Goal: Task Accomplishment & Management: Complete application form

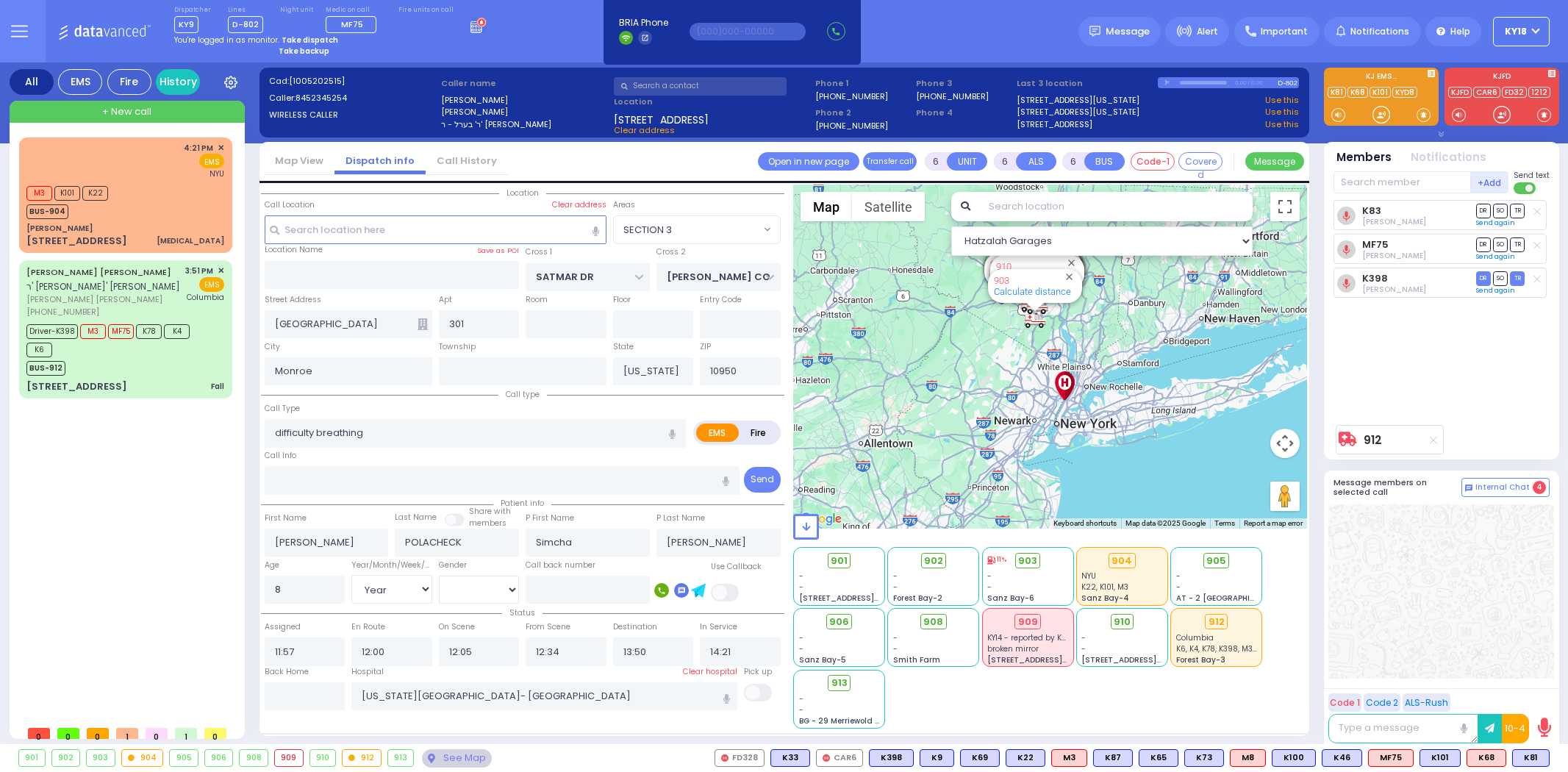
select select "SECTION 3"
select select "Year"
select select "[DEMOGRAPHIC_DATA]"
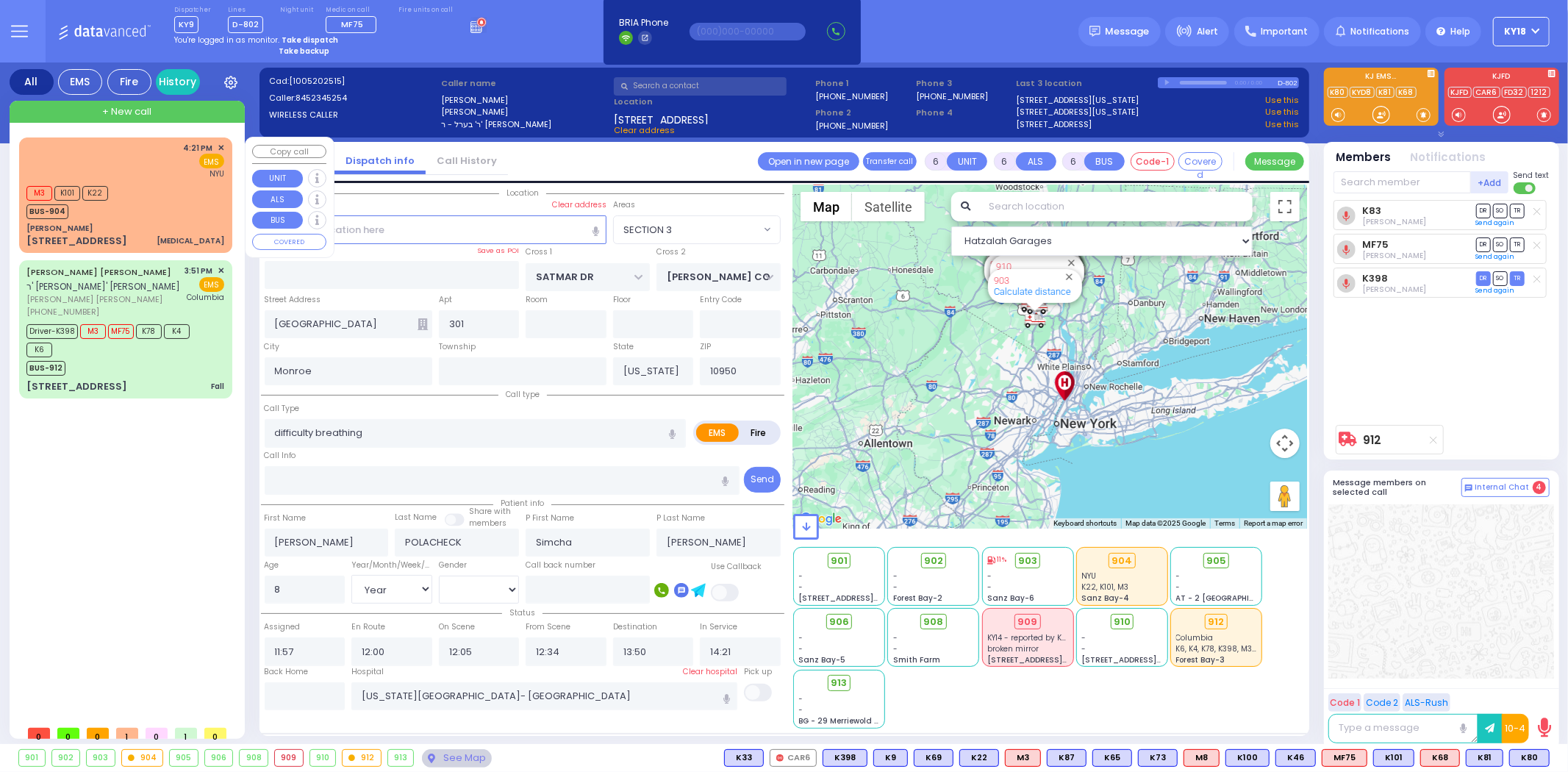
click at [199, 198] on div "M3 K101 K22 BUS-904" at bounding box center [125, 201] width 197 height 37
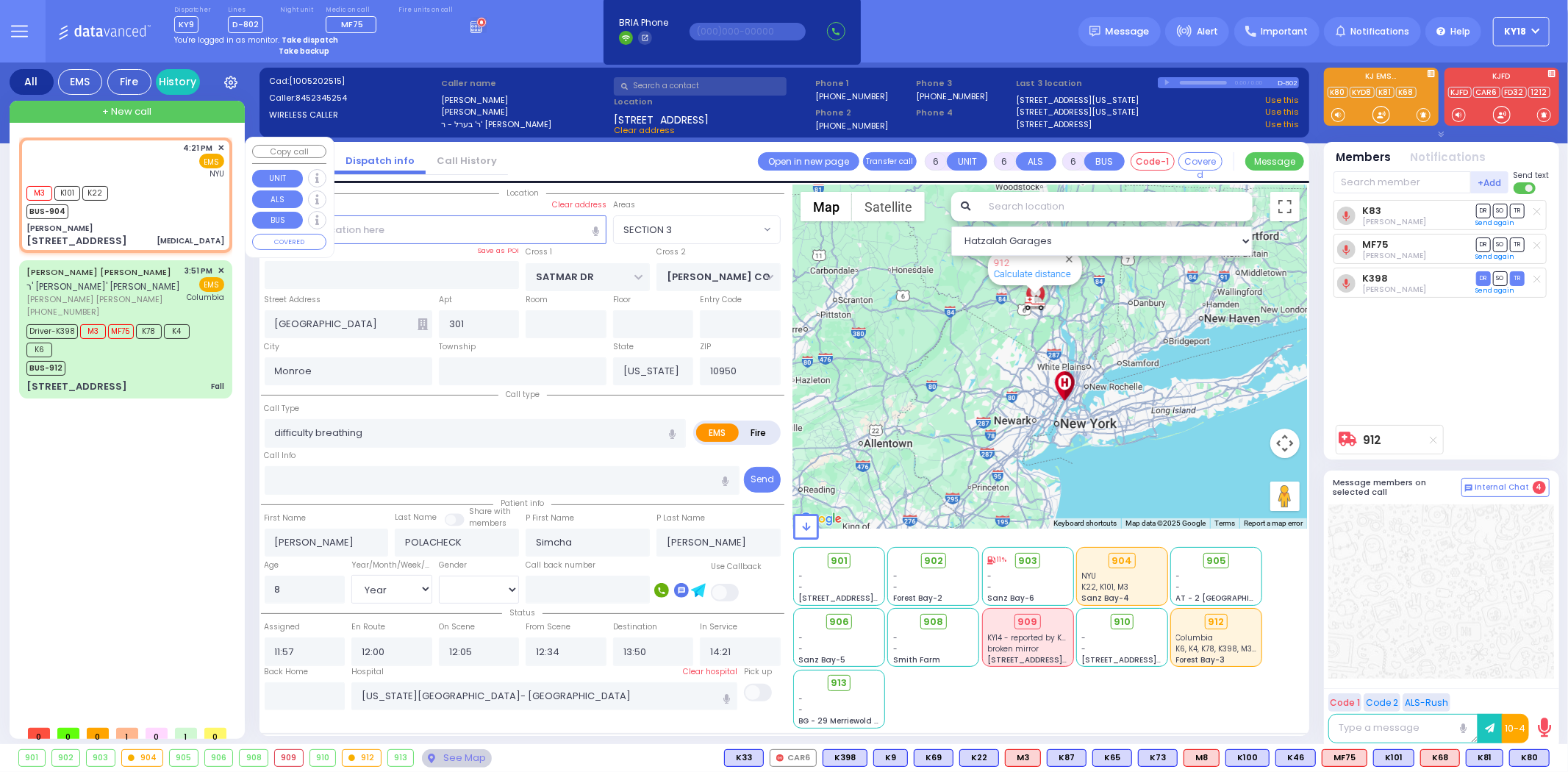
select select
type input "[MEDICAL_DATA]"
radio input "true"
type input "[PERSON_NAME]"
type input "Daskal"
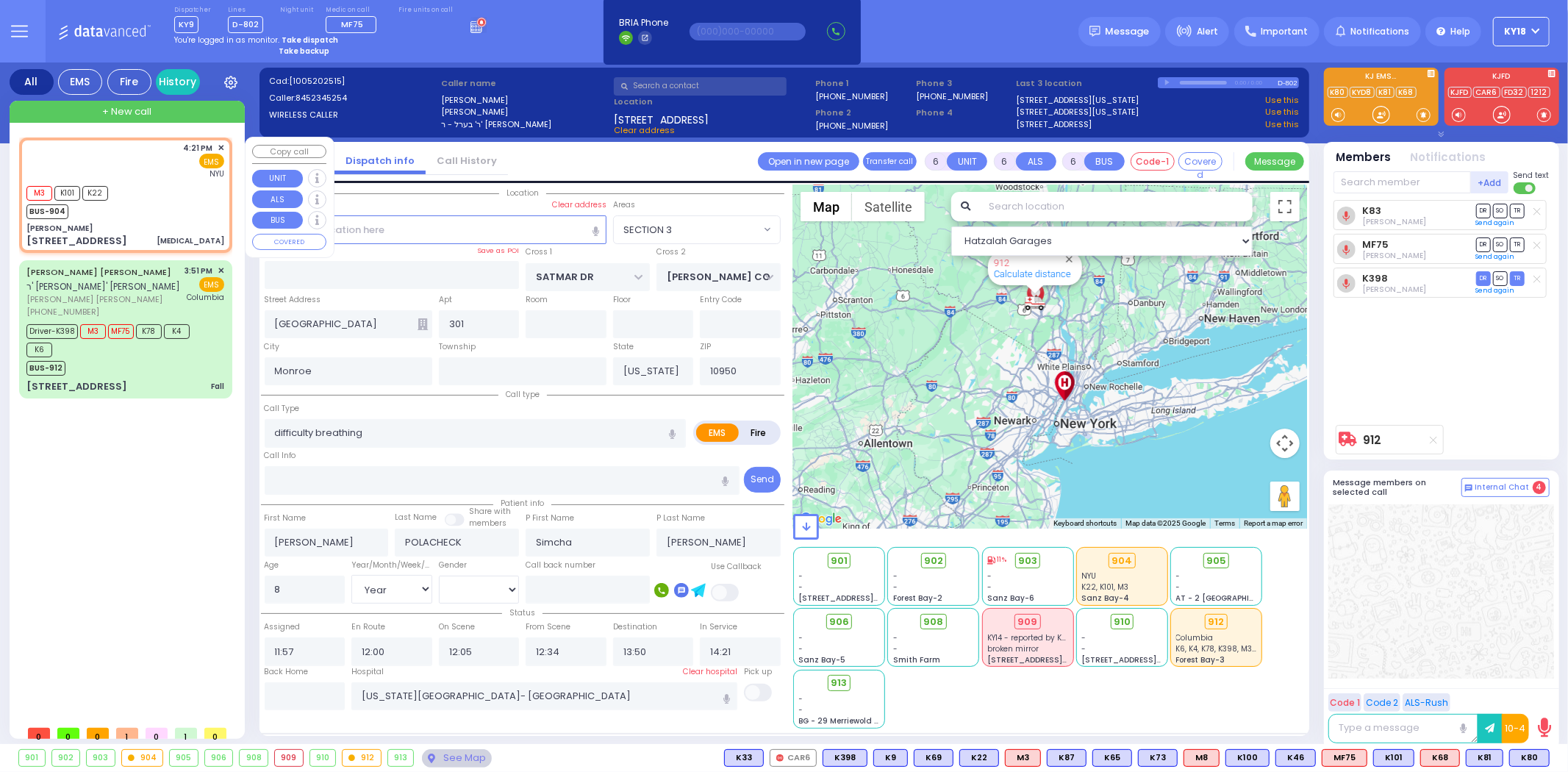
type input "74"
select select "Year"
select select "[DEMOGRAPHIC_DATA]"
type input "16:21"
type input "16:22"
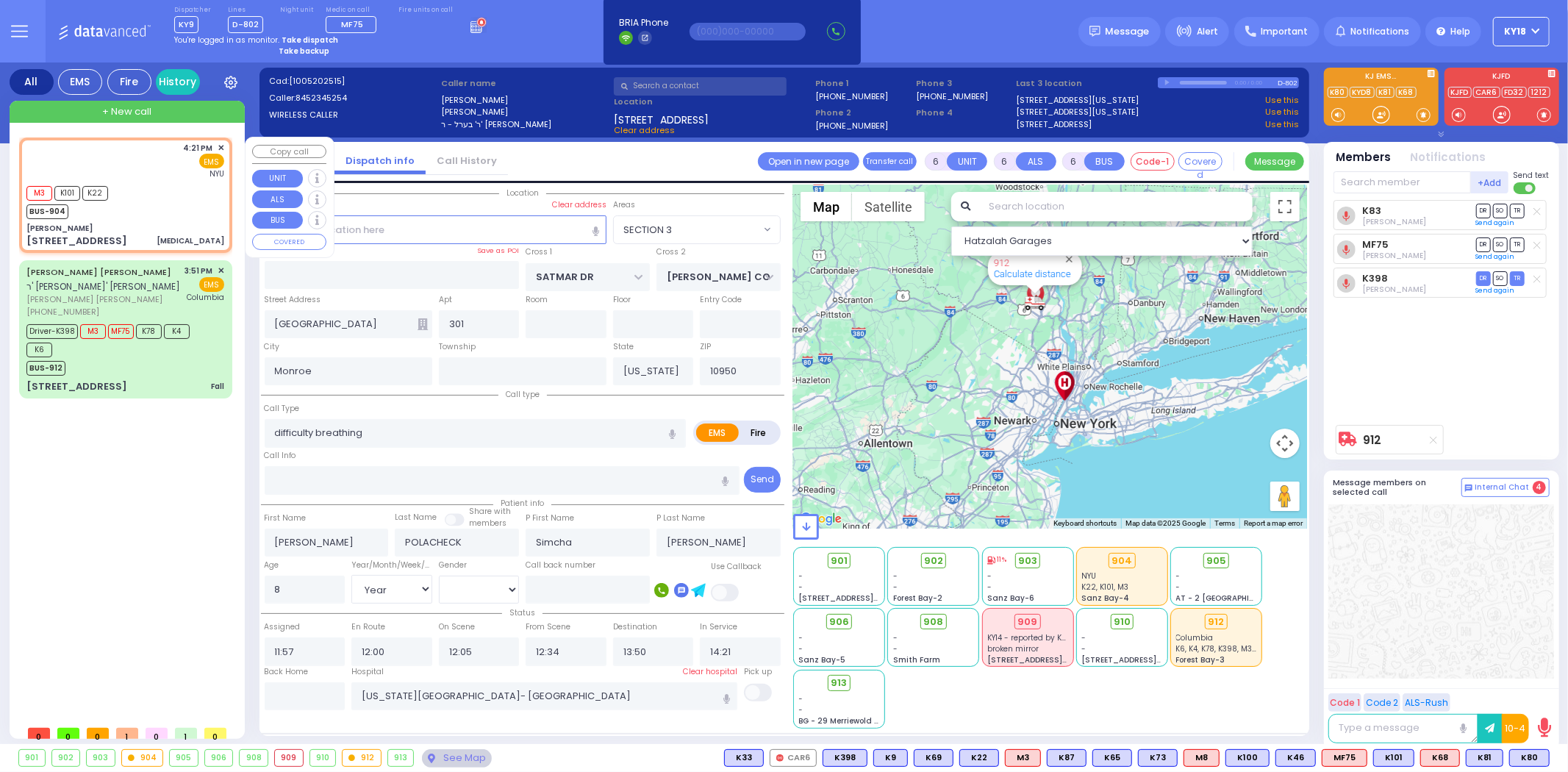
type input "16:56"
type input "[GEOGRAPHIC_DATA]"
select select "Hatzalah Garages"
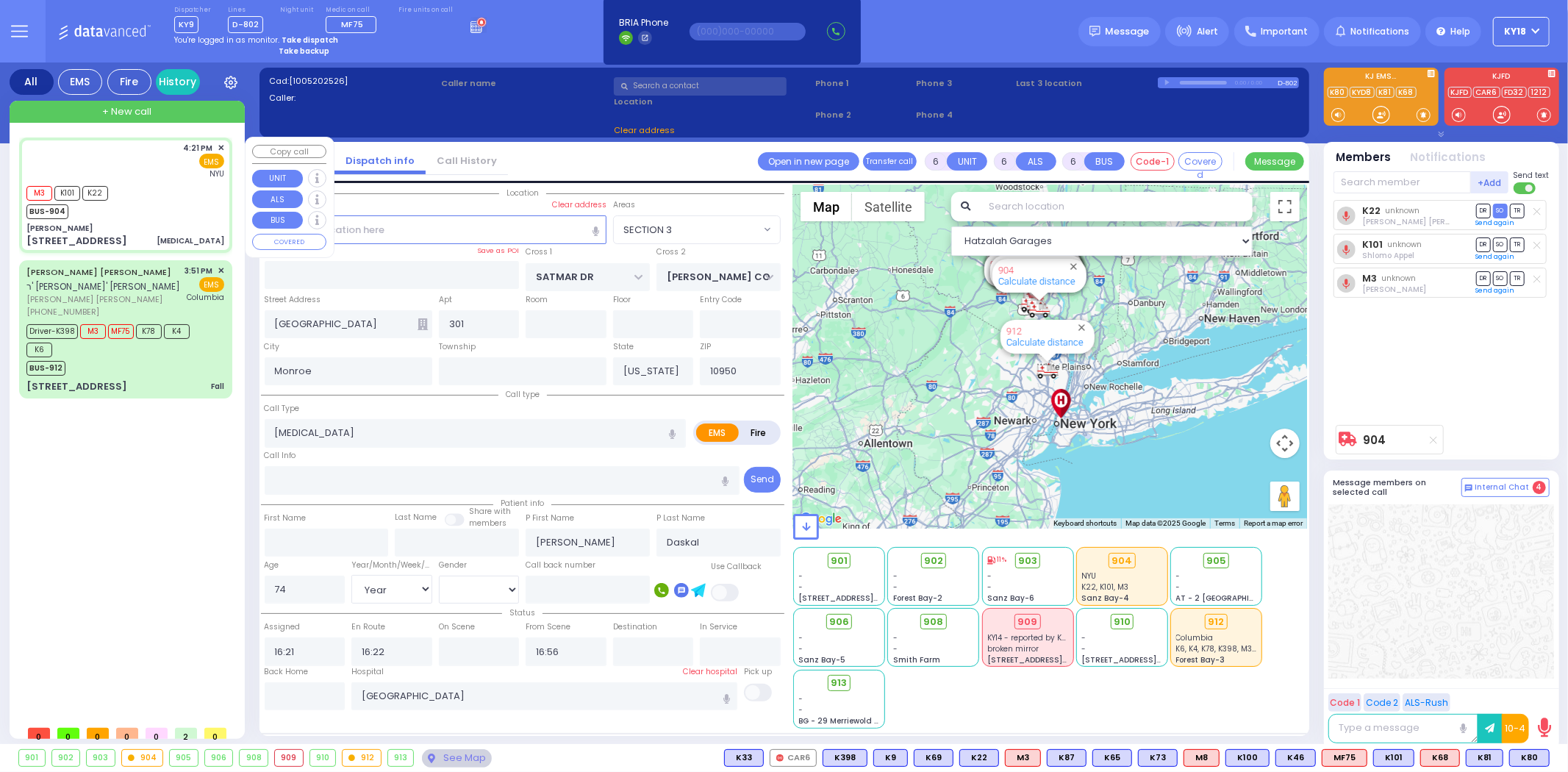
type input "Dr. [PERSON_NAME]"
type input "[GEOGRAPHIC_DATA]"
type input "[STREET_ADDRESS]"
type input "011"
type input "3"
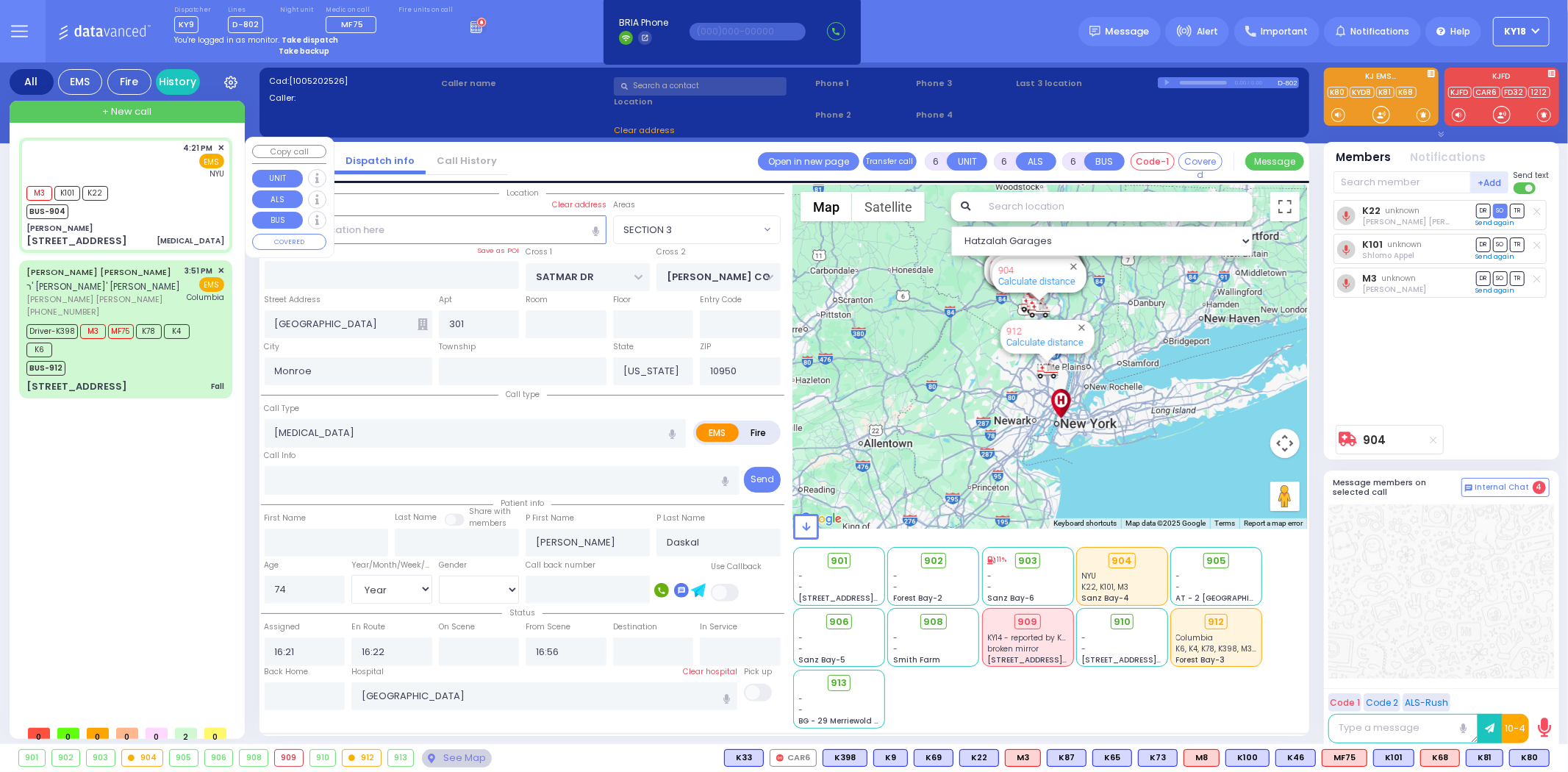
type input "[PERSON_NAME]"
select select
radio input "true"
select select "Year"
select select "[DEMOGRAPHIC_DATA]"
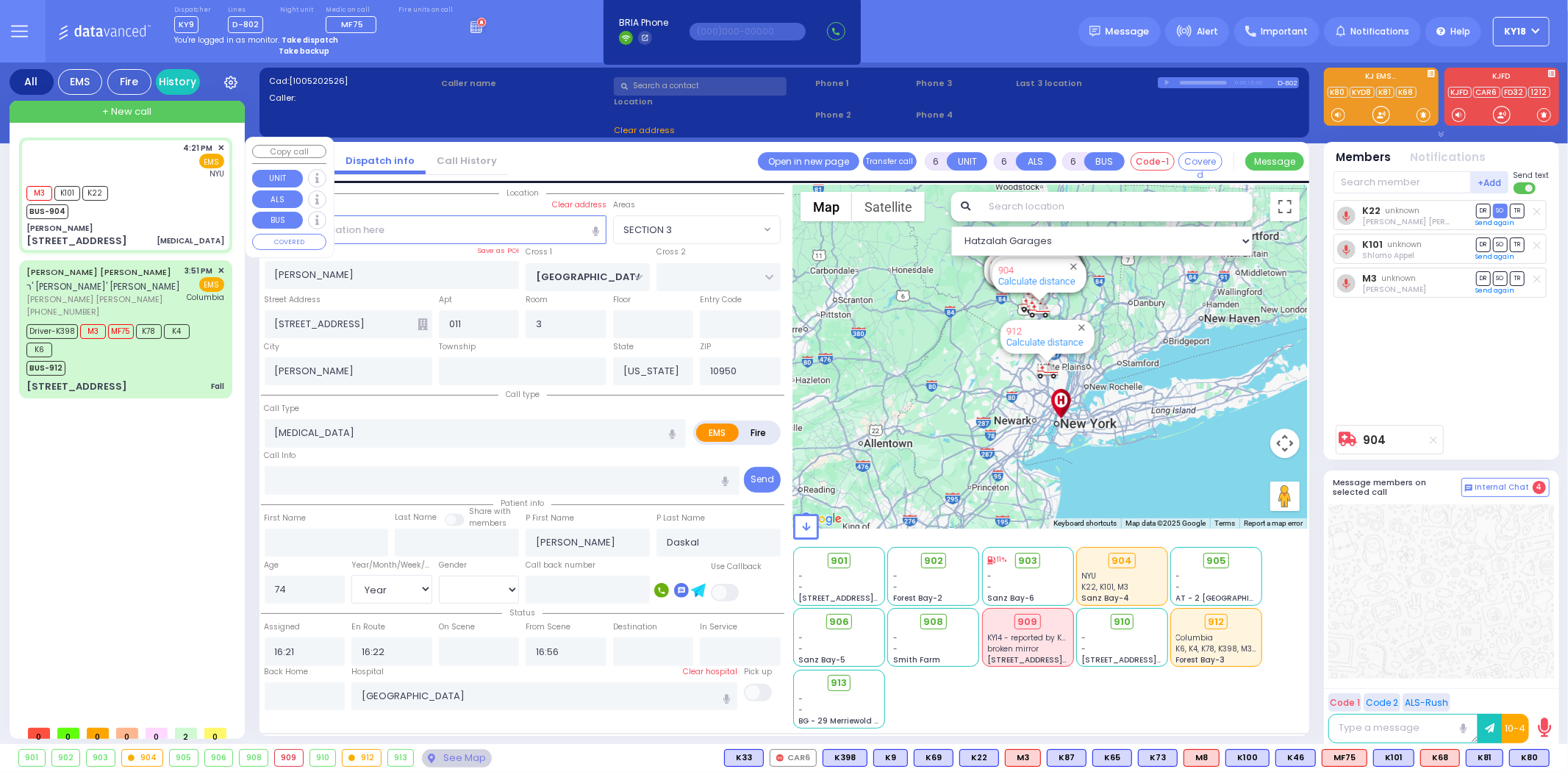
select select "Hatzalah Garages"
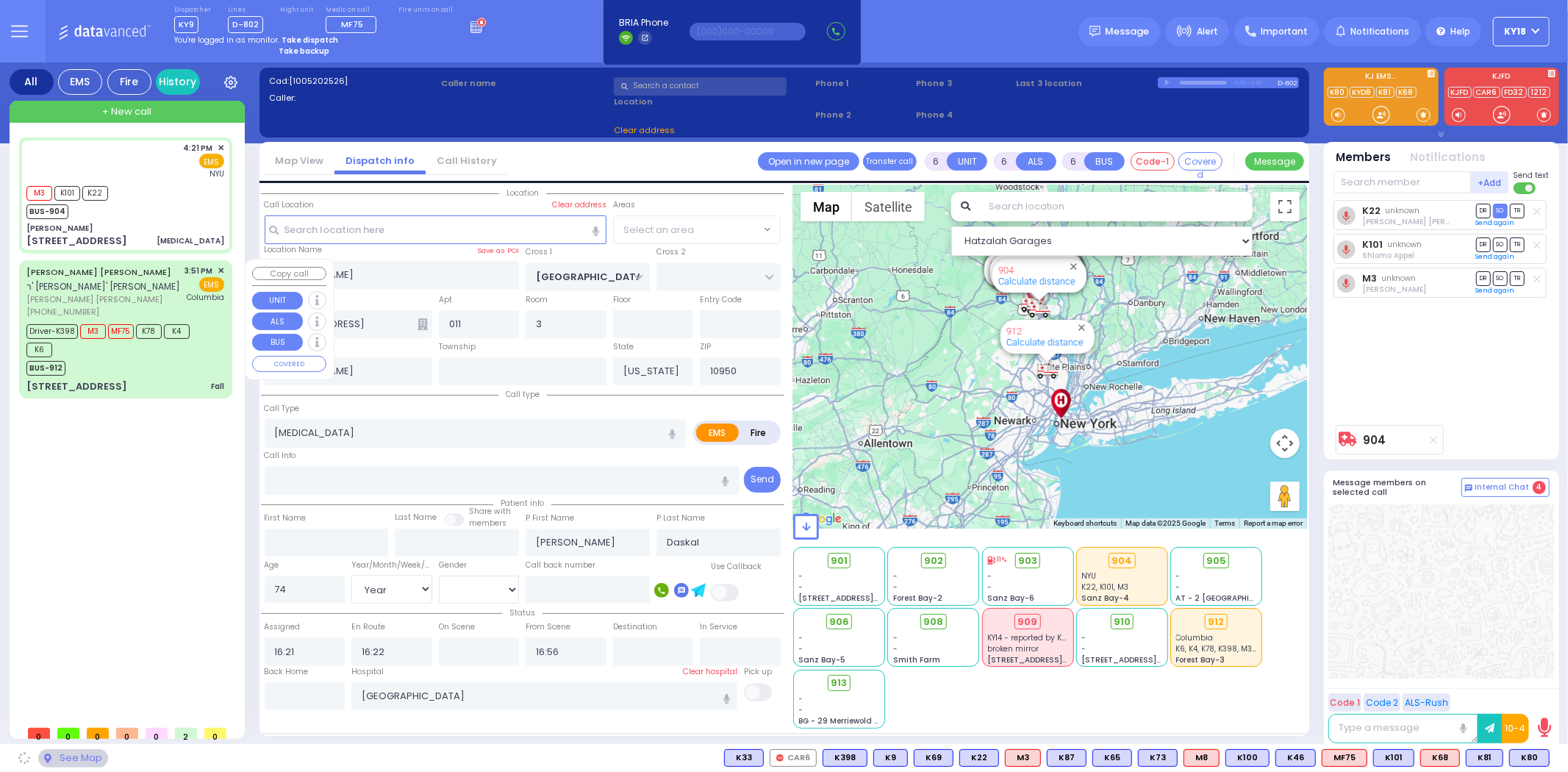
select select "SECTION 4"
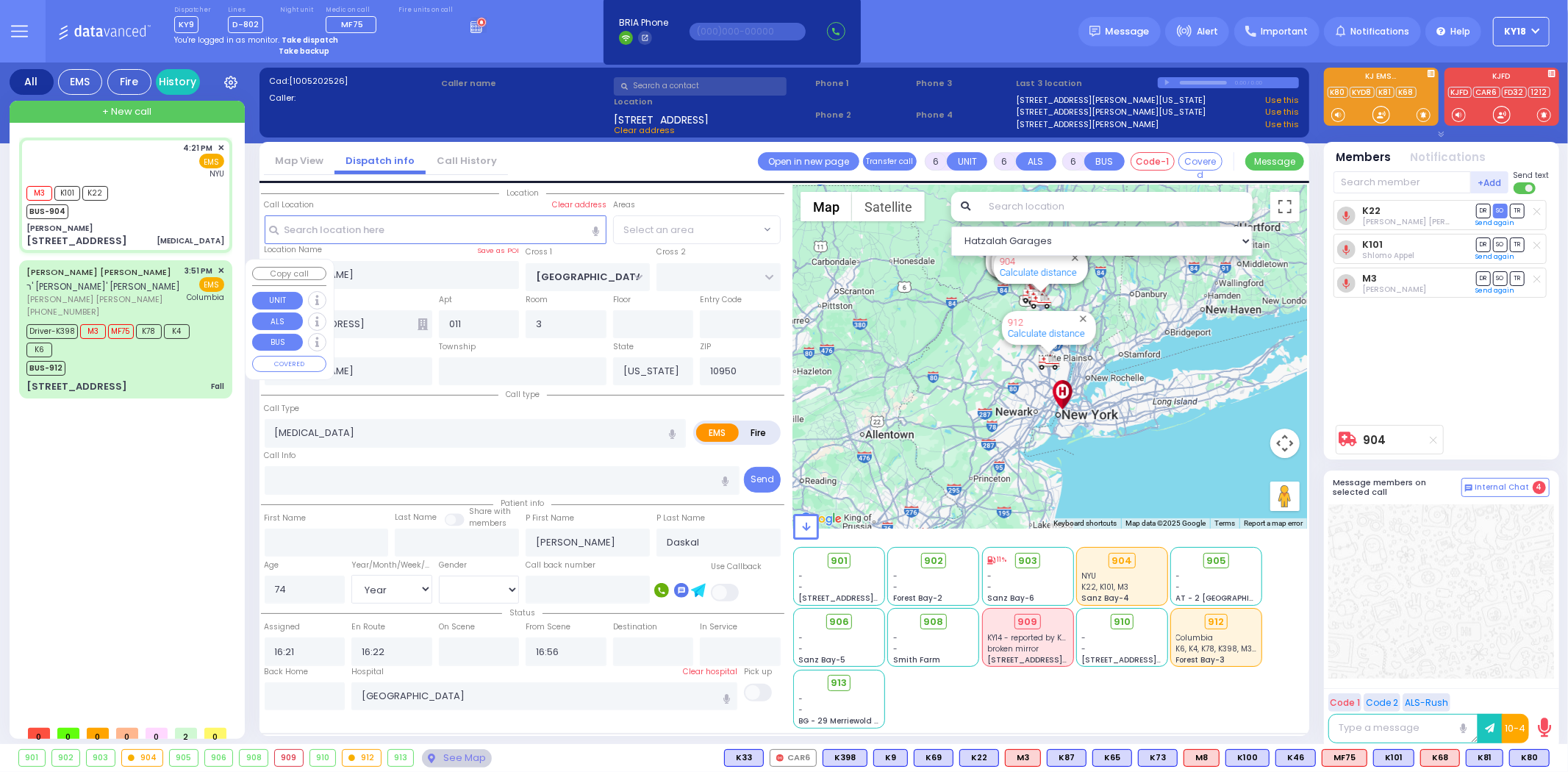
click at [197, 364] on div "BUS-912" at bounding box center [118, 367] width 183 height 18
select select "SECTION 4"
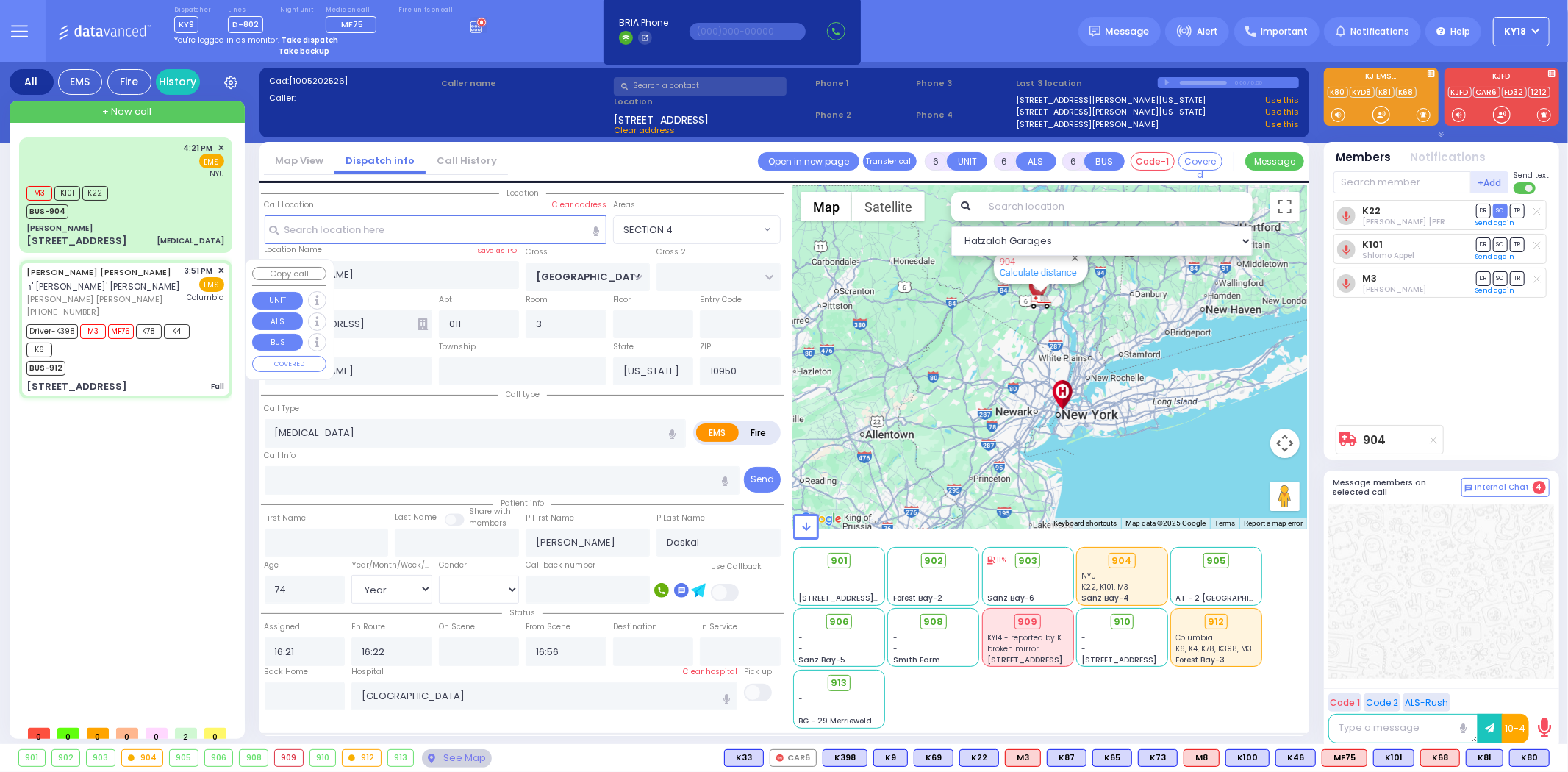
select select
type input "Fall"
radio input "true"
type input "ARON GERSHON M."
type input "KLAR"
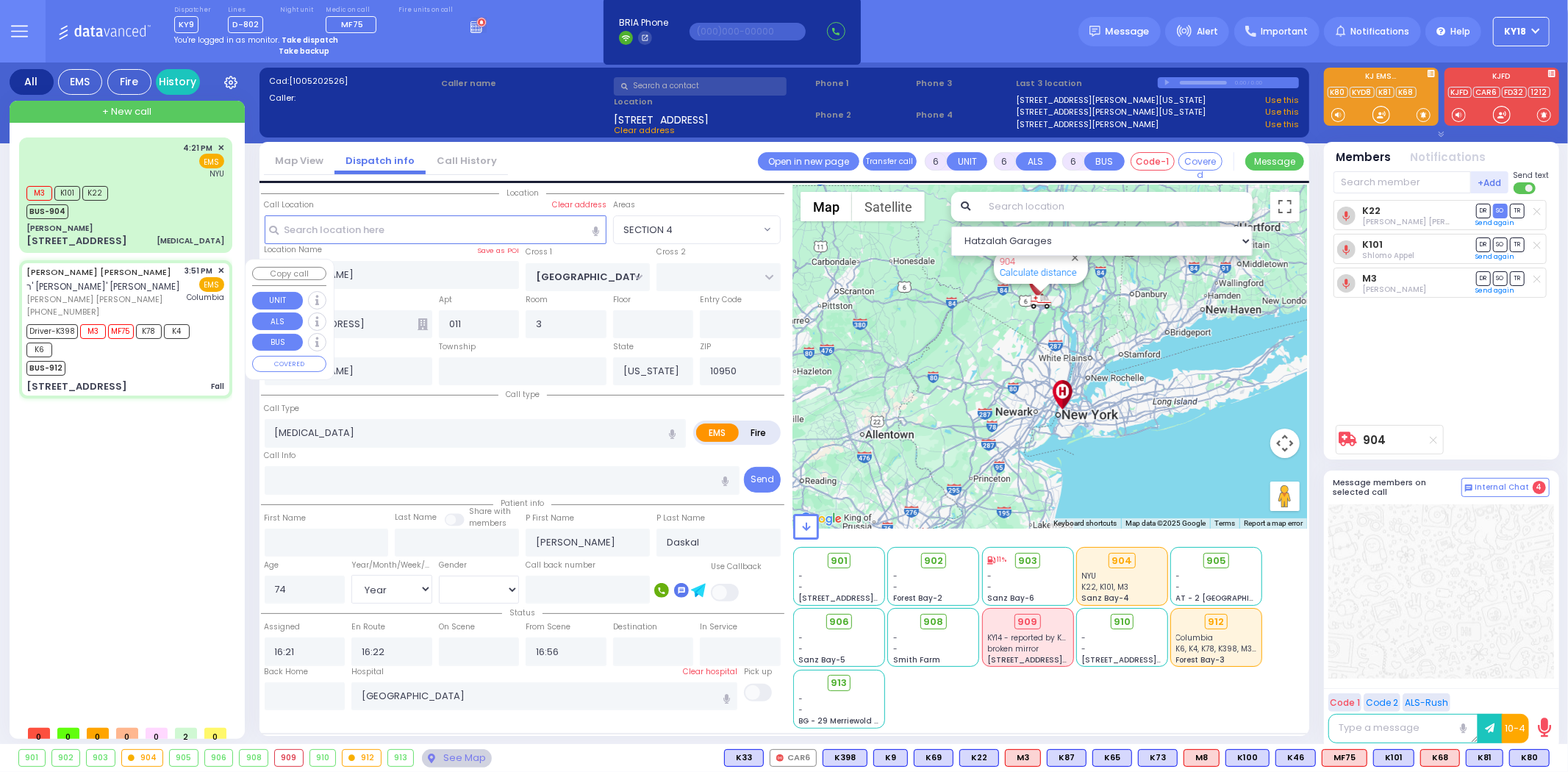
type input "Blimy"
type input "Klagsbrun"
type input "3"
select select "Month"
select select "[DEMOGRAPHIC_DATA]"
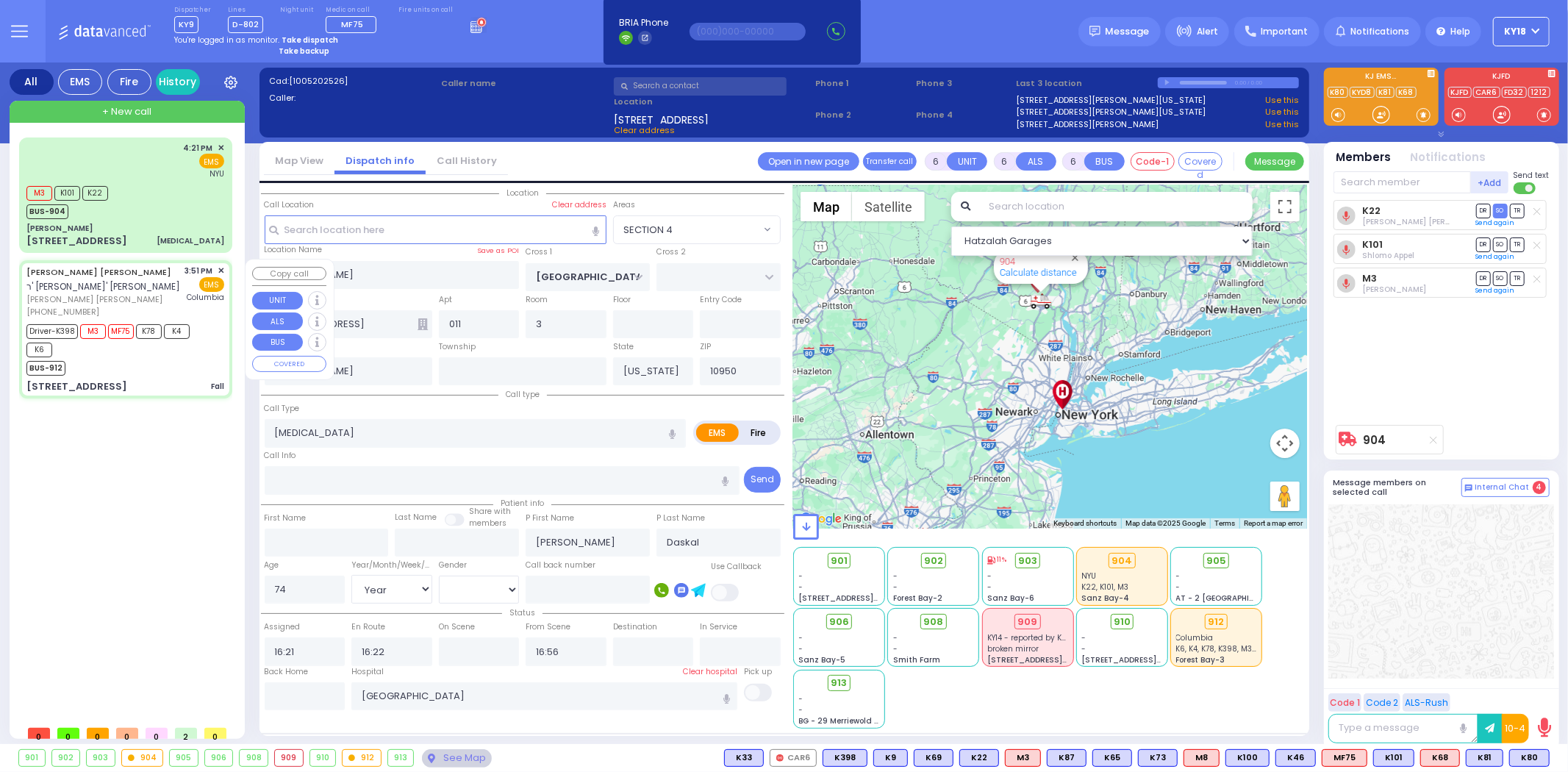
type input "15:51"
type input "15:52"
type input "15:58"
type input "16:19"
type input "New York Presbyterian Hospital- Columbia Campus"
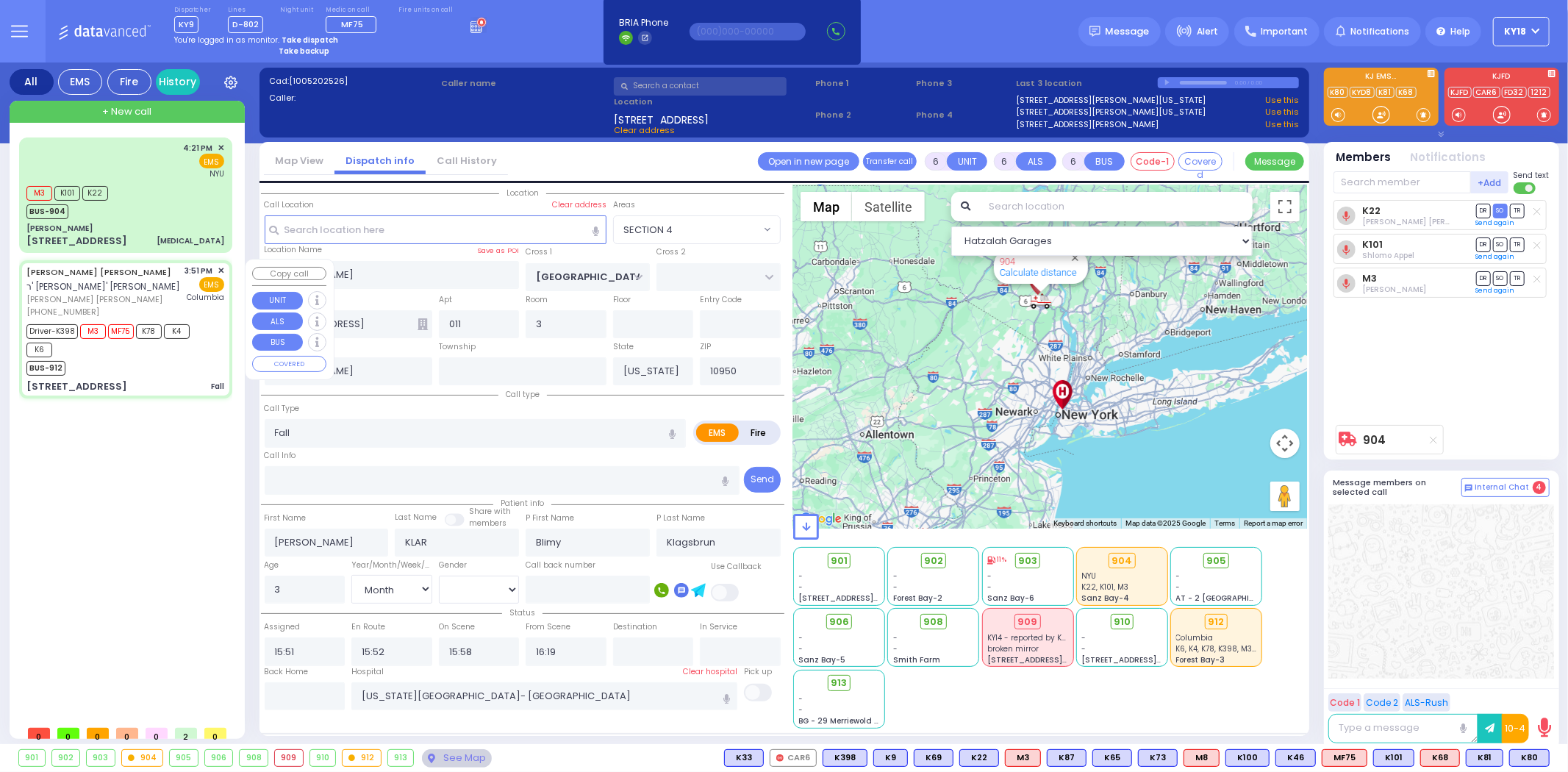
select select "Hatzalah Garages"
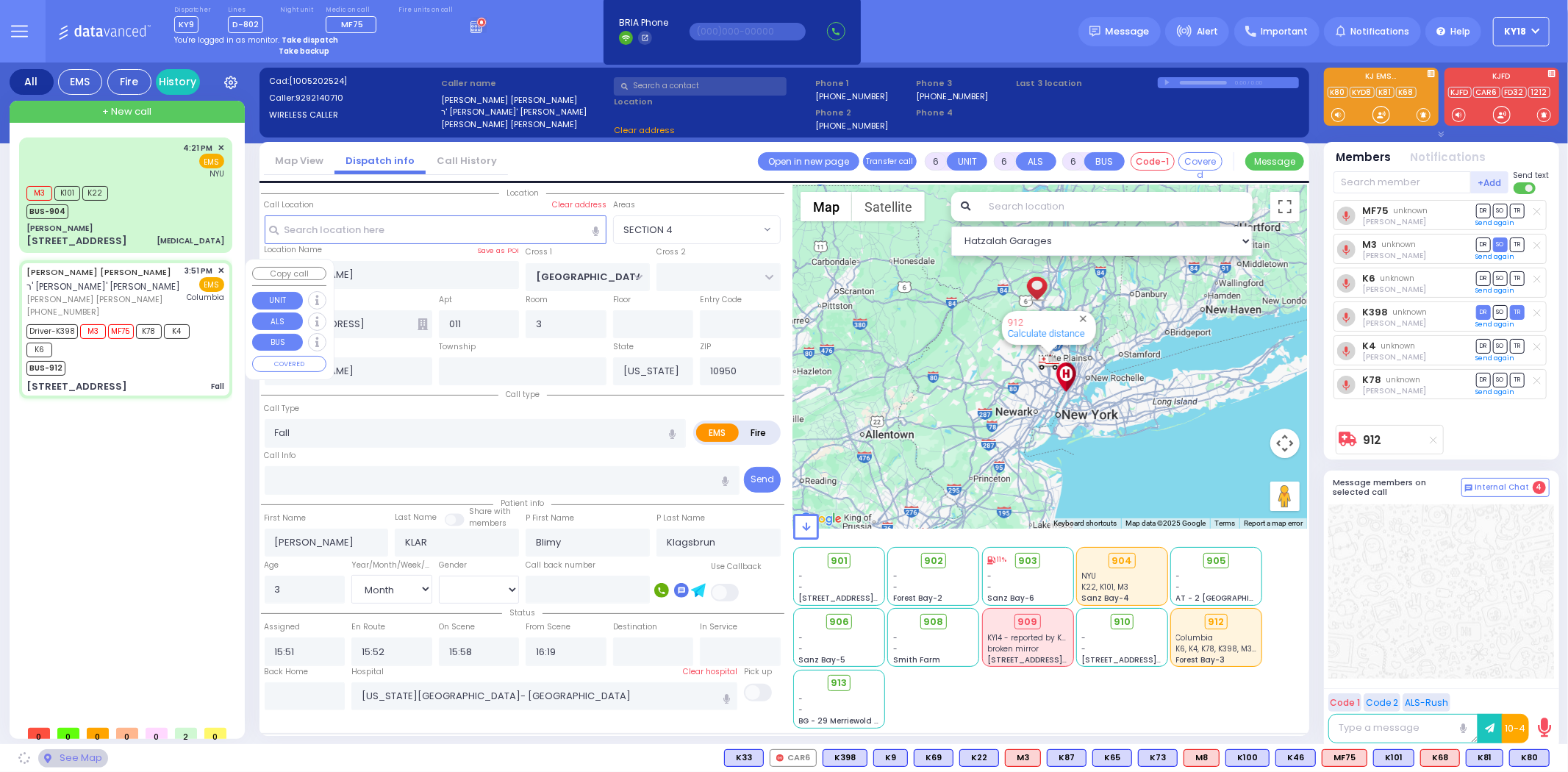
type input "KAHAN DR"
type input "GETZIL BERGER BLVD"
type input "13 Meron Drive"
type input "301"
type input "Monroe"
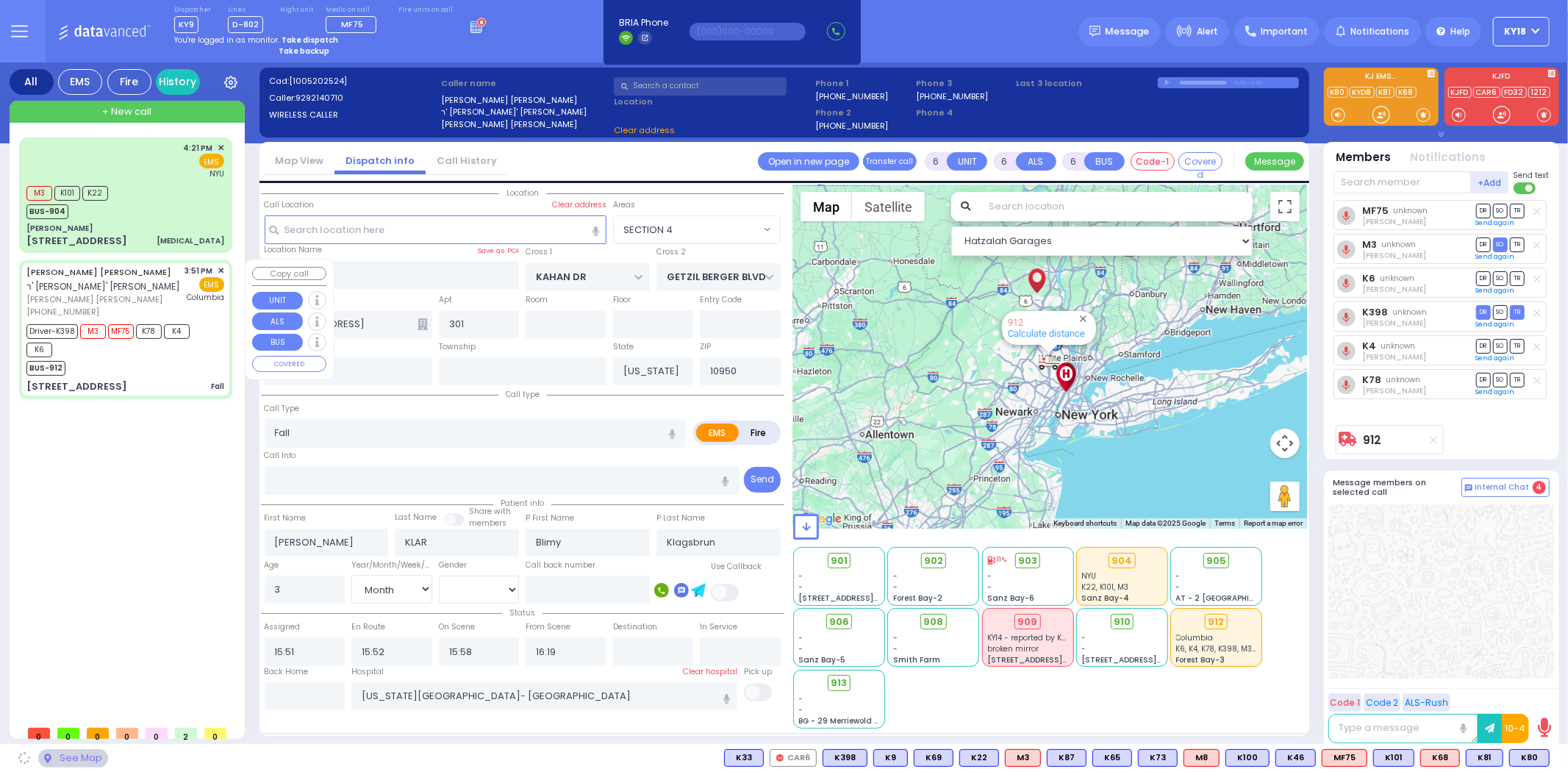
select select "SECTION 4"
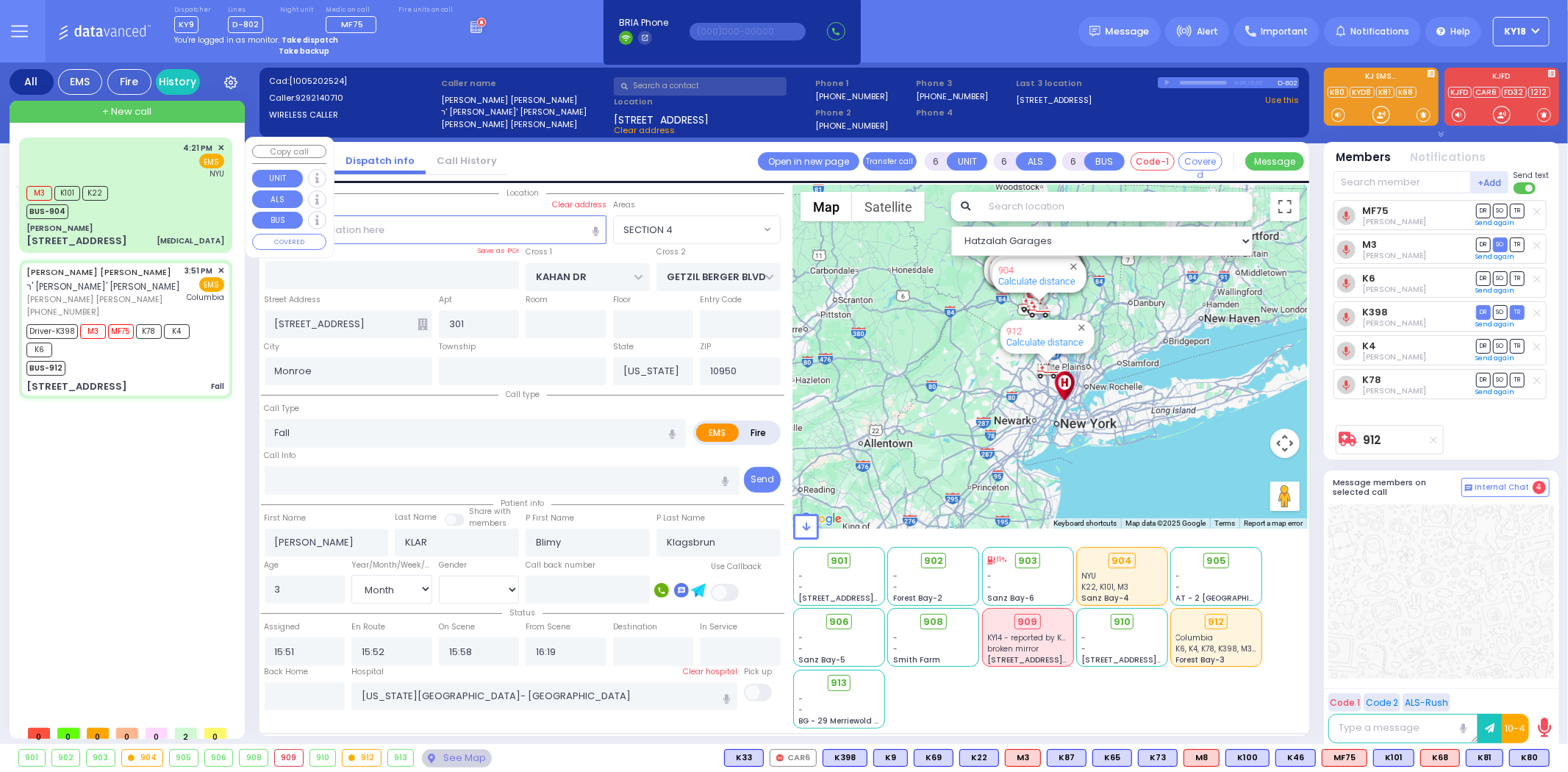
click at [171, 222] on div "[PERSON_NAME]" at bounding box center [125, 227] width 197 height 11
select select
type input "[MEDICAL_DATA]"
radio input "true"
type input "[PERSON_NAME]"
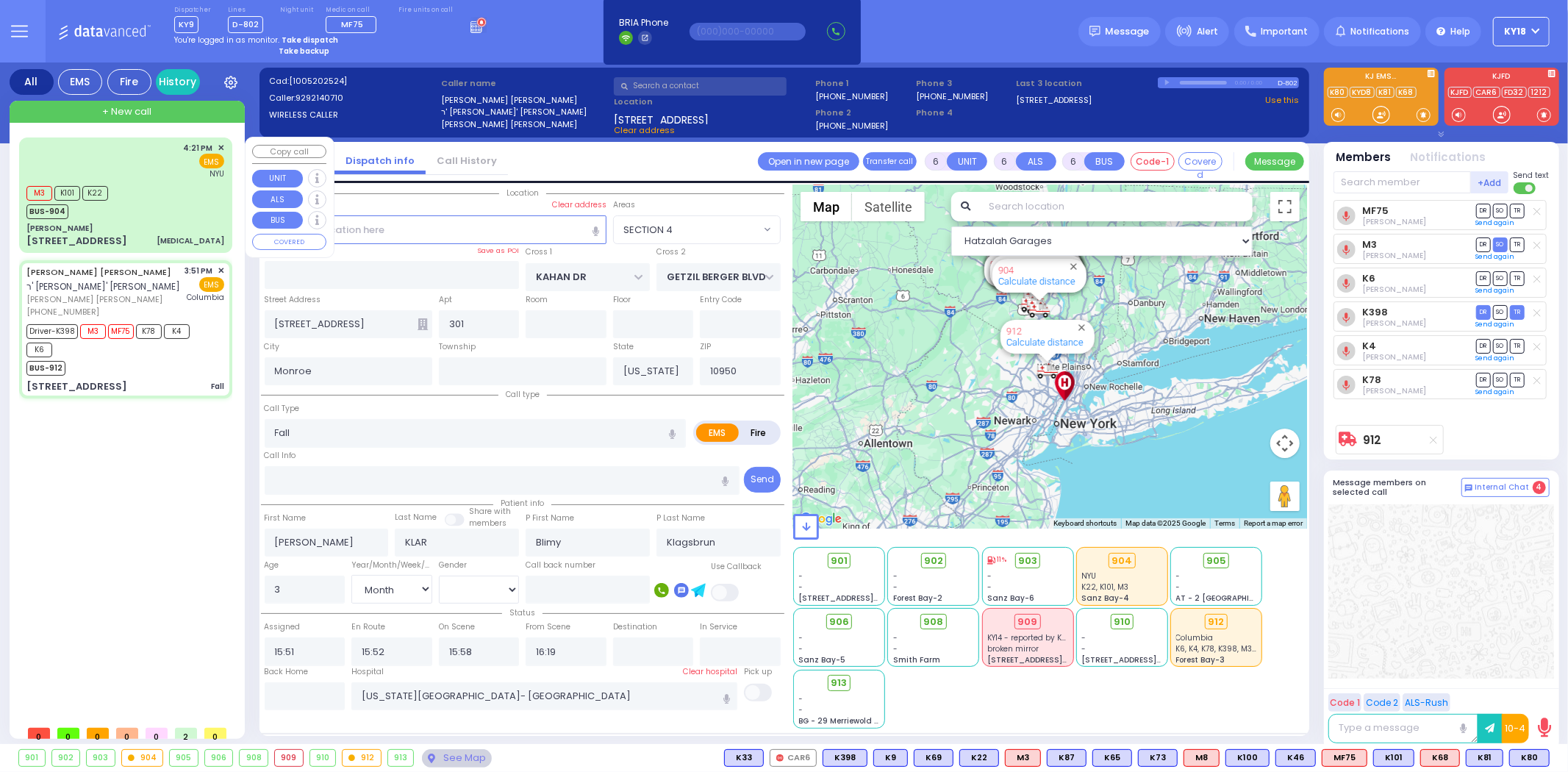
type input "Daskal"
type input "74"
select select "Year"
select select "[DEMOGRAPHIC_DATA]"
type input "16:21"
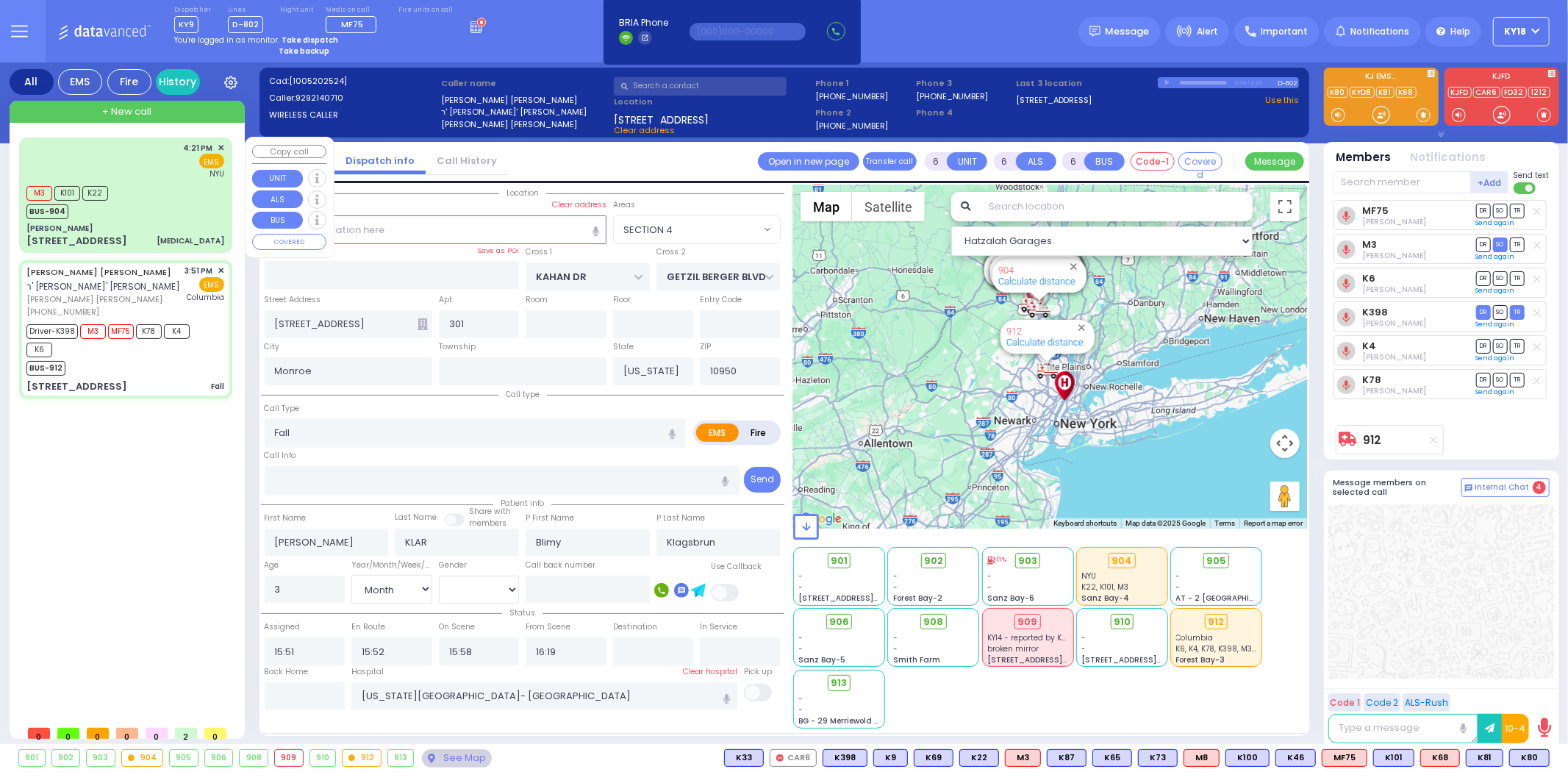
type input "16:22"
type input "16:56"
type input "[GEOGRAPHIC_DATA]"
select select "Hatzalah Garages"
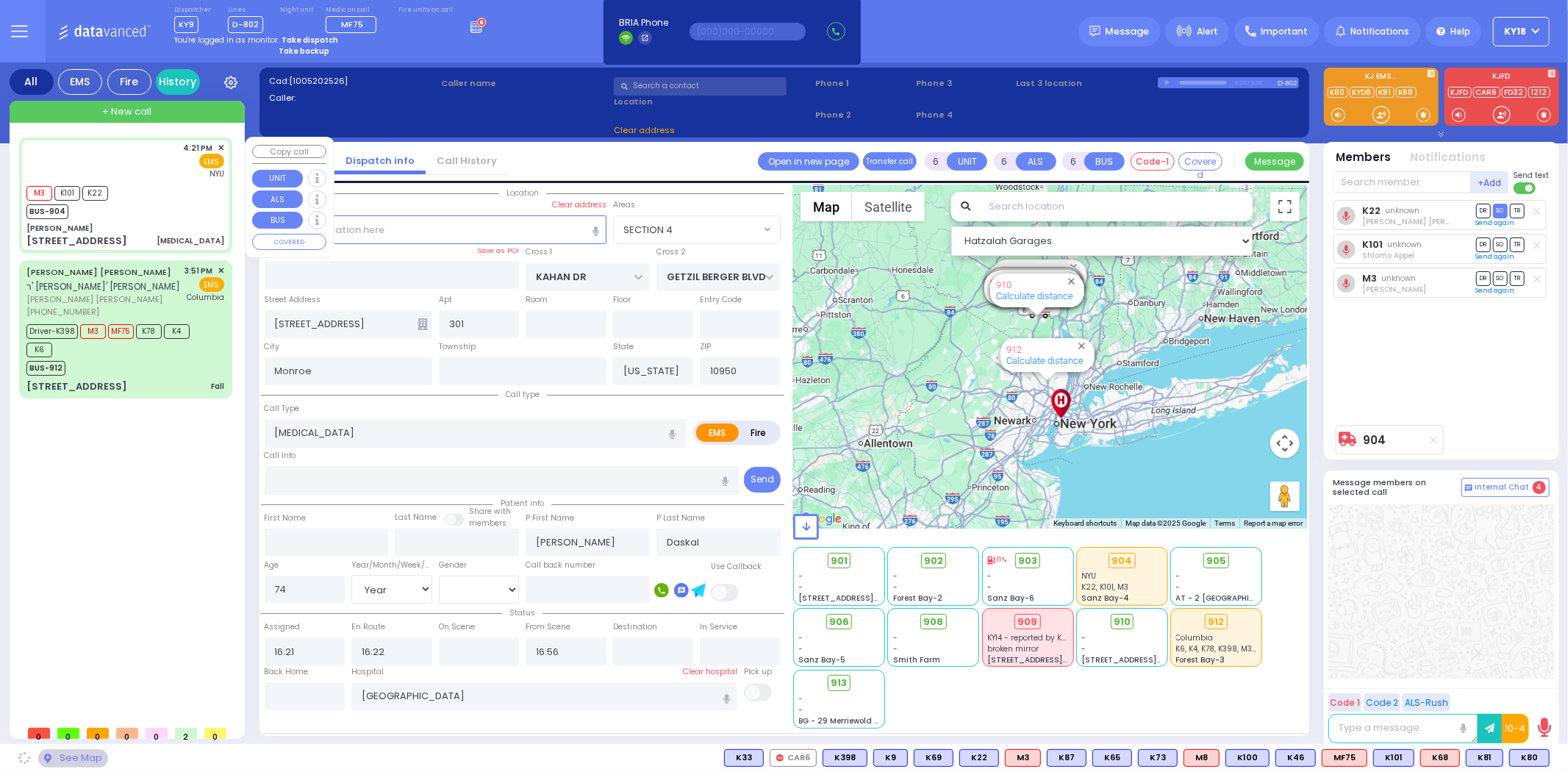
type input "[PERSON_NAME]"
type input "[GEOGRAPHIC_DATA]"
type input "[STREET_ADDRESS]"
type input "011"
type input "3"
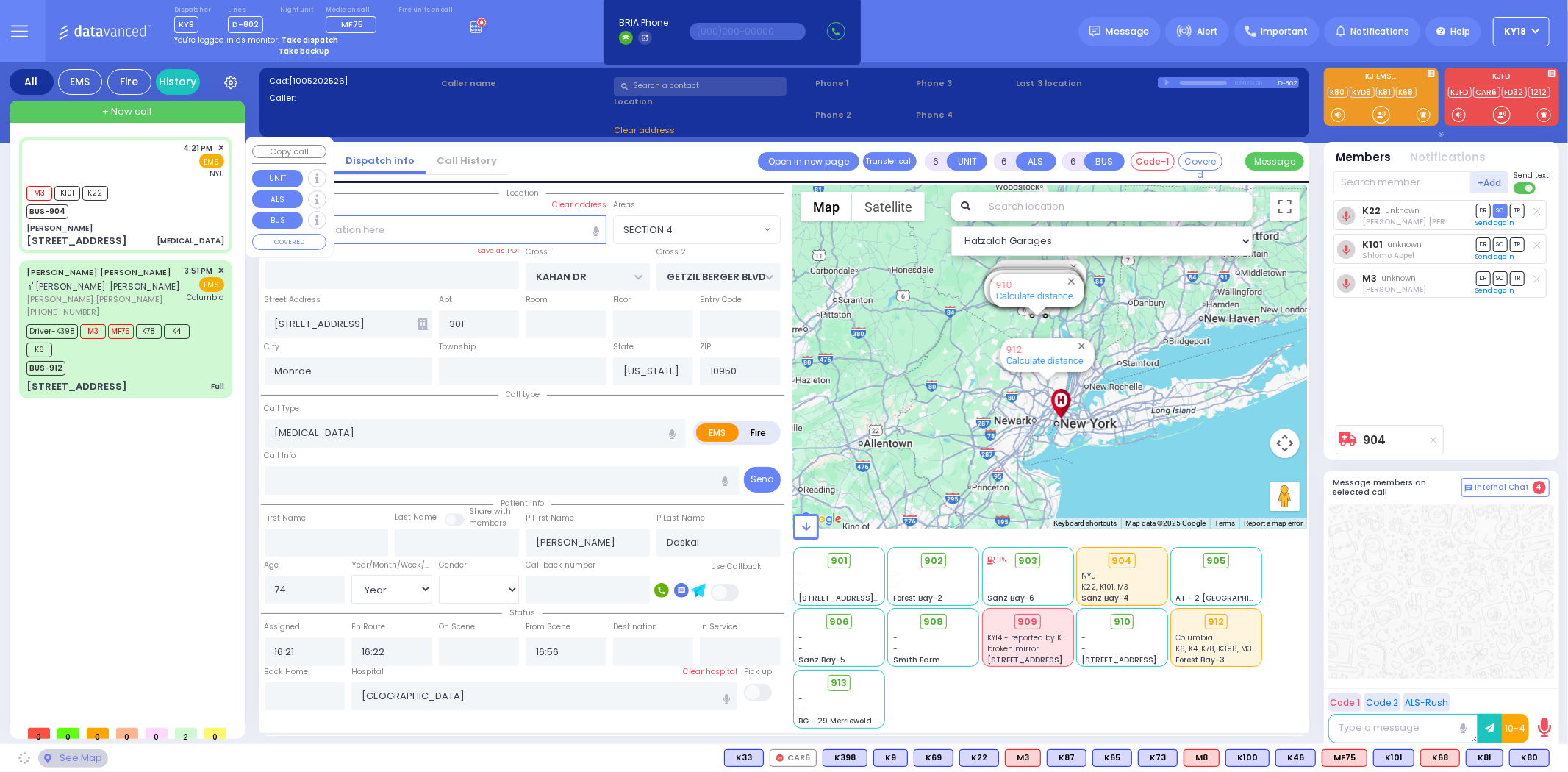
type input "[PERSON_NAME]"
select select "SECTION 4"
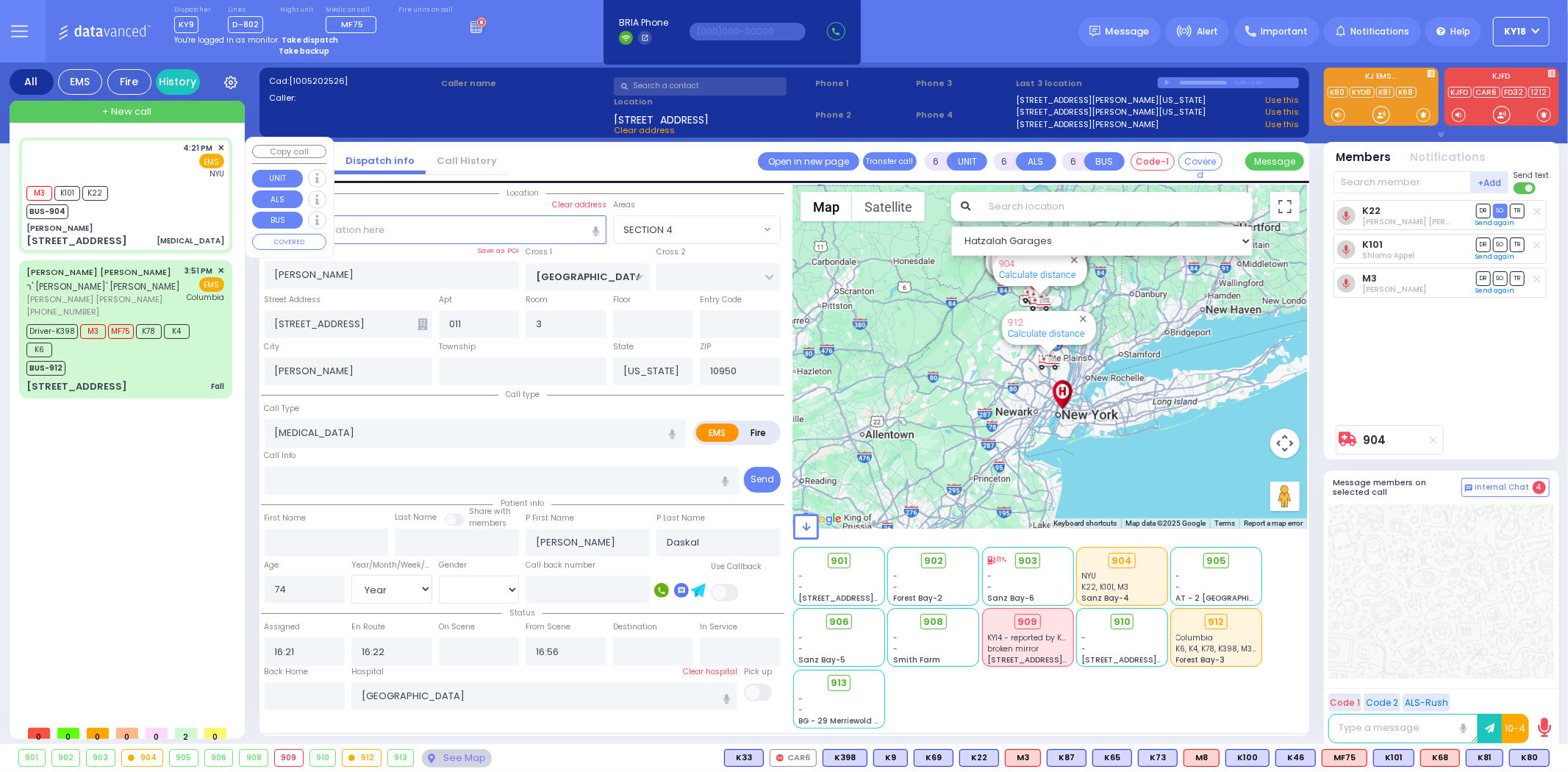
select select
radio input "true"
select select "Year"
select select "[DEMOGRAPHIC_DATA]"
select select "Hatzalah Garages"
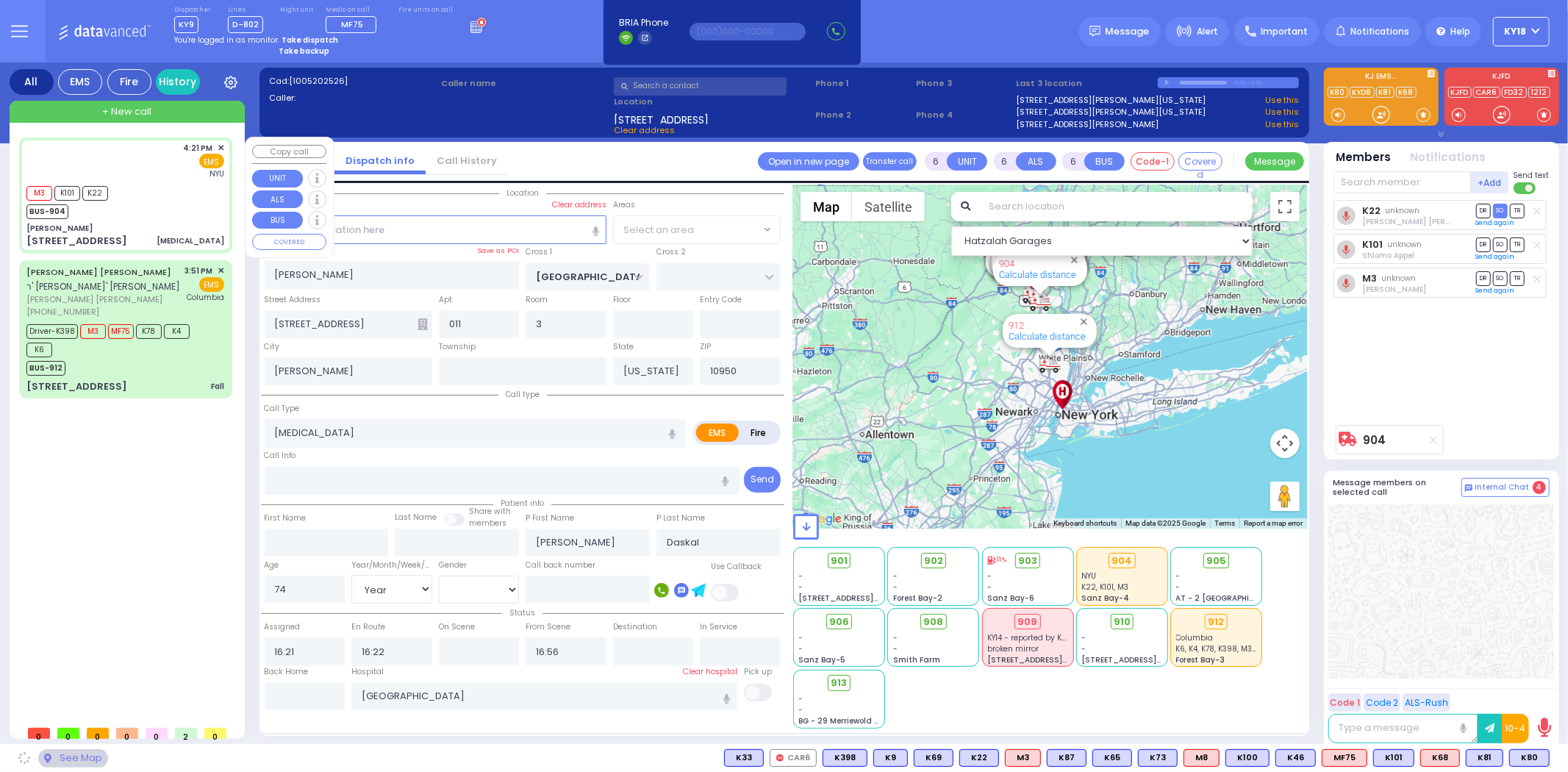
select select "SECTION 4"
select select
radio input "true"
select select "Year"
select select "[DEMOGRAPHIC_DATA]"
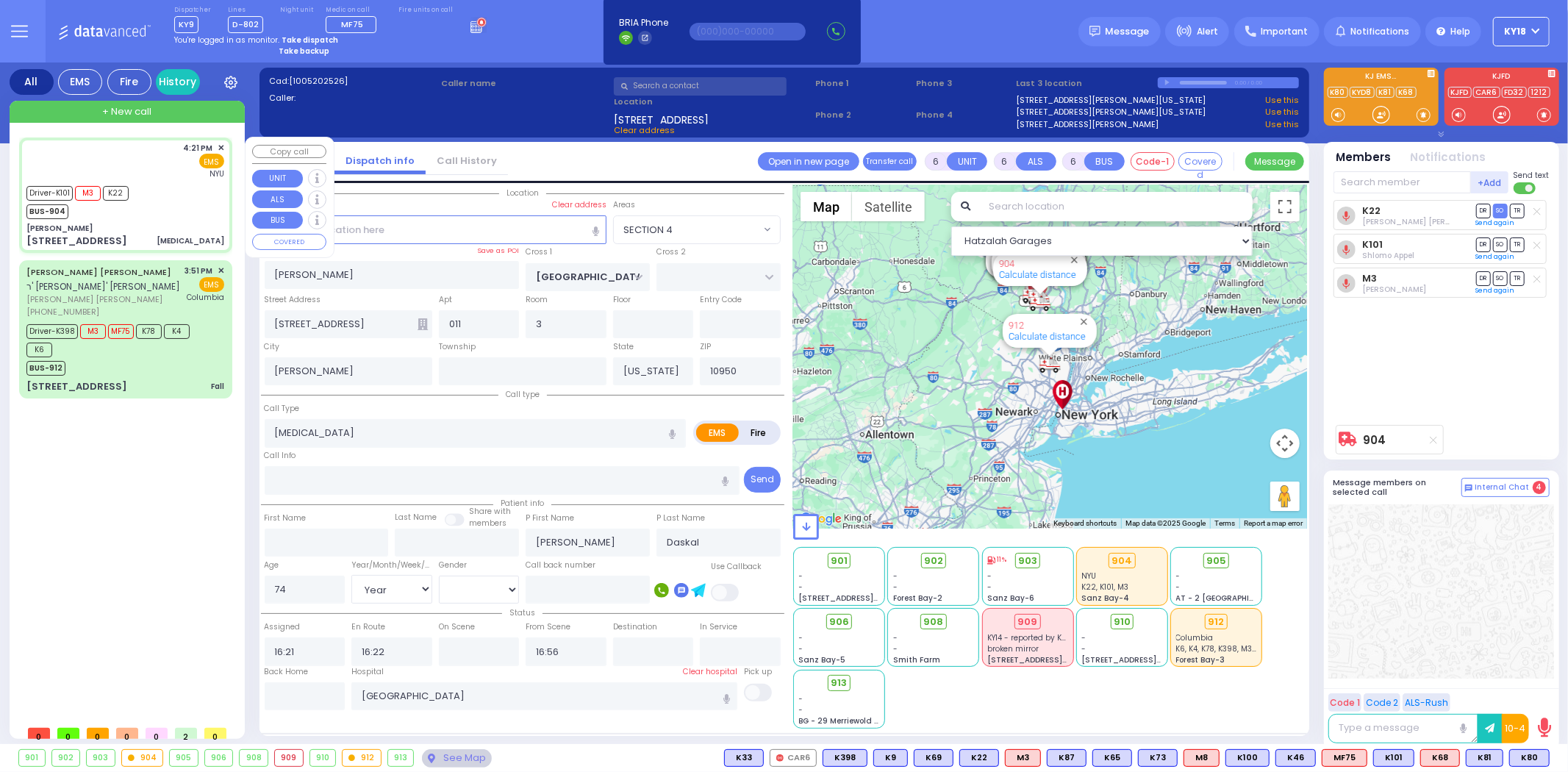
type input "16:26"
select select "Hatzalah Garages"
radio input "true"
select select "Year"
select select "[DEMOGRAPHIC_DATA]"
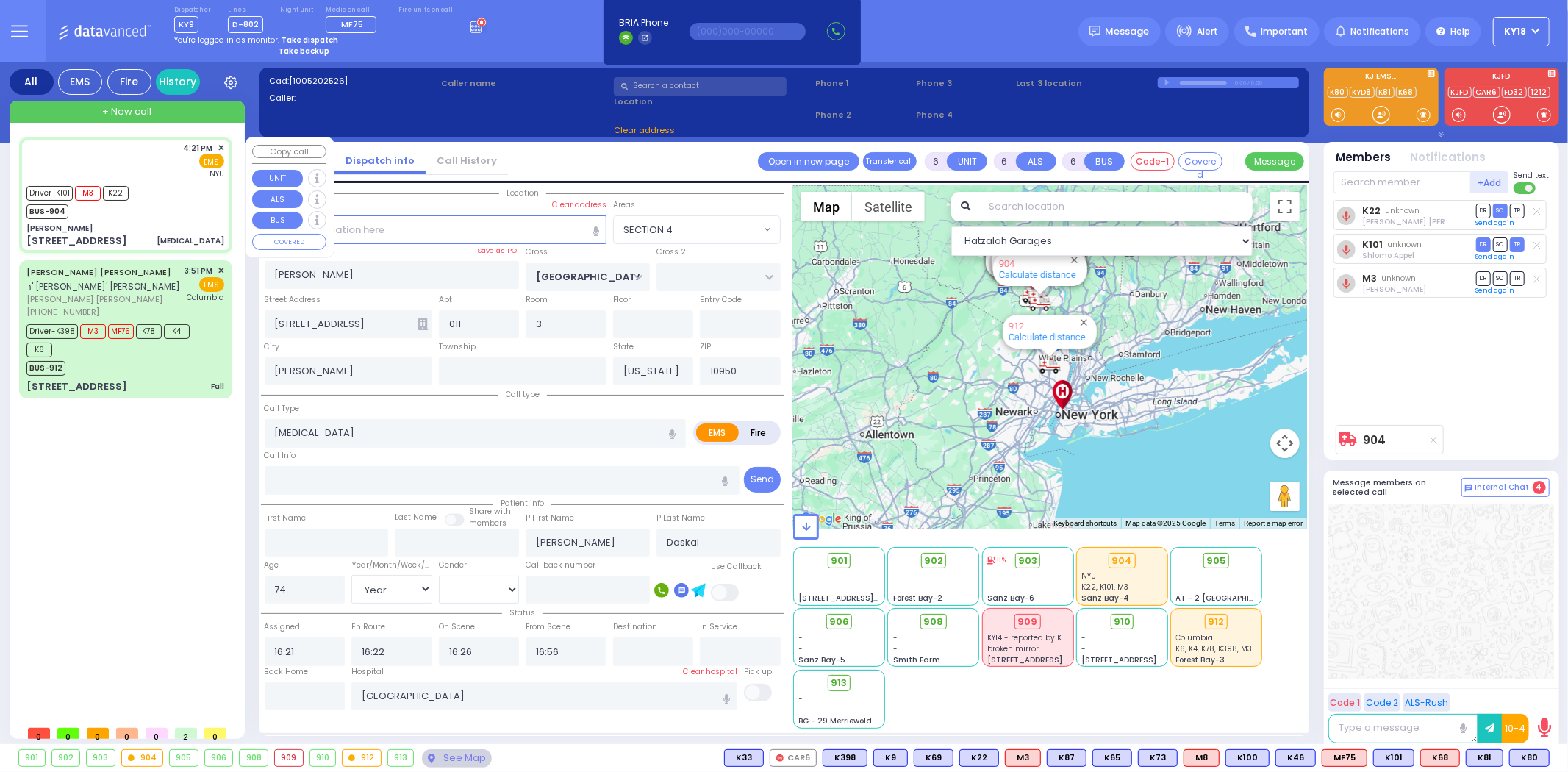
select select
select select "Hatzalah Garages"
select select "SECTION 4"
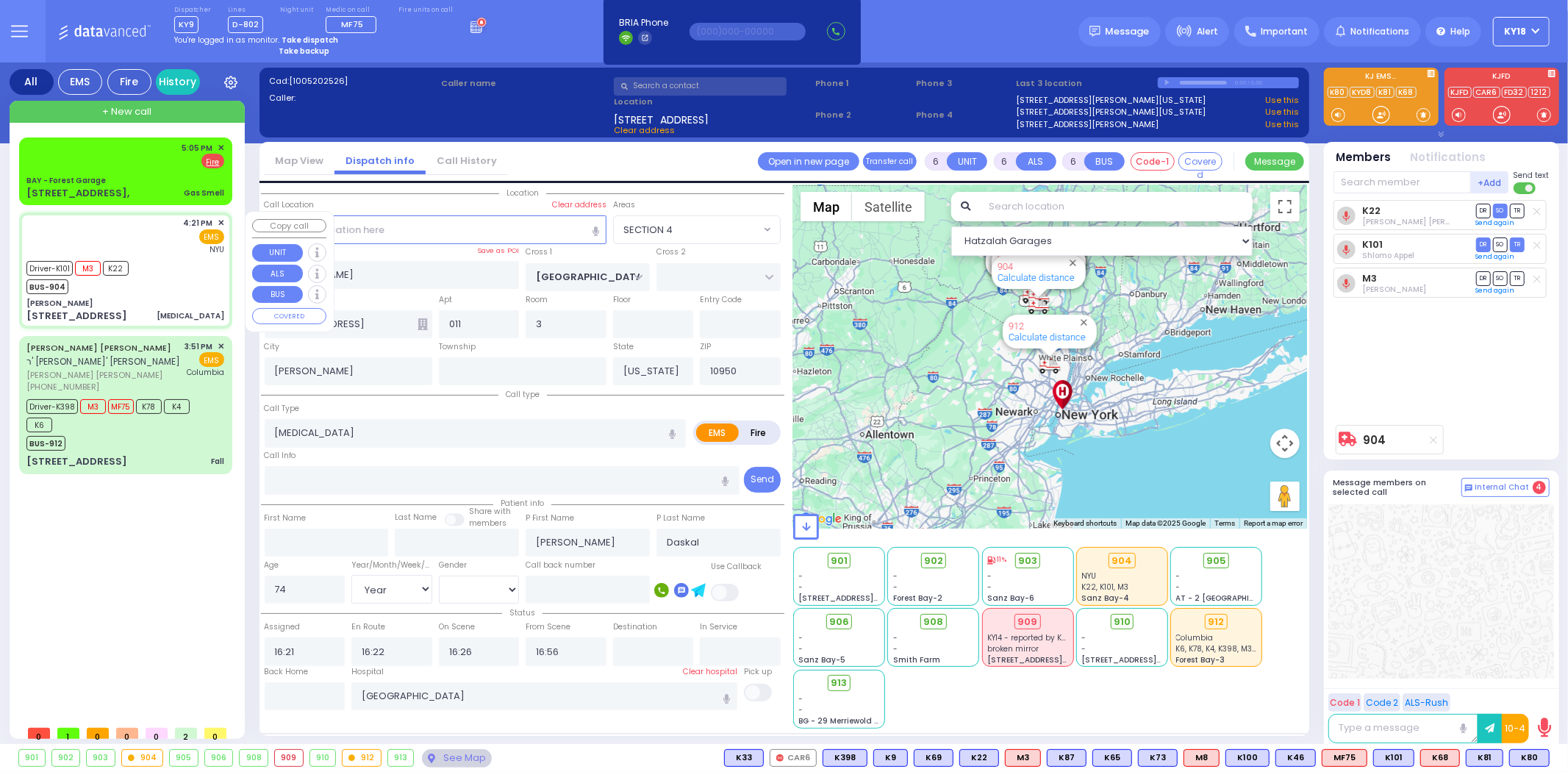
select select
radio input "true"
select select "Year"
select select "[DEMOGRAPHIC_DATA]"
select select "Hatzalah Garages"
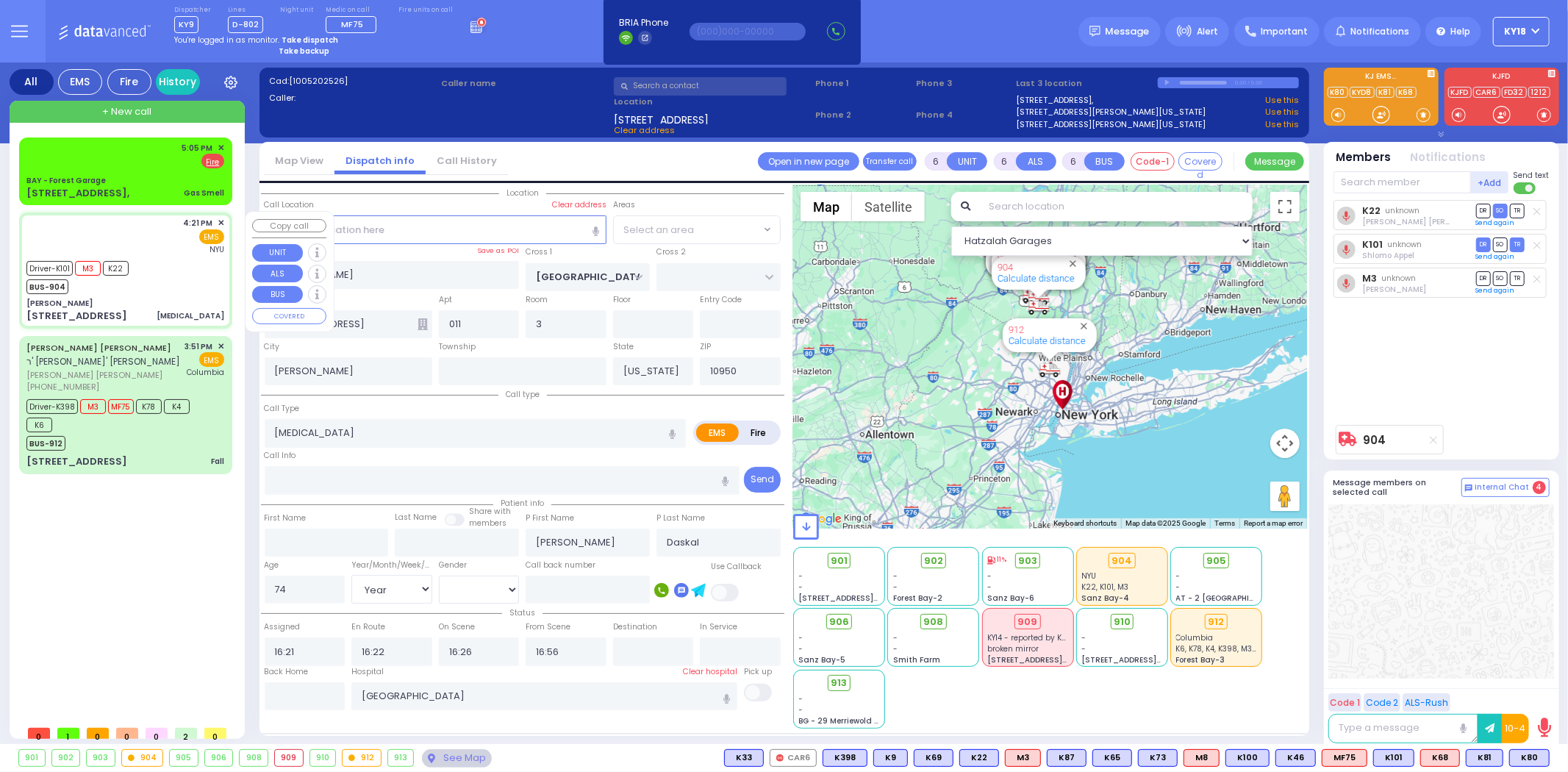
select select "SECTION 4"
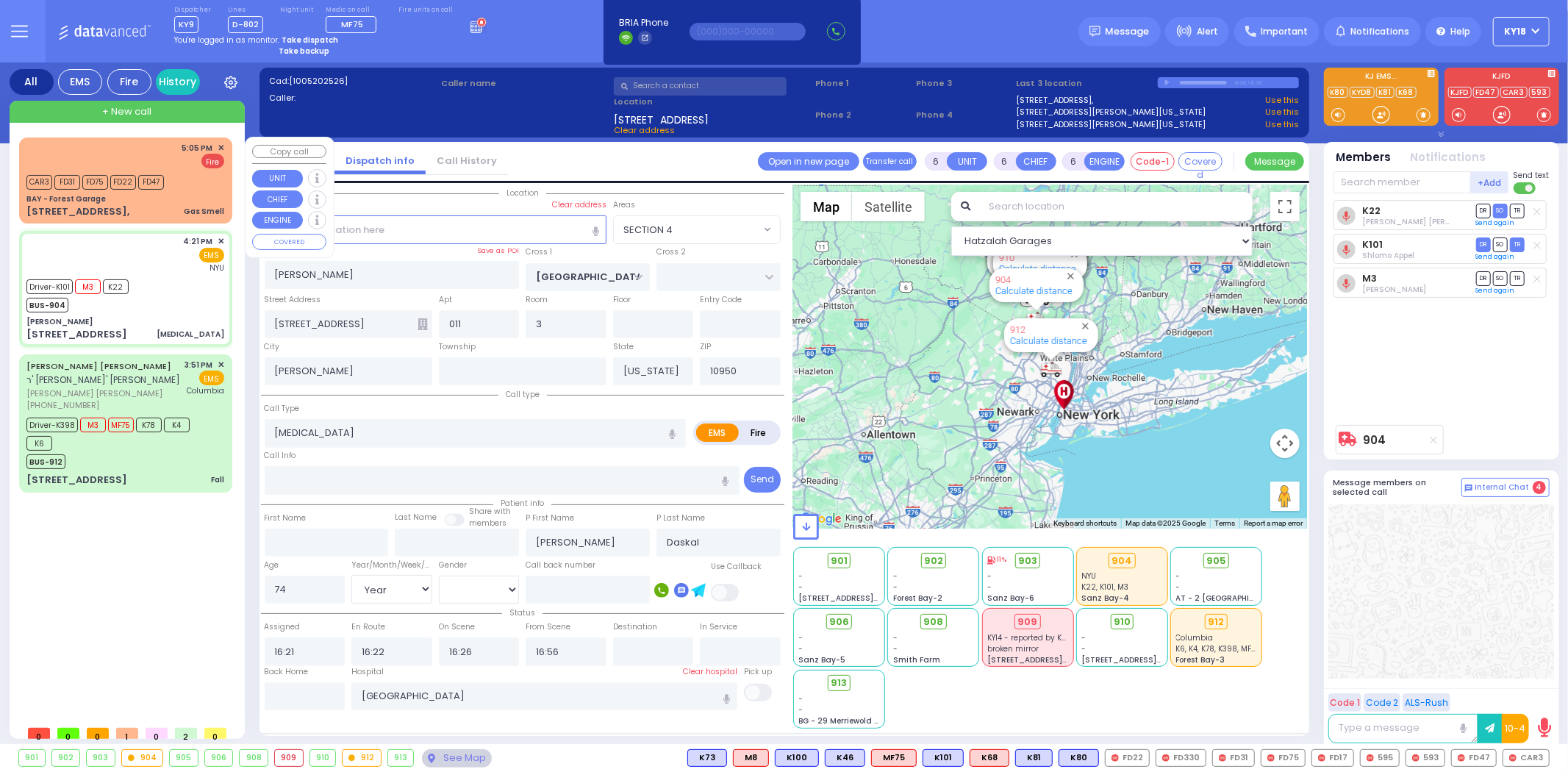
select select
radio input "true"
select select "Year"
select select "[DEMOGRAPHIC_DATA]"
select select "Hatzalah Garages"
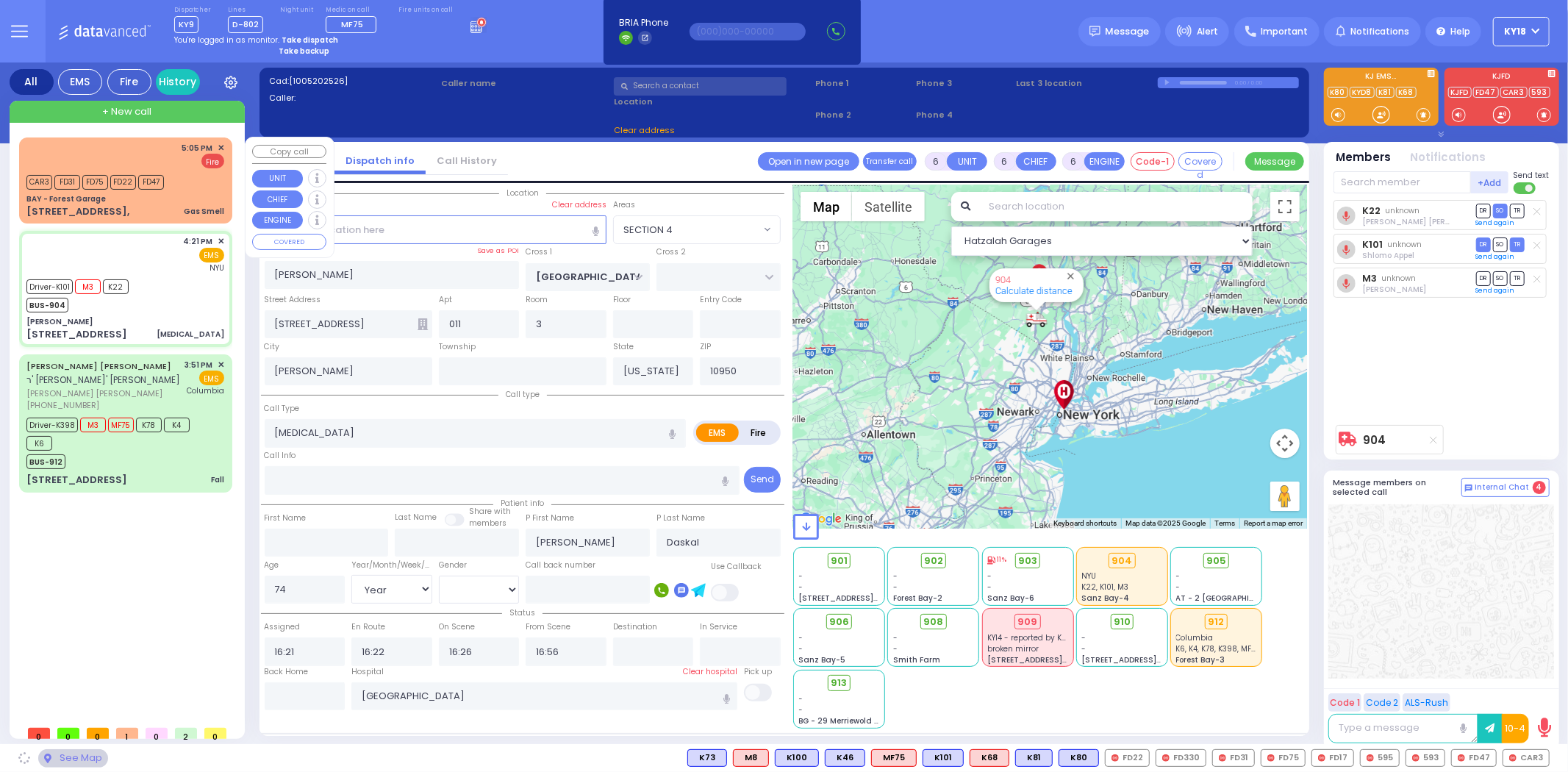
select select "SECTION 4"
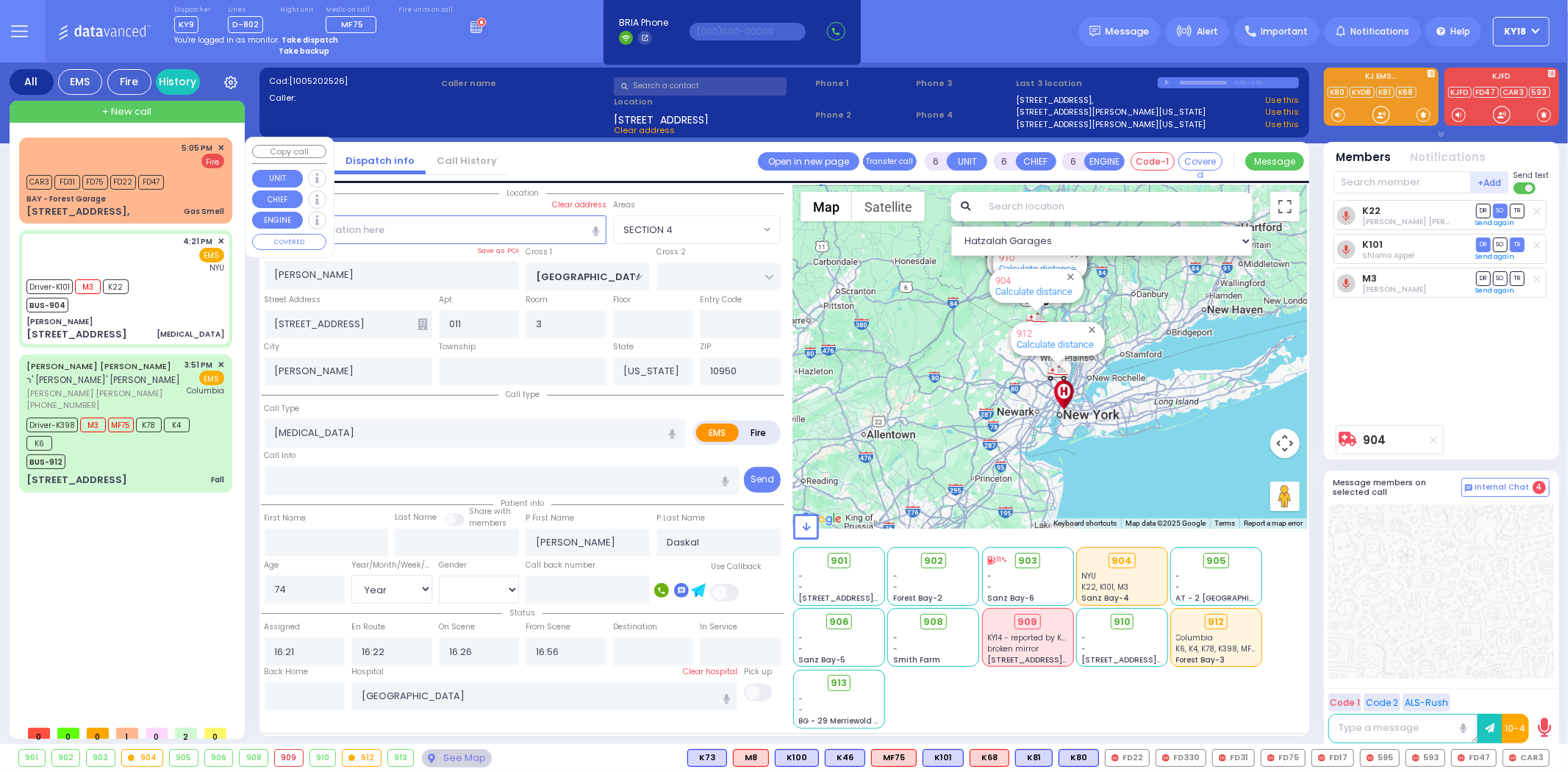
select select
radio input "true"
select select "Year"
select select "[DEMOGRAPHIC_DATA]"
select select "Hatzalah Garages"
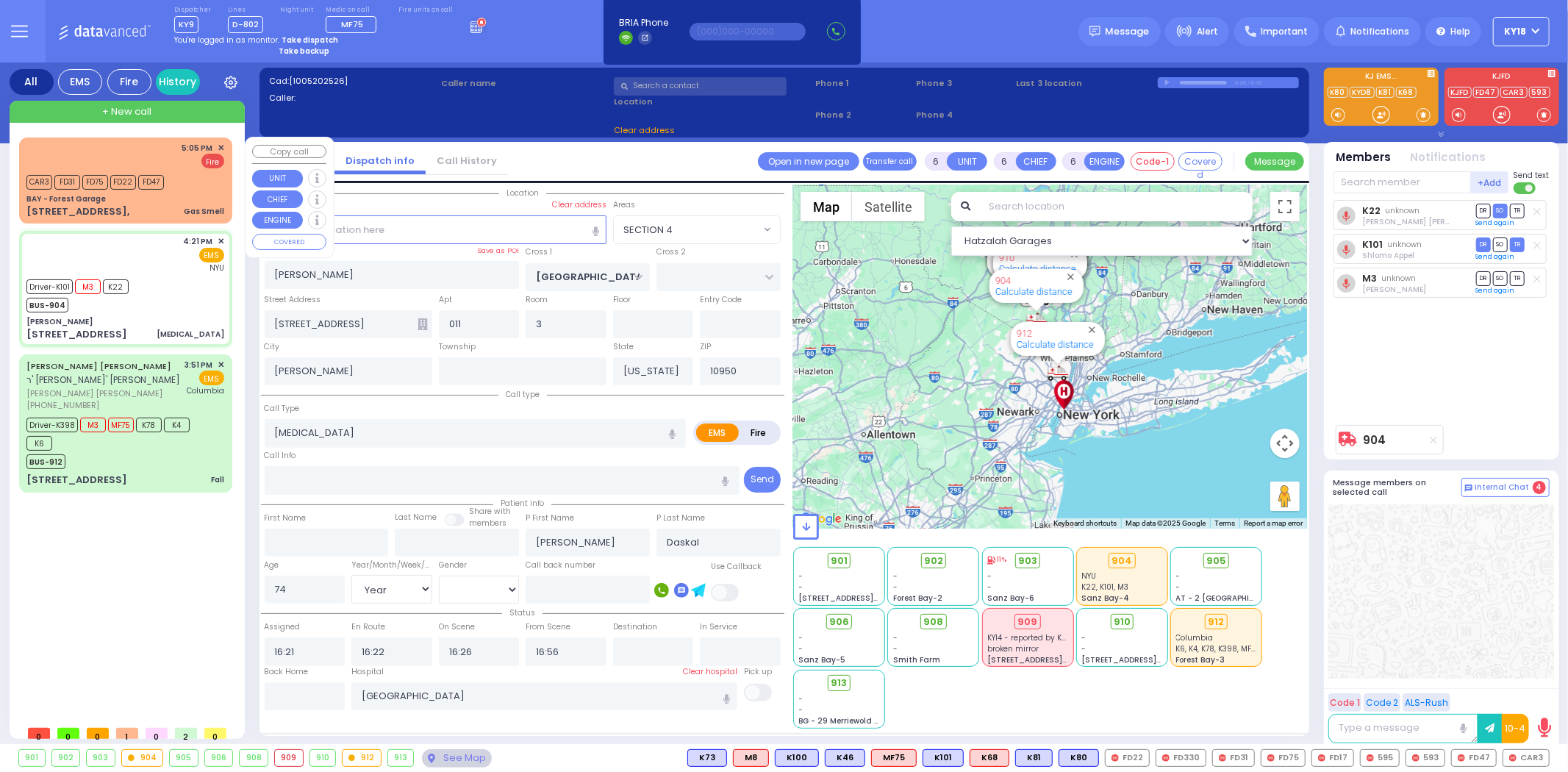
select select "SECTION 4"
select select
radio input "true"
select select "Year"
select select "[DEMOGRAPHIC_DATA]"
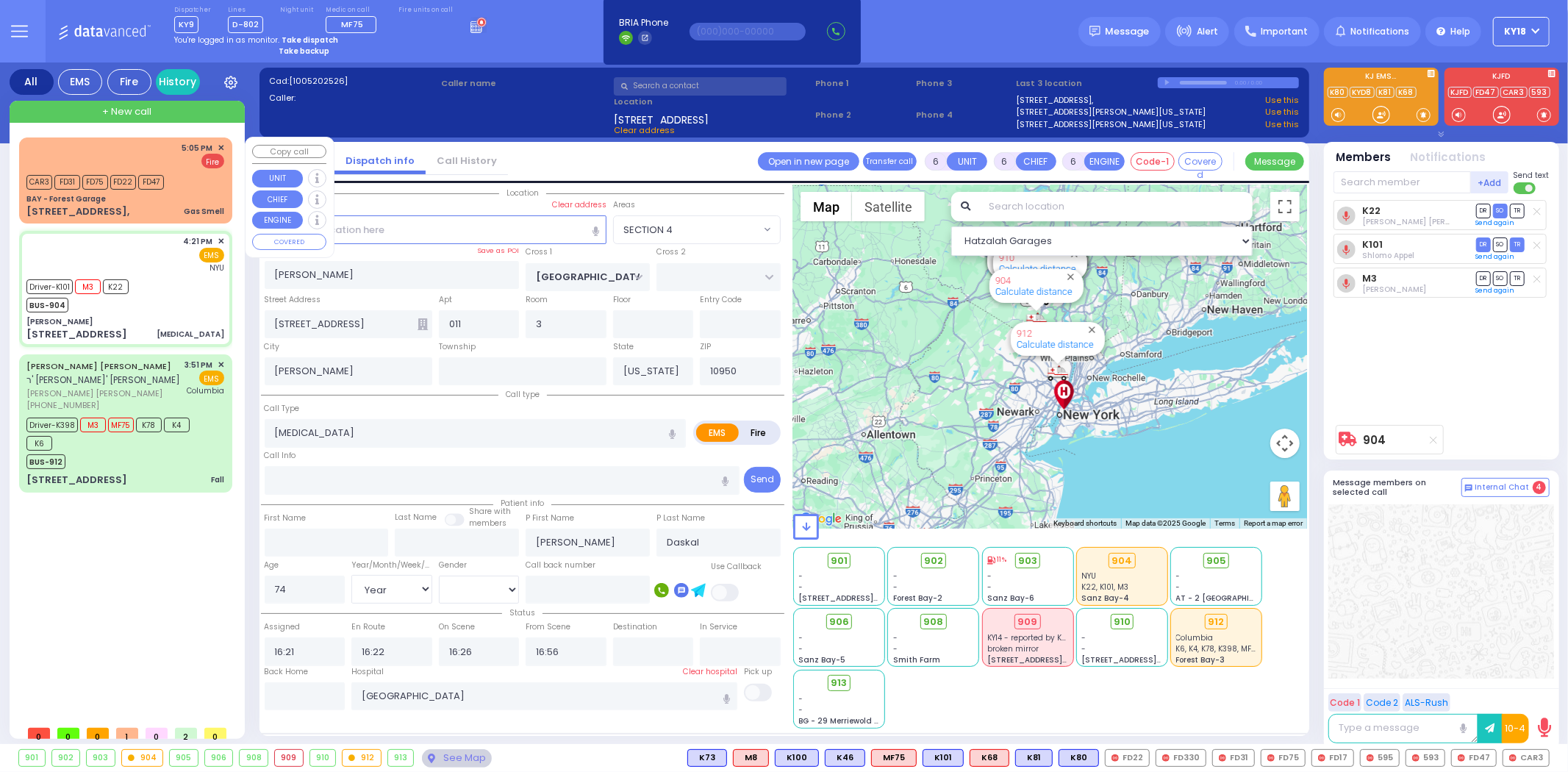
select select "Hatzalah Garages"
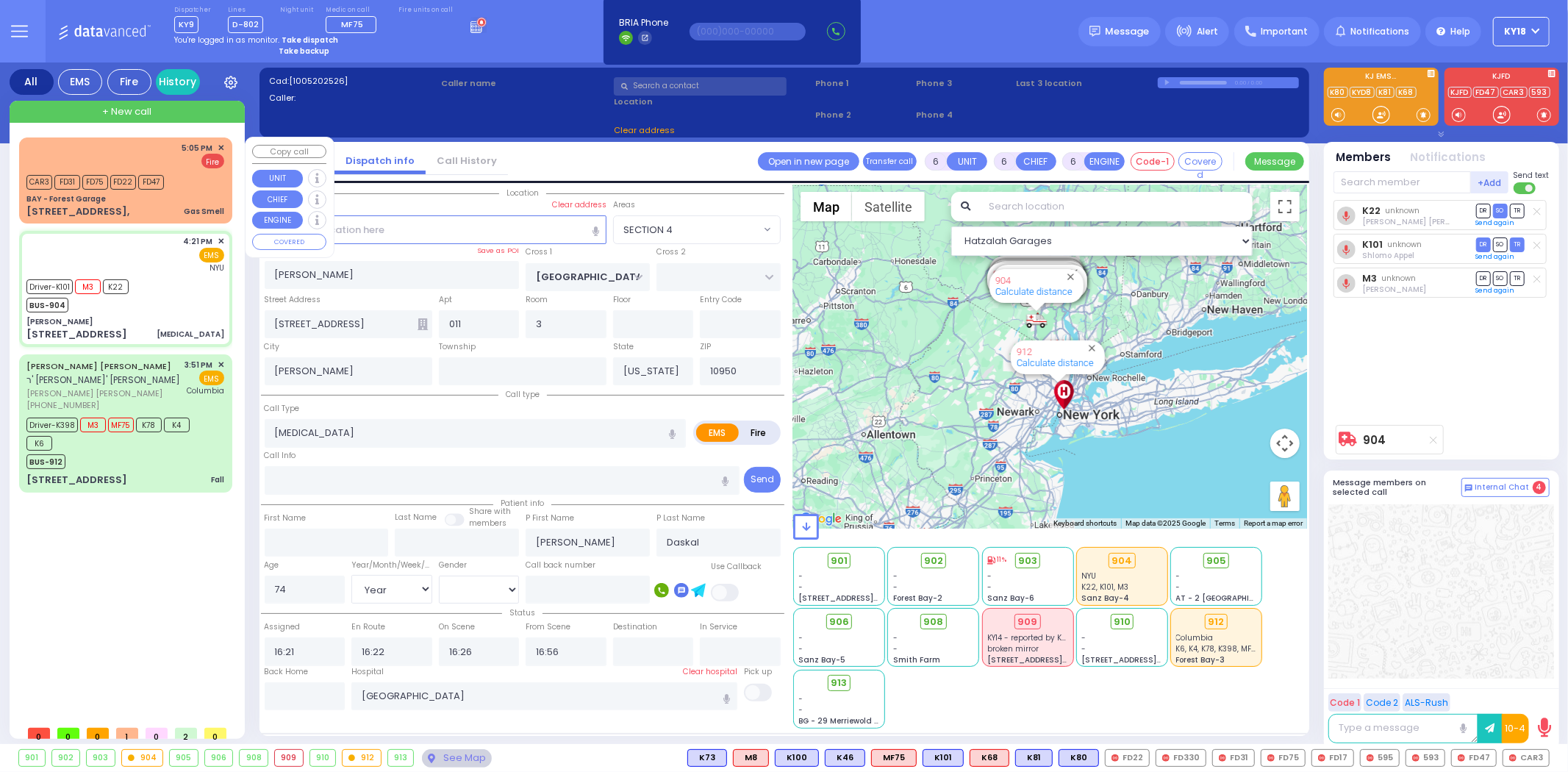
select select "SECTION 4"
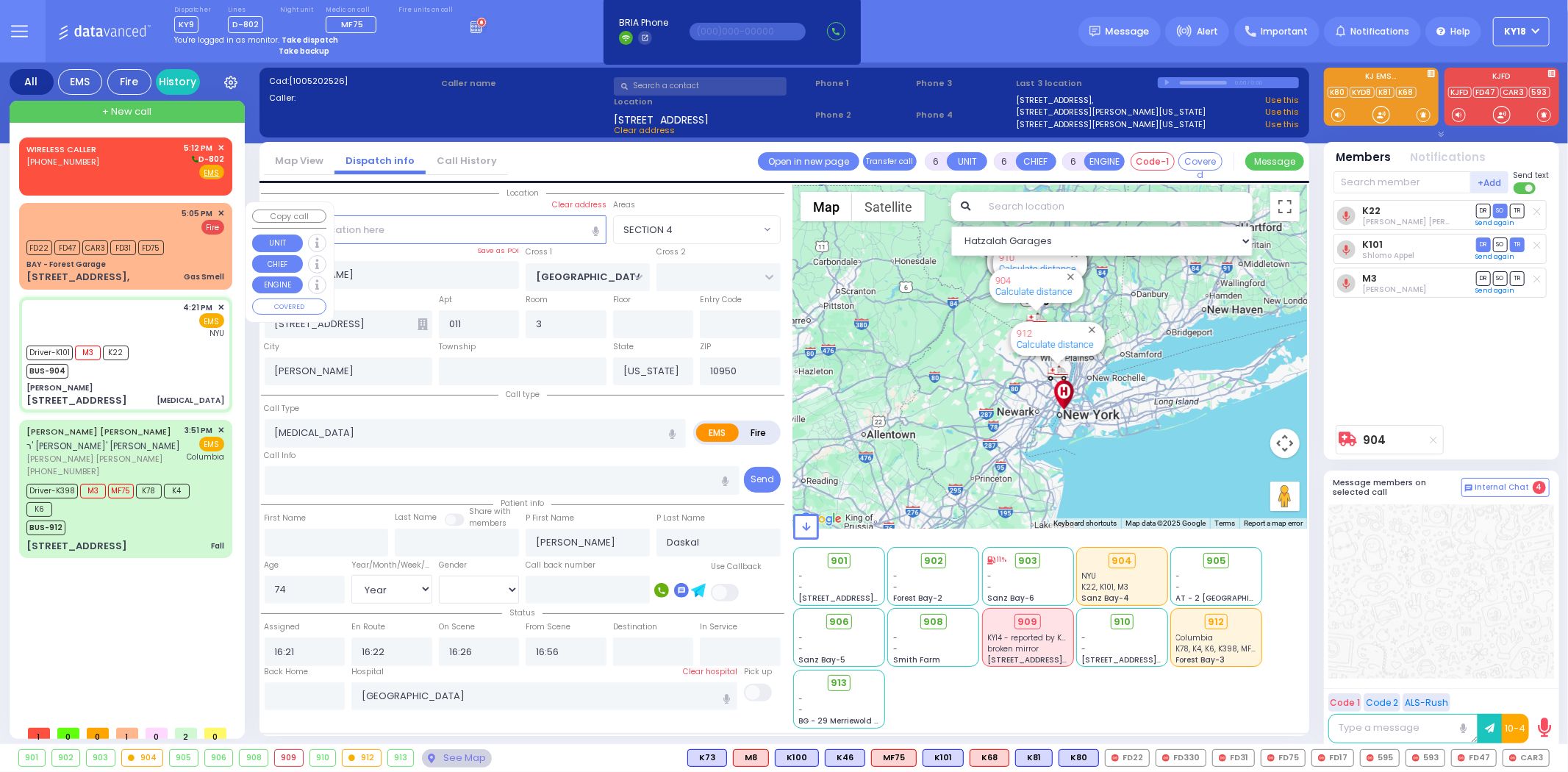
select select
radio input "true"
select select "Year"
select select "[DEMOGRAPHIC_DATA]"
select select "Hatzalah Garages"
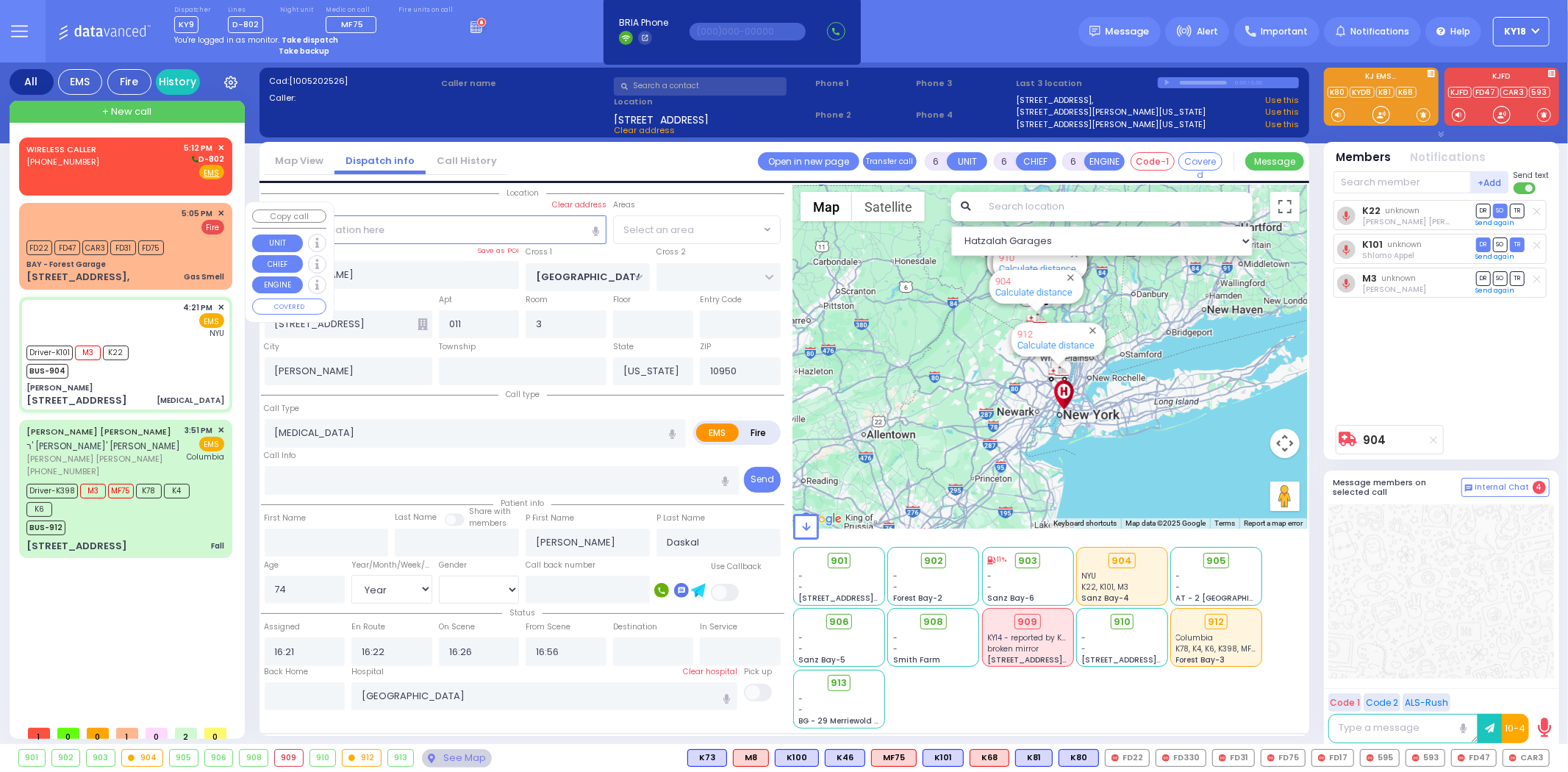
select select "SECTION 4"
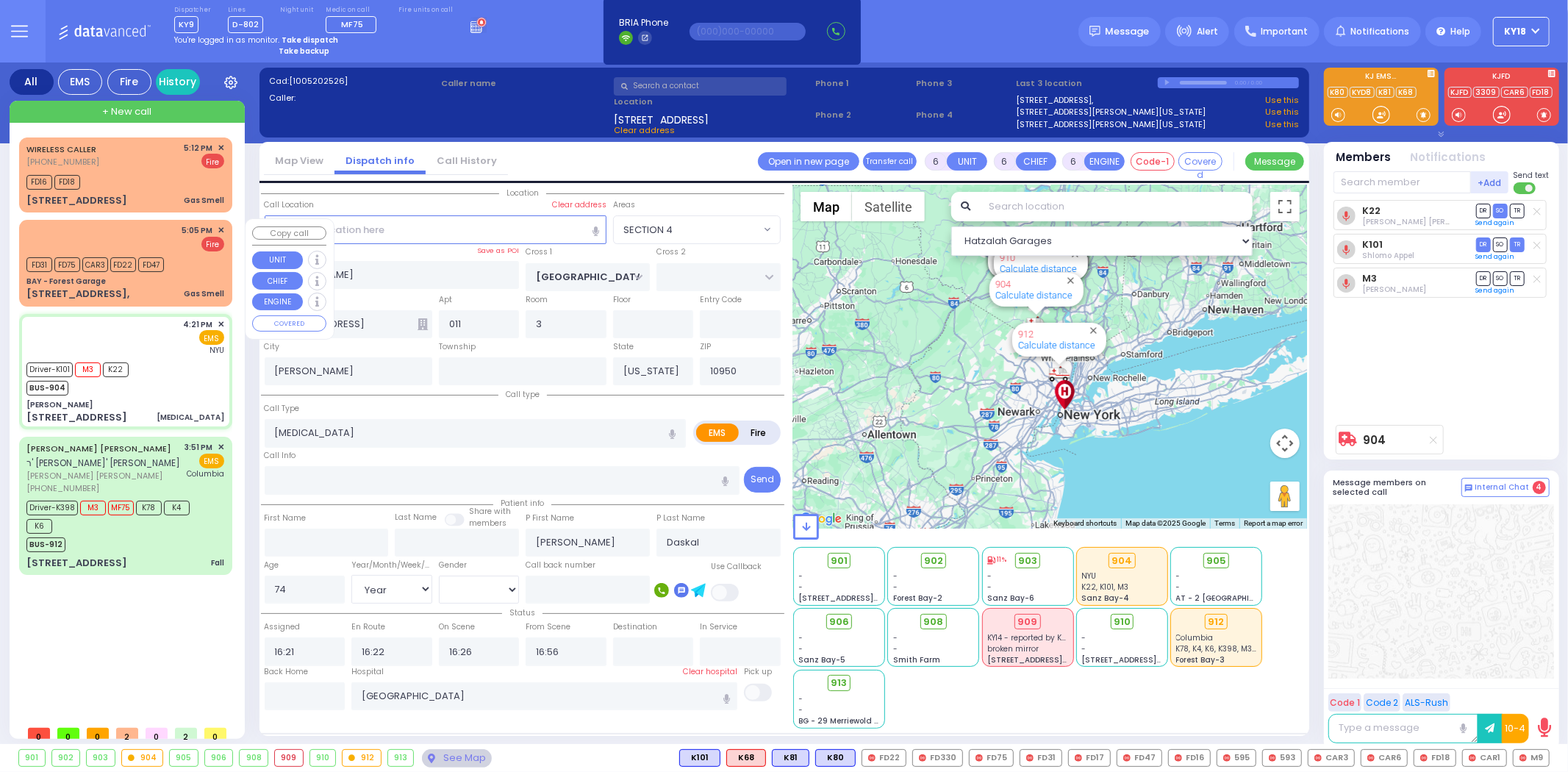
select select
radio input "true"
select select "Year"
select select "[DEMOGRAPHIC_DATA]"
select select "Hatzalah Garages"
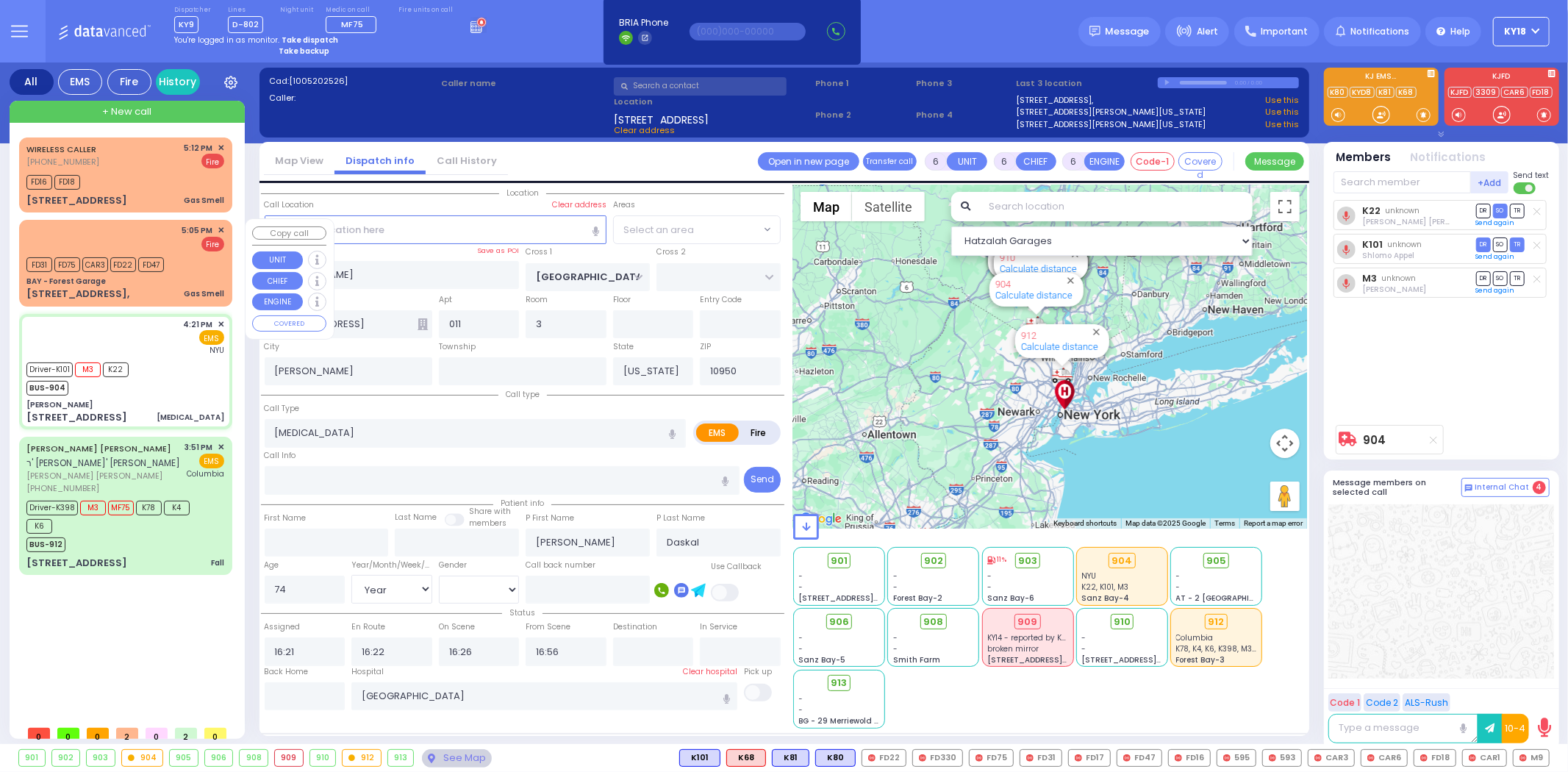
select select "SECTION 4"
select select
radio input "true"
select select "Year"
select select "[DEMOGRAPHIC_DATA]"
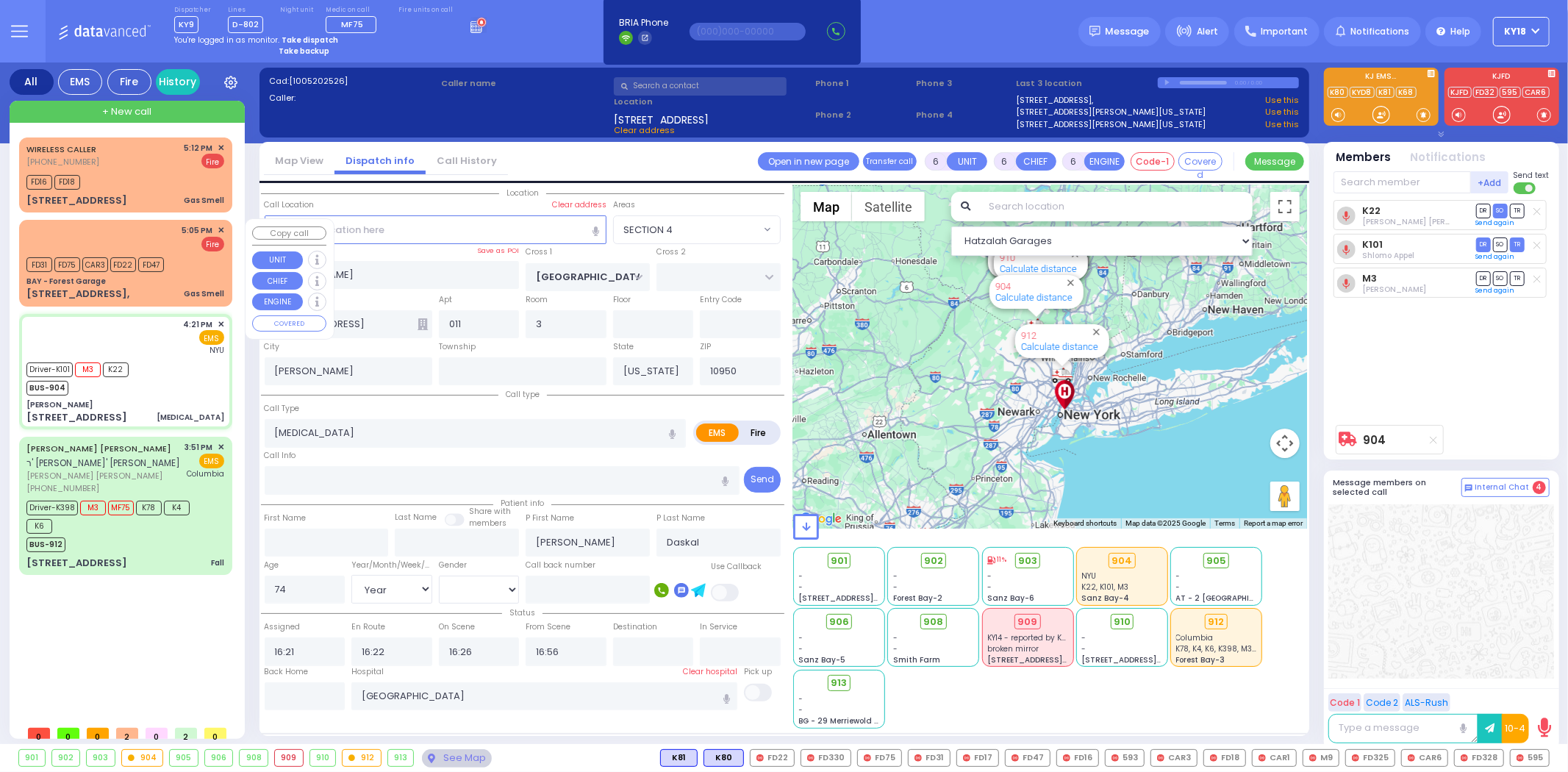
select select "Hatzalah Garages"
select select "SECTION 4"
select select
radio input "true"
select select "Year"
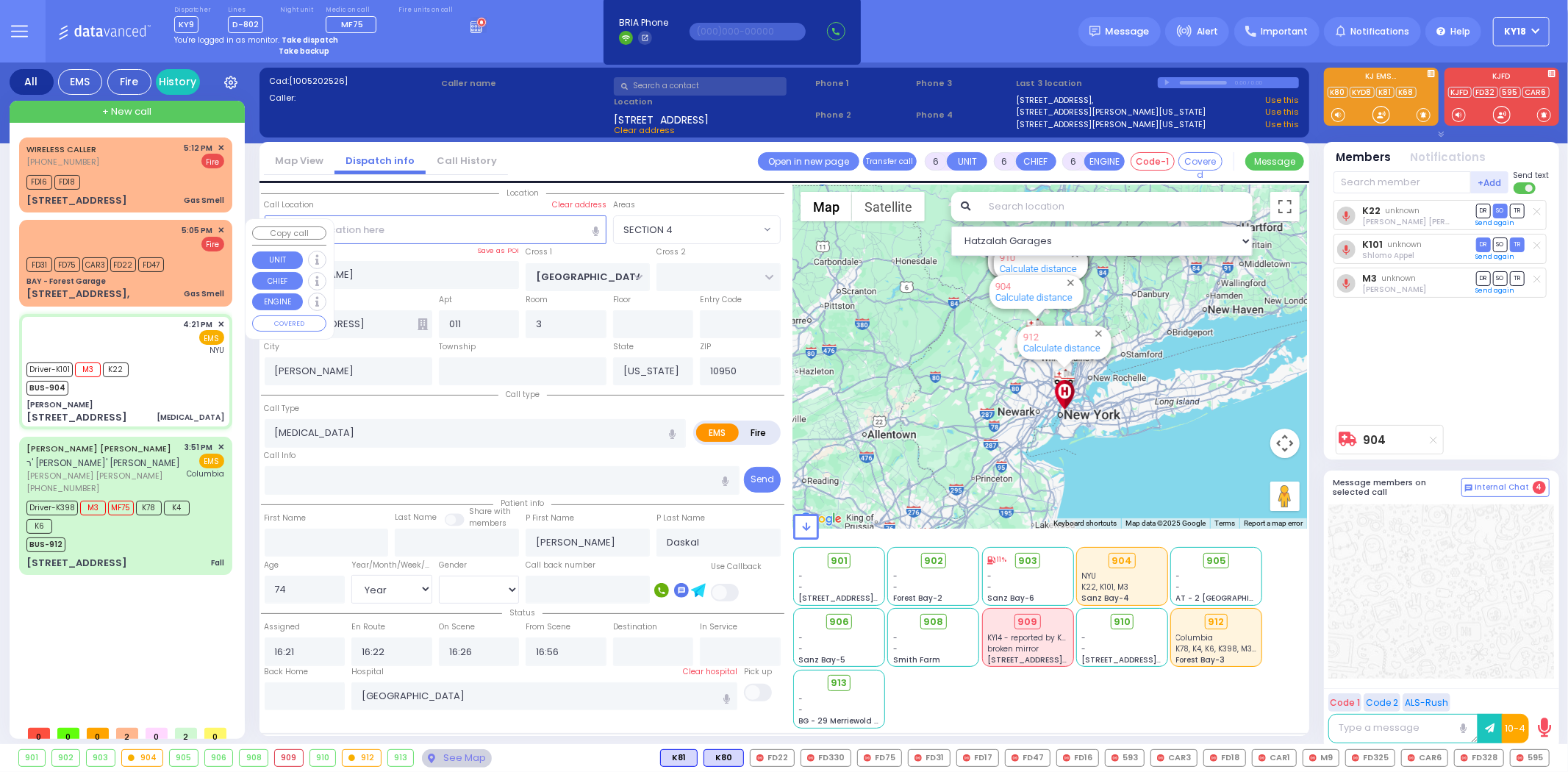
select select "[DEMOGRAPHIC_DATA]"
select select "Hatzalah Garages"
select select "SECTION 4"
select select
radio input "true"
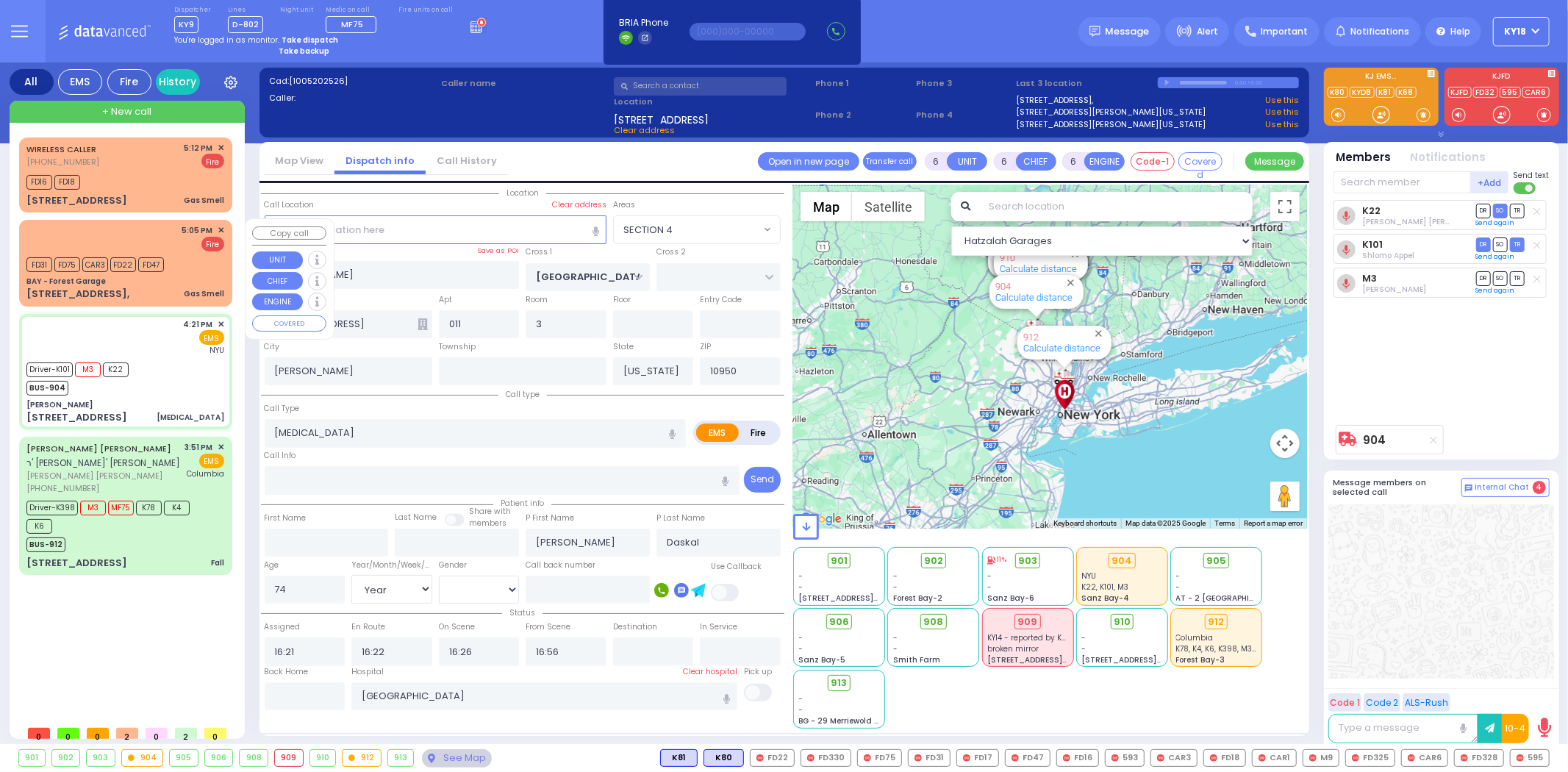
select select "Year"
select select "[DEMOGRAPHIC_DATA]"
select select "Hatzalah Garages"
select select "SECTION 4"
select select
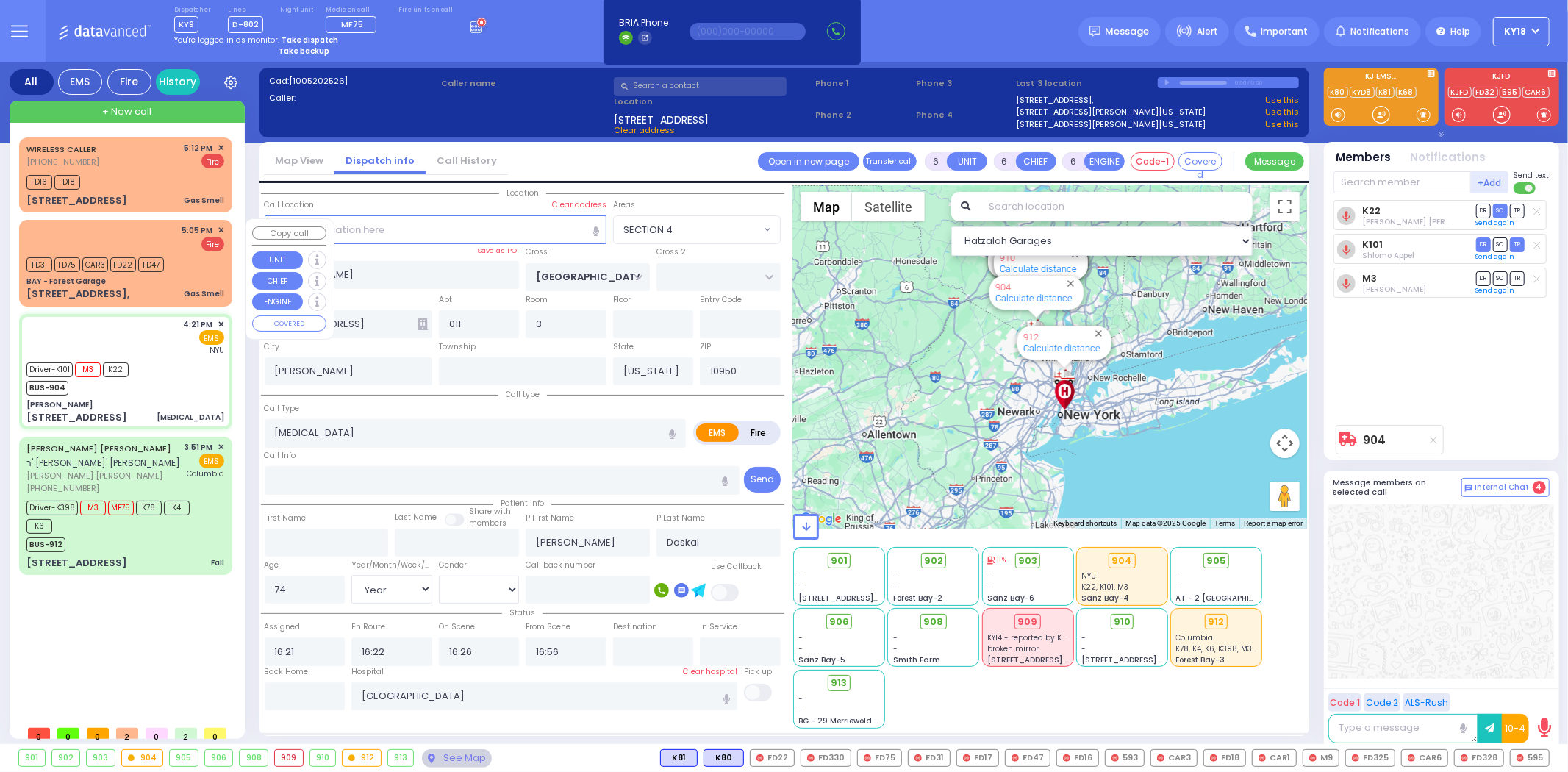
radio input "true"
select select "Year"
select select "[DEMOGRAPHIC_DATA]"
select select "Hatzalah Garages"
select select "SECTION 4"
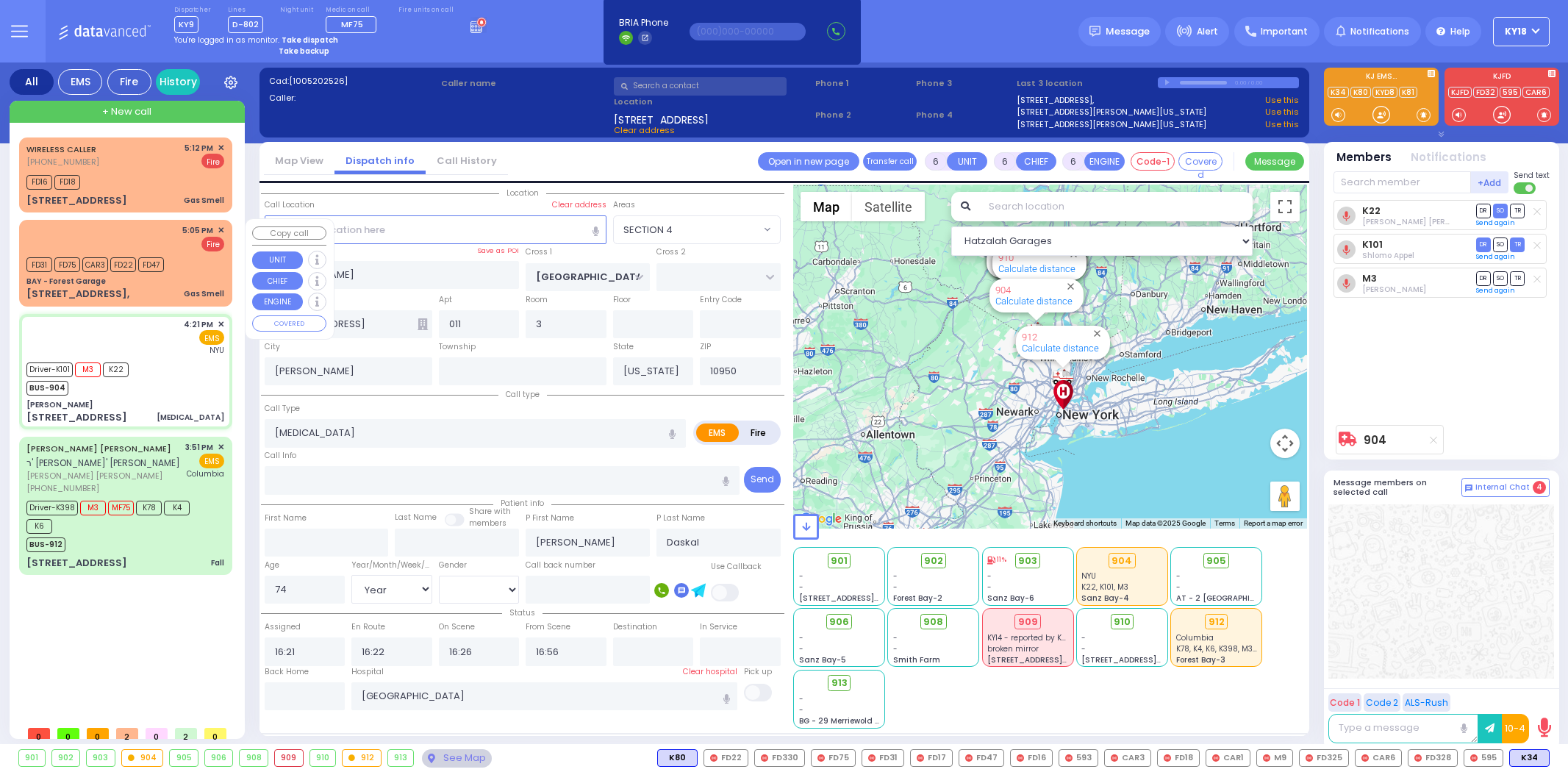
select select "SECTION 4"
select select "Year"
select select "[DEMOGRAPHIC_DATA]"
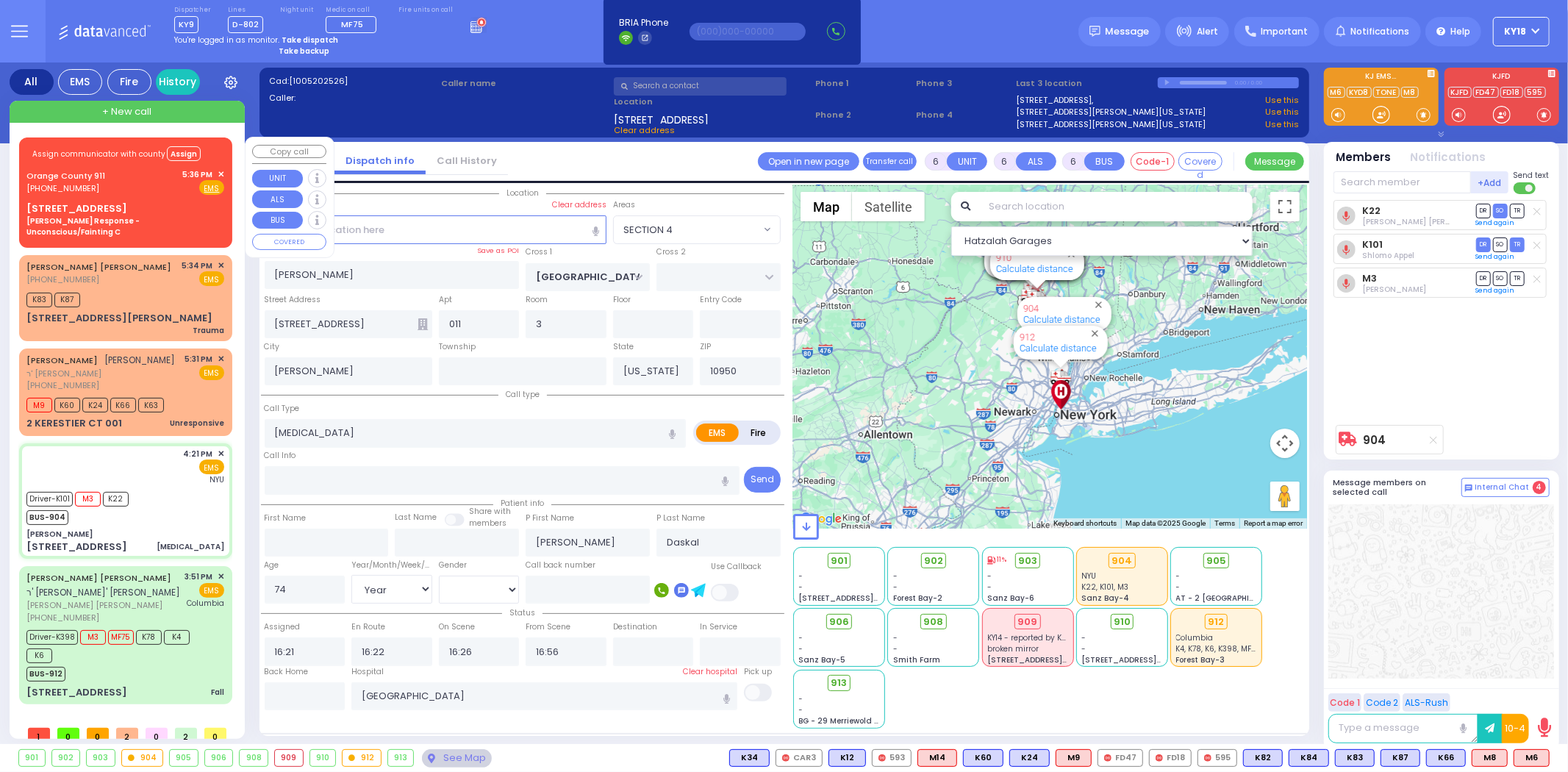
select select
radio input "true"
select select "Year"
select select "[DEMOGRAPHIC_DATA]"
select select "Hatzalah Garages"
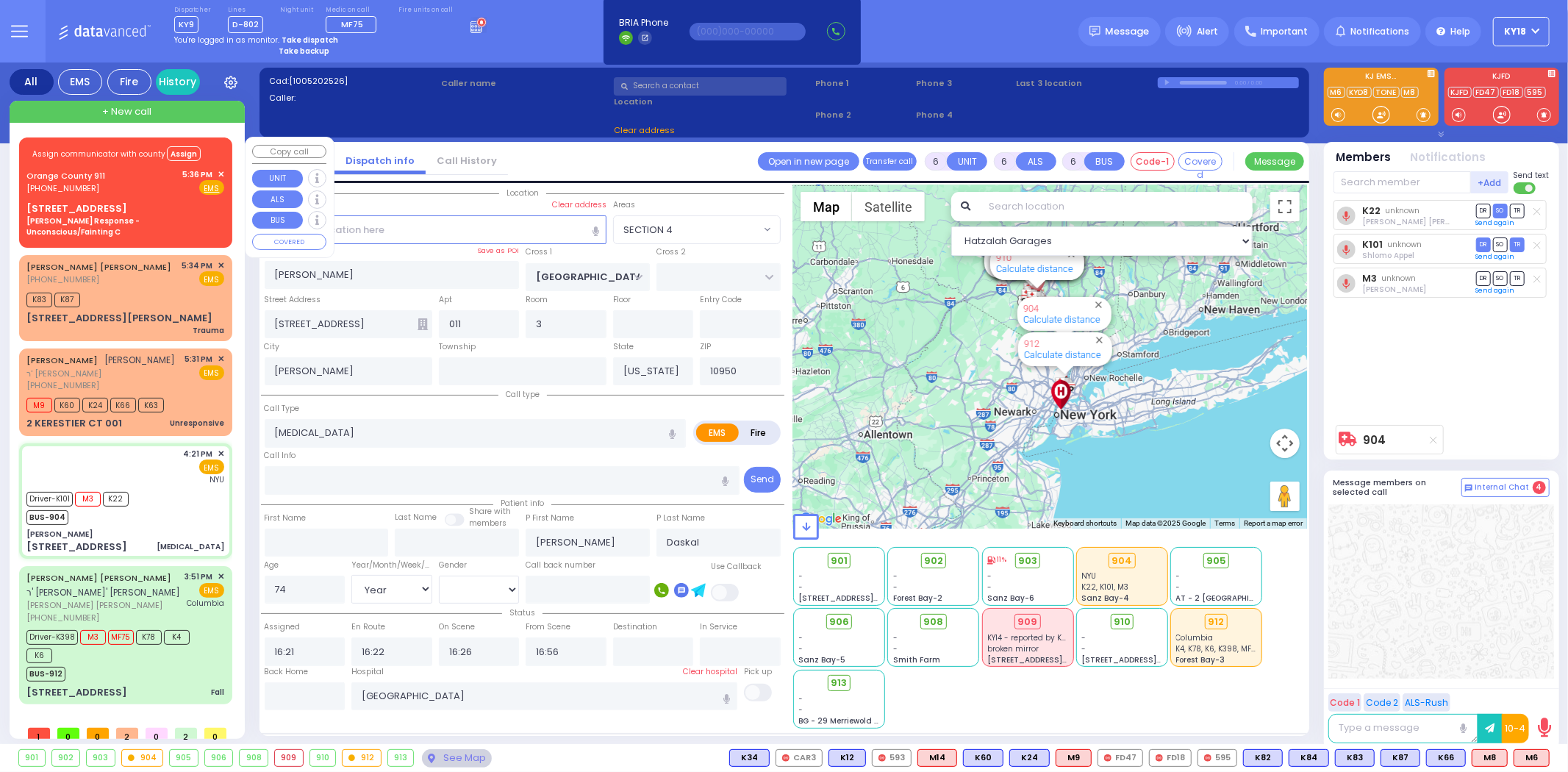
select select "SECTION 4"
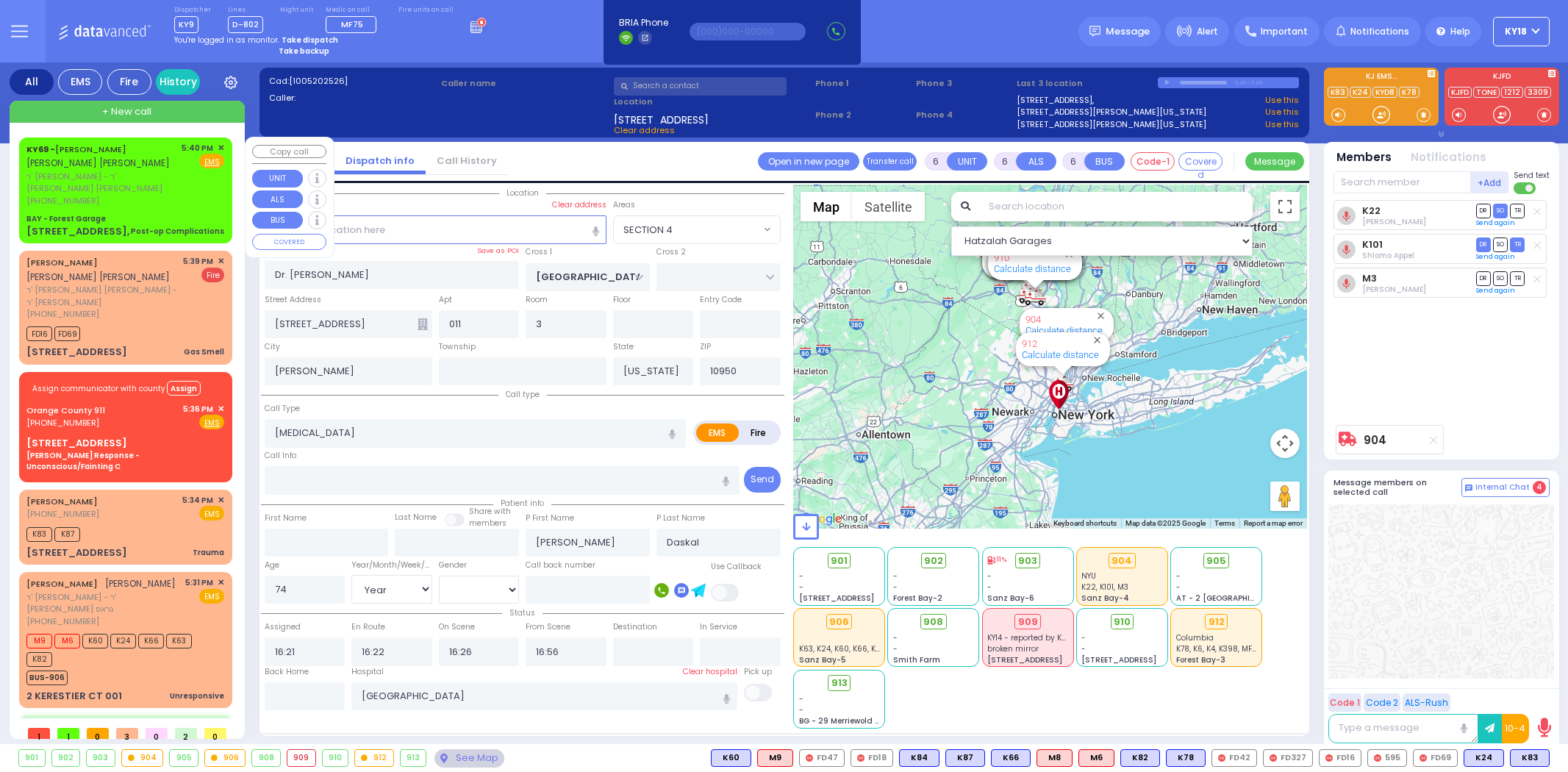
select select "SECTION 4"
select select "Year"
select select "[DEMOGRAPHIC_DATA]"
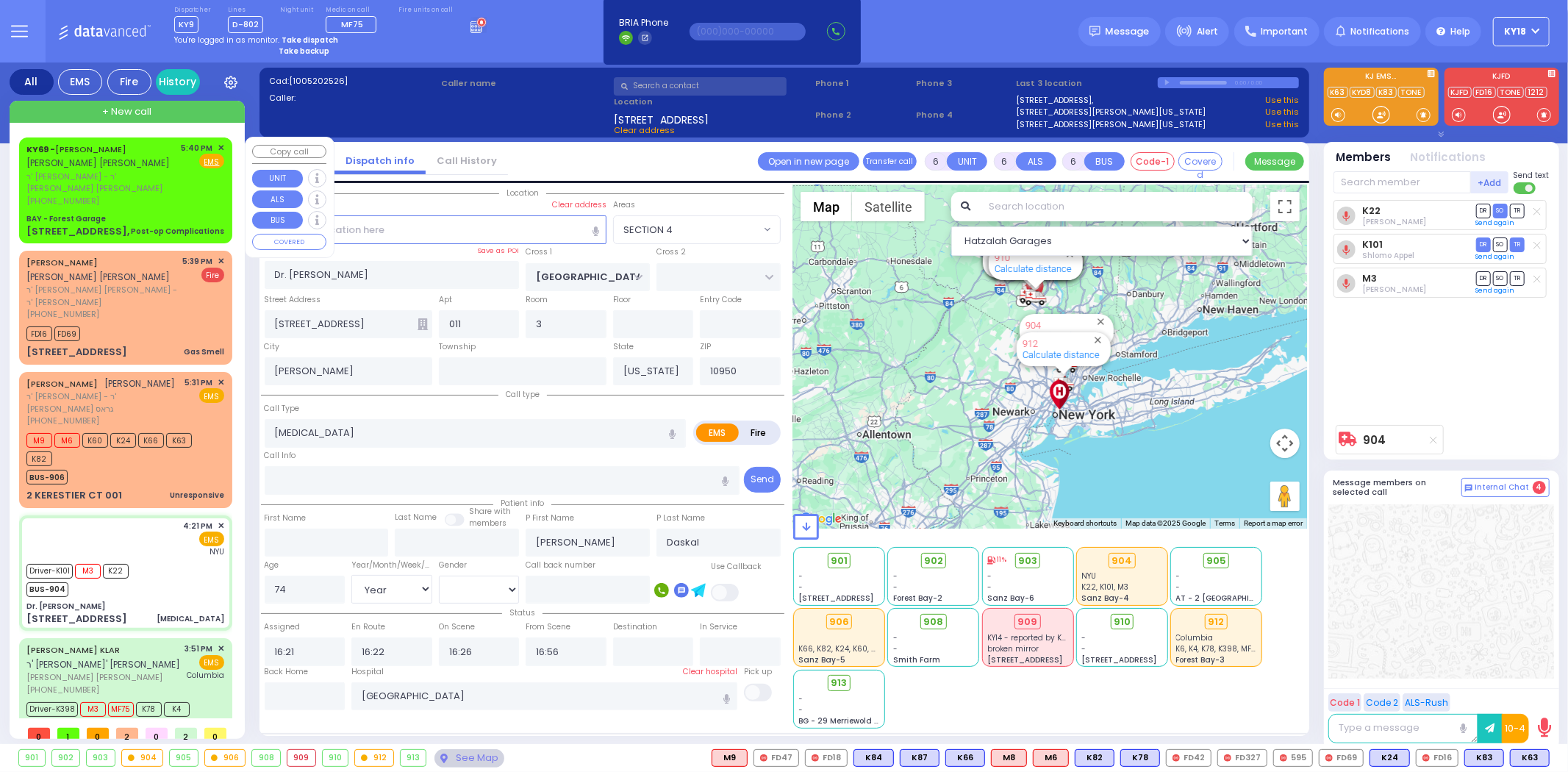
select select
radio input "true"
select select "Year"
select select "[DEMOGRAPHIC_DATA]"
select select "Hatzalah Garages"
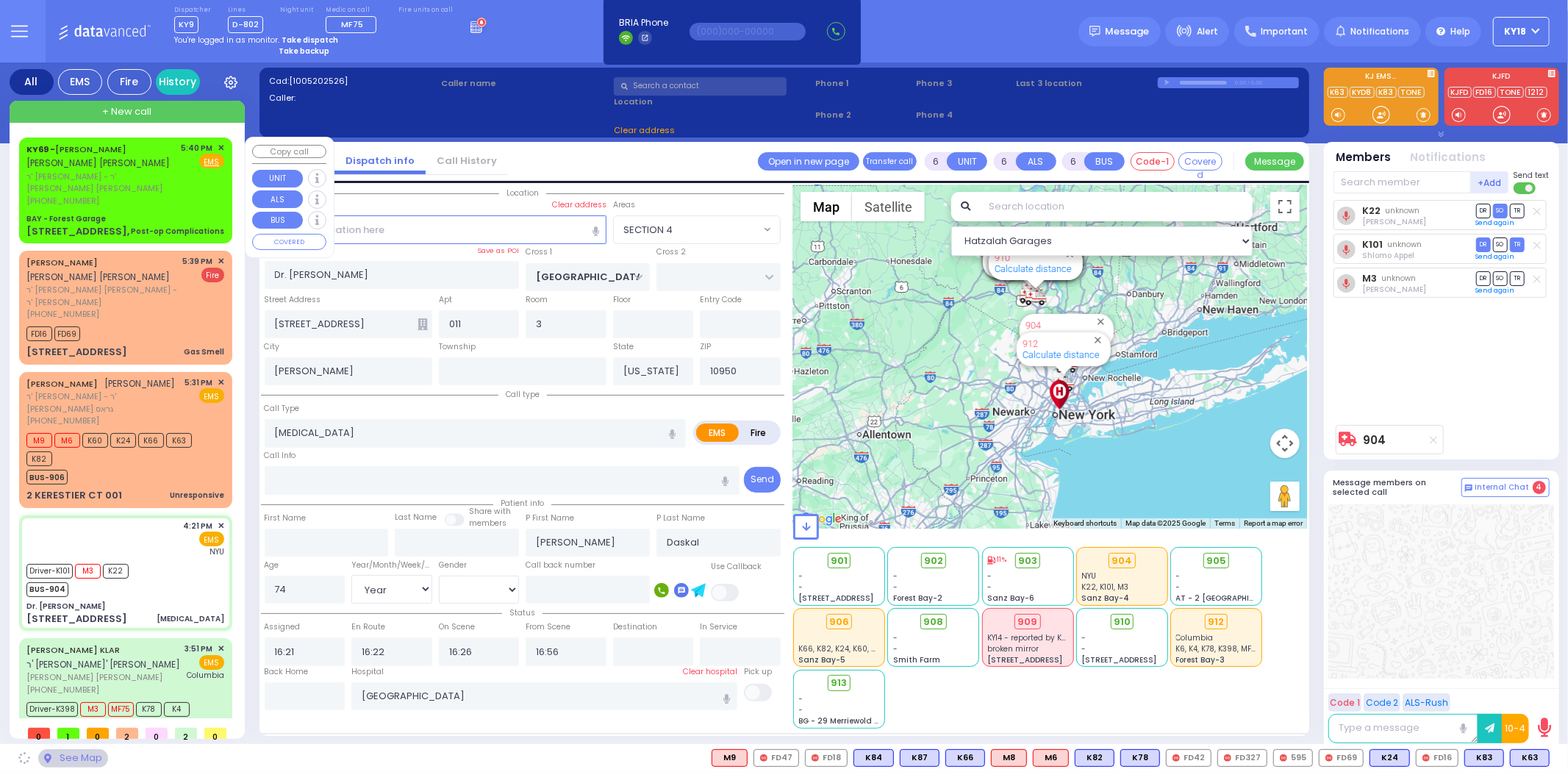
select select "SECTION 4"
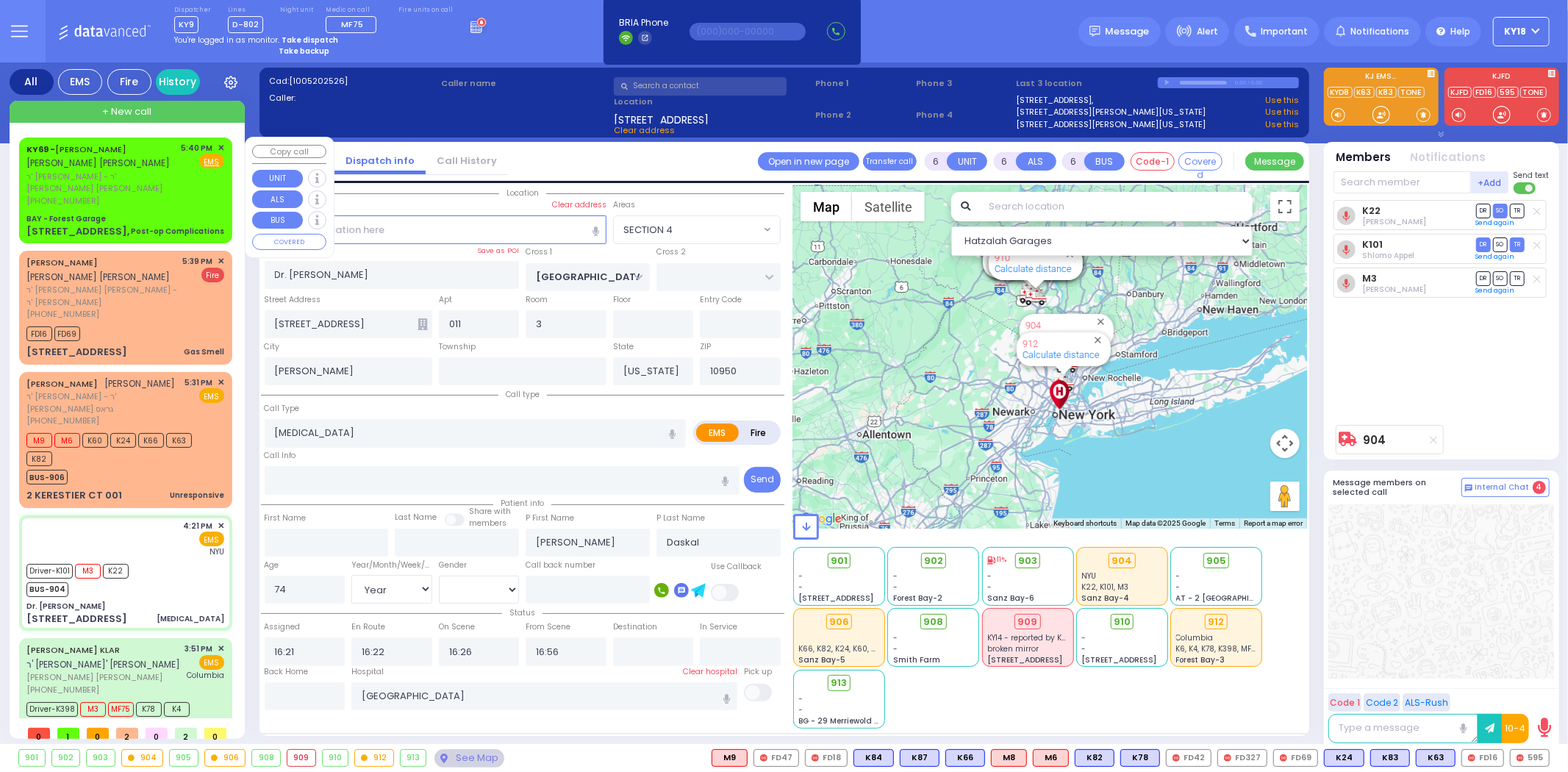
click at [158, 180] on span "ר' חיים הערש - ר' צבי משה פישער" at bounding box center [101, 183] width 150 height 24
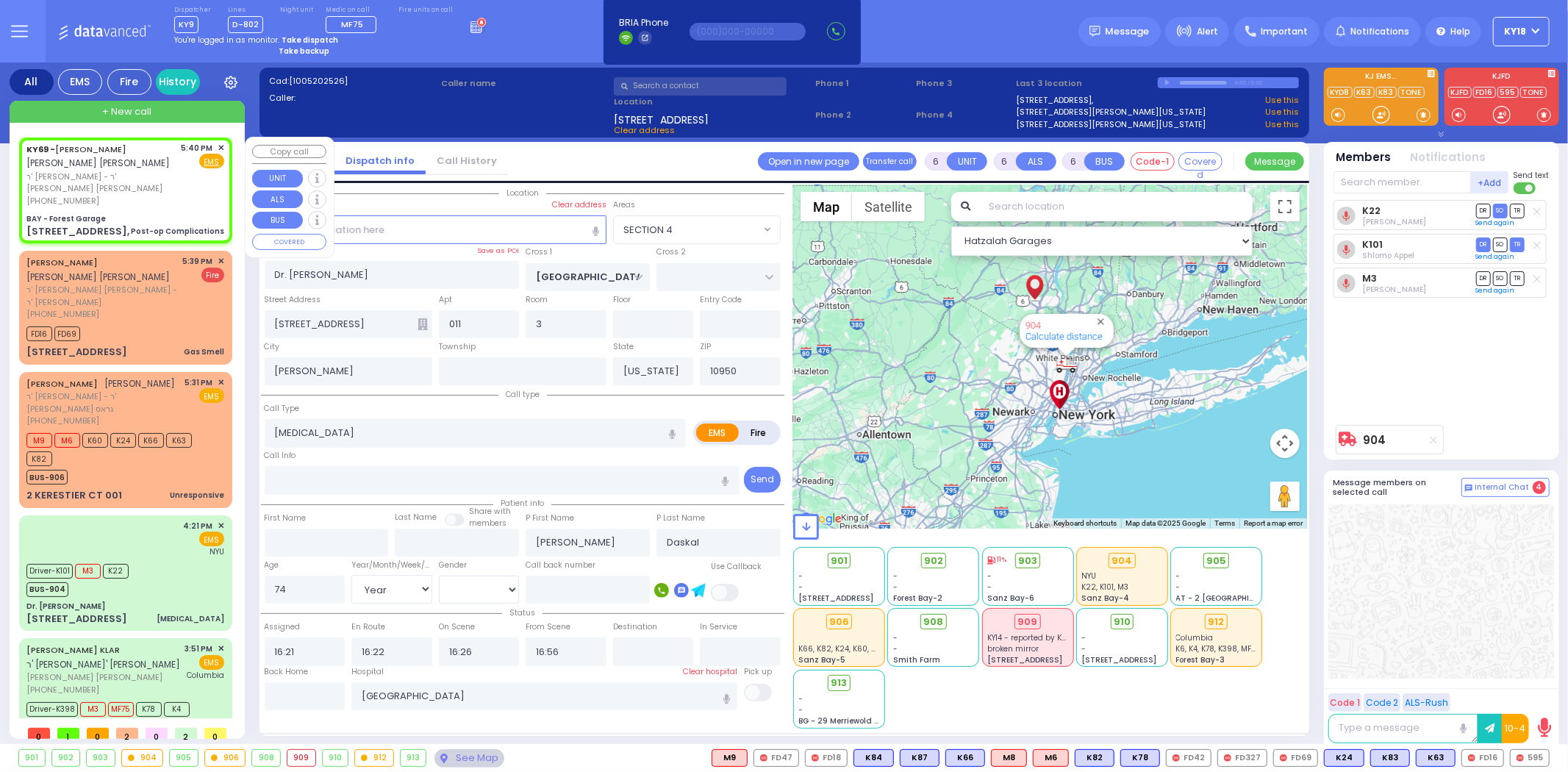
type input "1"
select select
type input "Post-op Complications"
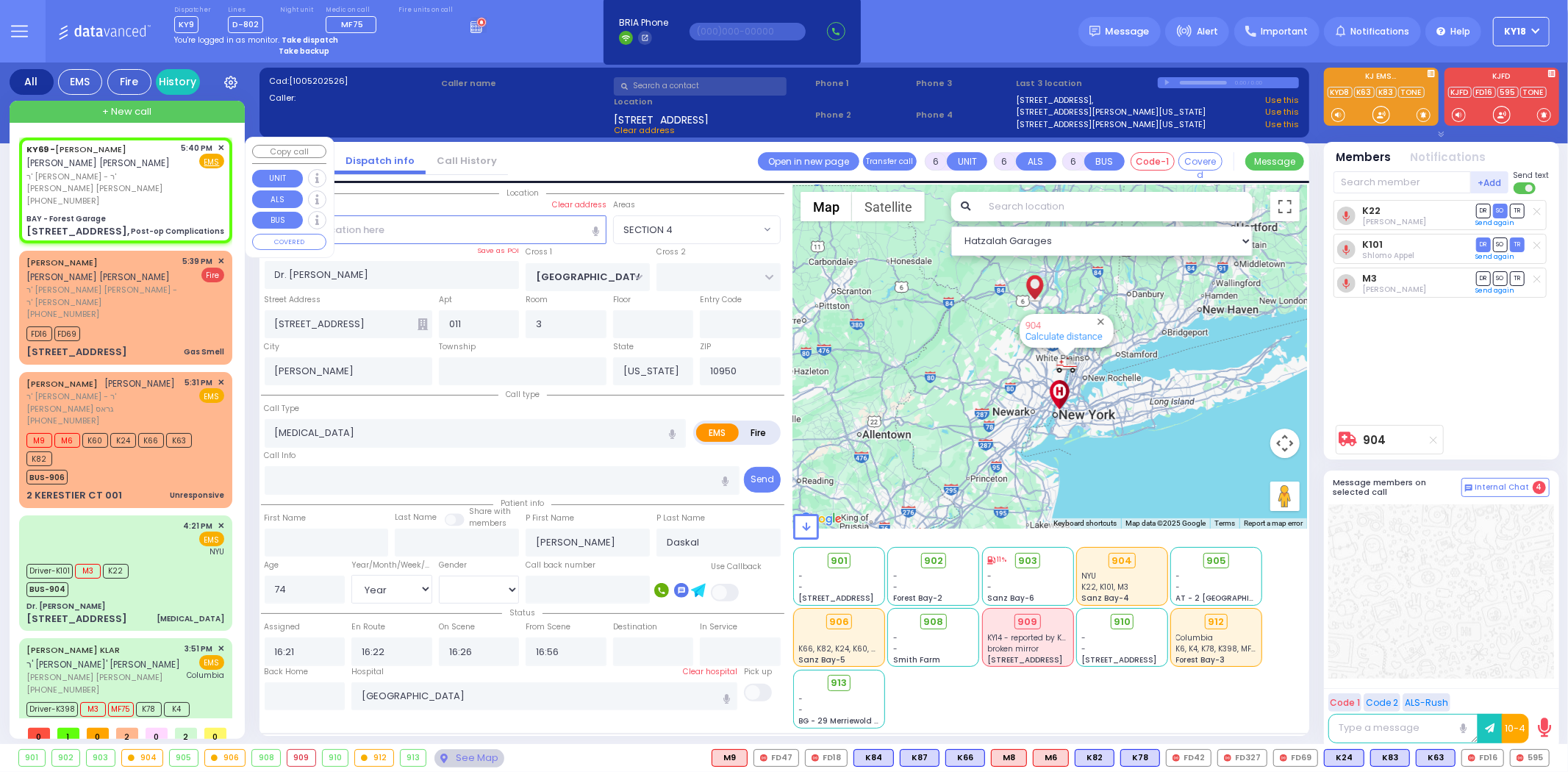
radio input "true"
type input "[PERSON_NAME]"
type input "GOLDBERGER"
select select
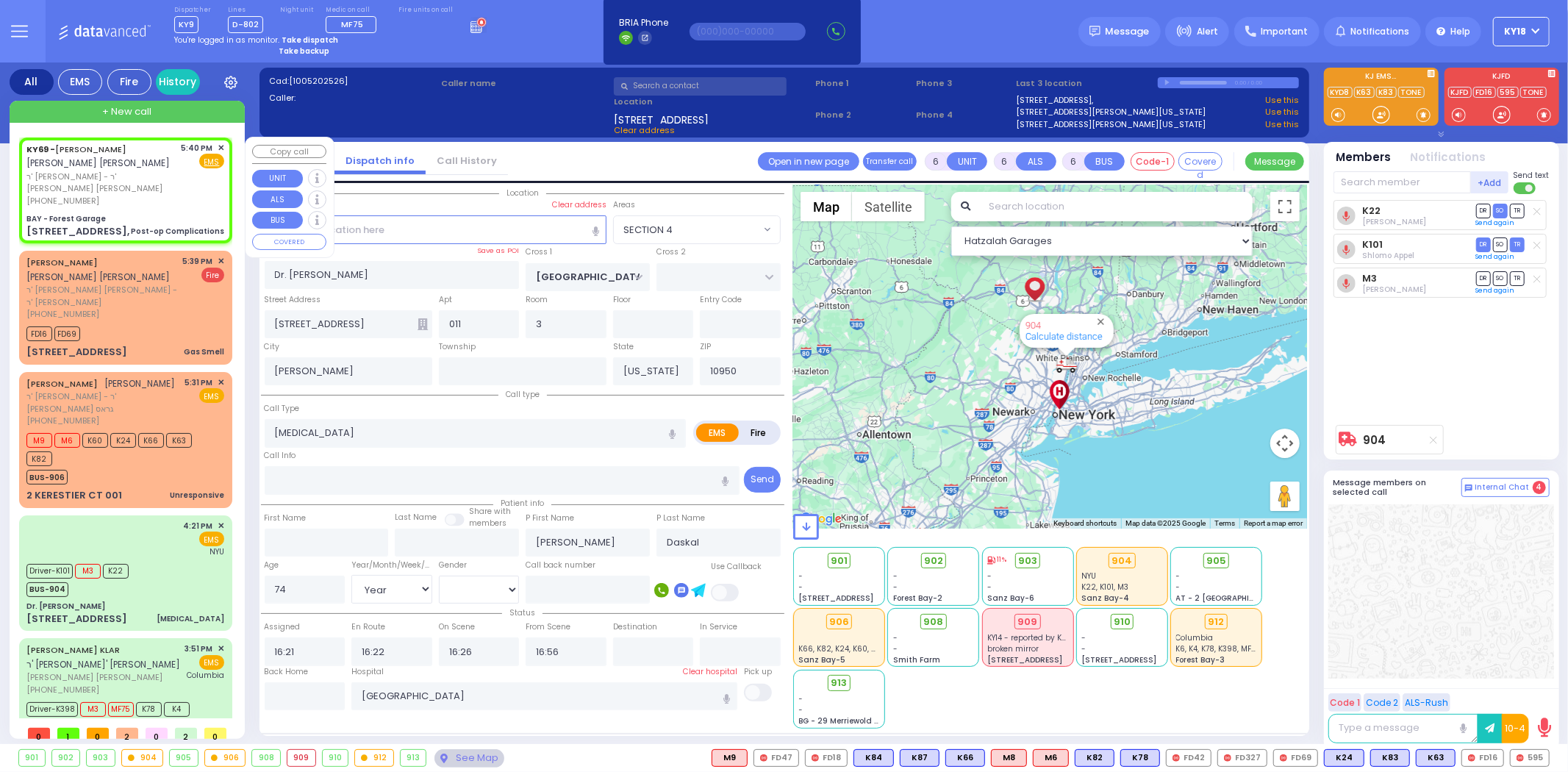
type input "17:40"
select select "Hatzalah Garages"
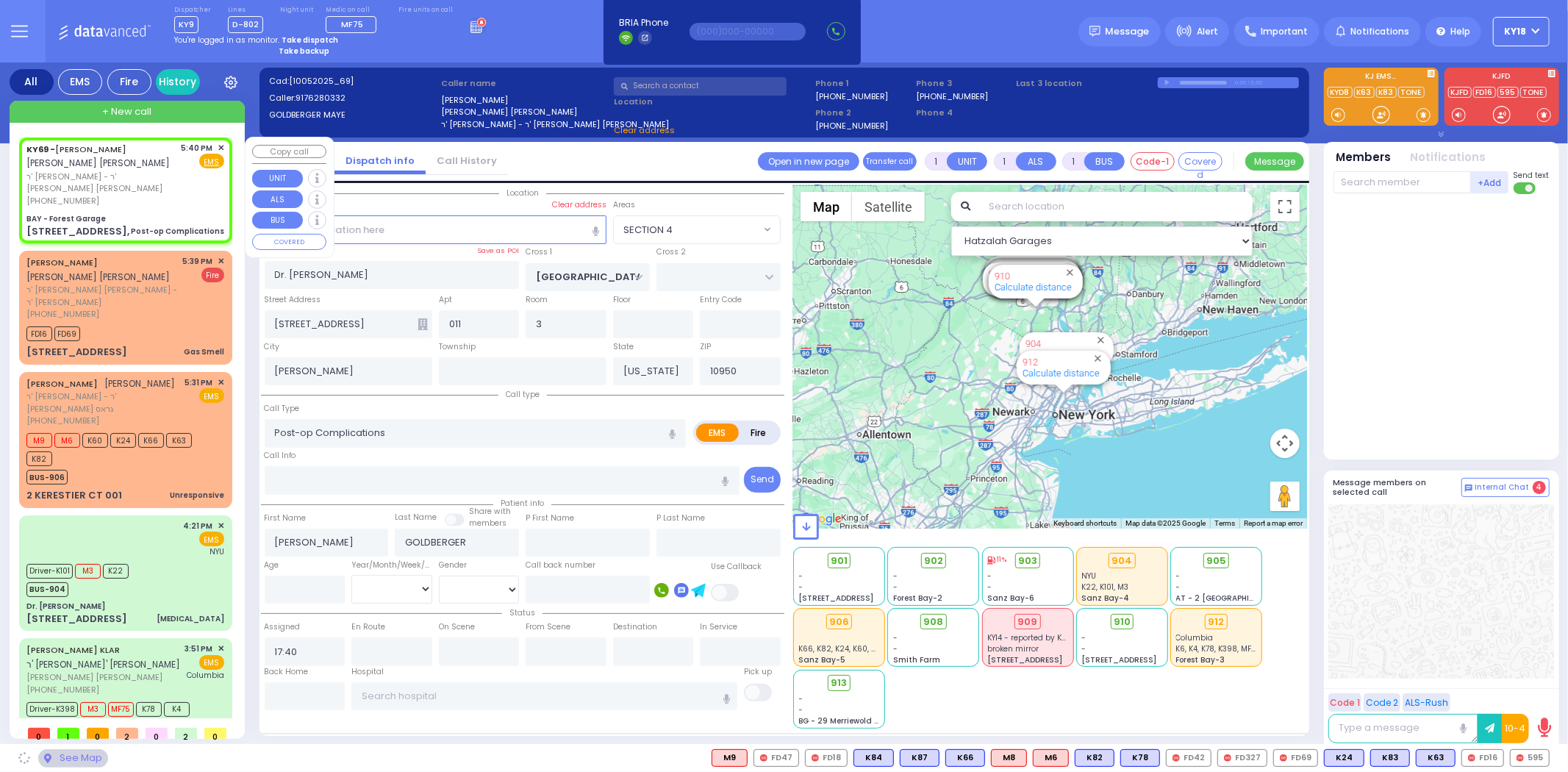
type input "BAY - Forest Garage"
type input "SANZ COURT"
type input "HAYES COURT"
type input "[STREET_ADDRESS],"
type input "Monroe"
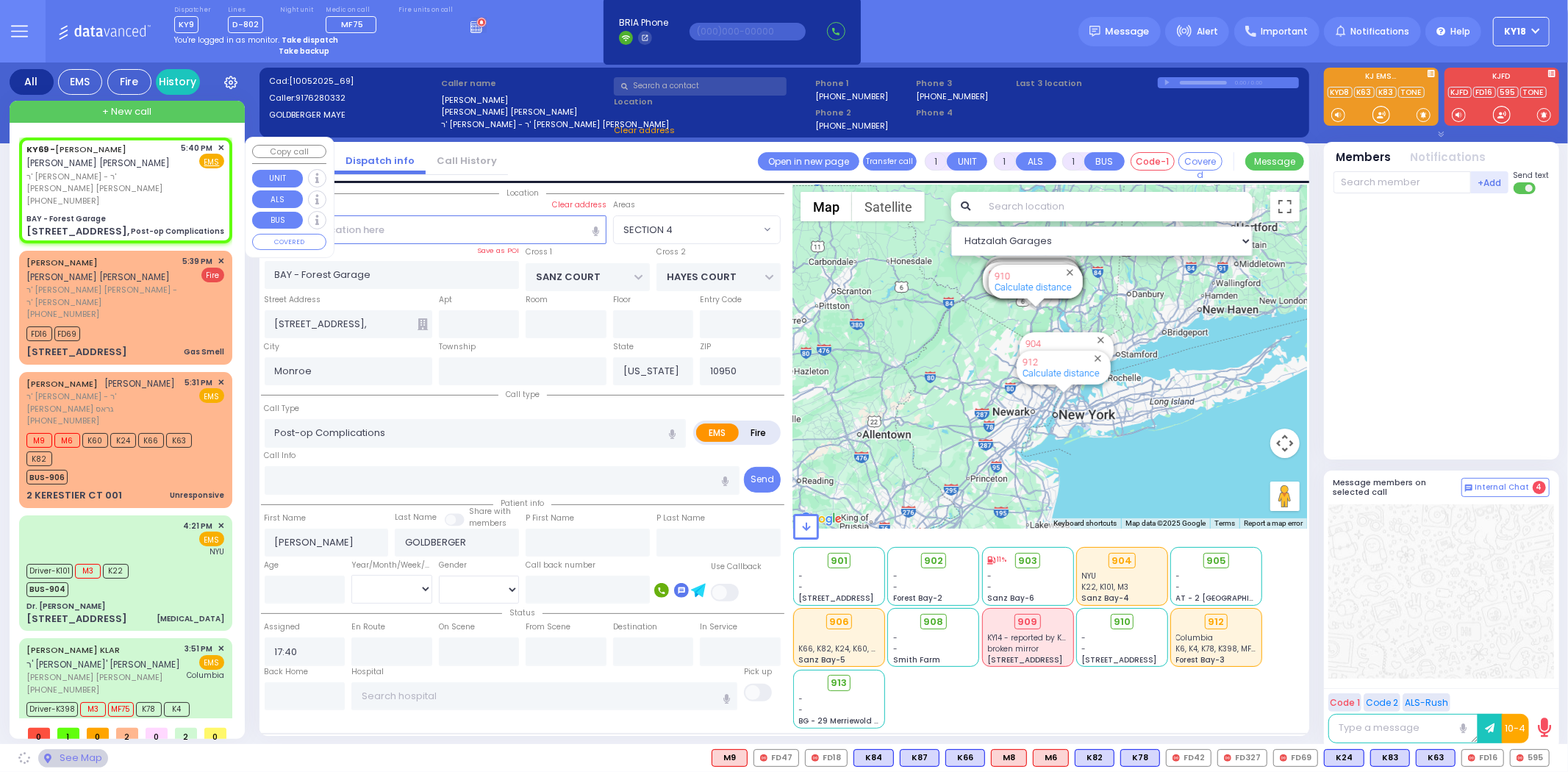
select select "SECTION 2"
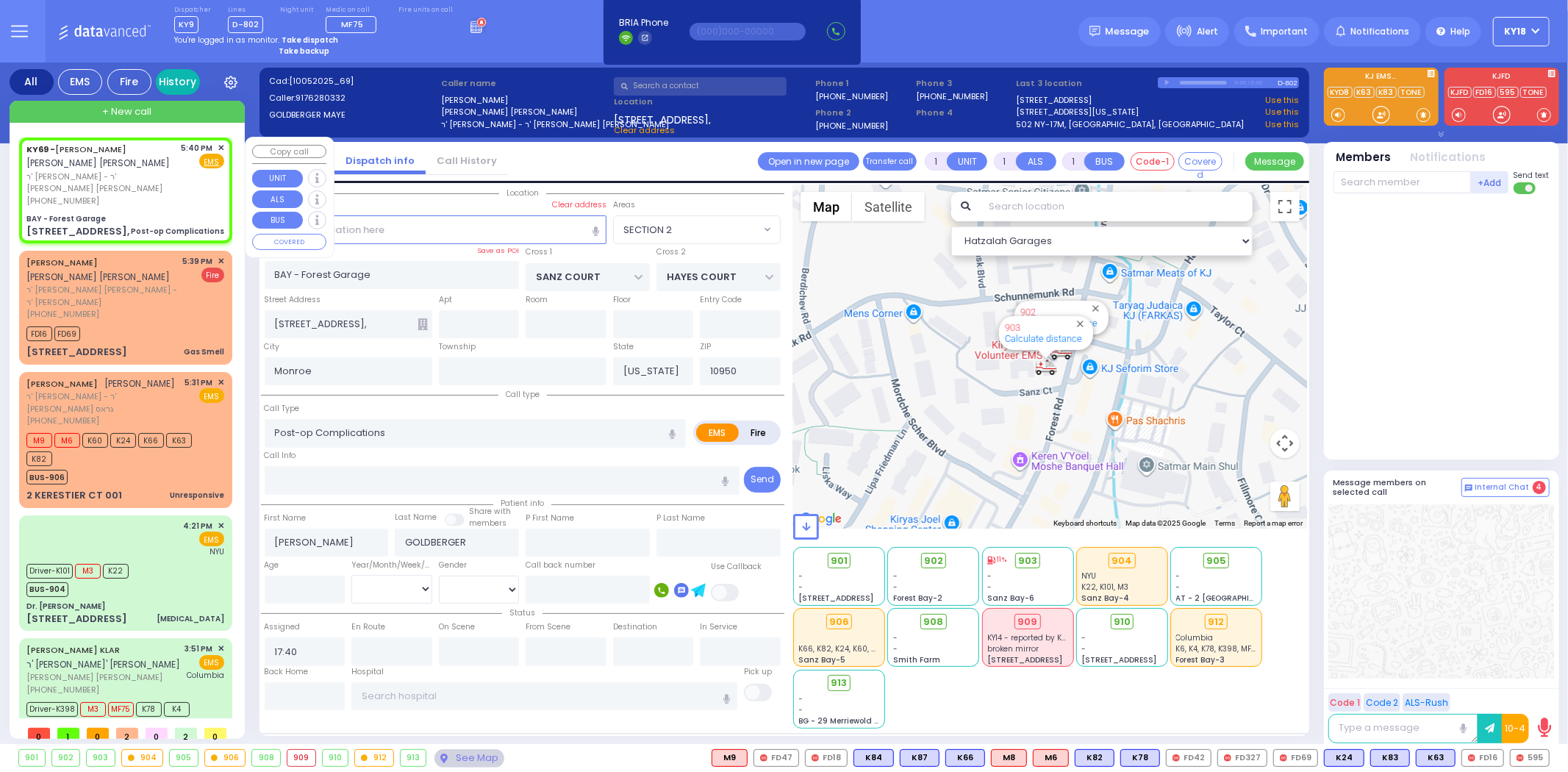
click at [174, 81] on link "History" at bounding box center [178, 81] width 44 height 26
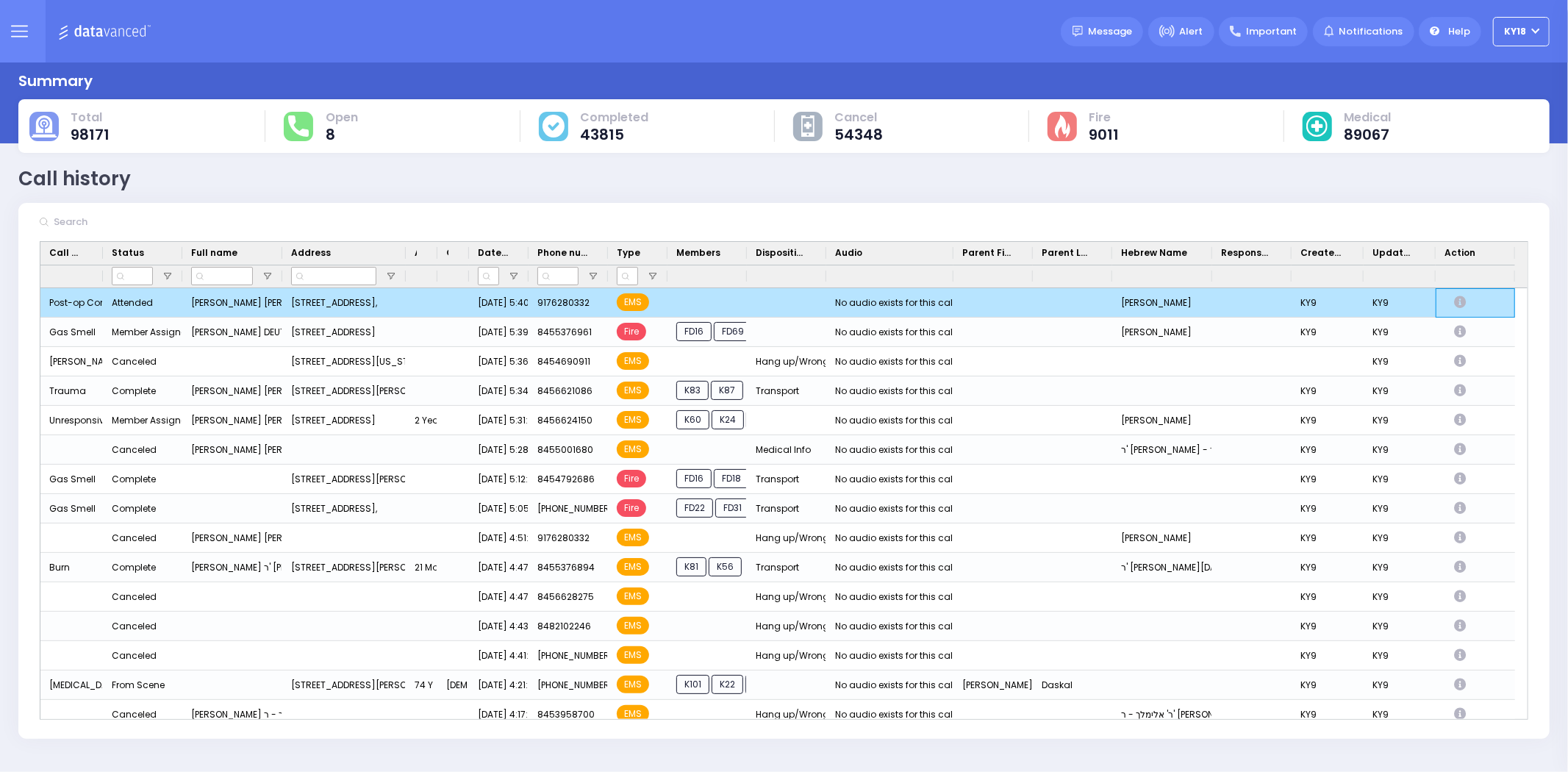
click at [1459, 305] on icon "Press SPACE to deselect this row." at bounding box center [1461, 302] width 16 height 12
select select
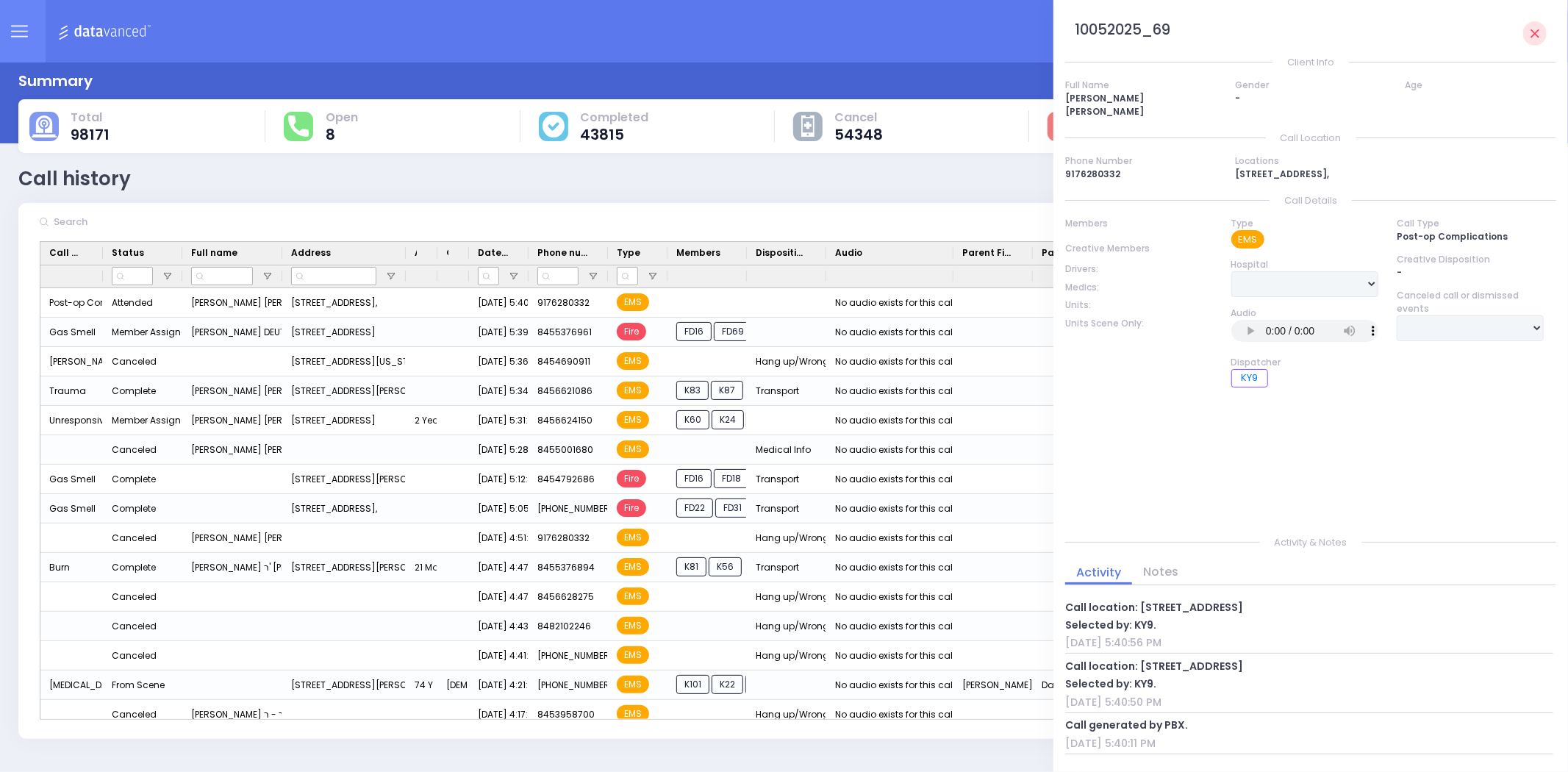
click at [98, 37] on img at bounding box center [107, 32] width 98 height 18
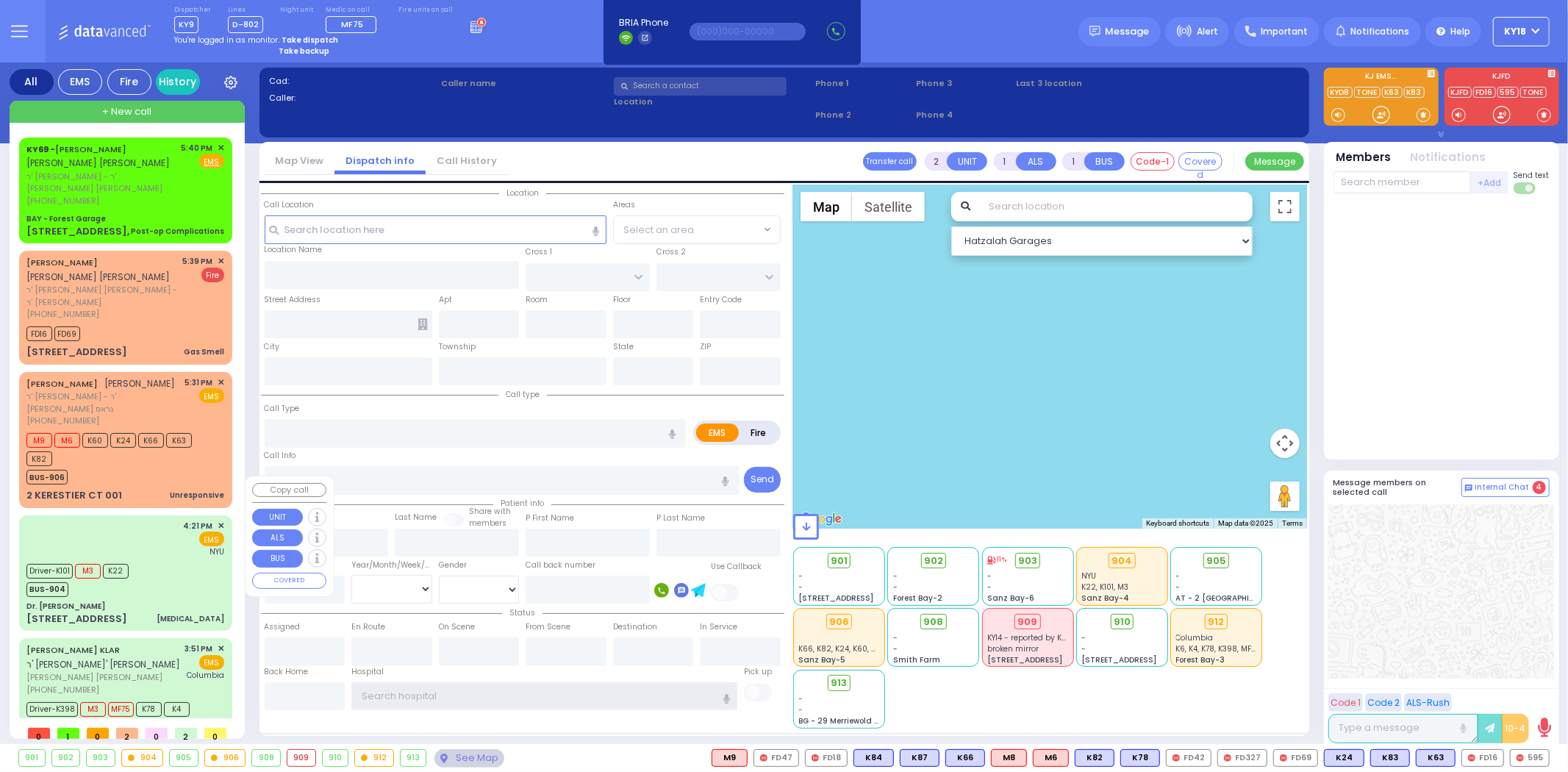
type input "ky18"
click at [134, 612] on div "3 Hamaspik Way 011 Chest Pain" at bounding box center [125, 619] width 197 height 15
type input "6"
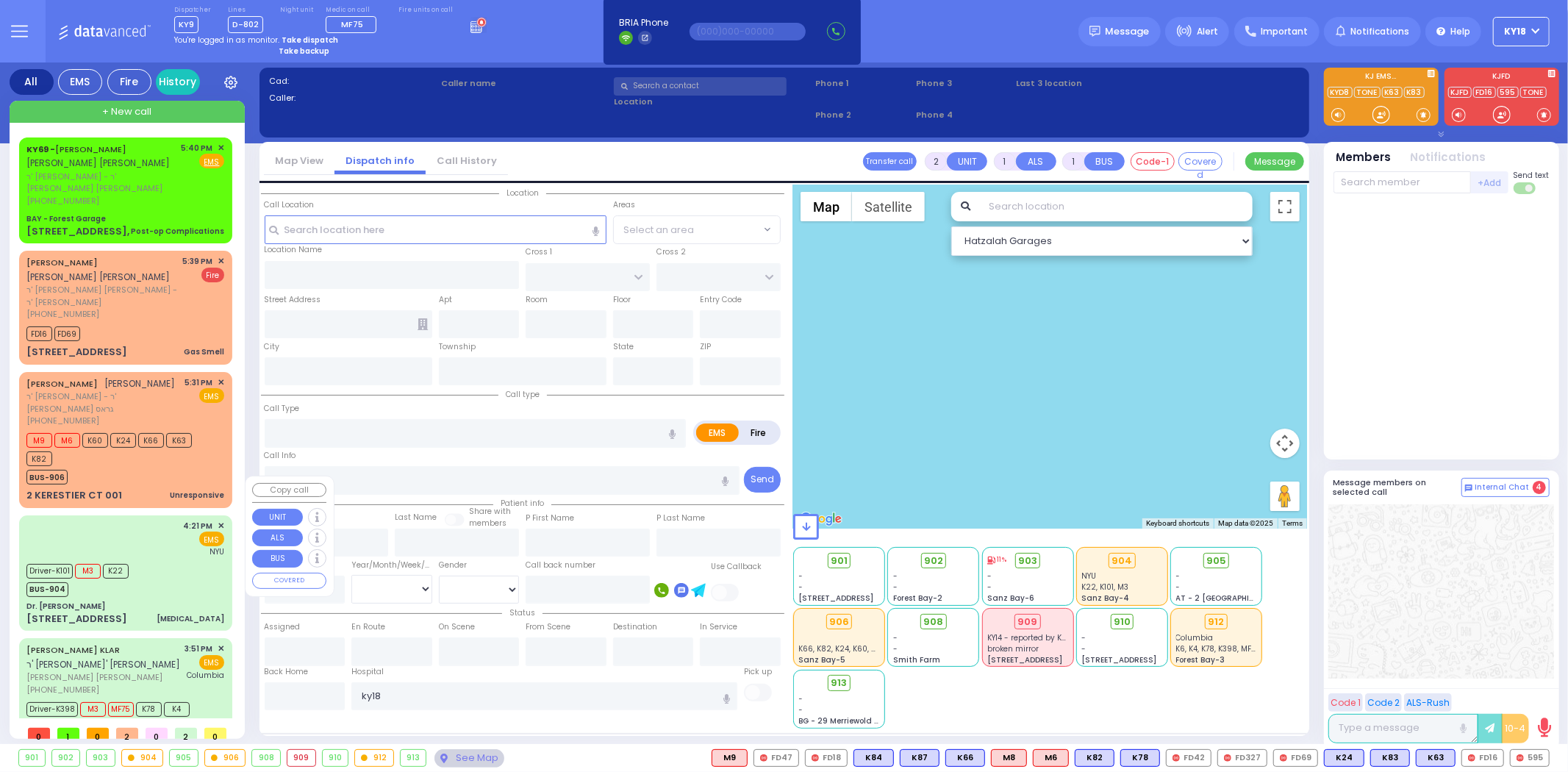
select select
type input "[MEDICAL_DATA]"
radio input "true"
type input "[PERSON_NAME]"
type input "Daskal"
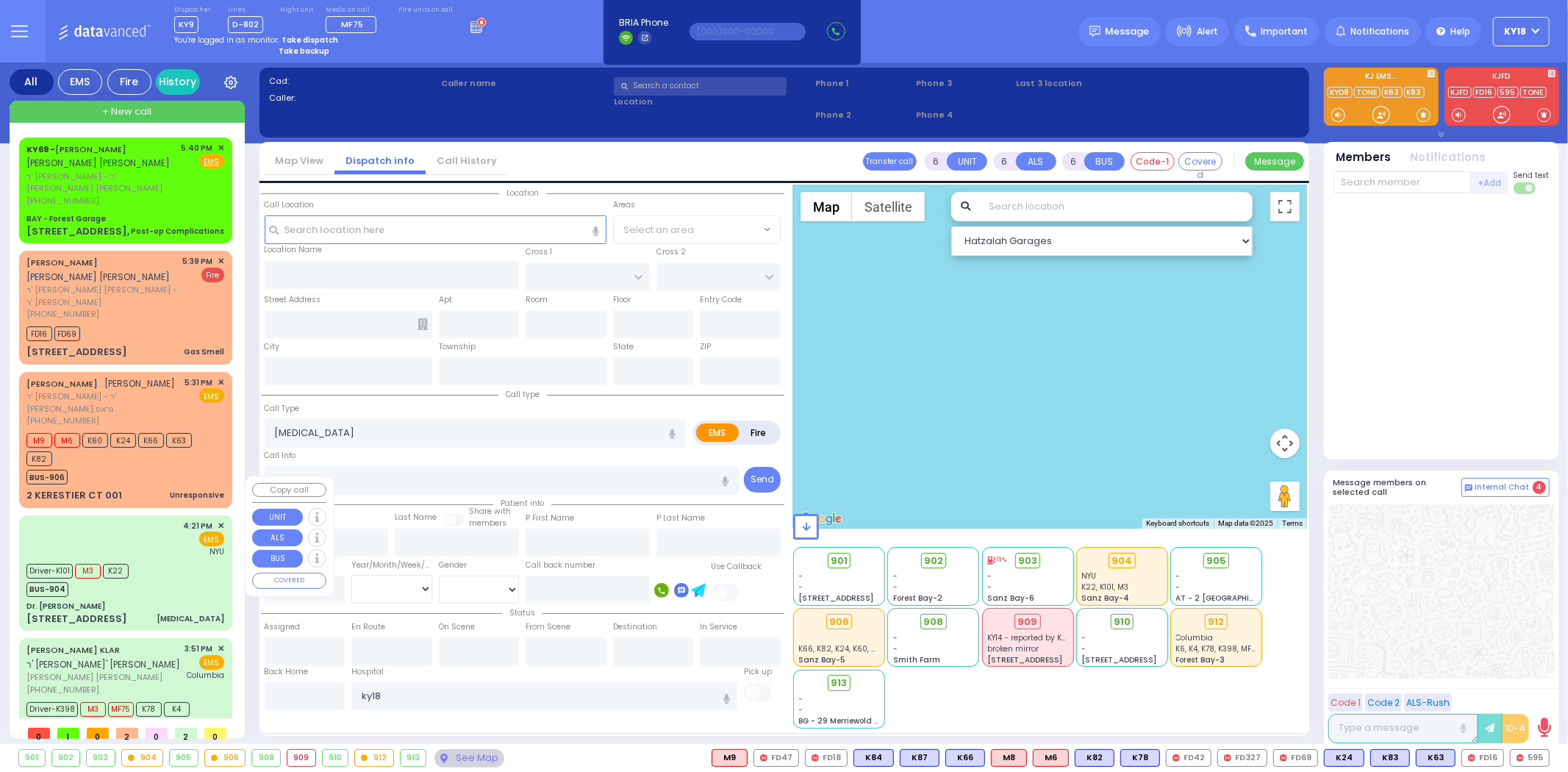
type input "74"
select select "Year"
select select "[DEMOGRAPHIC_DATA]"
type input "16:21"
type input "16:22"
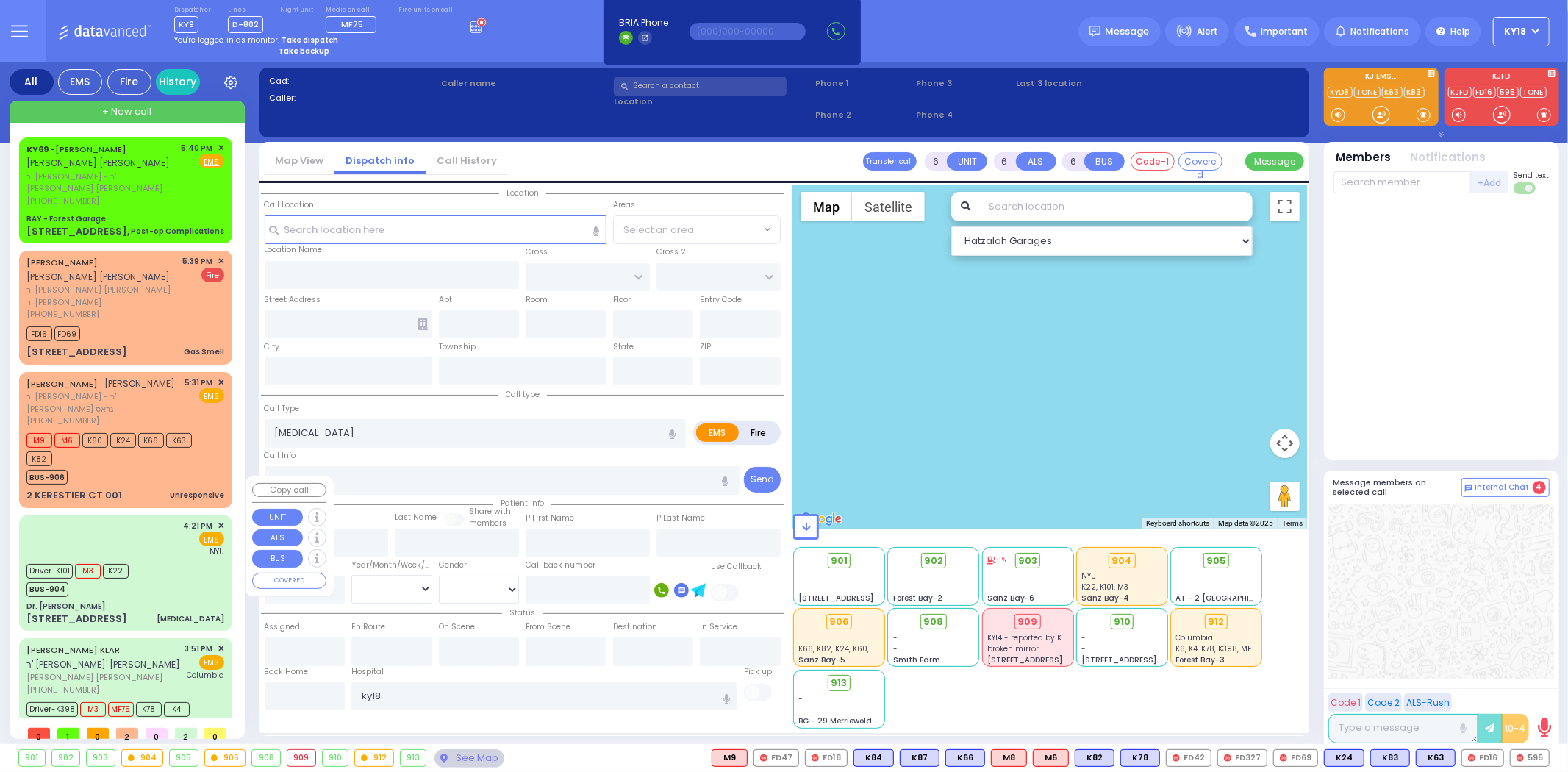
type input "16:26"
type input "16:56"
type input "[GEOGRAPHIC_DATA]"
select select "Hatzalah Garages"
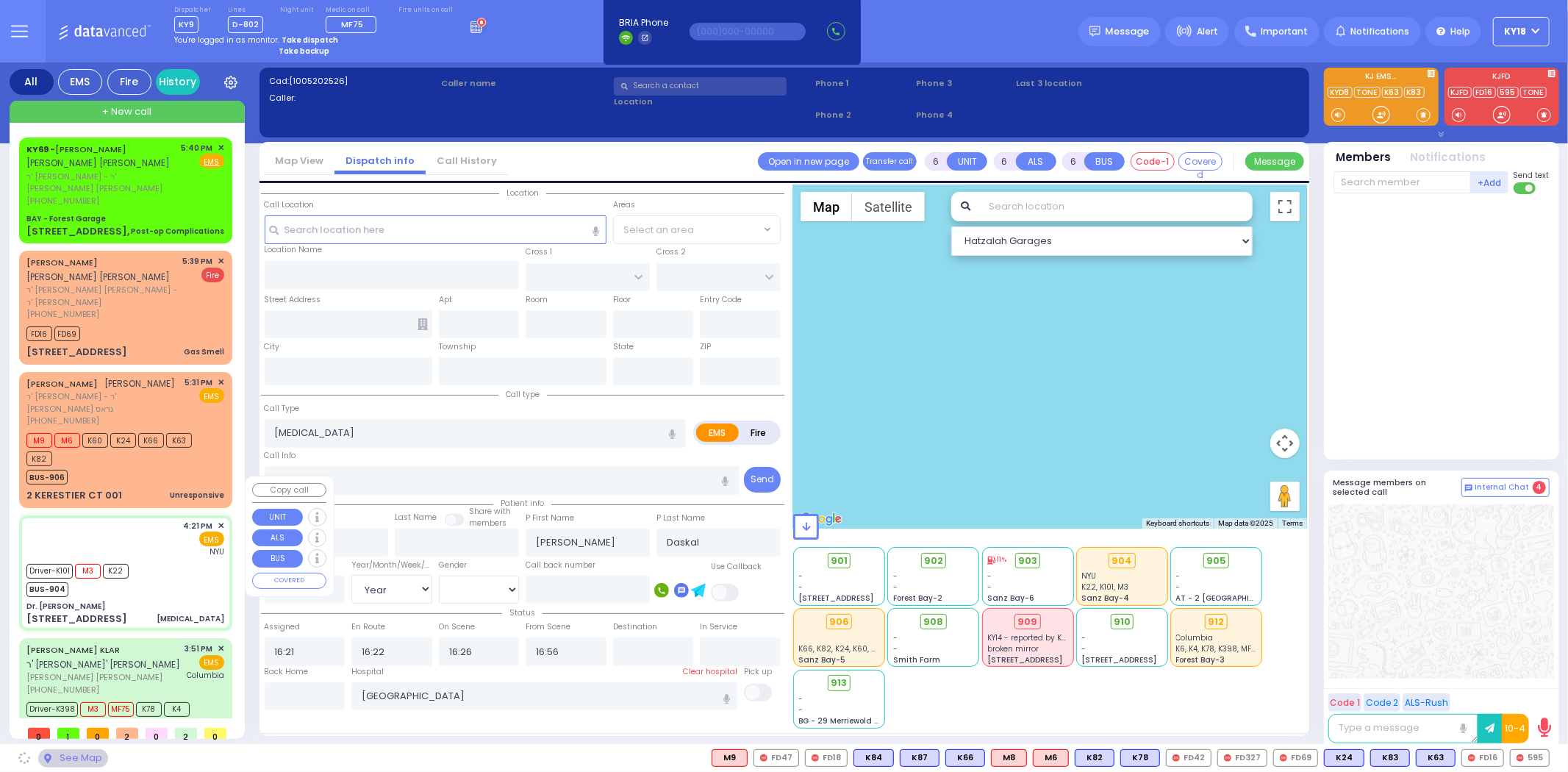
type input "Dr. [PERSON_NAME]"
type input "[GEOGRAPHIC_DATA]"
type input "[STREET_ADDRESS]"
type input "011"
type input "3"
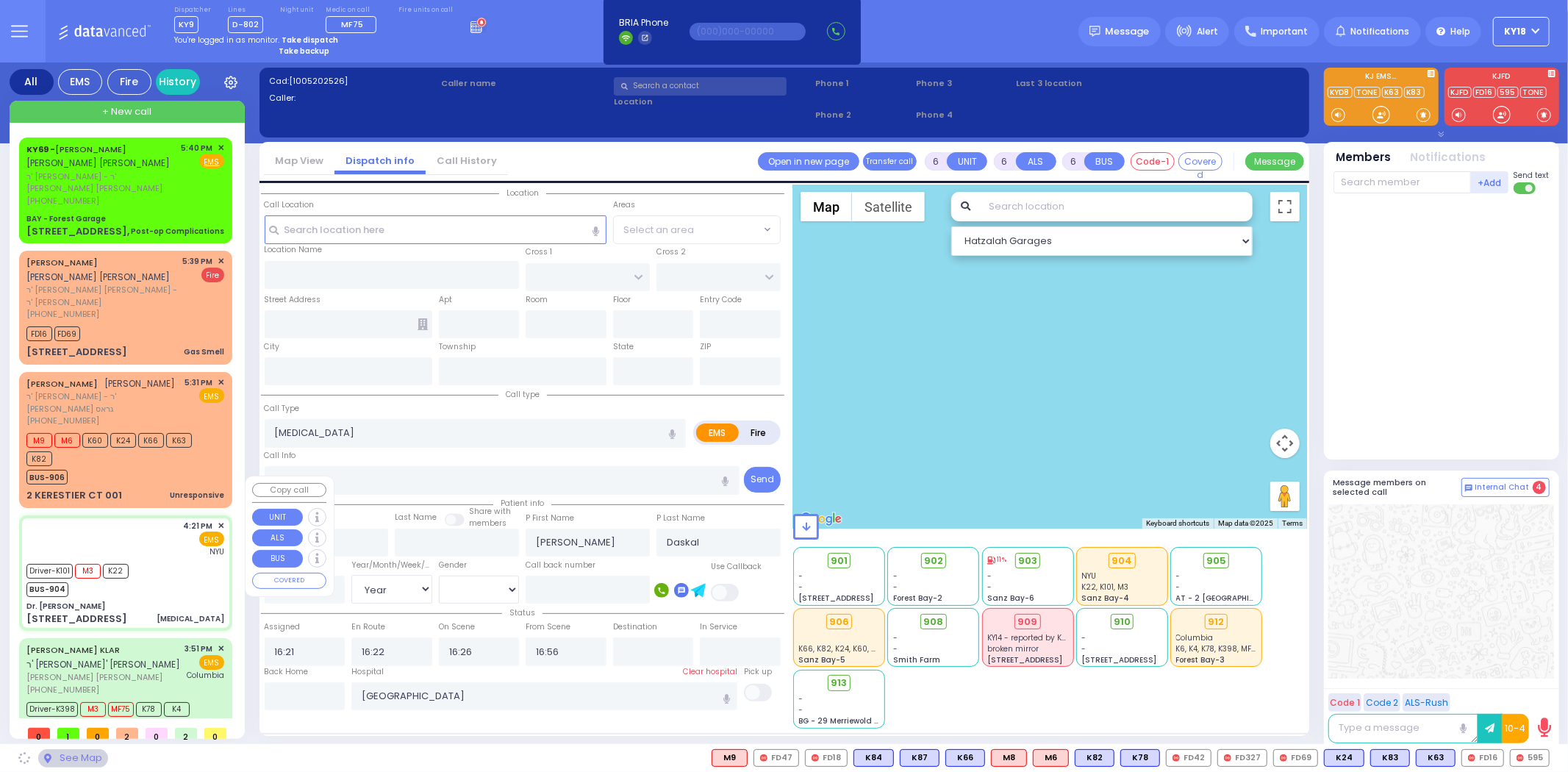
type input "[PERSON_NAME]"
type input "[US_STATE]"
type input "10950"
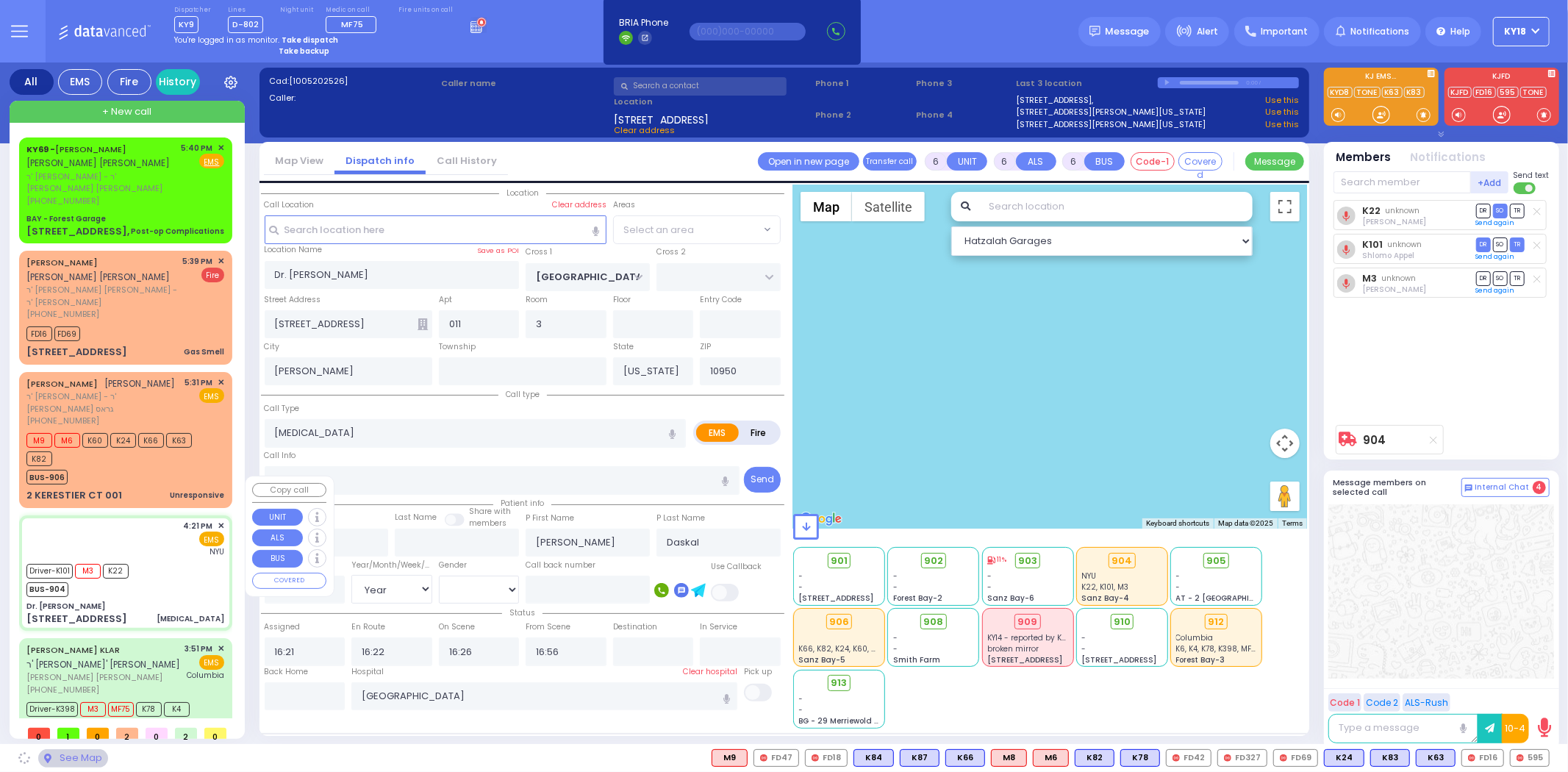
select select "SECTION 4"
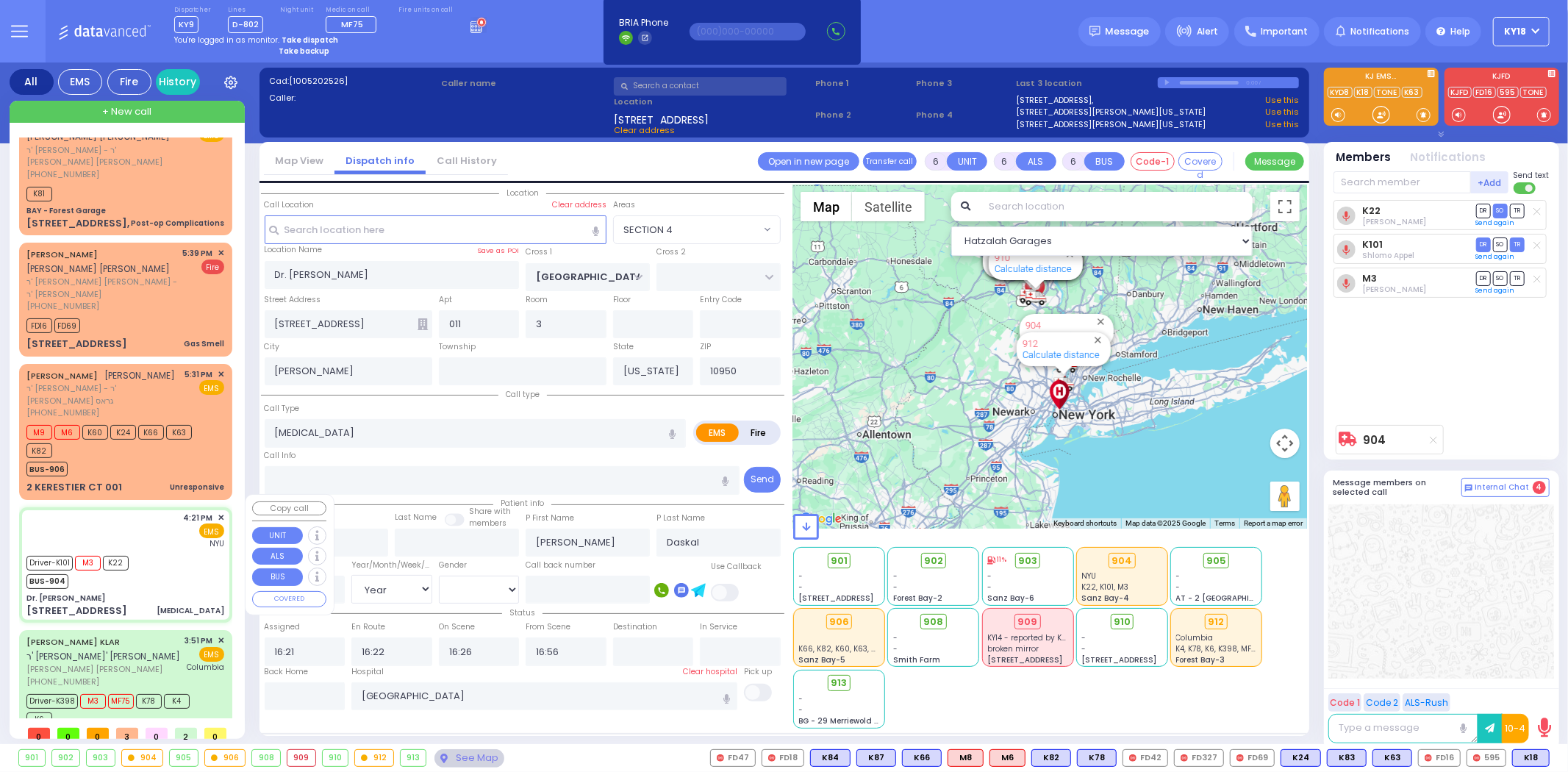
scroll to position [42, 0]
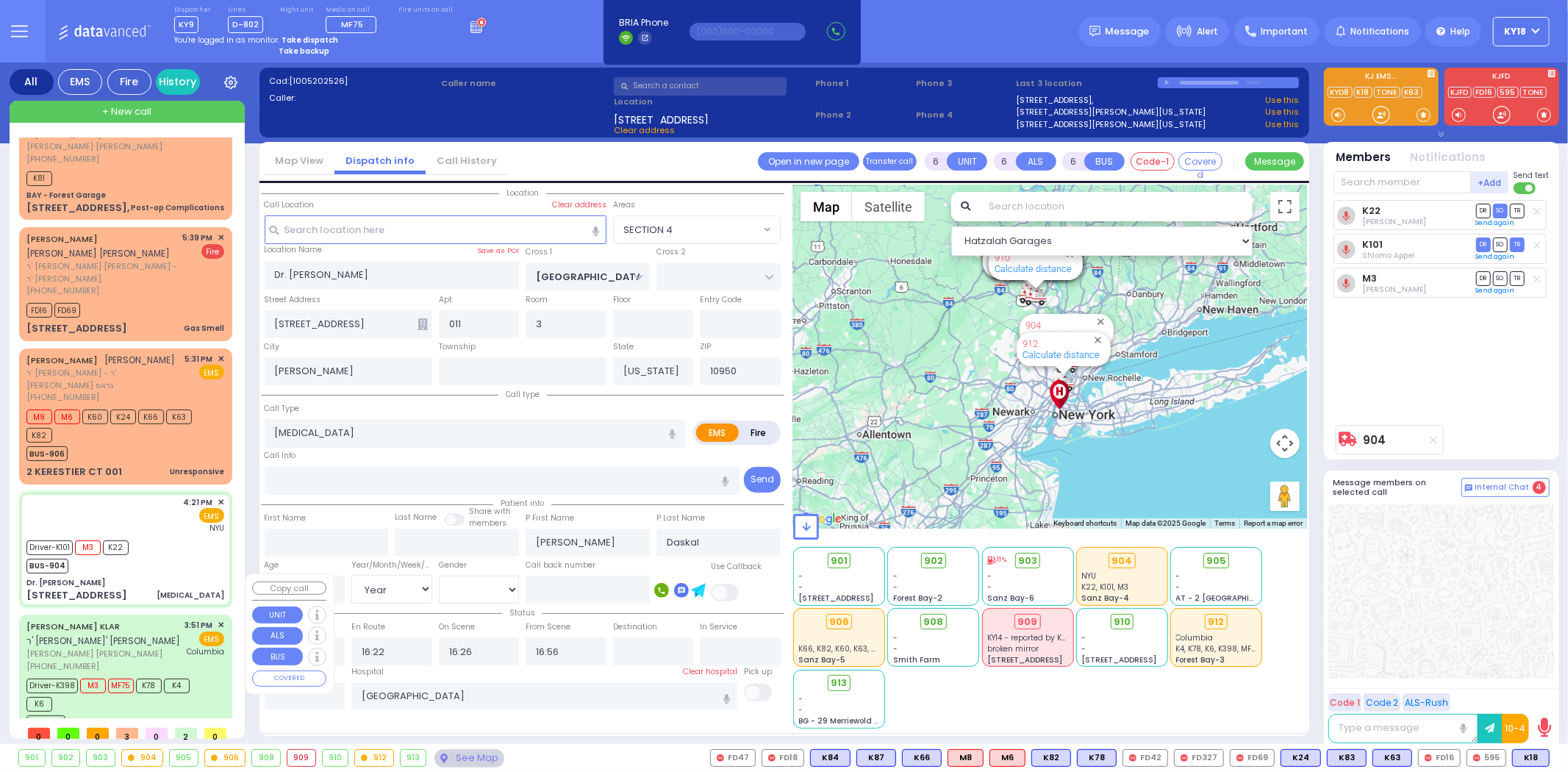
click at [148, 619] on div "ARON GERSHON M. KLAR ר' יצחק אלחנן - ר' משה יחזקאל לויפער" at bounding box center [139, 633] width 226 height 29
select select
type input "Fall"
radio input "true"
type input "ARON GERSHON M."
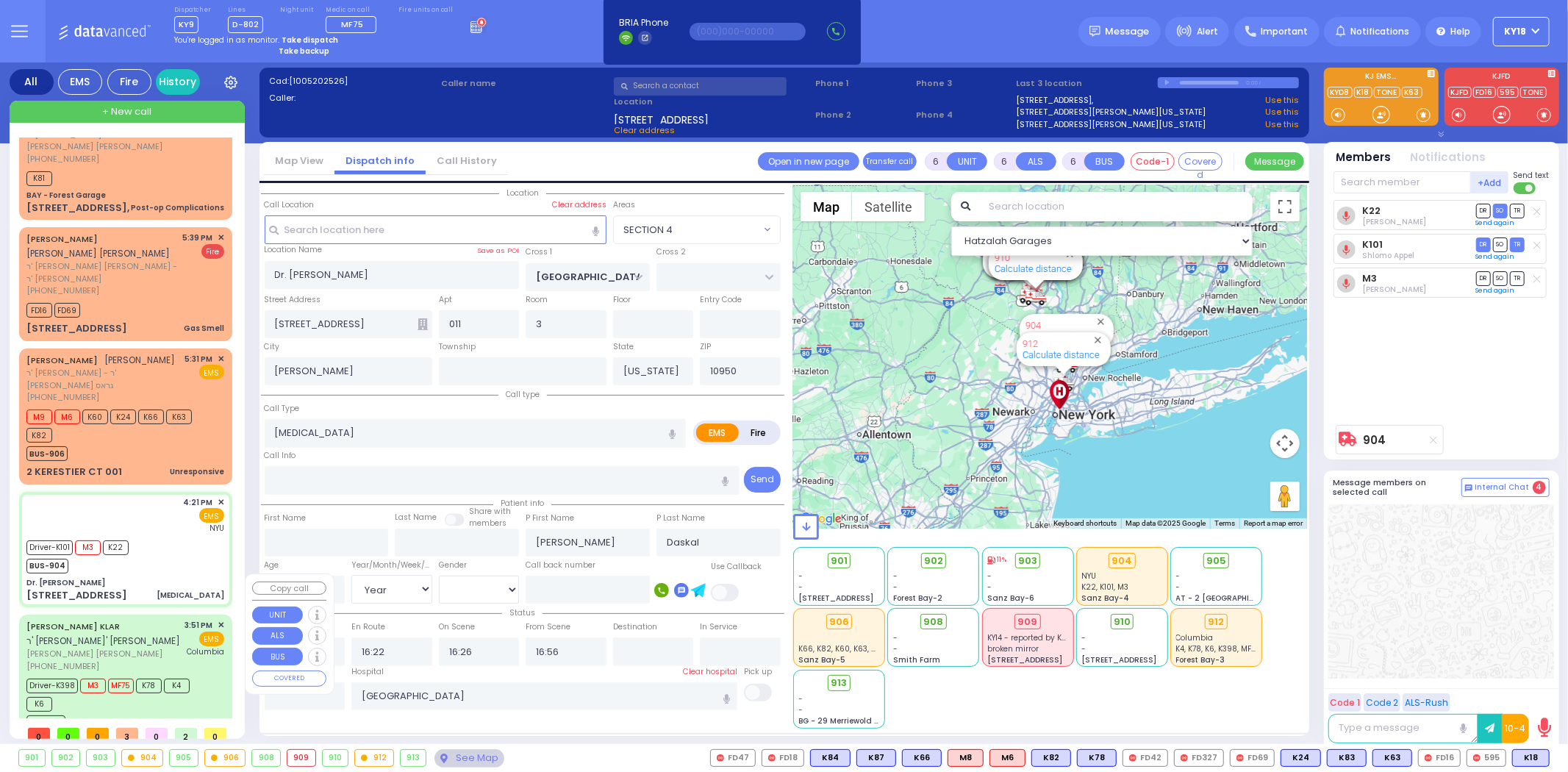
type input "KLAR"
type input "Blimy"
type input "Klagsbrun"
type input "3"
select select "Month"
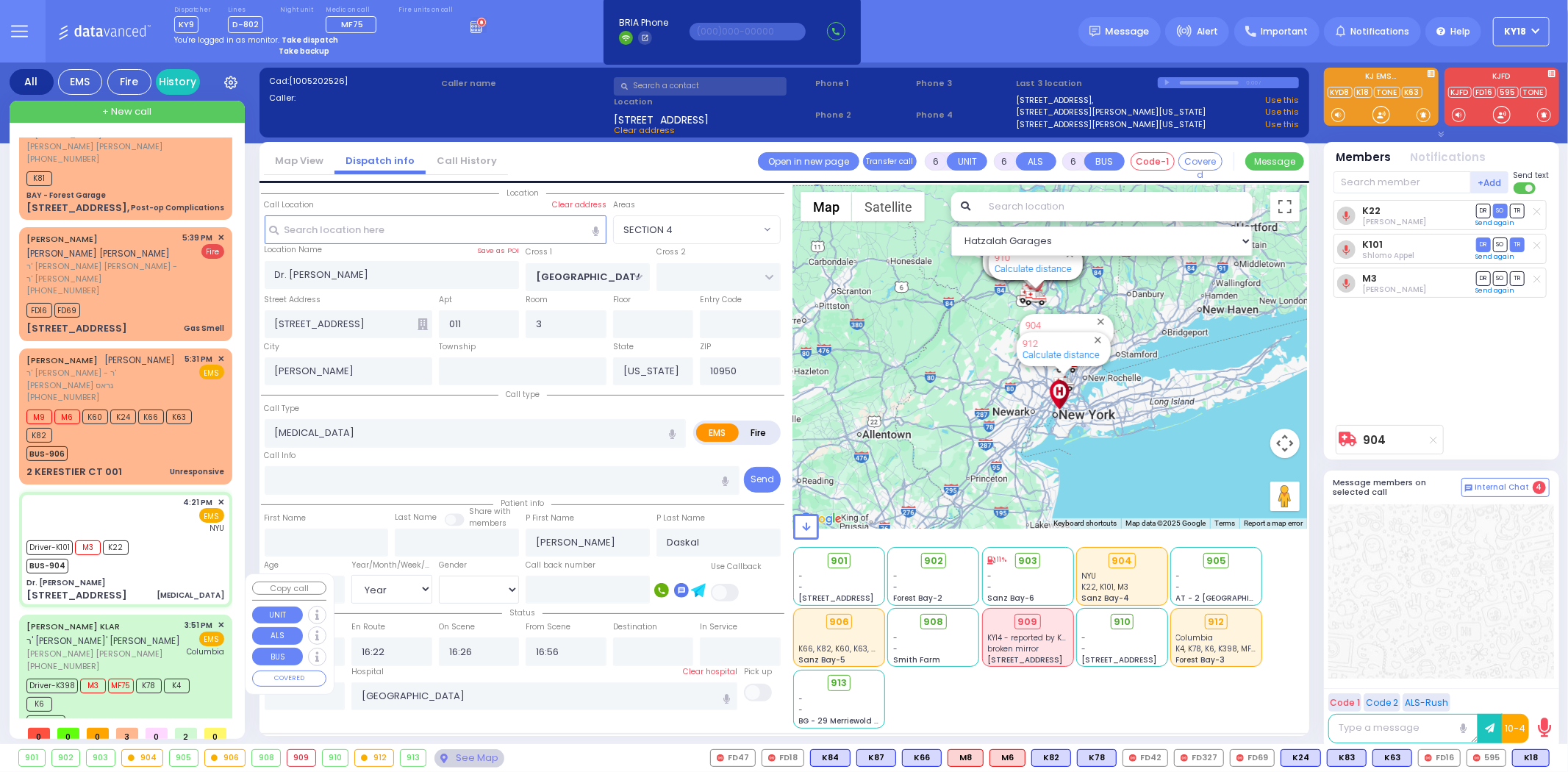
select select "[DEMOGRAPHIC_DATA]"
type input "15:51"
type input "15:52"
type input "15:58"
type input "16:19"
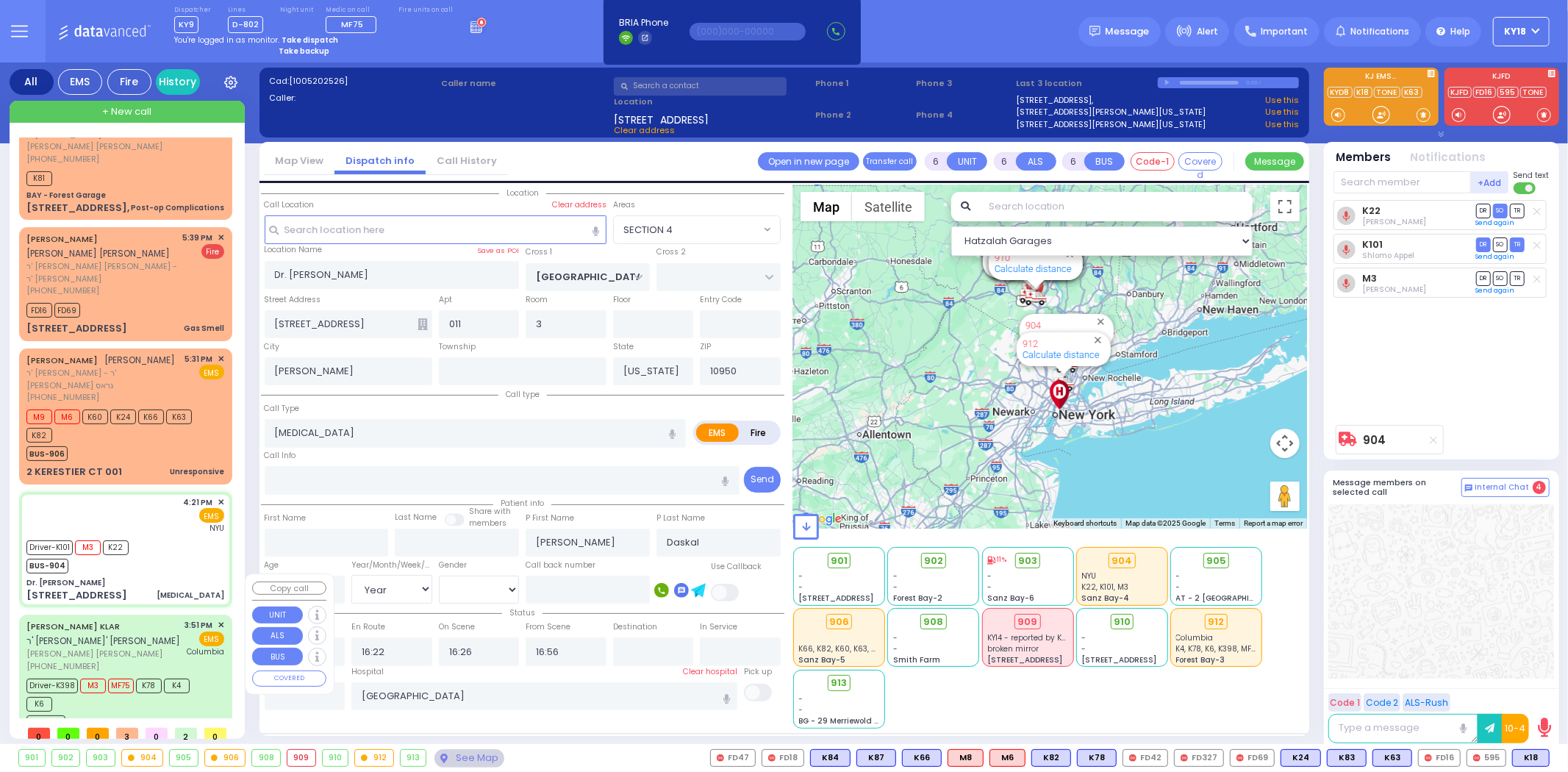
type input "17:30"
type input "18:30"
type input "New York Presbyterian Hospital- Columbia Campus"
select select "Hatzalah Garages"
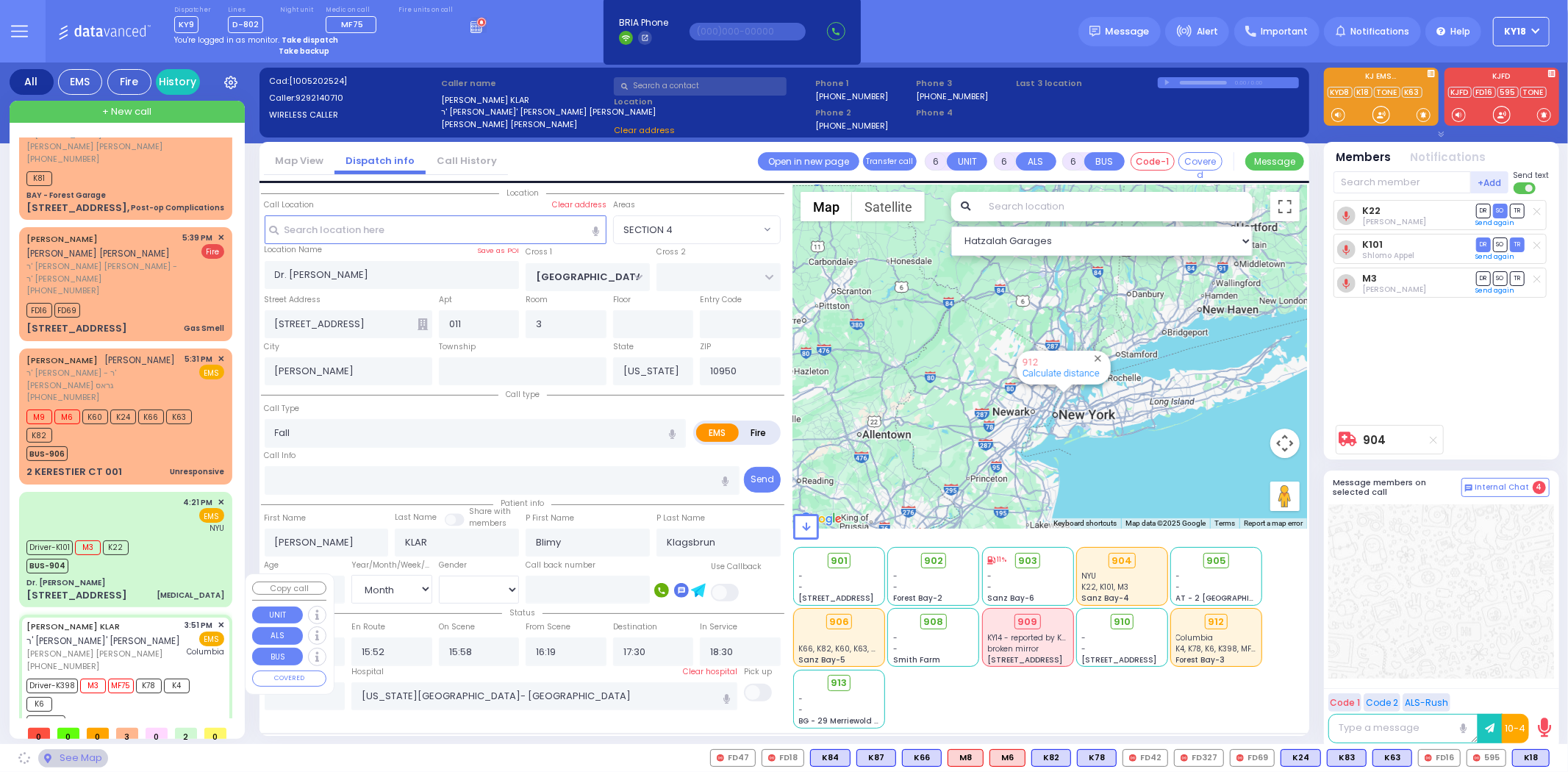
type input "KAHAN DR"
type input "GETZIL BERGER BLVD"
type input "13 Meron Drive"
type input "301"
type input "Monroe"
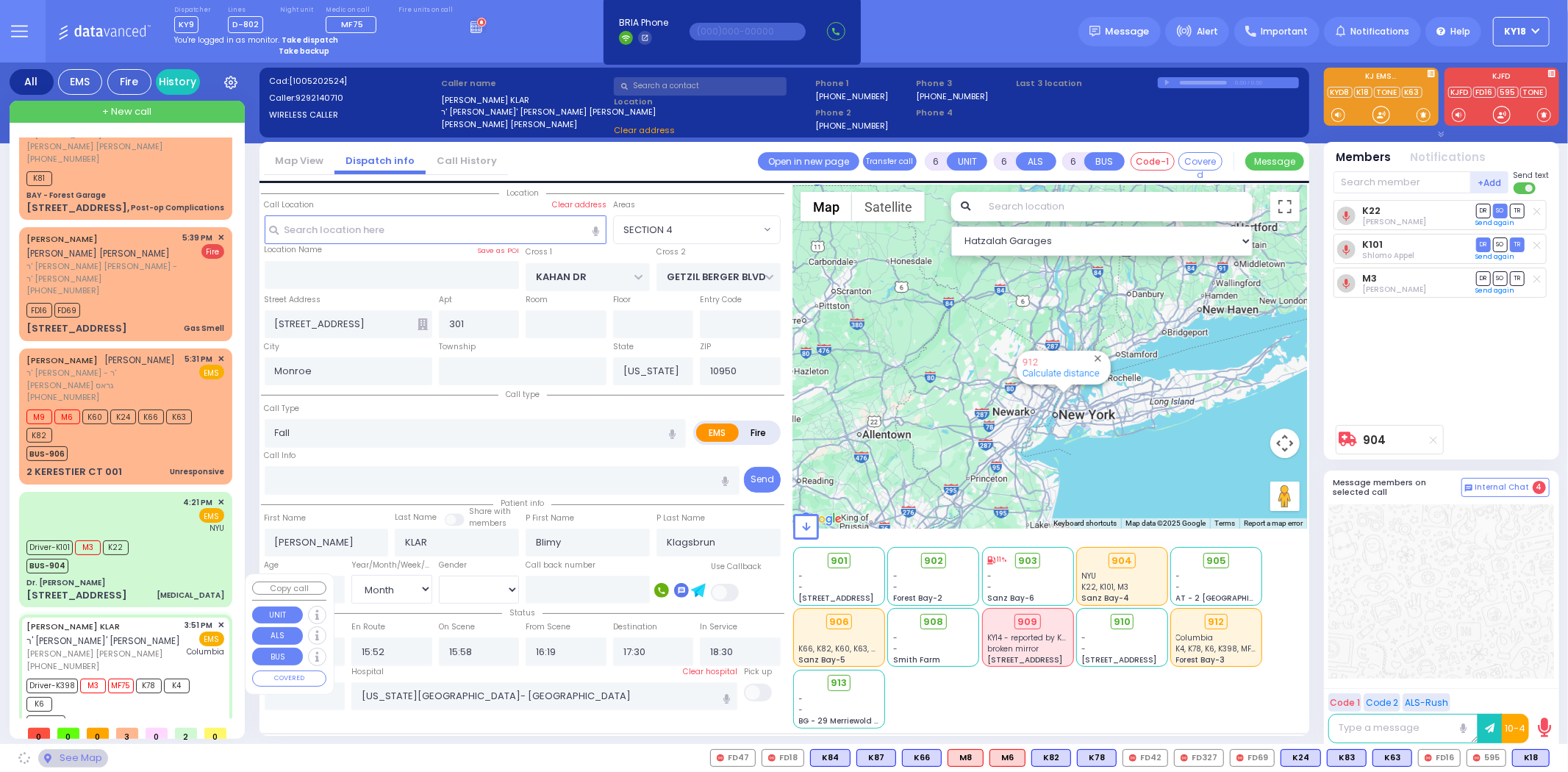
select select "SECTION 4"
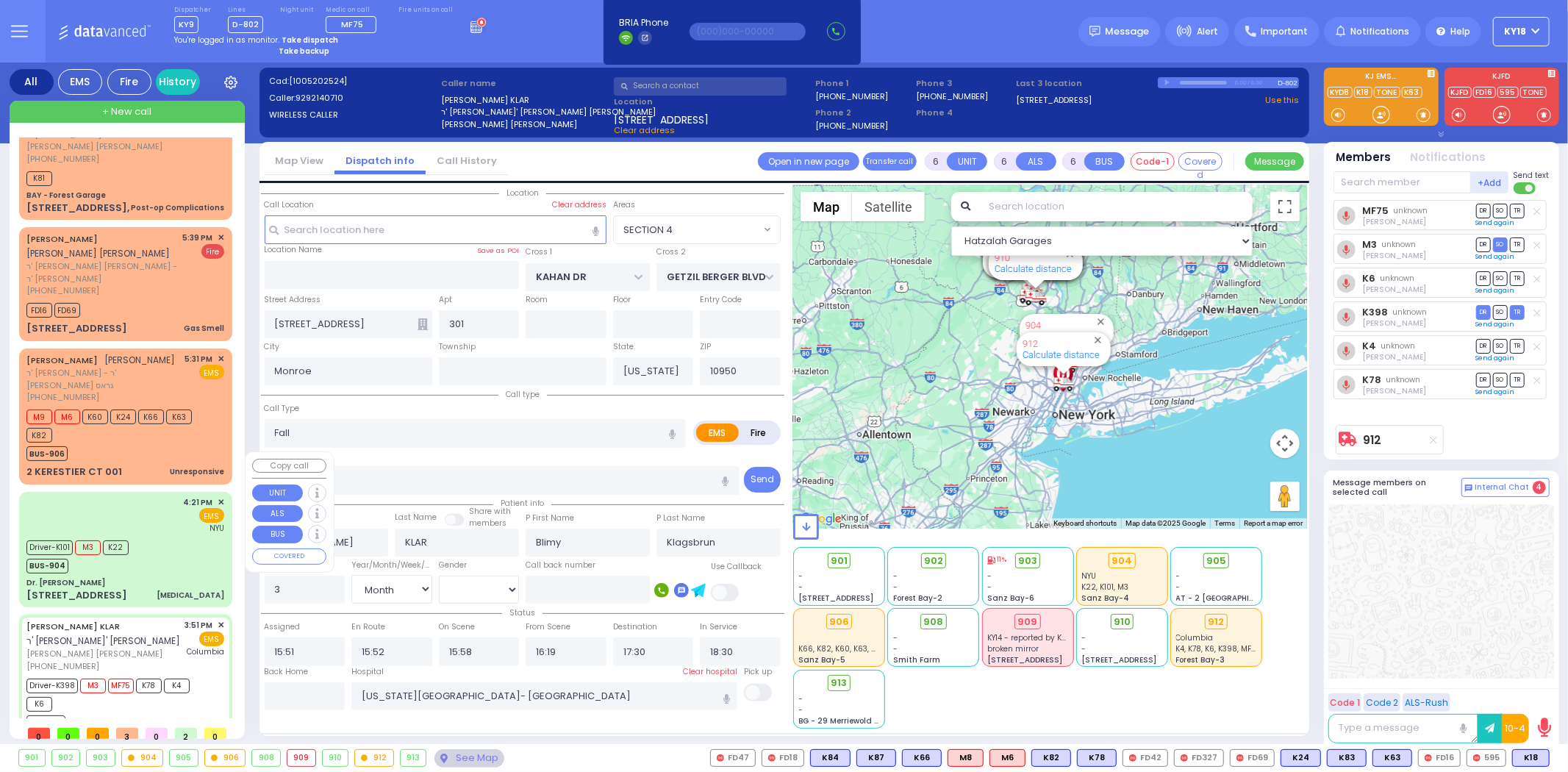
click at [148, 537] on div "Driver-K101 M3 K22 BUS-904" at bounding box center [125, 555] width 197 height 37
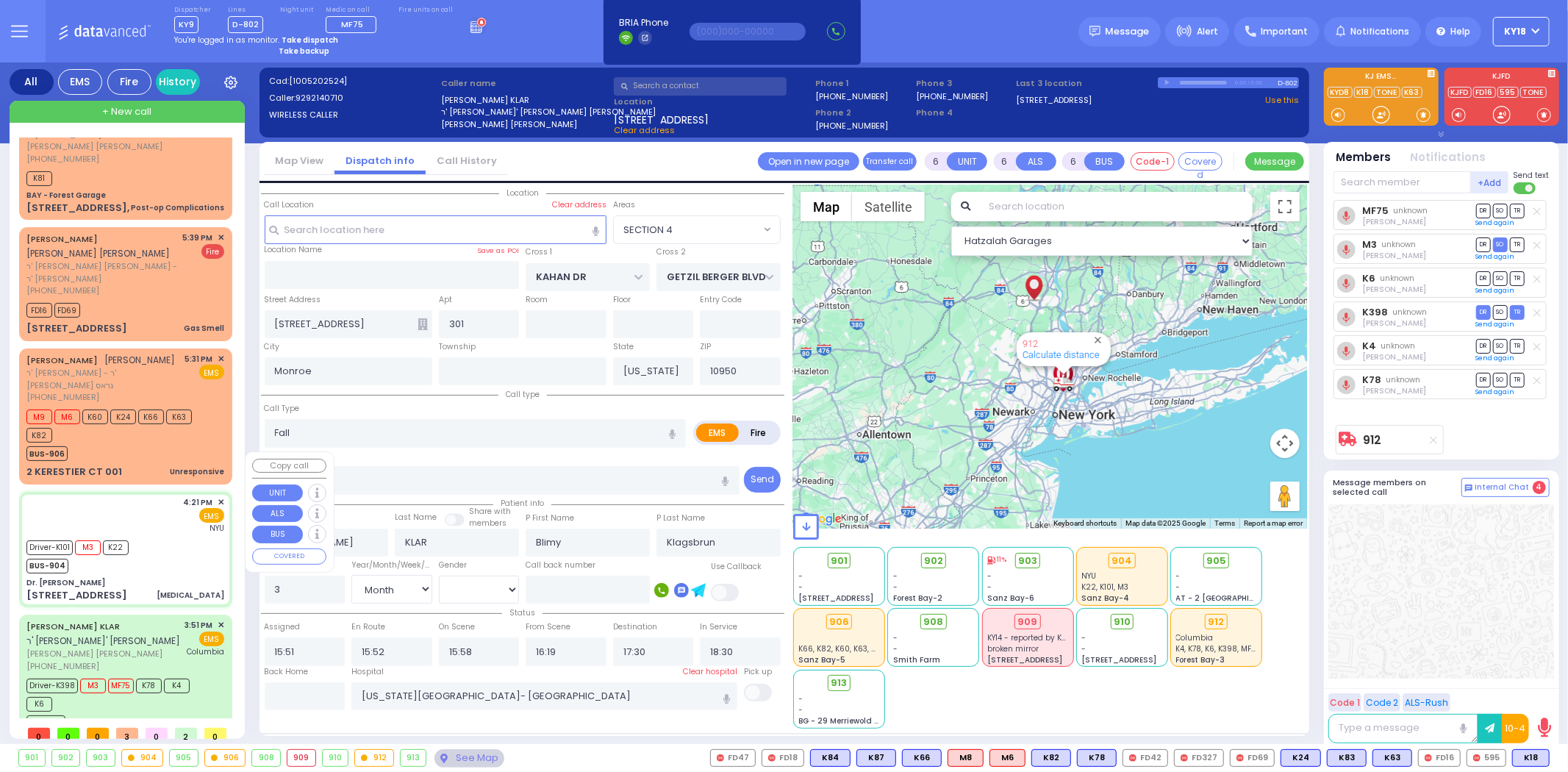
select select
type input "[MEDICAL_DATA]"
radio input "true"
type input "[PERSON_NAME]"
type input "Daskal"
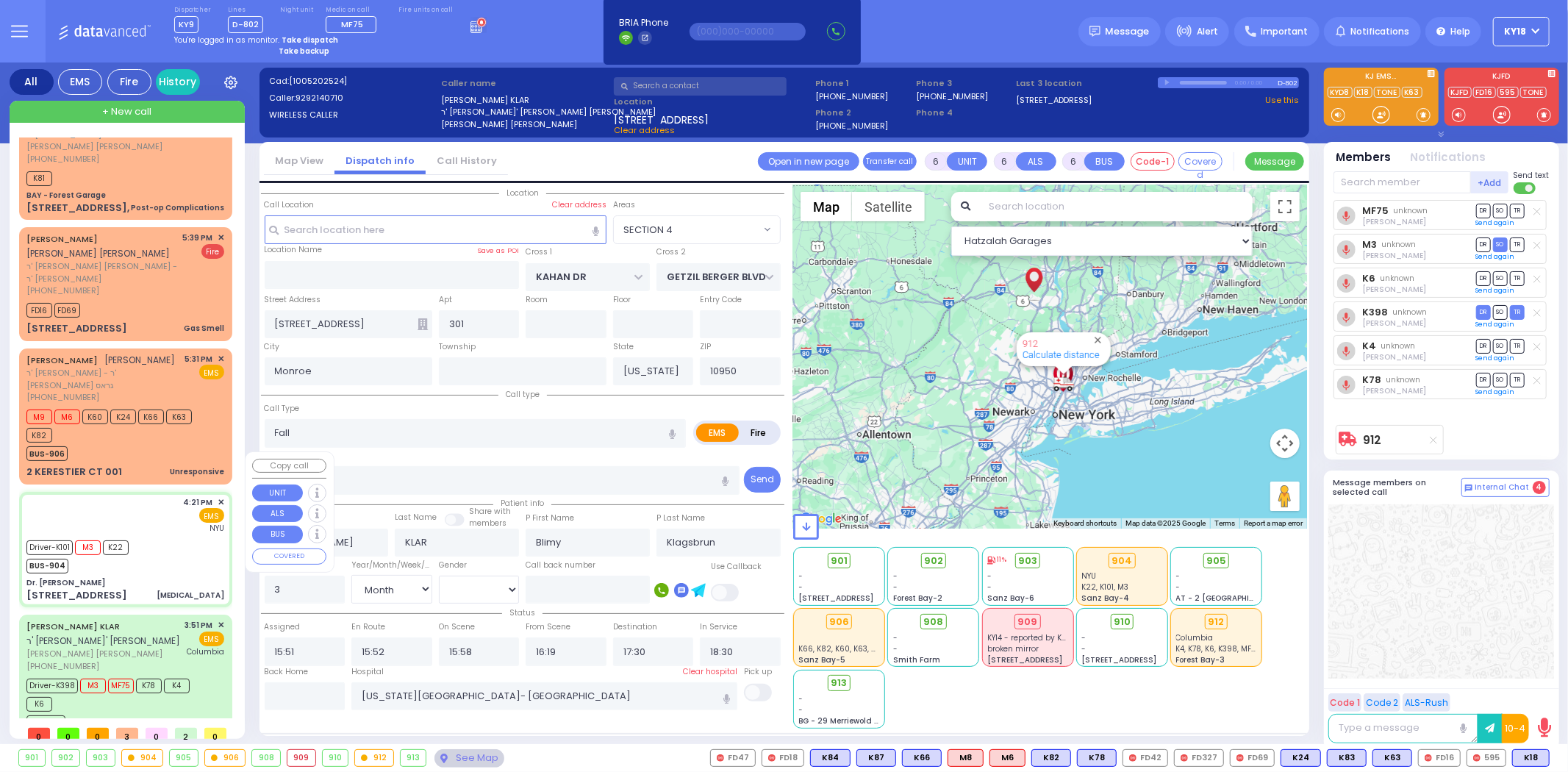
type input "74"
select select "Year"
select select "[DEMOGRAPHIC_DATA]"
type input "16:21"
type input "16:22"
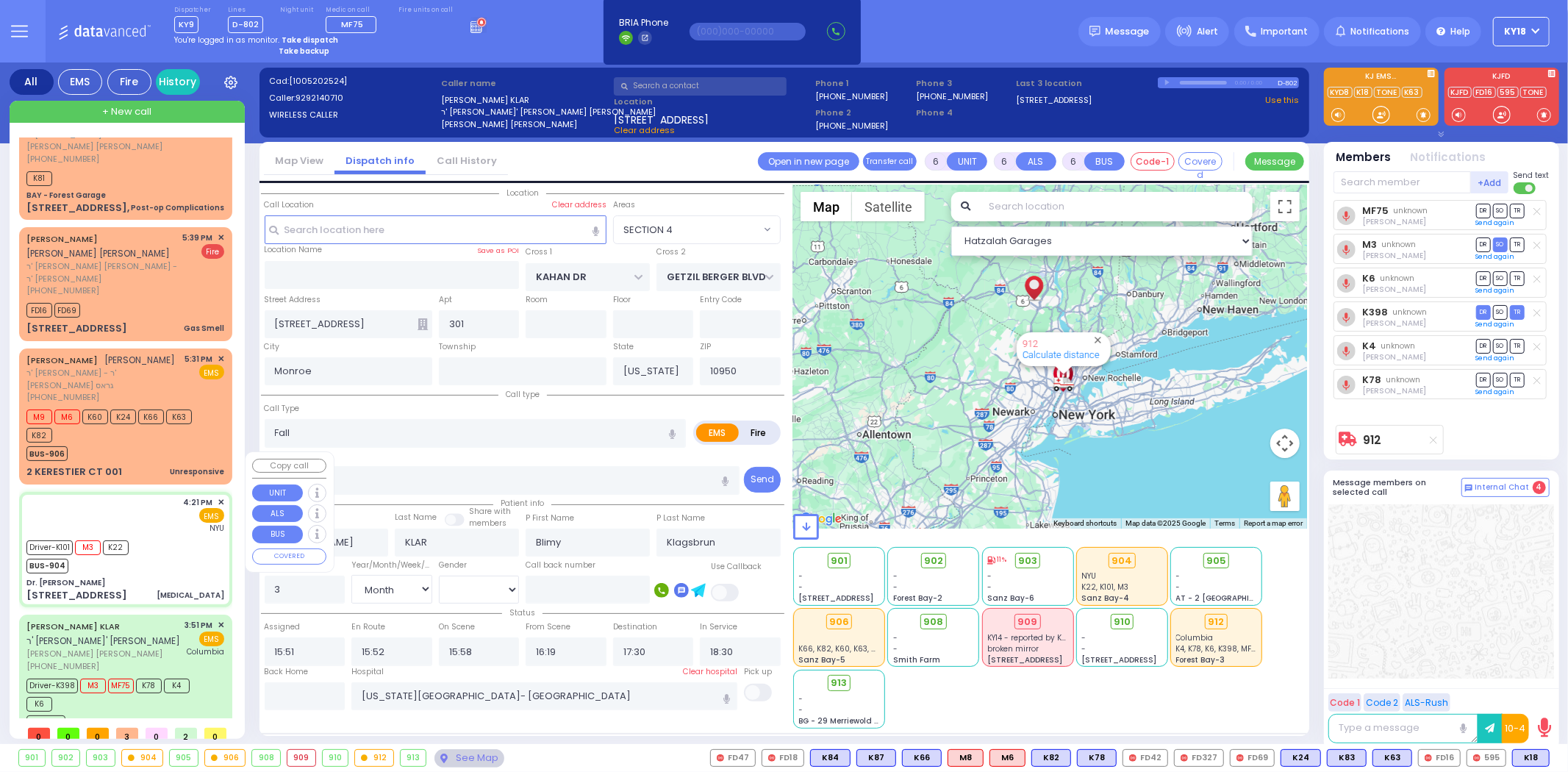
type input "16:26"
type input "16:56"
type input "[GEOGRAPHIC_DATA]"
select select "Hatzalah Garages"
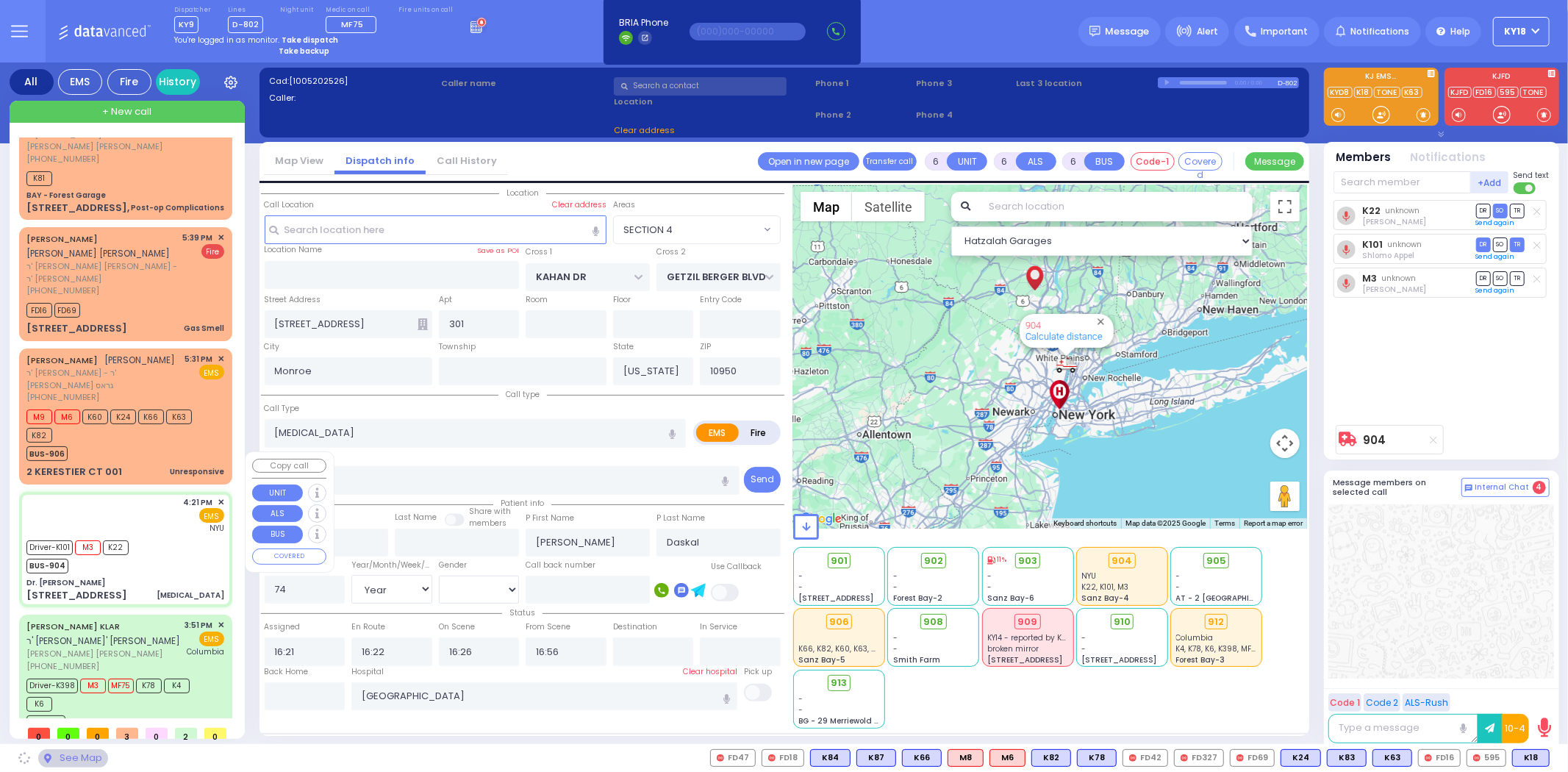
type input "[PERSON_NAME]"
type input "[GEOGRAPHIC_DATA]"
type input "[STREET_ADDRESS]"
type input "011"
type input "3"
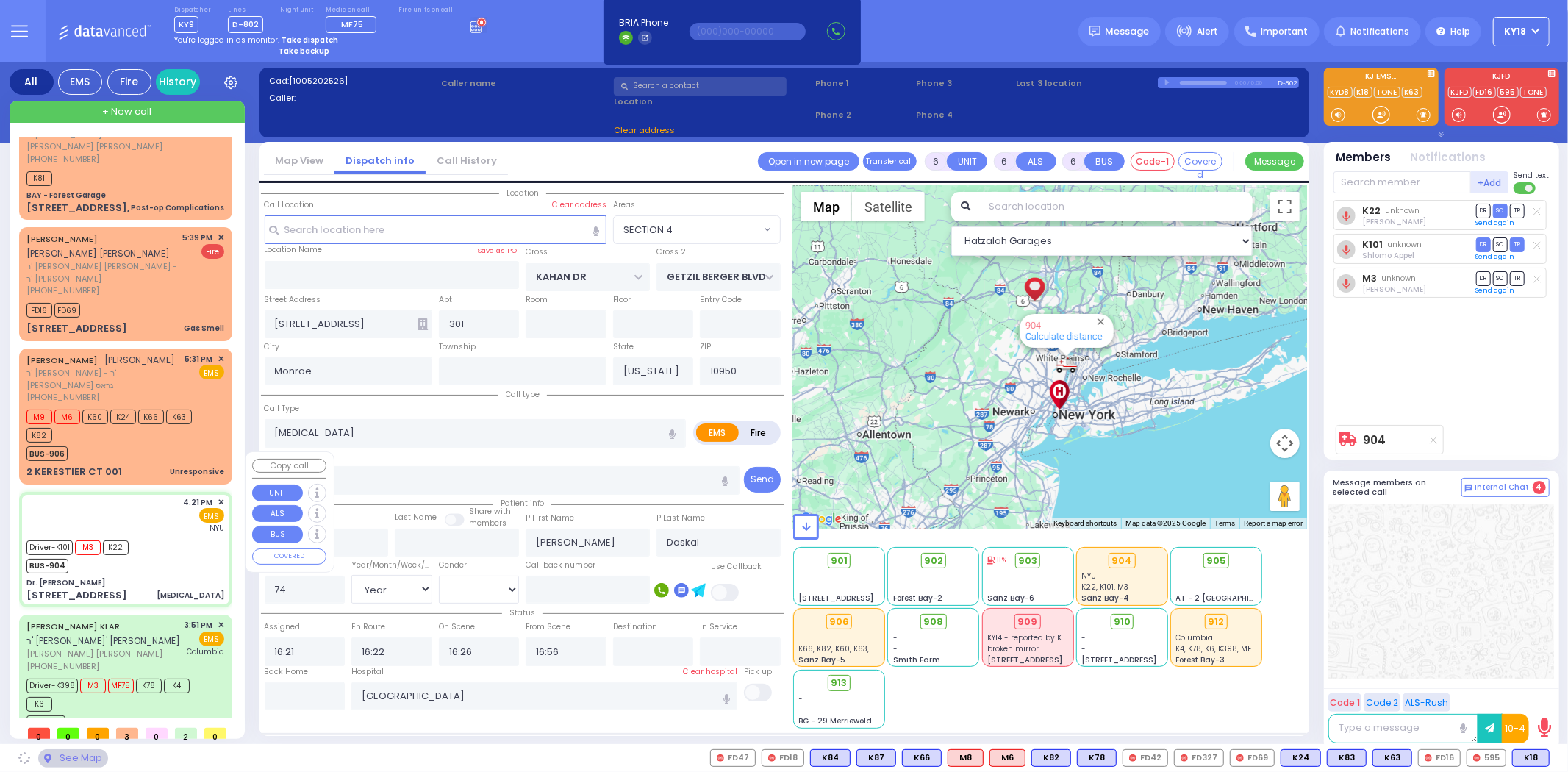
type input "[PERSON_NAME]"
select select "SECTION 4"
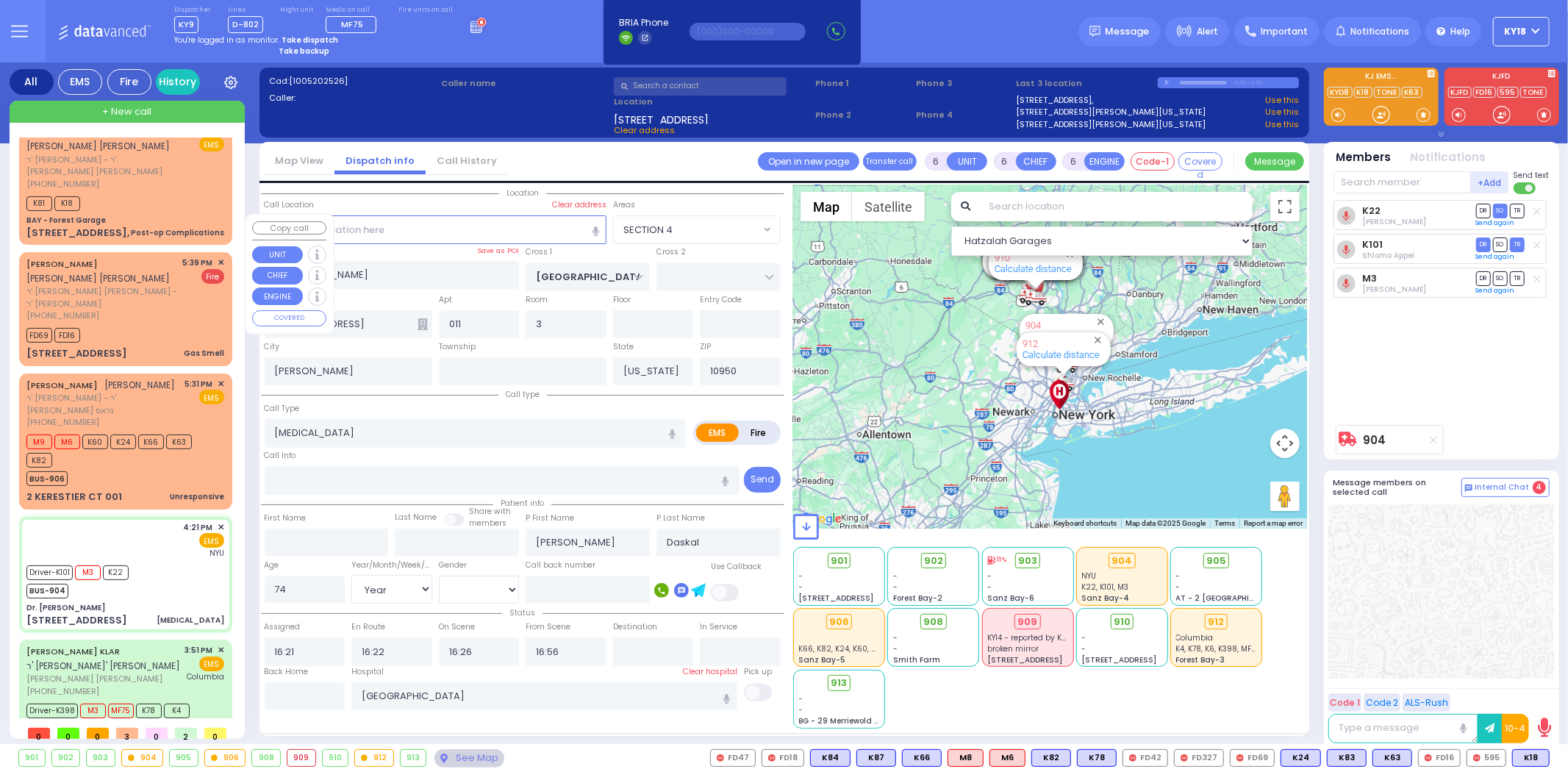
scroll to position [0, 0]
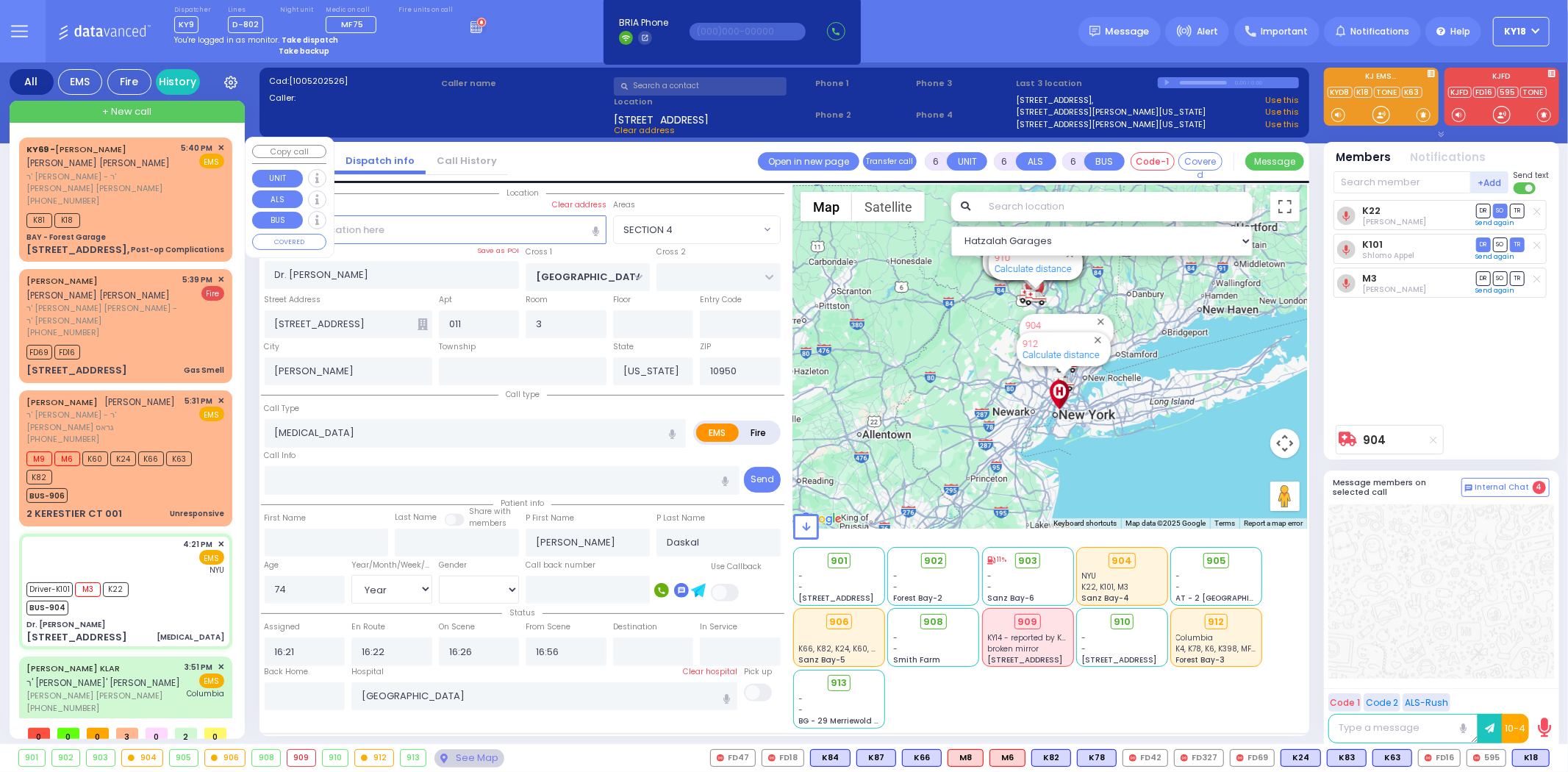
click at [132, 232] on div "BAY - Forest Garage" at bounding box center [125, 237] width 197 height 11
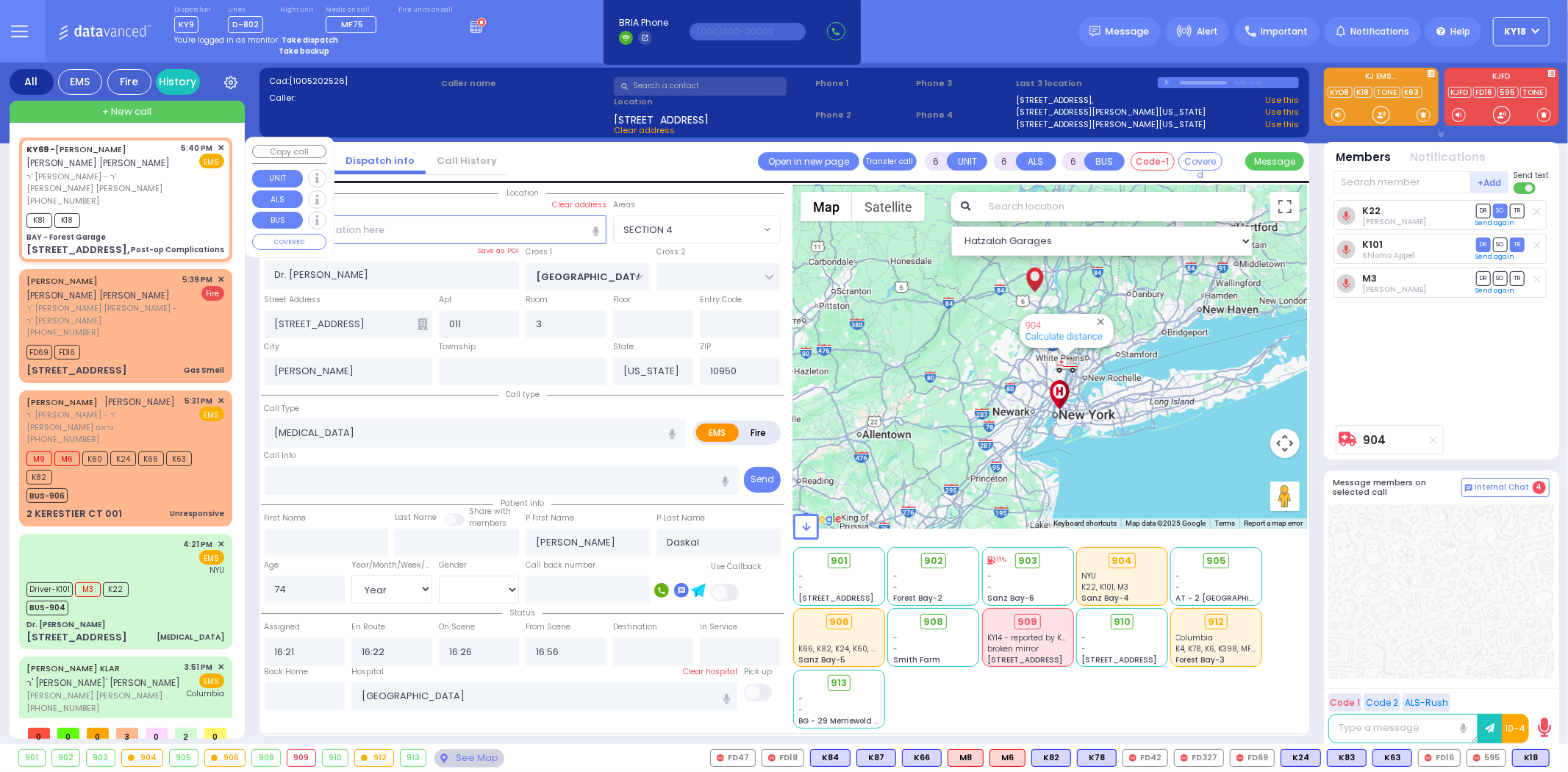
type input "1"
select select
type input "Post-op Complications"
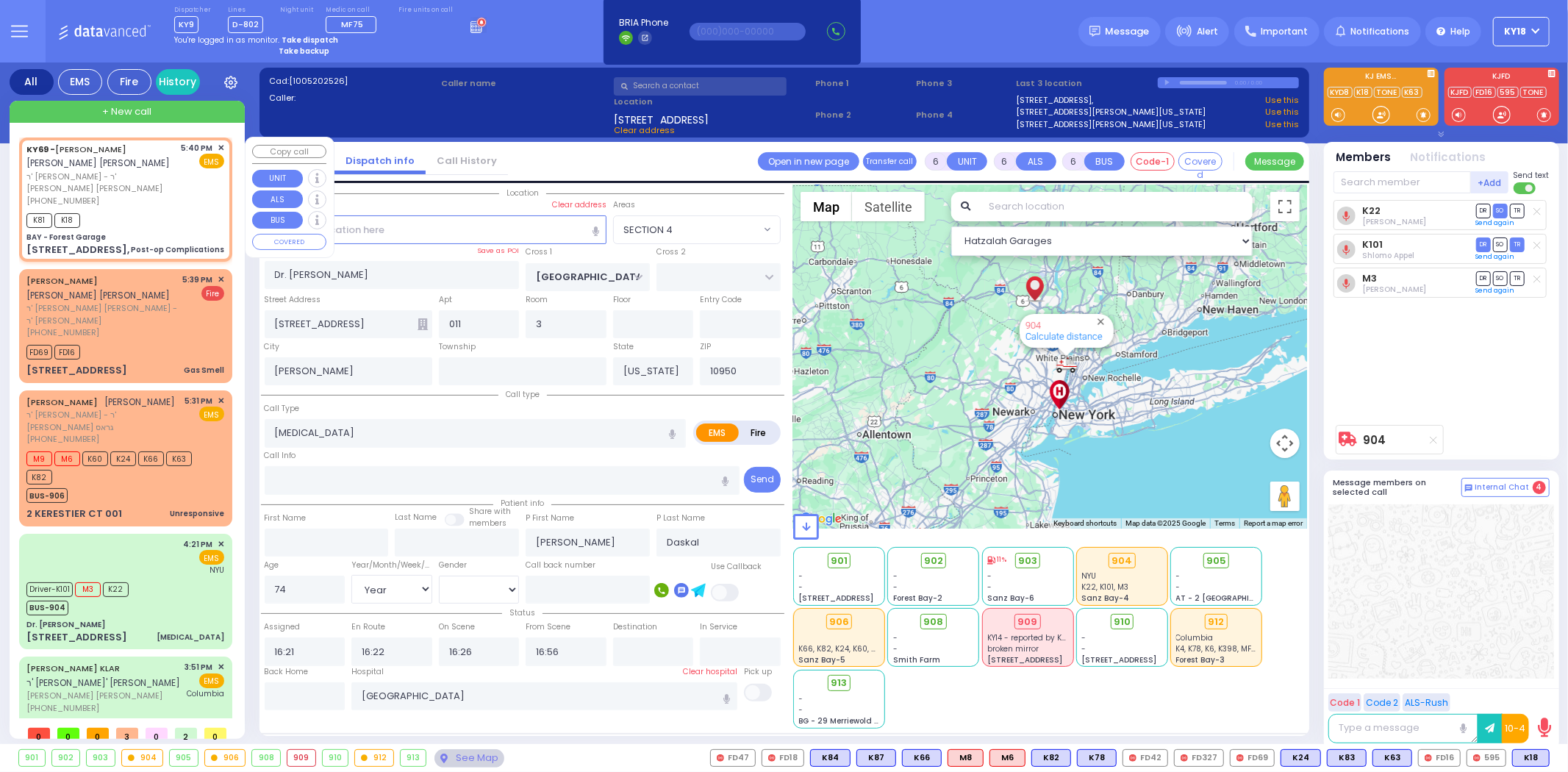
radio input "true"
type input "JOEL MAYER"
type input "GOLDBERGER"
select select
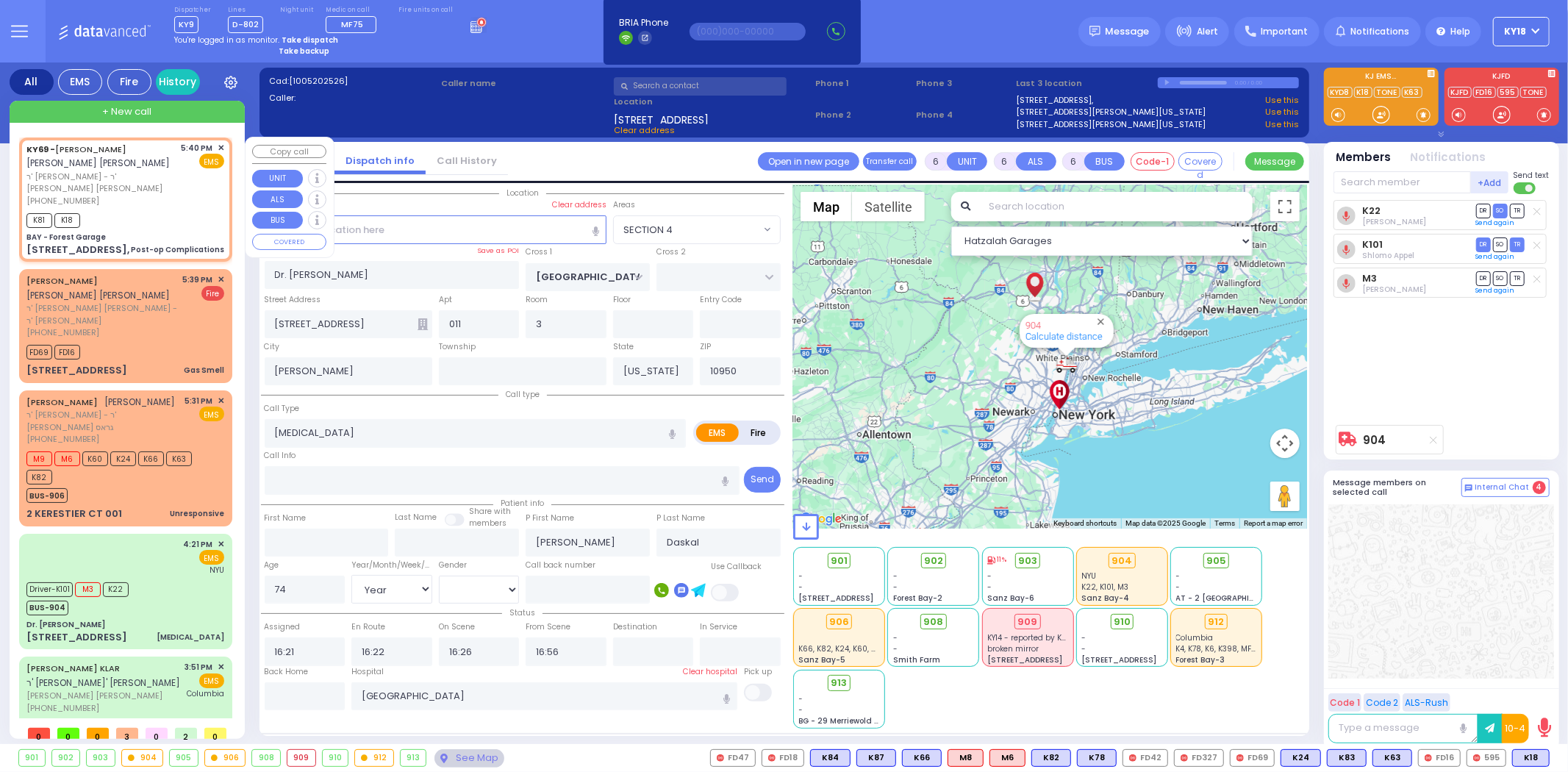
type input "17:40"
type input "17:45"
type input "BAY - Forest Garage"
type input "SANZ COURT"
type input "HAYES COURT"
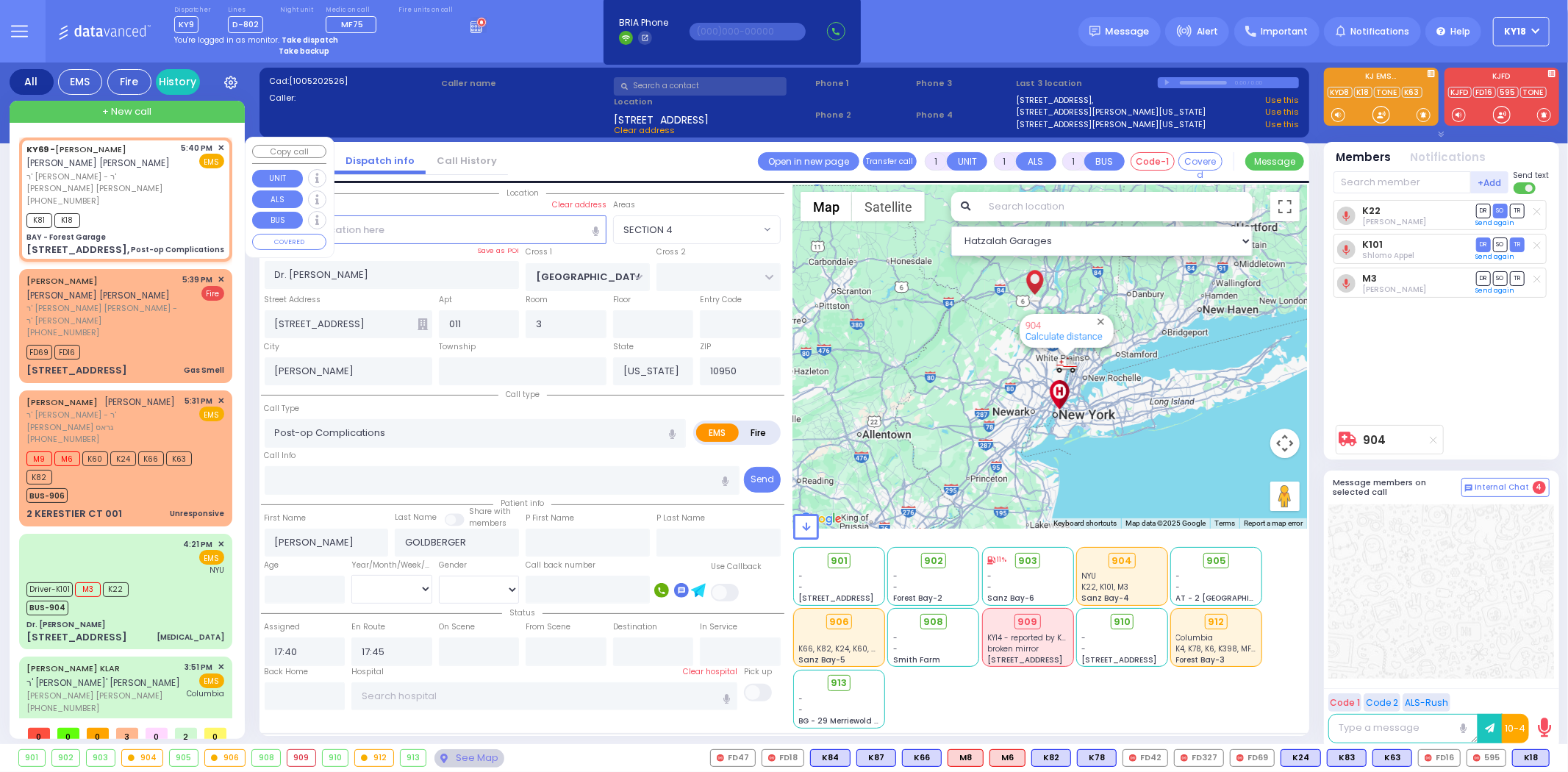
type input "[STREET_ADDRESS],"
type input "Monroe"
select select "SECTION 2"
select select "Hatzalah Garages"
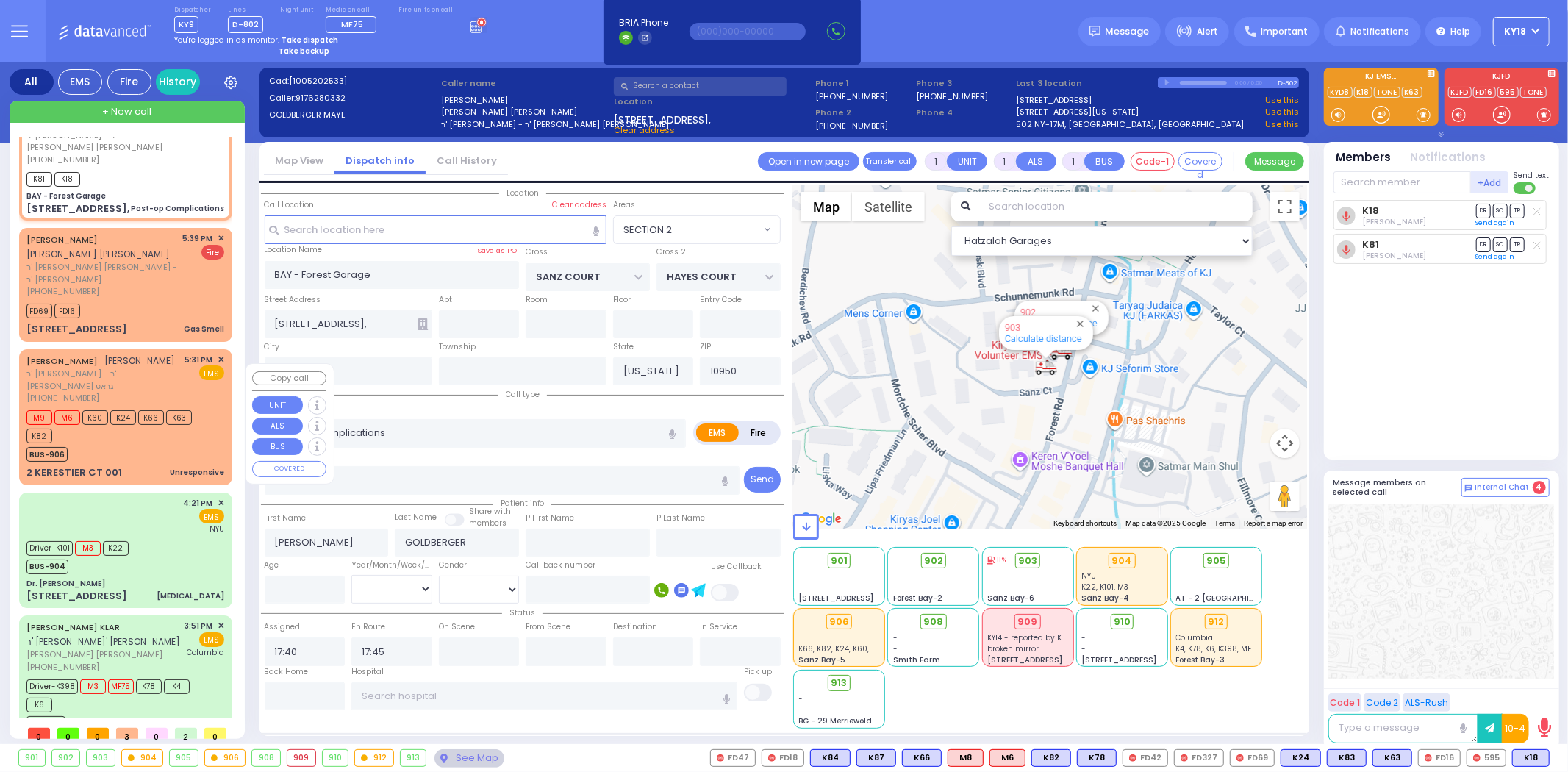
scroll to position [42, 0]
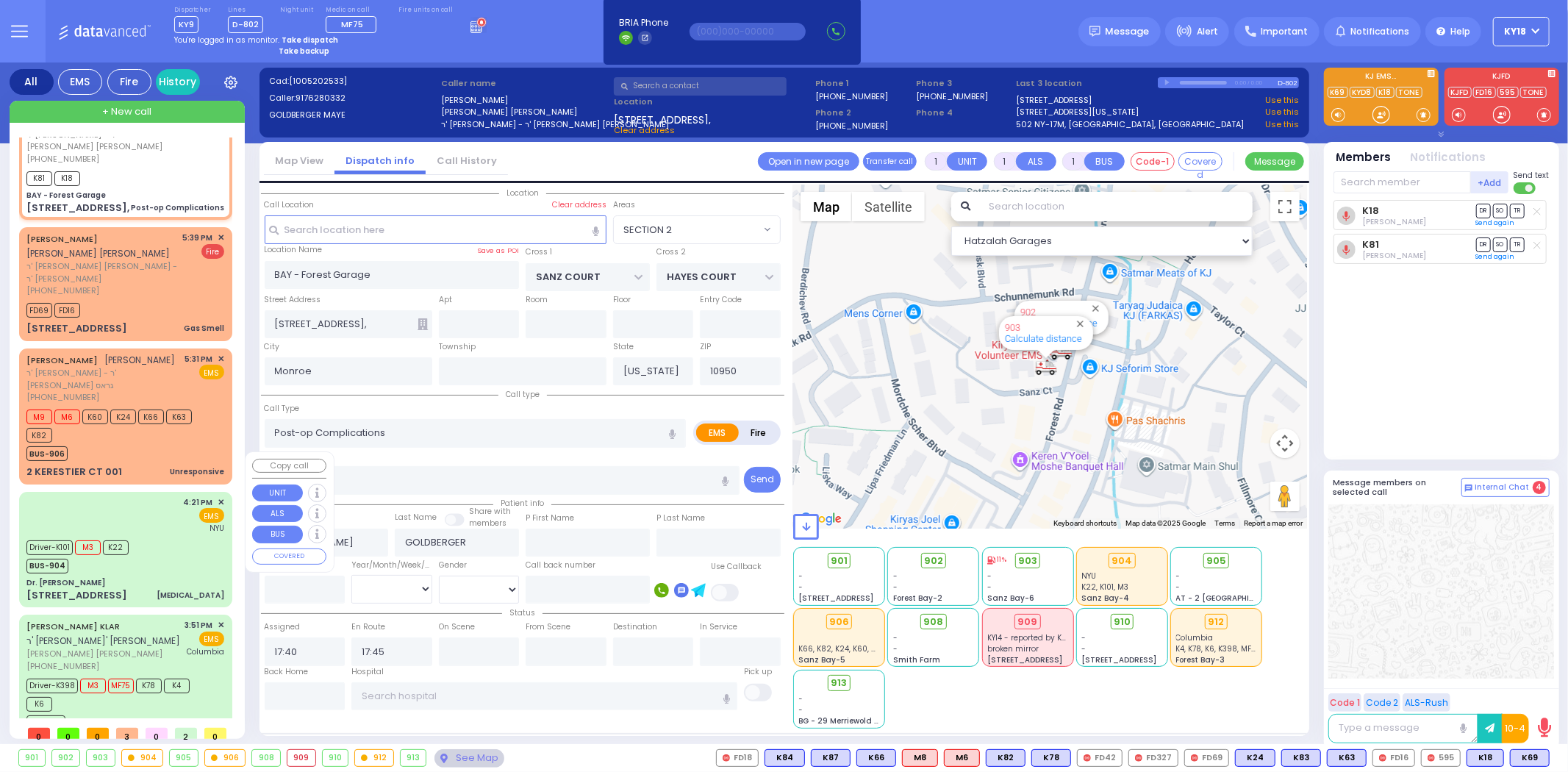
click at [121, 589] on div "[STREET_ADDRESS]" at bounding box center [76, 596] width 100 height 15
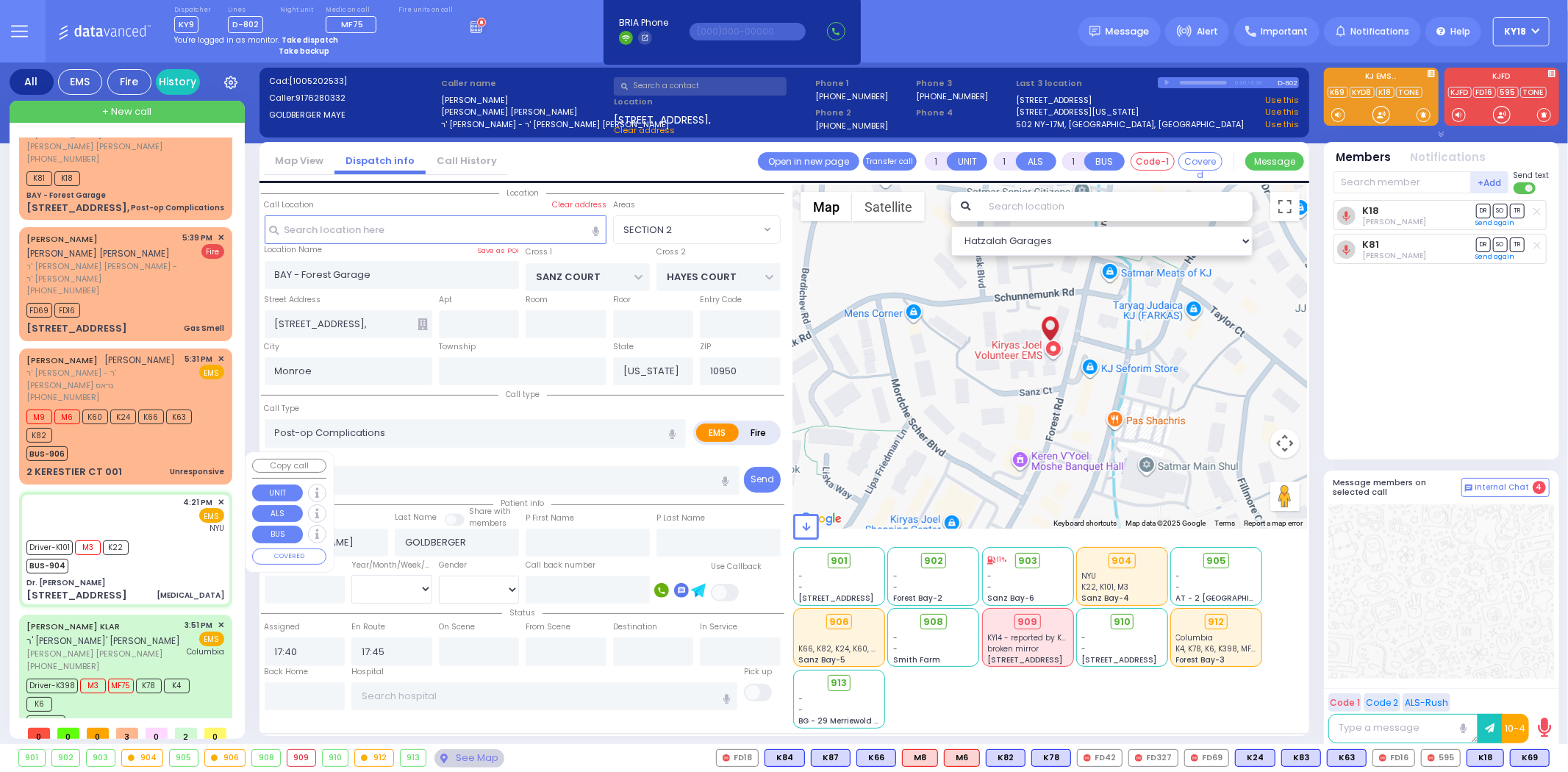
type input "6"
select select
type input "[MEDICAL_DATA]"
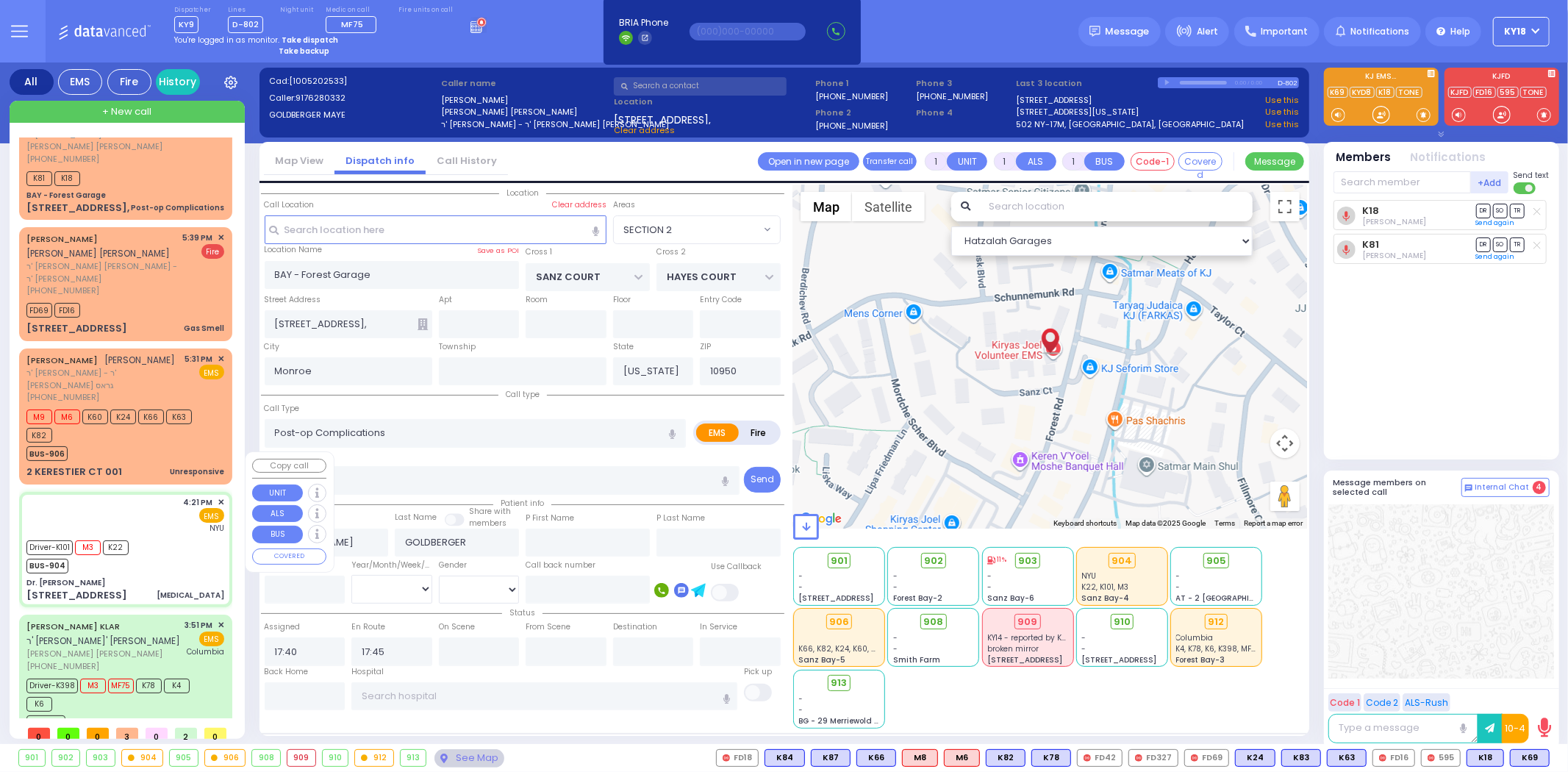
radio input "true"
type input "[PERSON_NAME]"
type input "Daskal"
type input "74"
select select "Year"
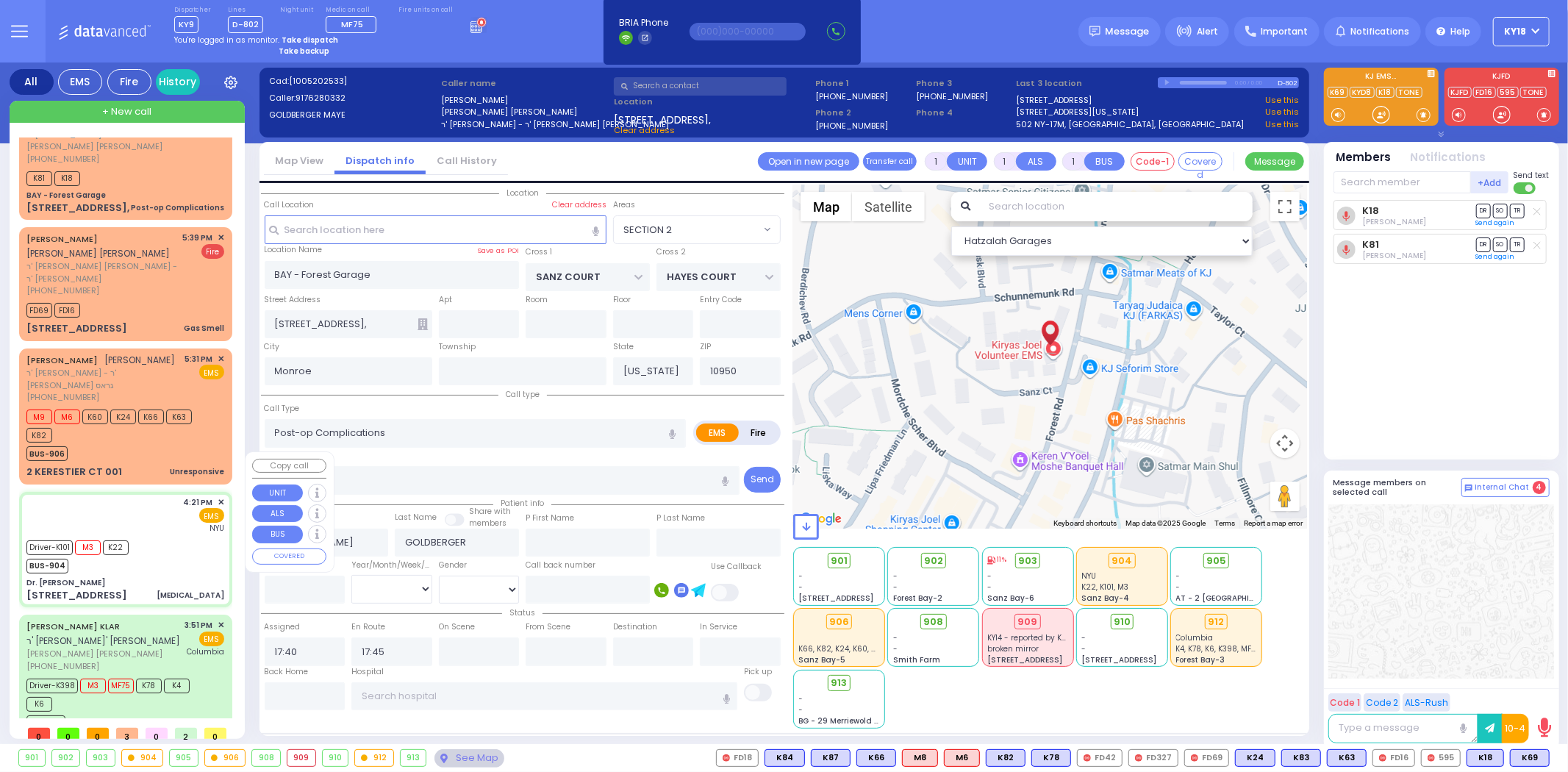
select select "[DEMOGRAPHIC_DATA]"
type input "16:21"
type input "16:22"
type input "16:26"
type input "16:56"
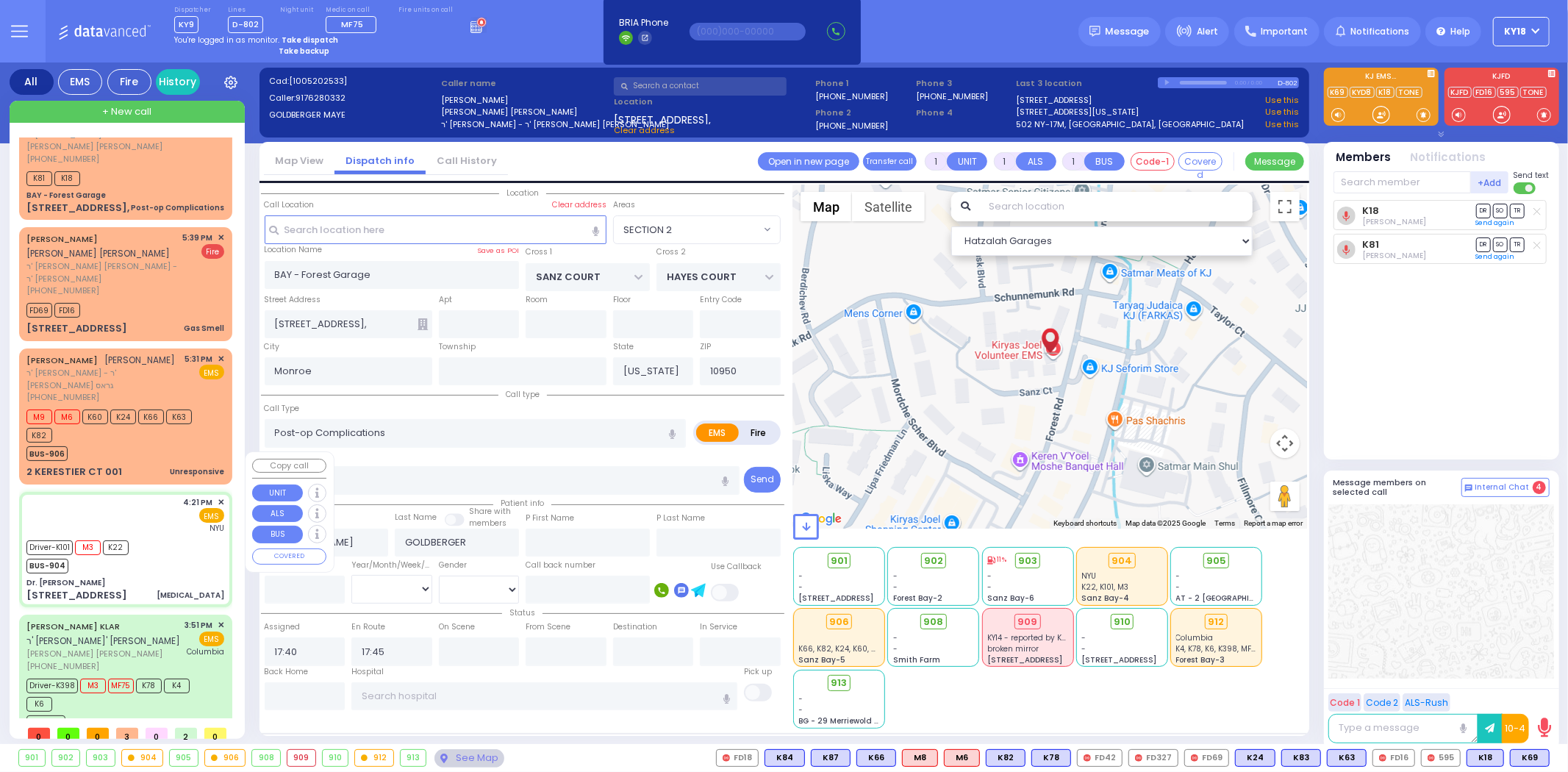
type input "[GEOGRAPHIC_DATA]"
select select "Hatzalah Garages"
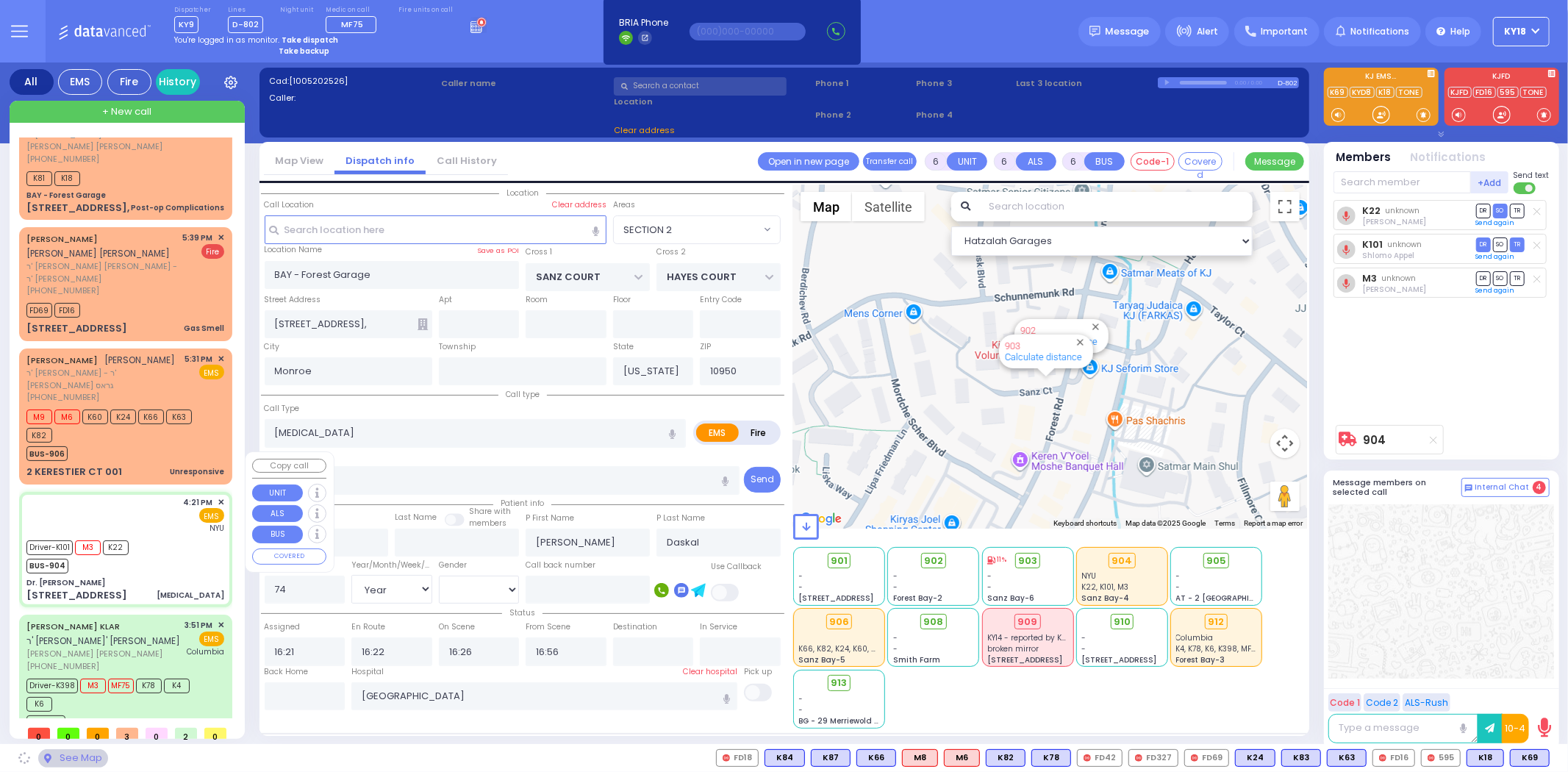
type input "[PERSON_NAME]"
type input "[GEOGRAPHIC_DATA]"
type input "[STREET_ADDRESS]"
type input "011"
type input "3"
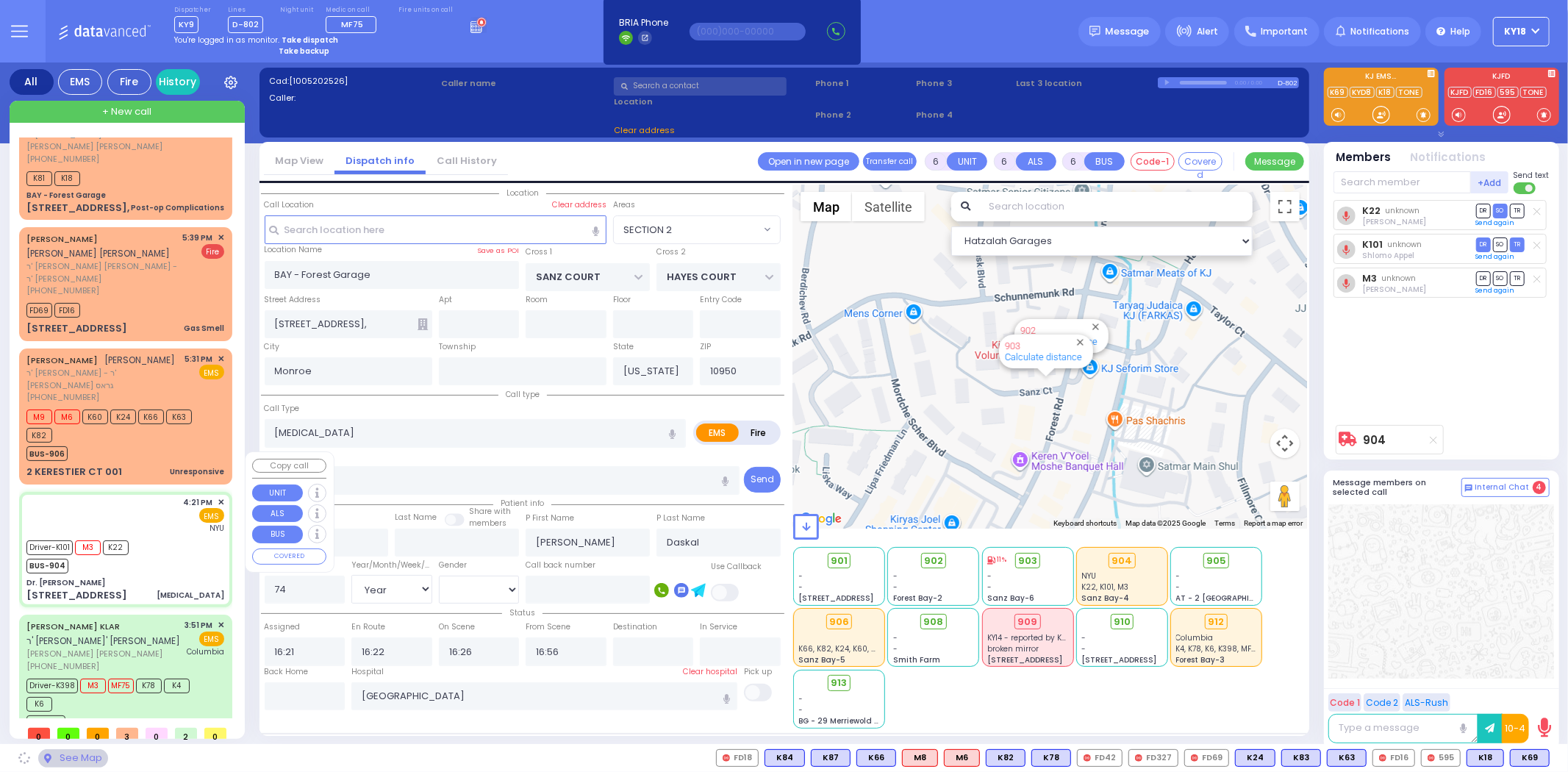
type input "[PERSON_NAME]"
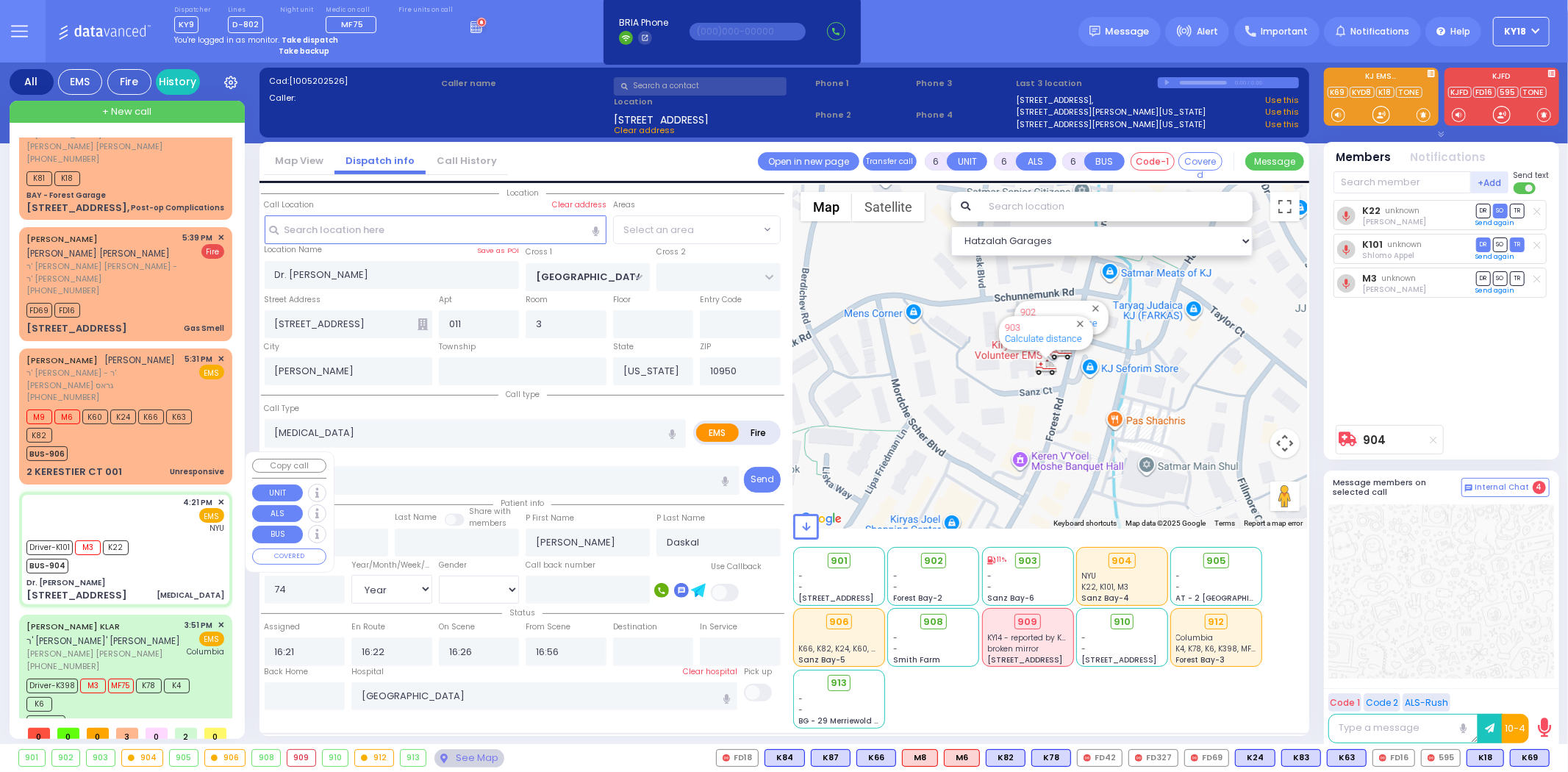
select select "SECTION 4"
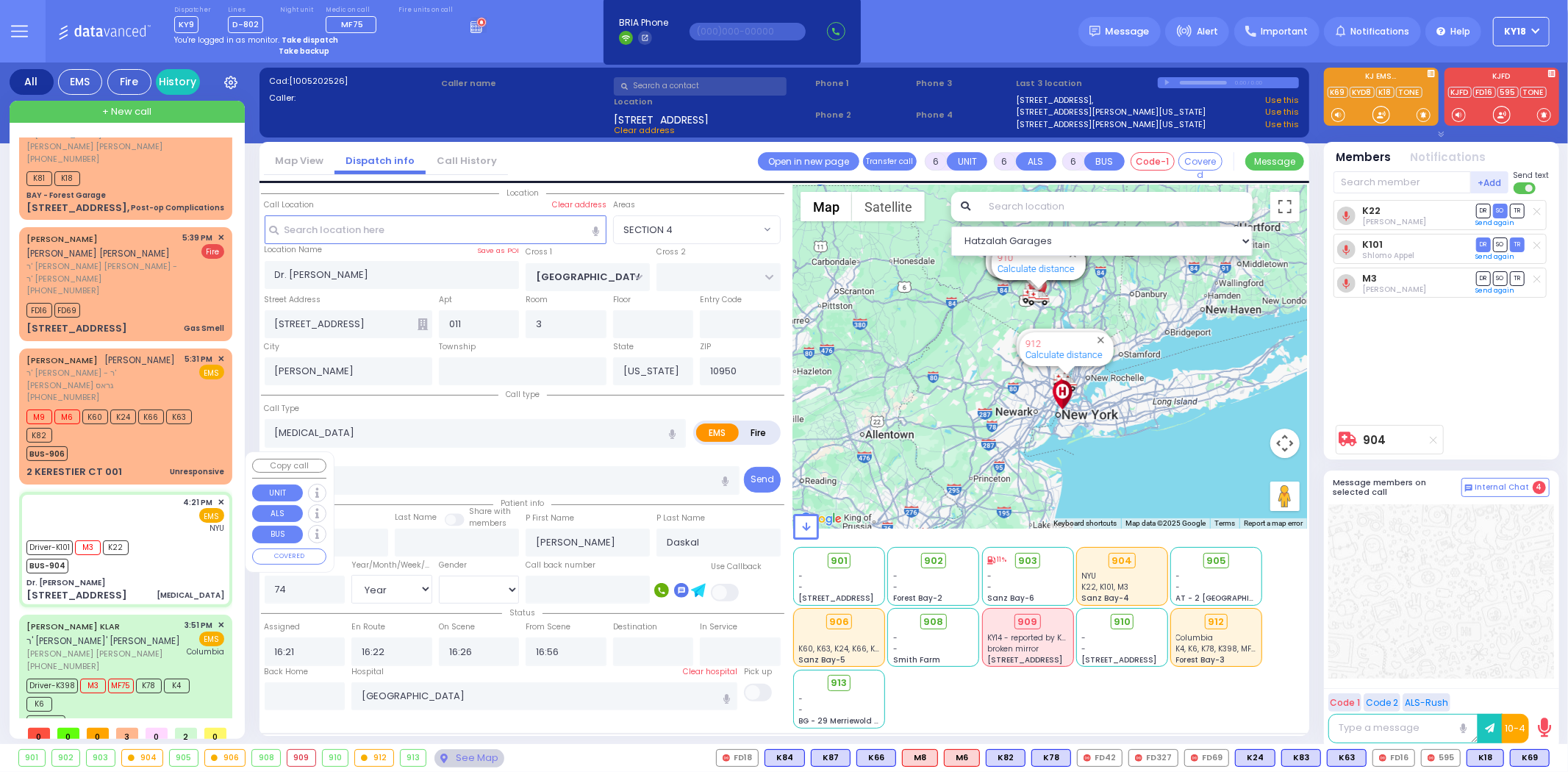
scroll to position [0, 0]
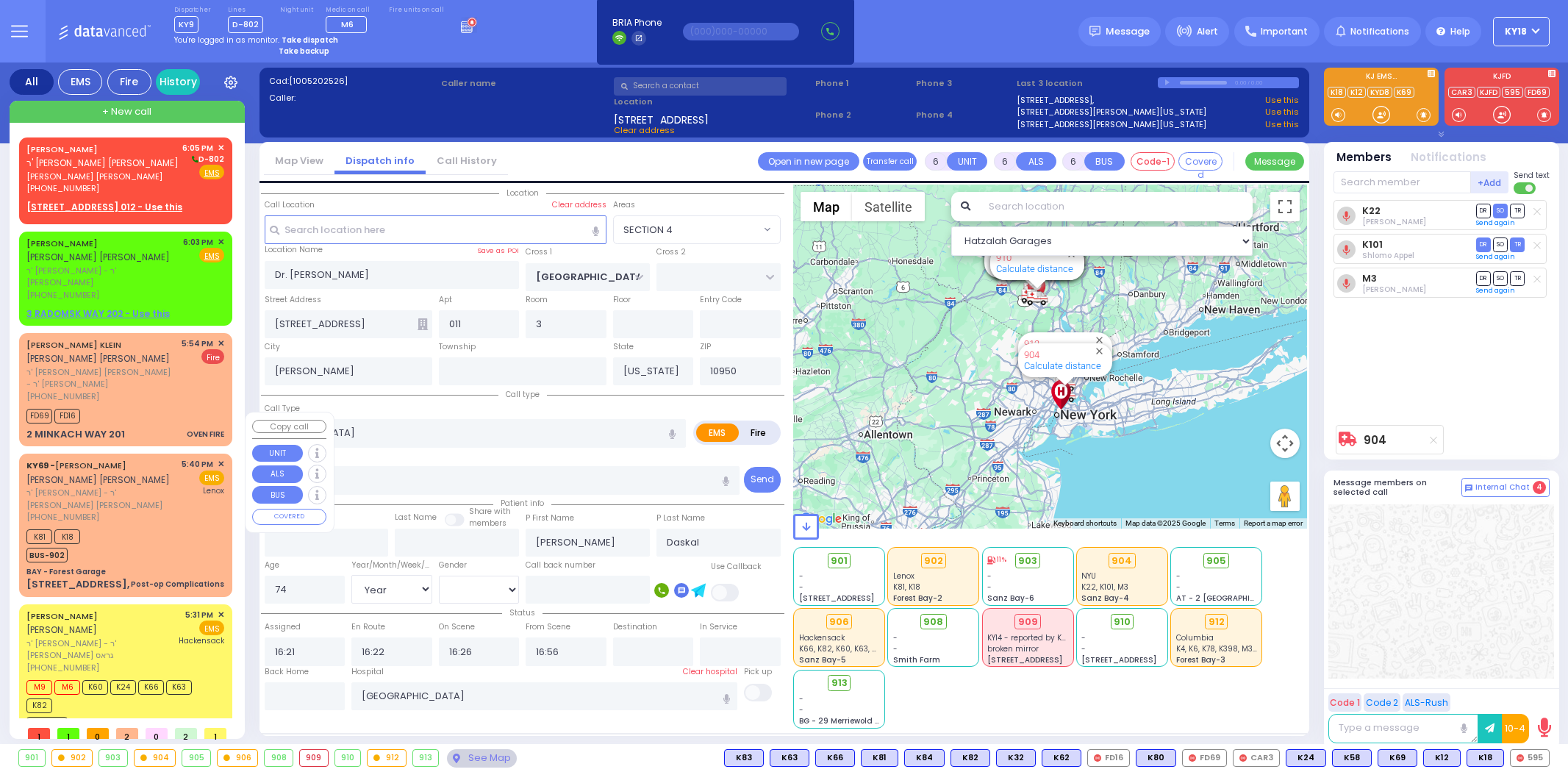
select select "SECTION 4"
select select "Year"
select select "[DEMOGRAPHIC_DATA]"
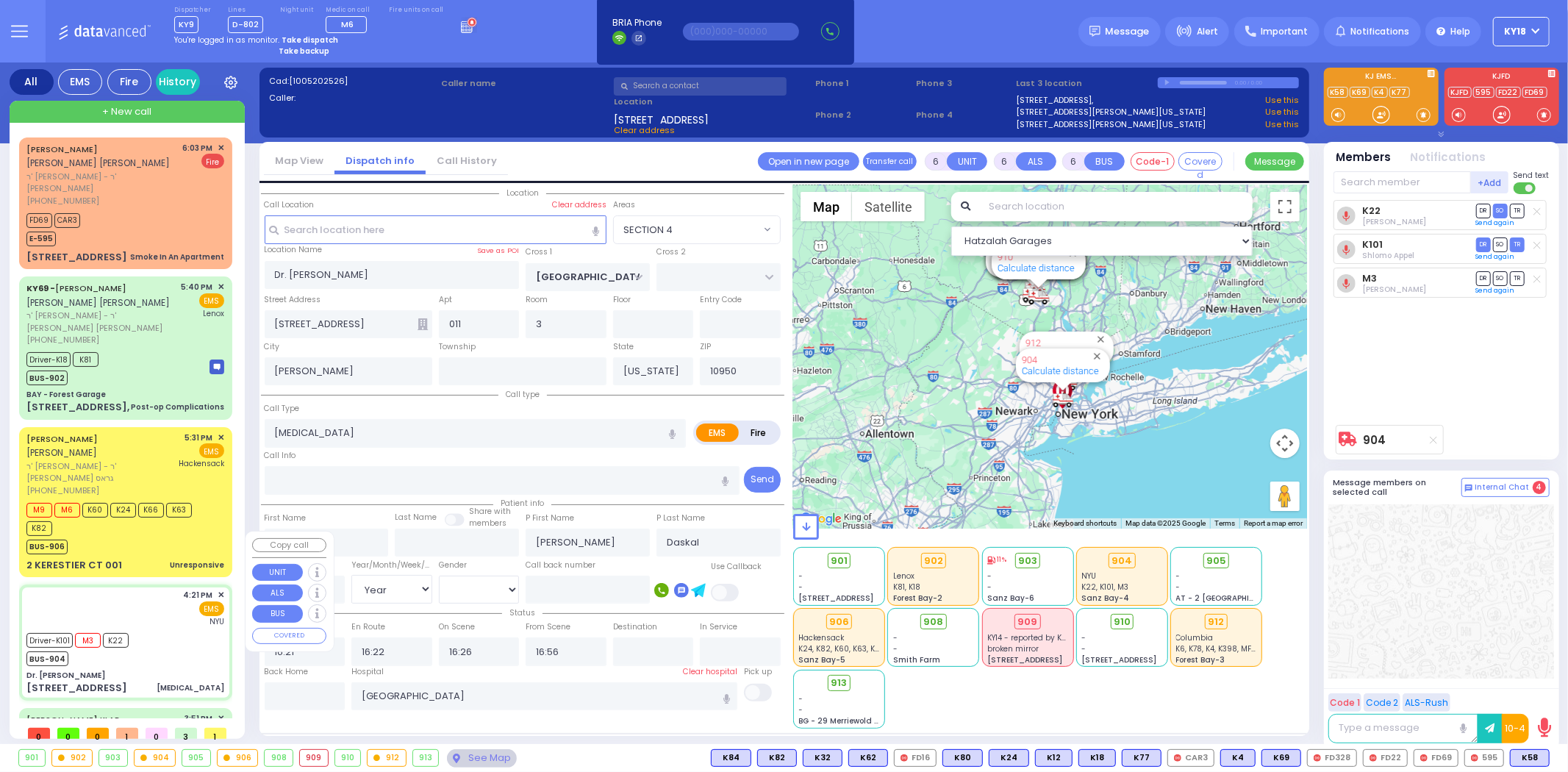
select select
radio input "true"
select select "Year"
select select "[DEMOGRAPHIC_DATA]"
select select "Hatzalah Garages"
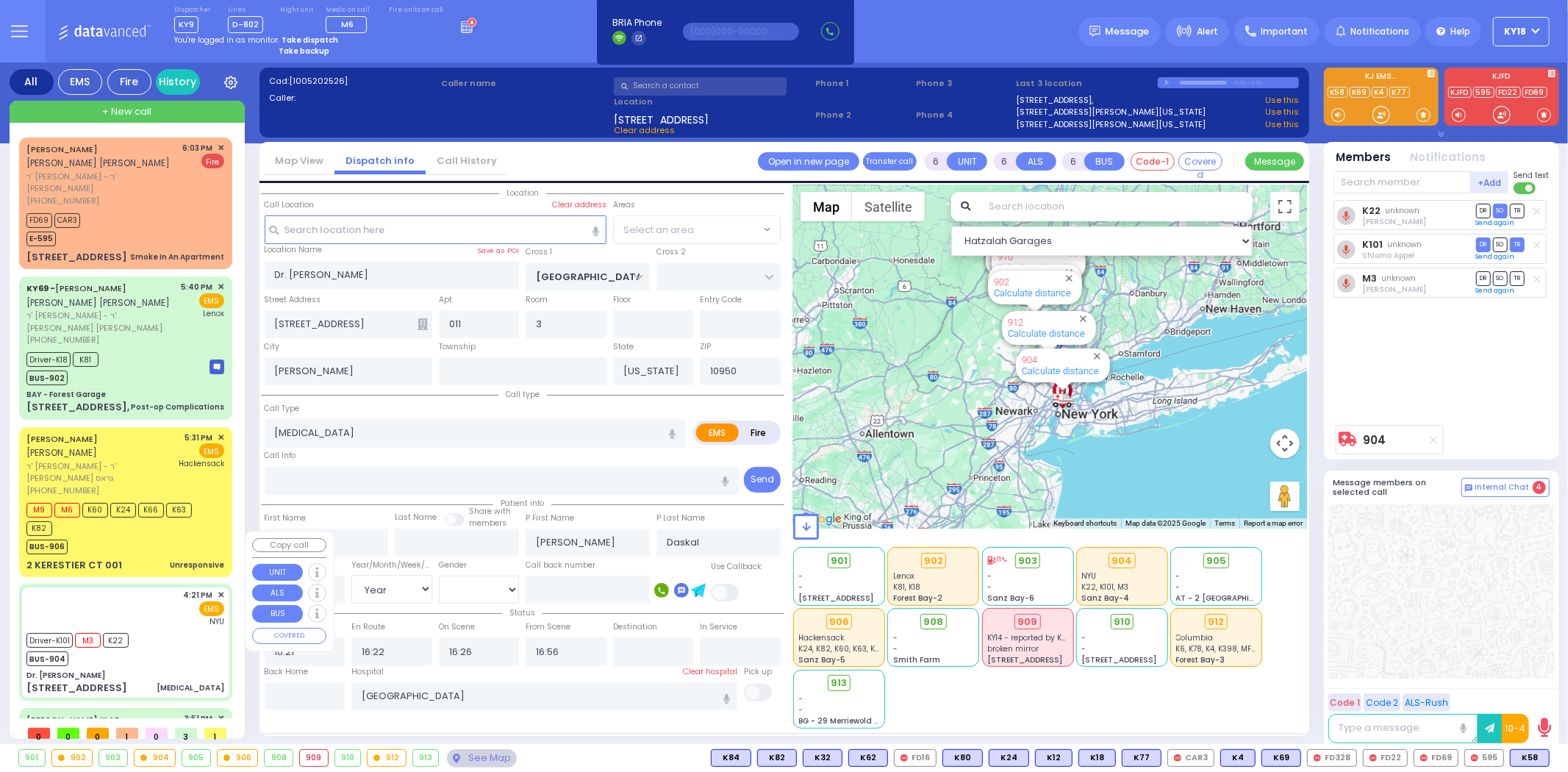
select select "SECTION 4"
select select
radio input "true"
select select "Year"
select select "[DEMOGRAPHIC_DATA]"
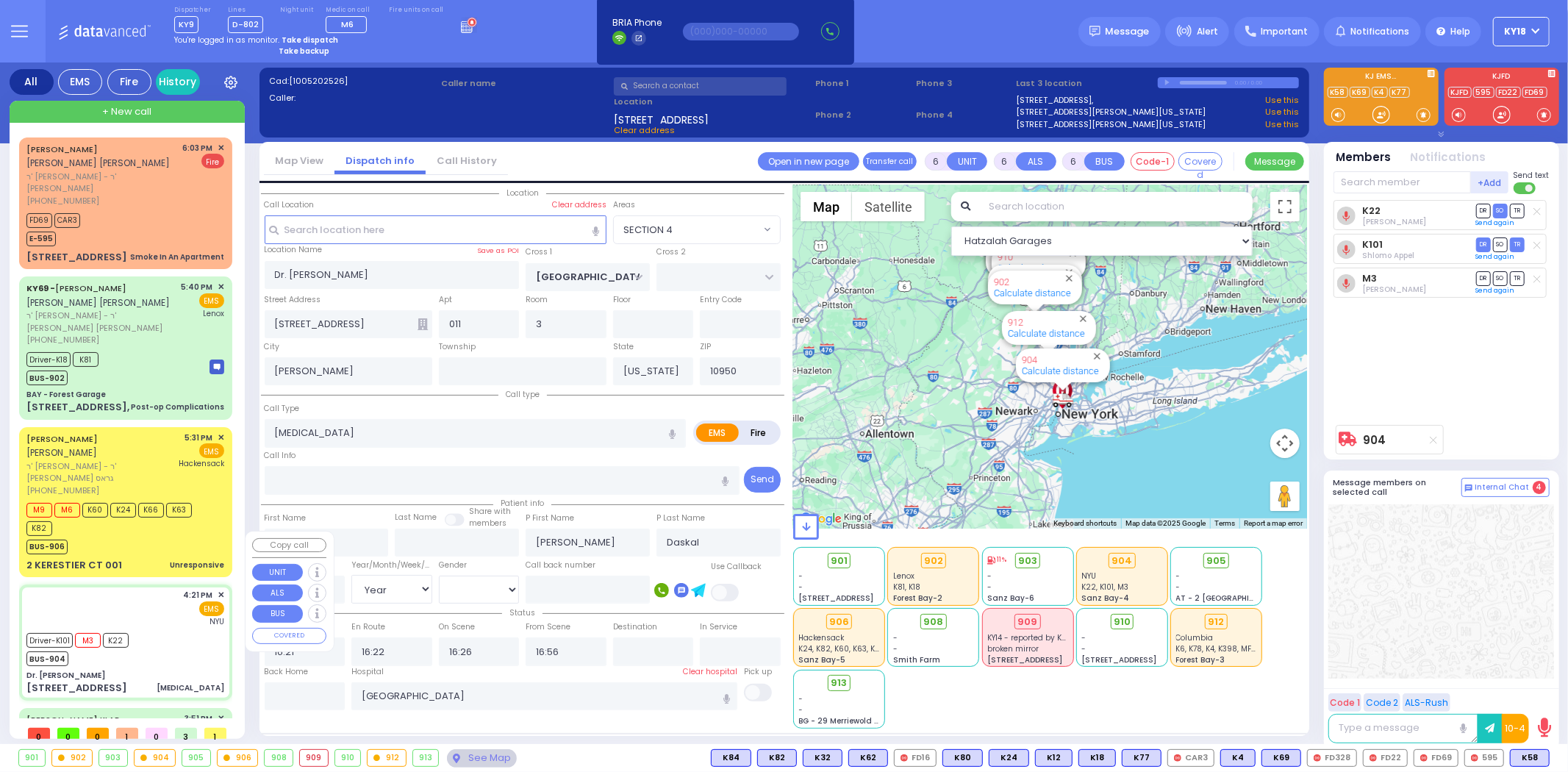
select select "Hatzalah Garages"
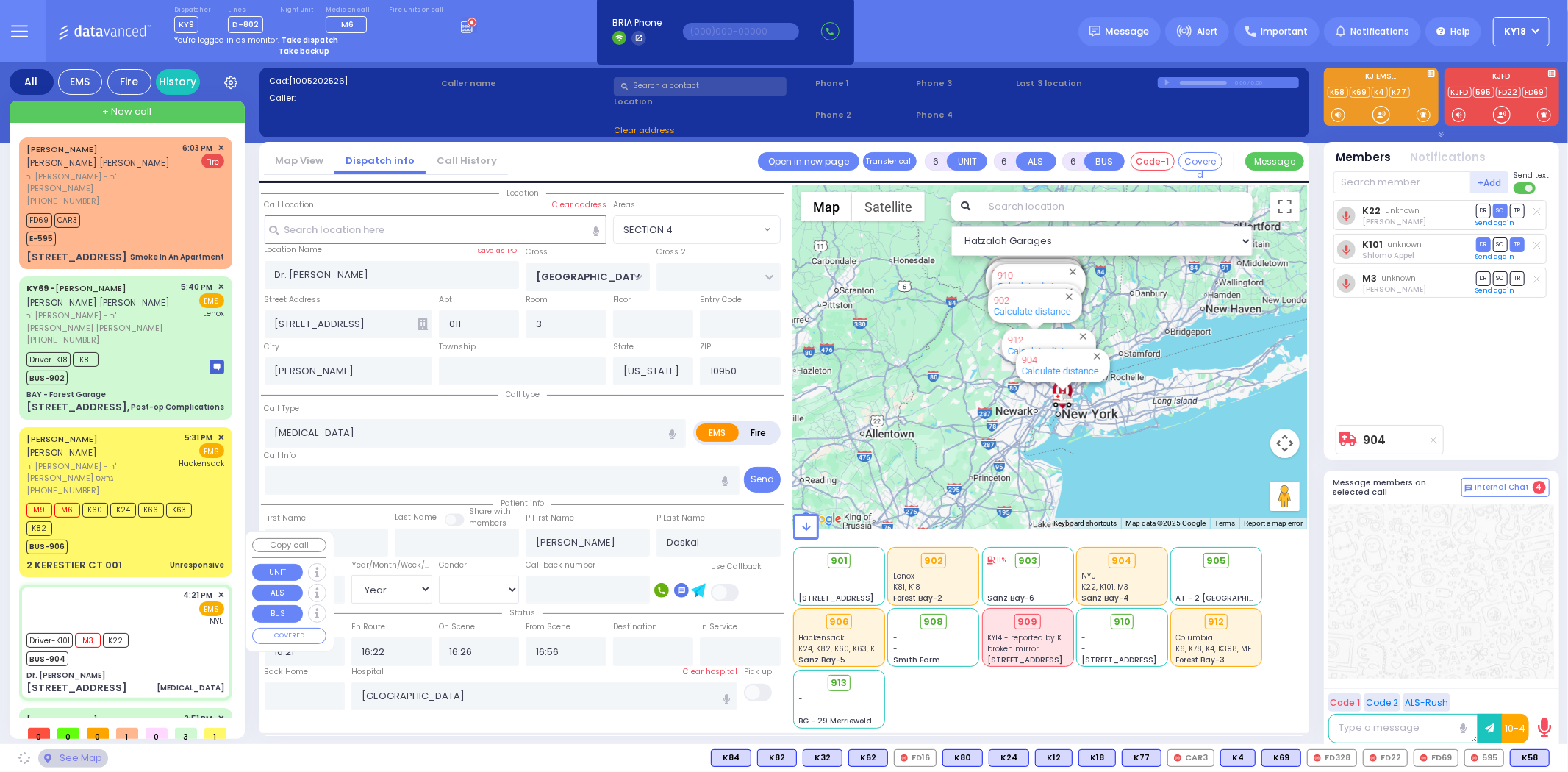
select select "SECTION 4"
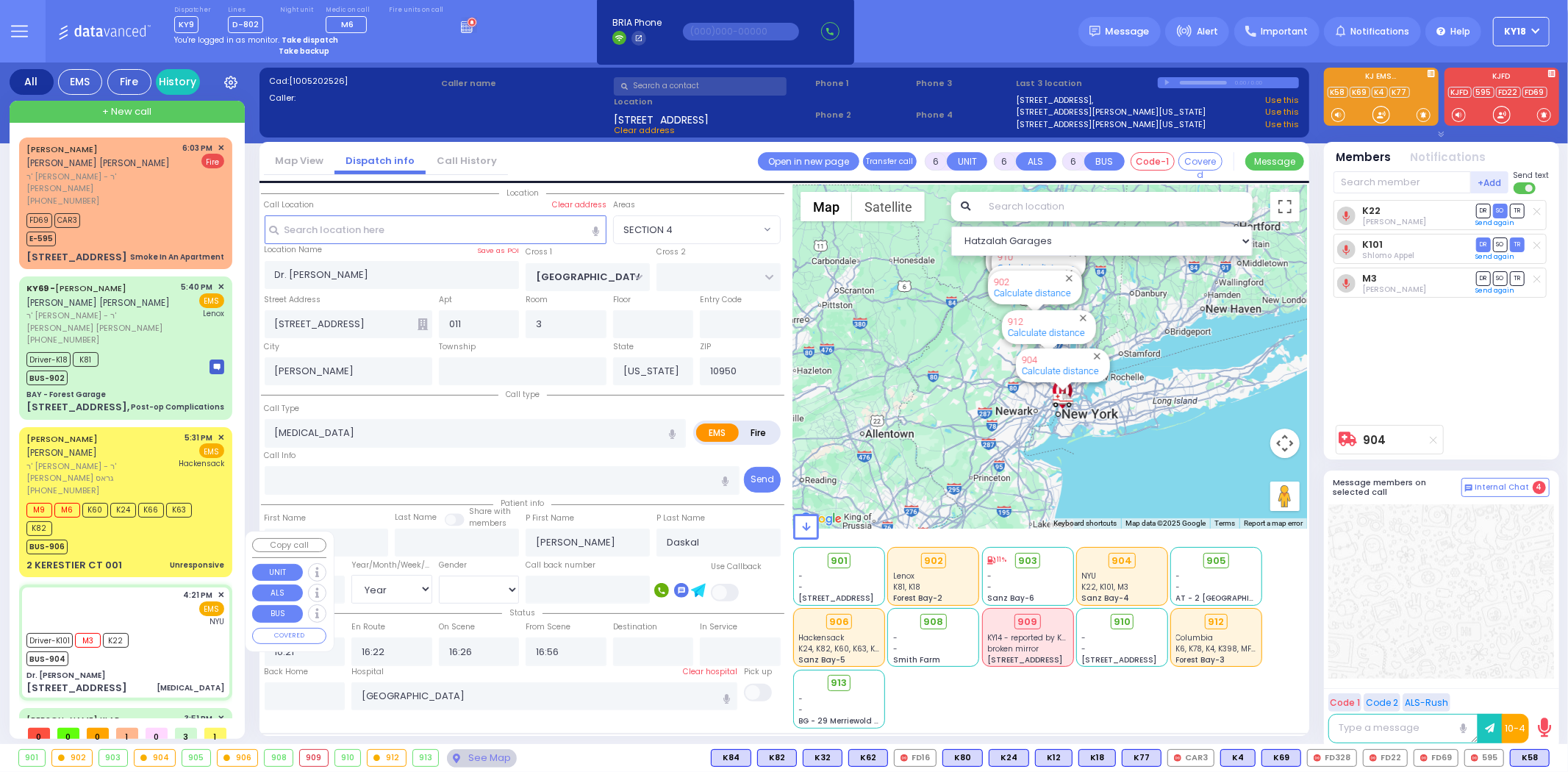
select select
radio input "true"
select select "Year"
select select "[DEMOGRAPHIC_DATA]"
select select "Hatzalah Garages"
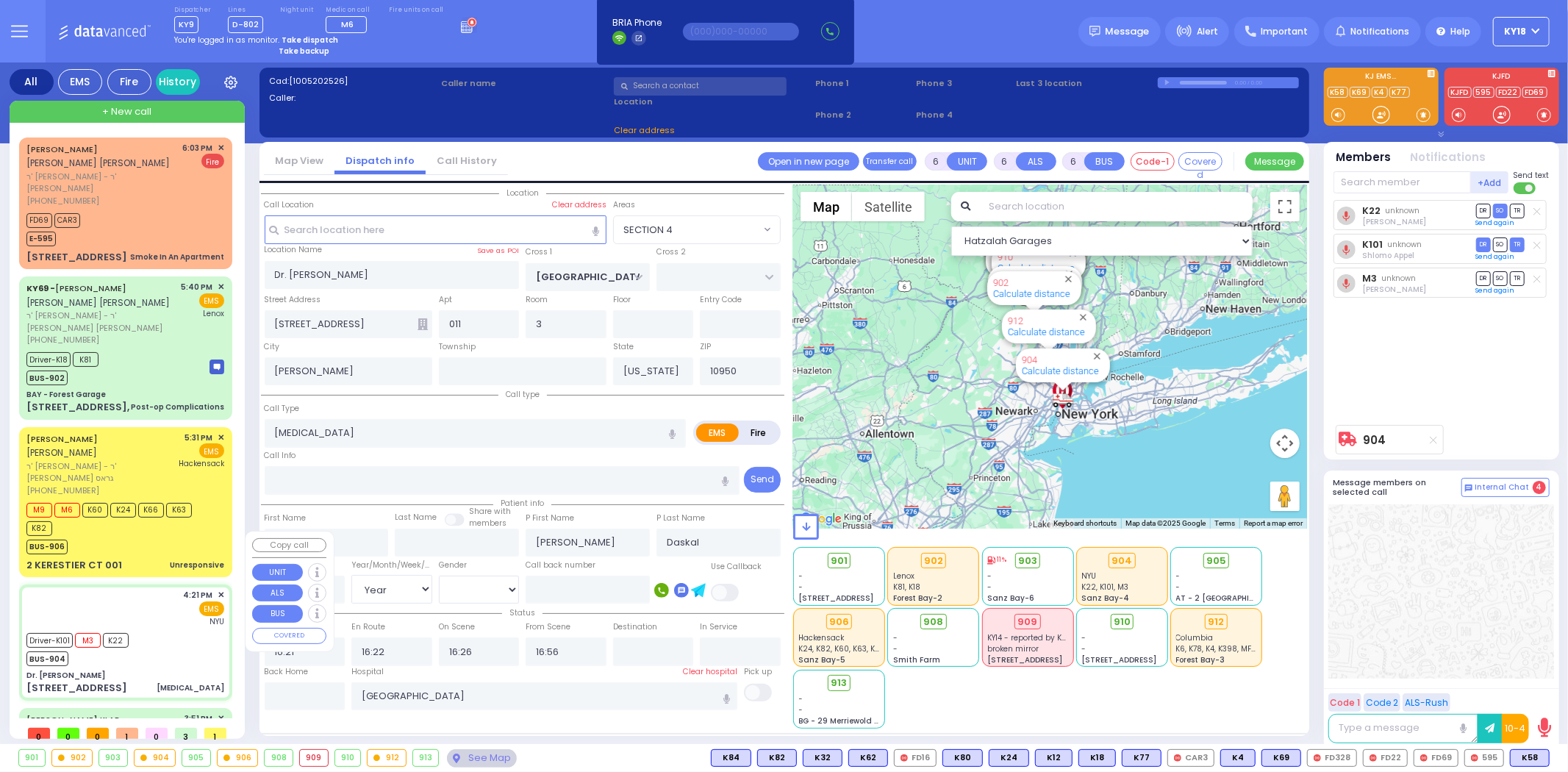
select select "SECTION 4"
select select
radio input "true"
select select "Year"
select select "[DEMOGRAPHIC_DATA]"
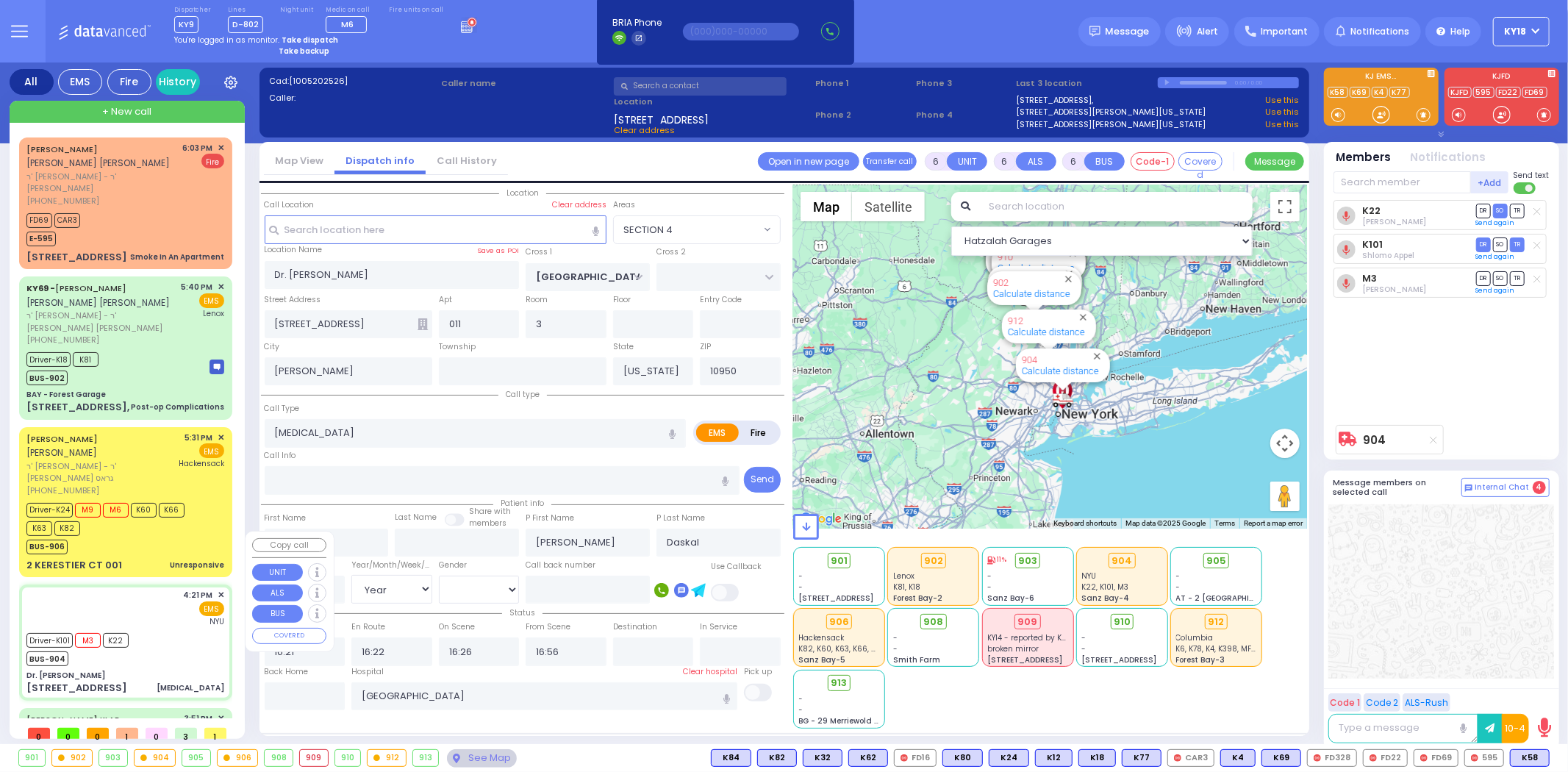
type input "18:20"
select select "Hatzalah Garages"
select select "SECTION 4"
select select
radio input "true"
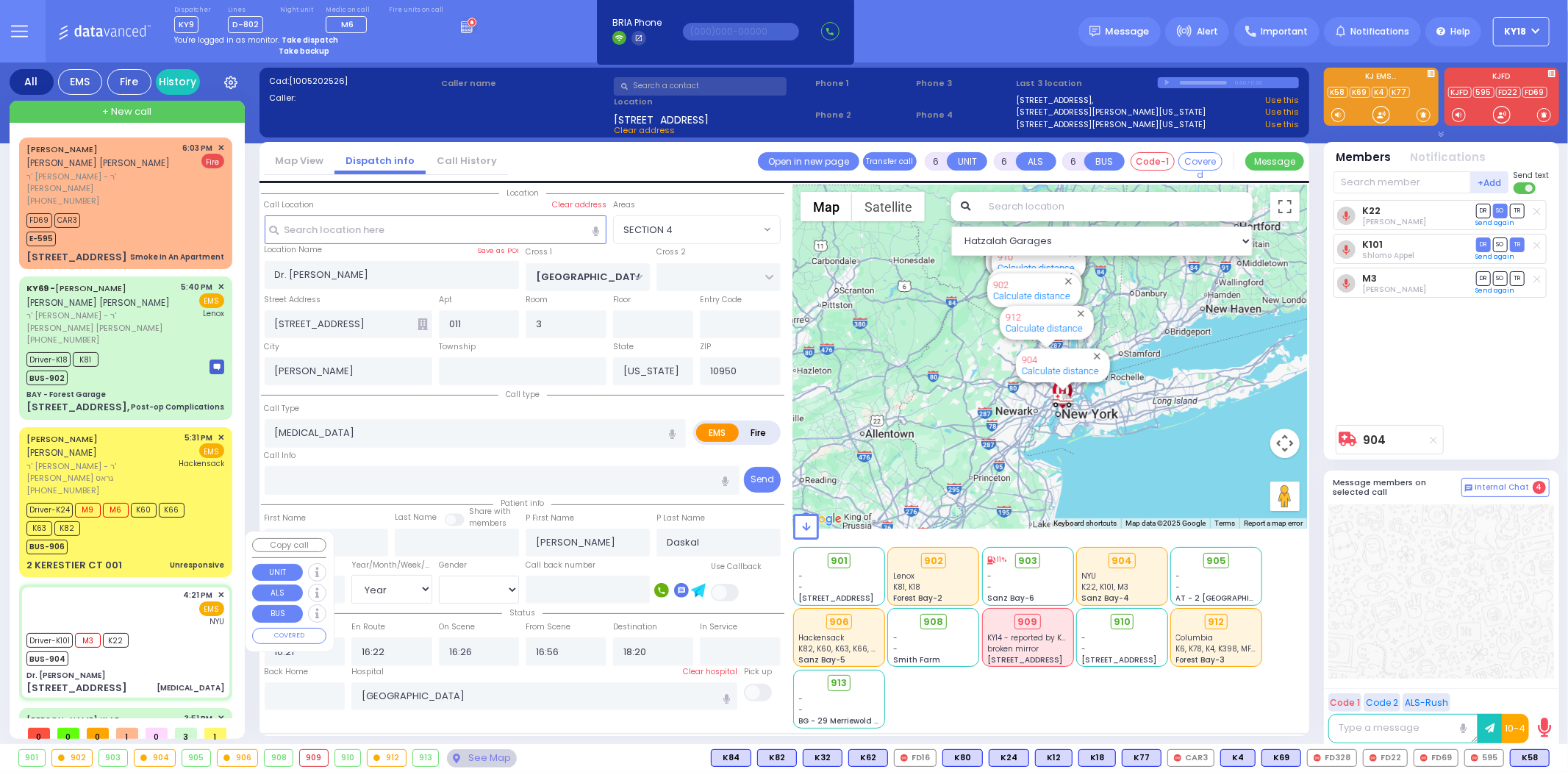
select select "Year"
select select "[DEMOGRAPHIC_DATA]"
select select "Hatzalah Garages"
select select "SECTION 4"
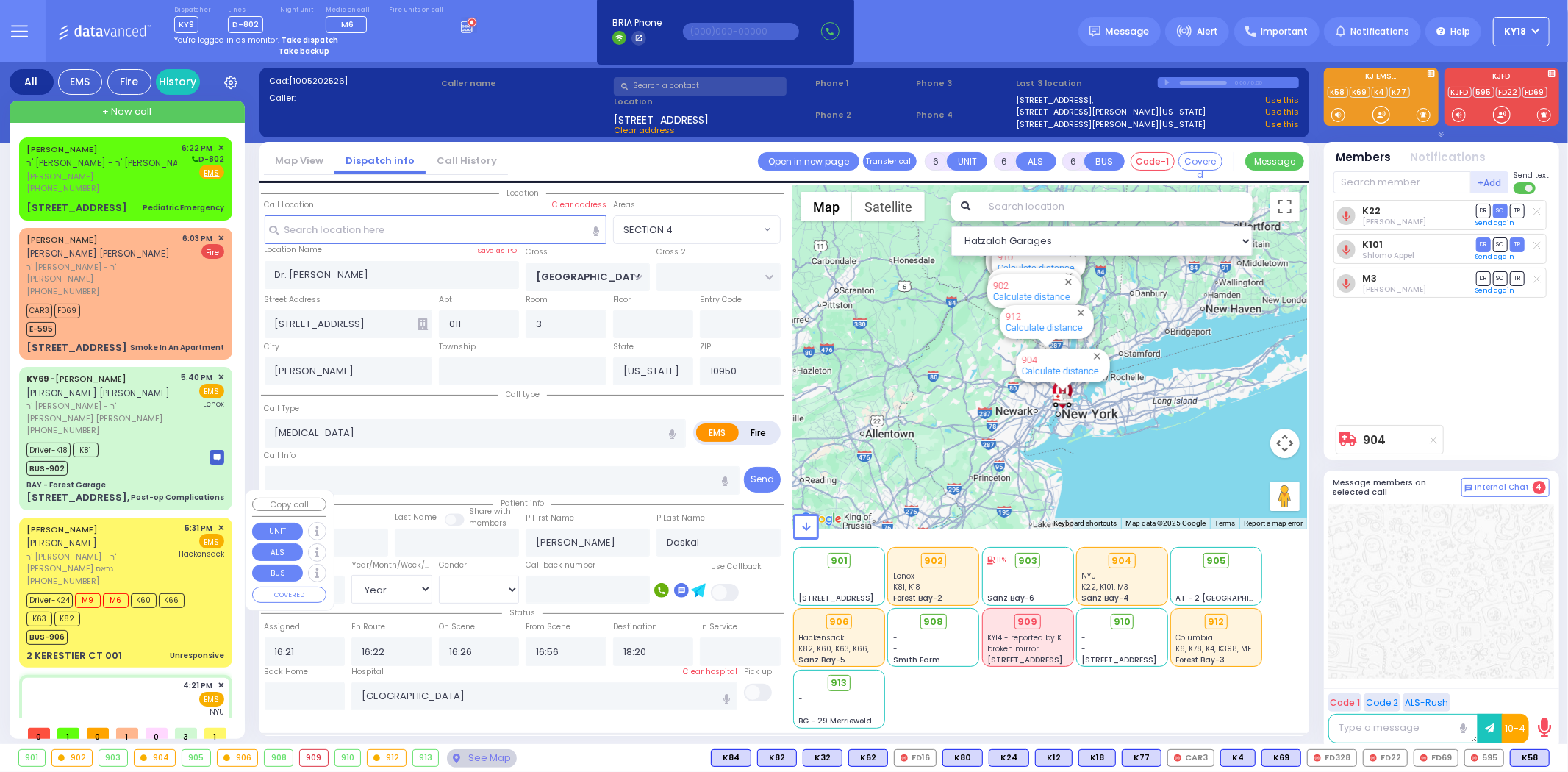
select select
radio input "true"
select select "Year"
select select "[DEMOGRAPHIC_DATA]"
select select "Hatzalah Garages"
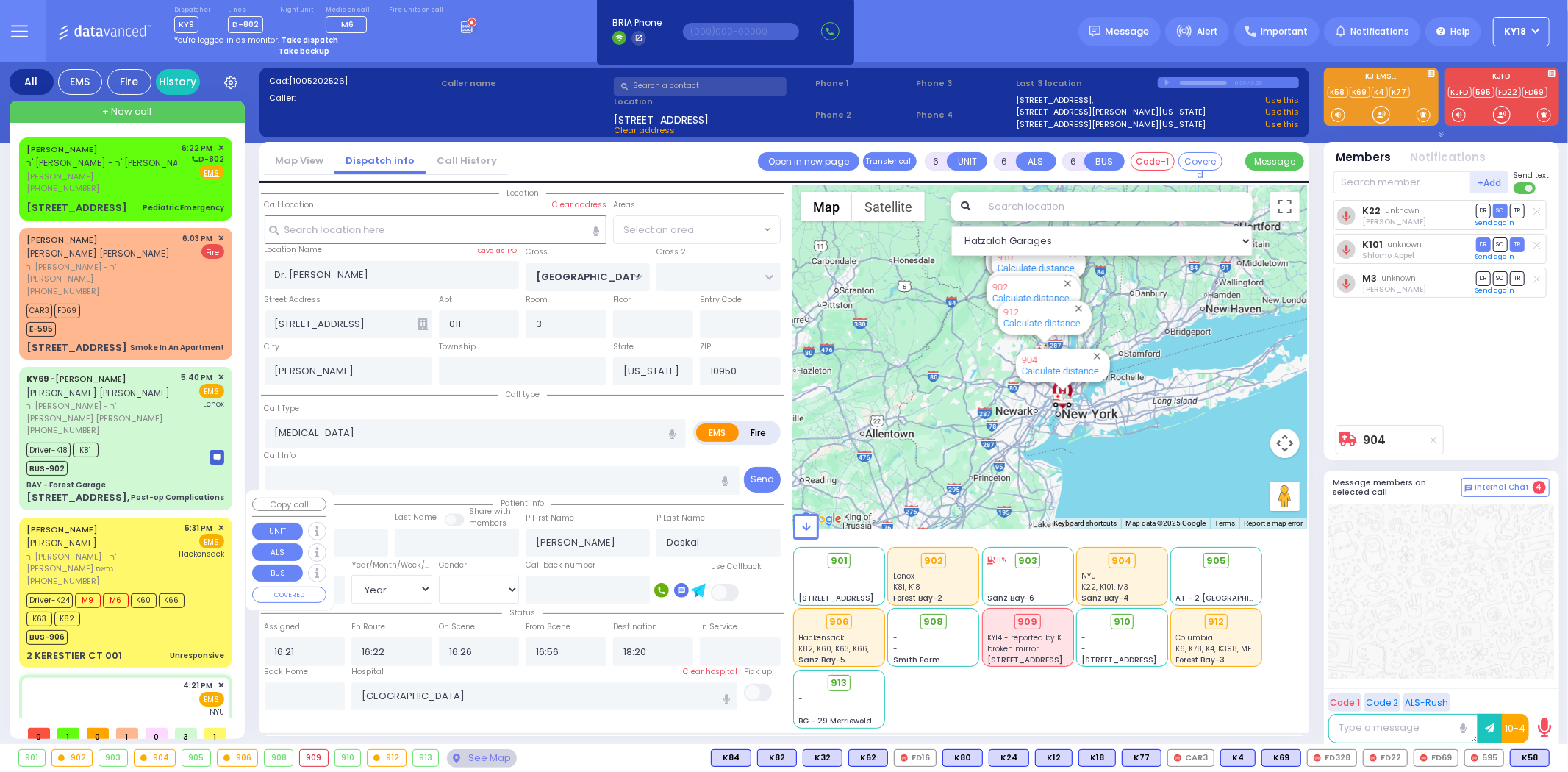
select select "SECTION 4"
select select
radio input "true"
select select "Year"
select select "[DEMOGRAPHIC_DATA]"
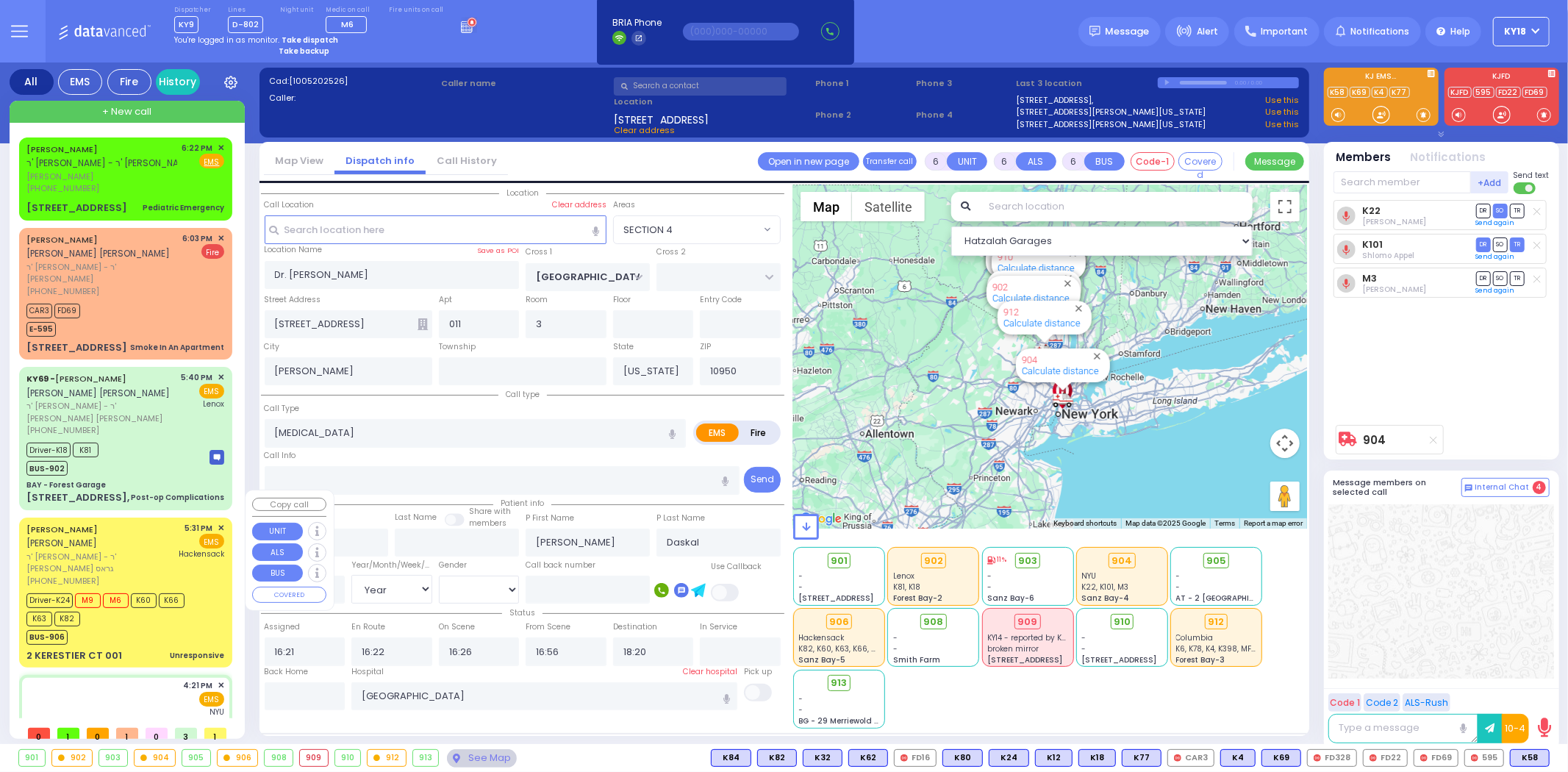
select select "Hatzalah Garages"
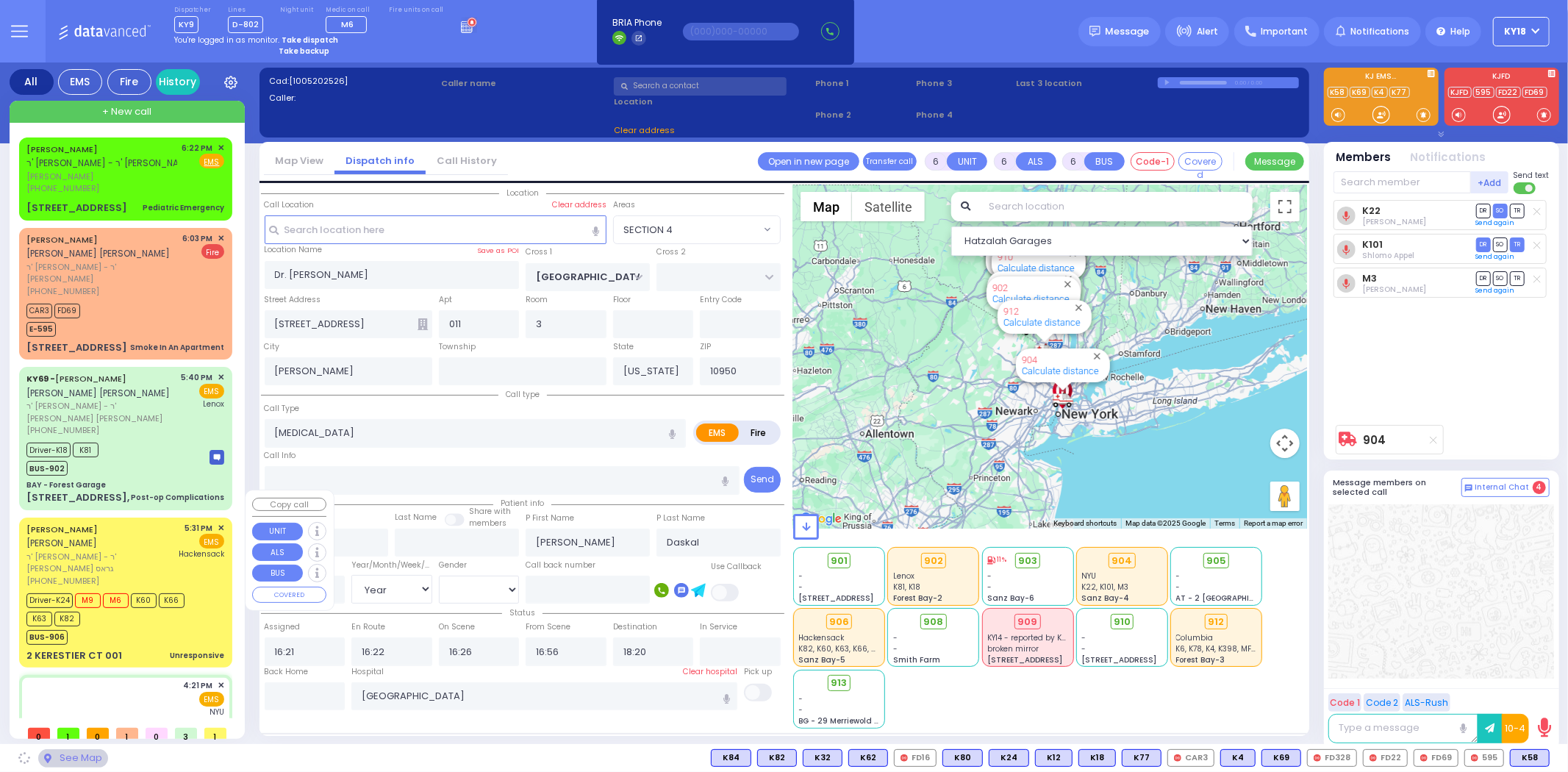
select select "SECTION 4"
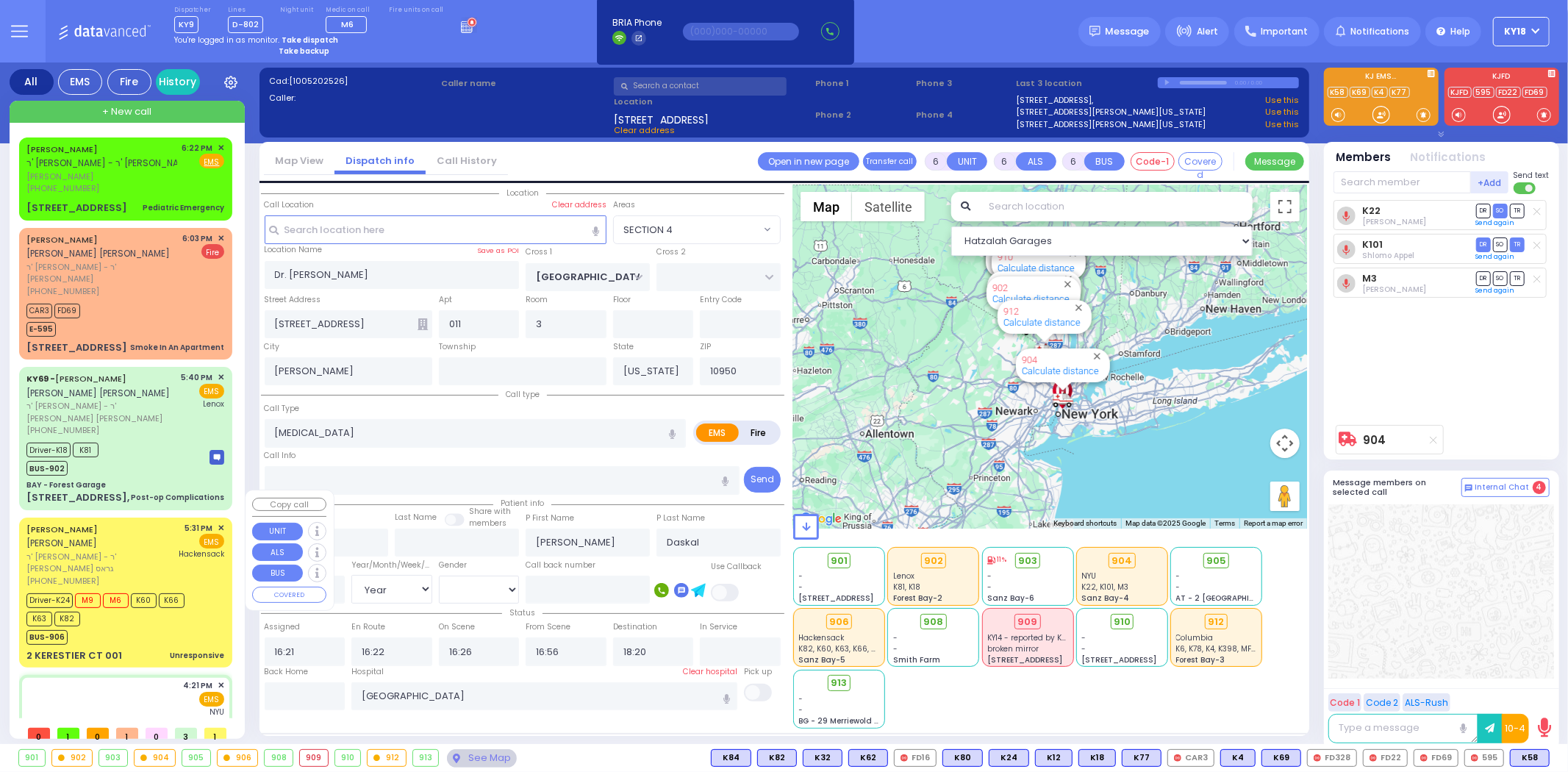
select select
radio input "true"
select select "Year"
select select "[DEMOGRAPHIC_DATA]"
select select "Hatzalah Garages"
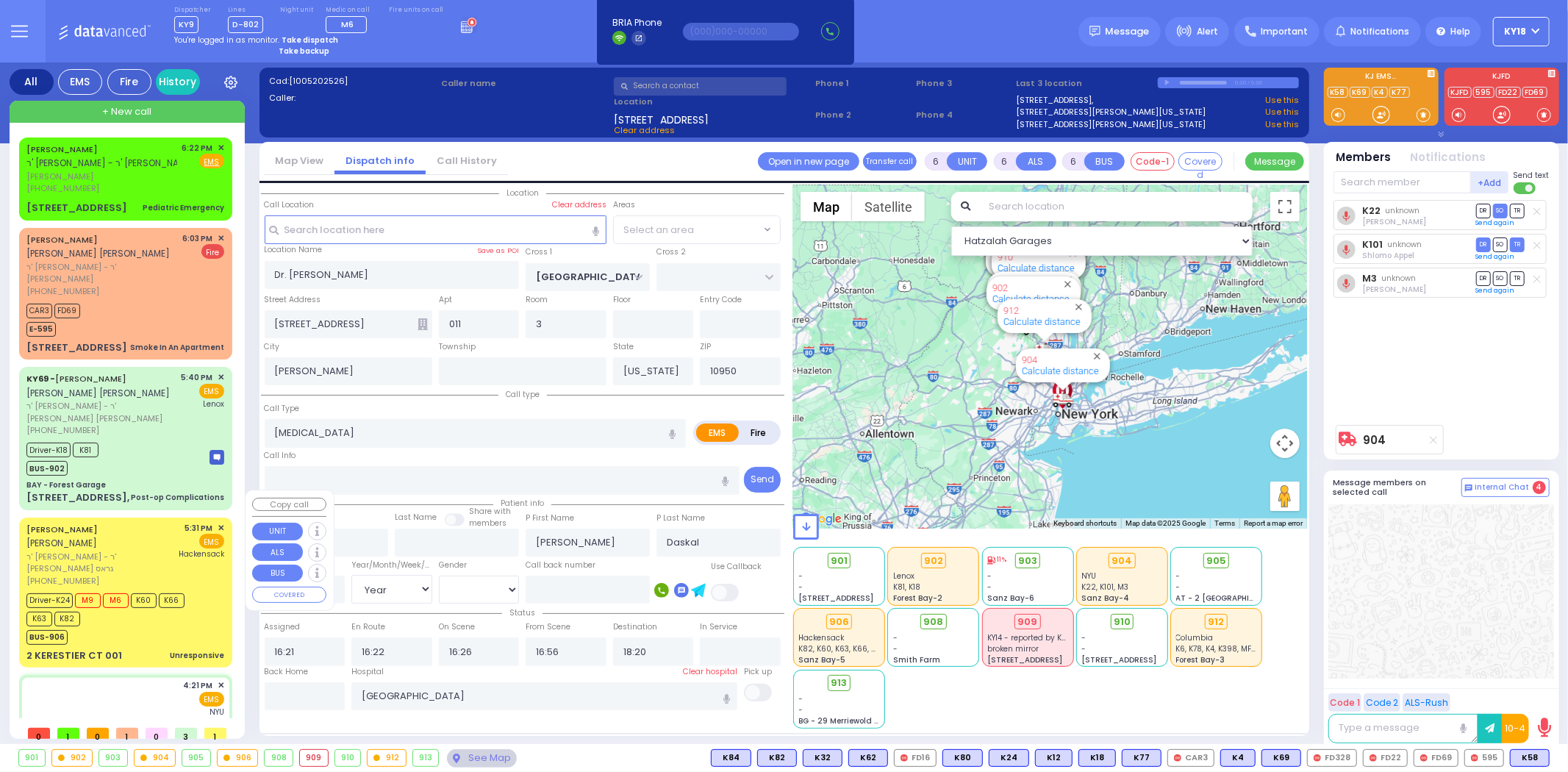
select select "SECTION 4"
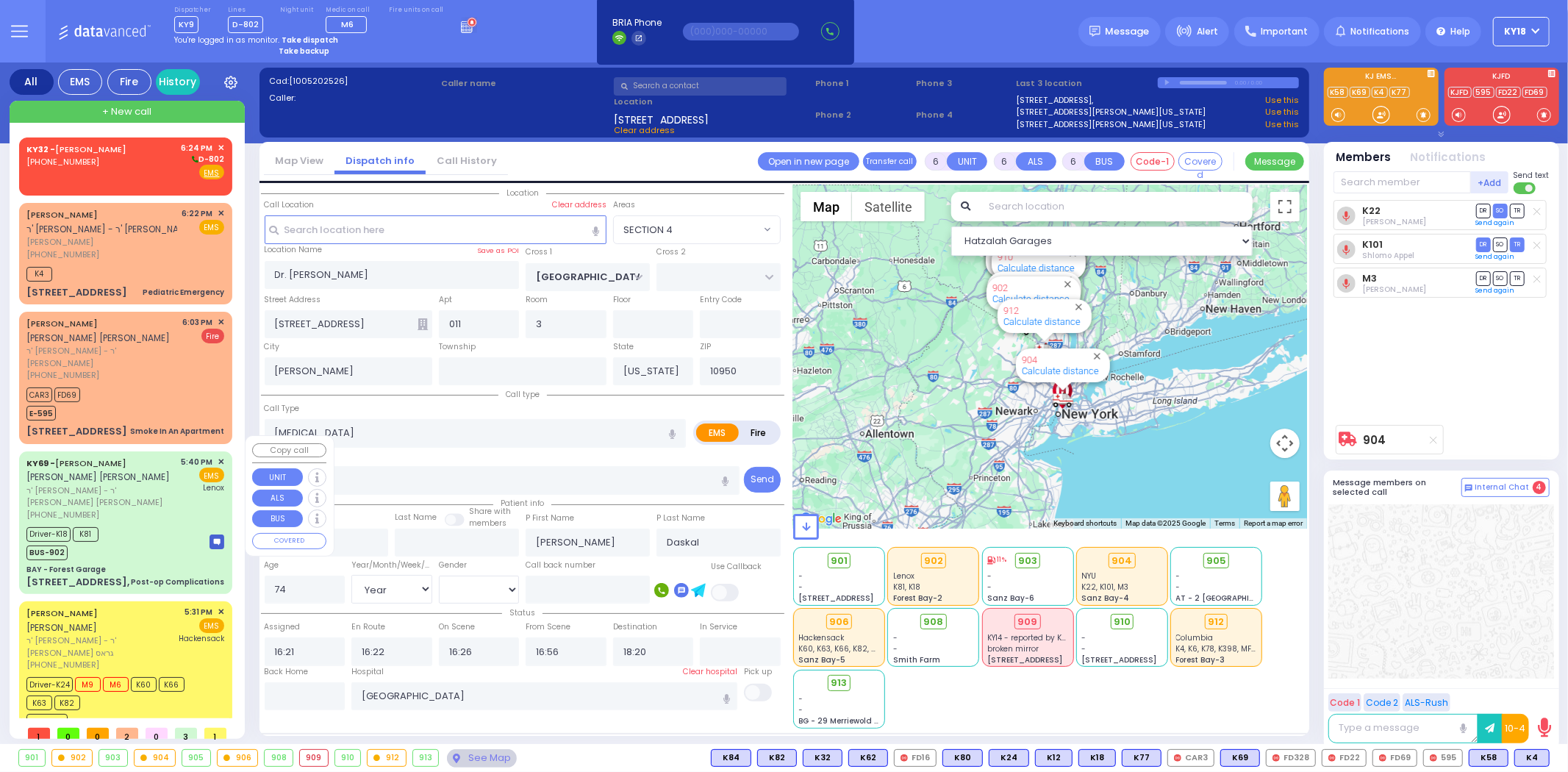
select select
radio input "true"
select select "Year"
select select "[DEMOGRAPHIC_DATA]"
select select "Hatzalah Garages"
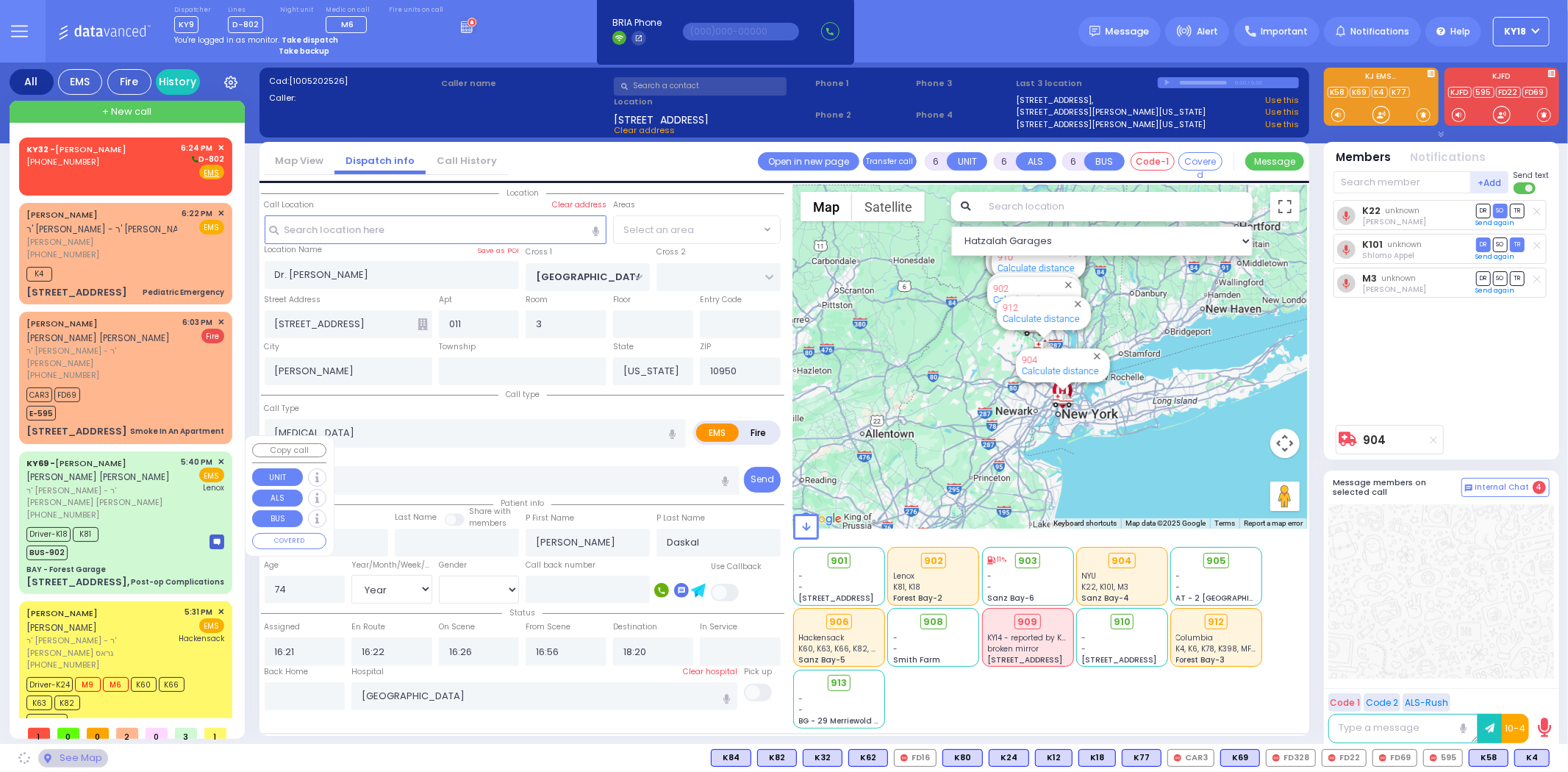
select select "SECTION 4"
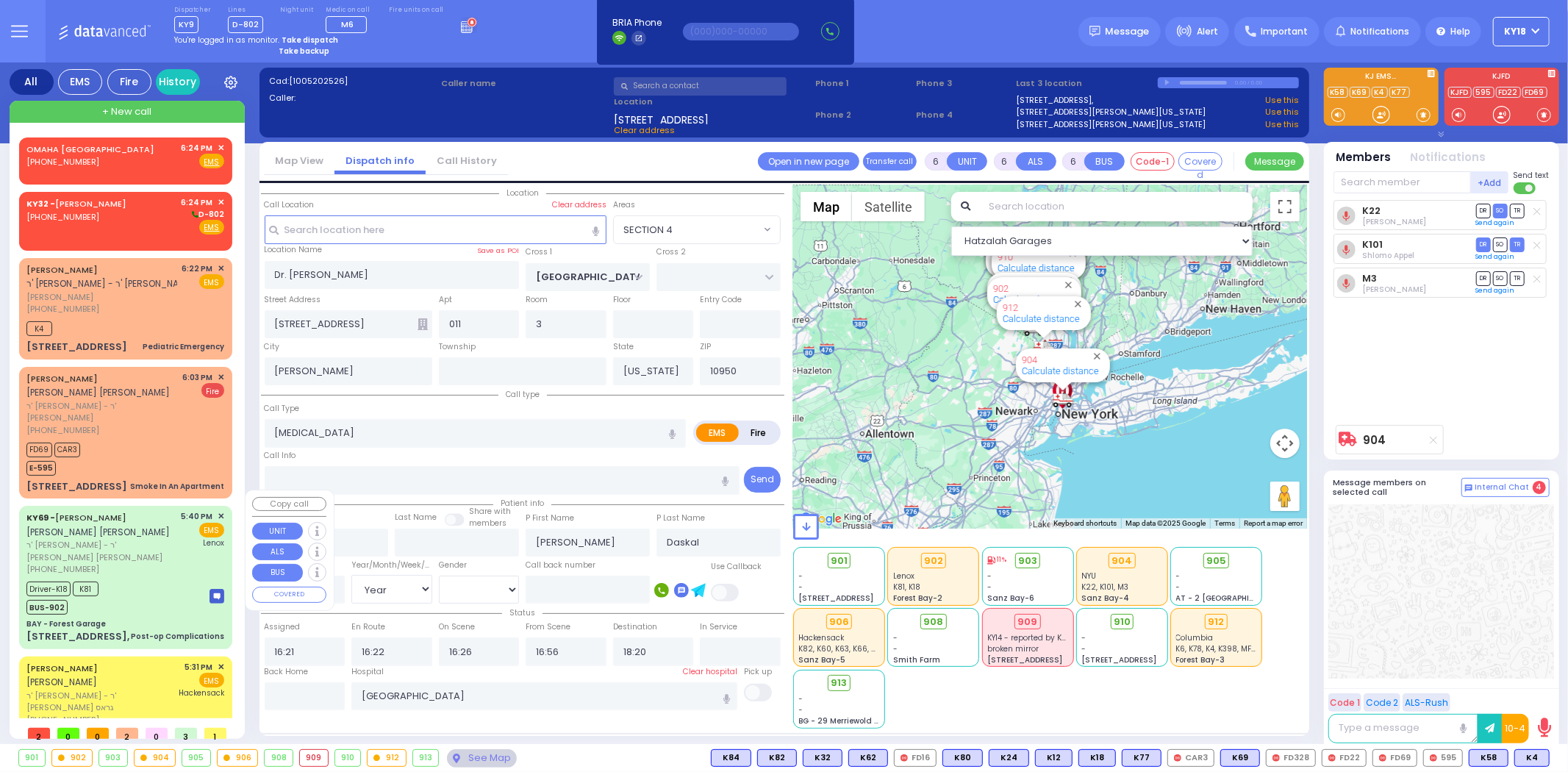
select select
radio input "true"
select select "Year"
select select "[DEMOGRAPHIC_DATA]"
select select "Hatzalah Garages"
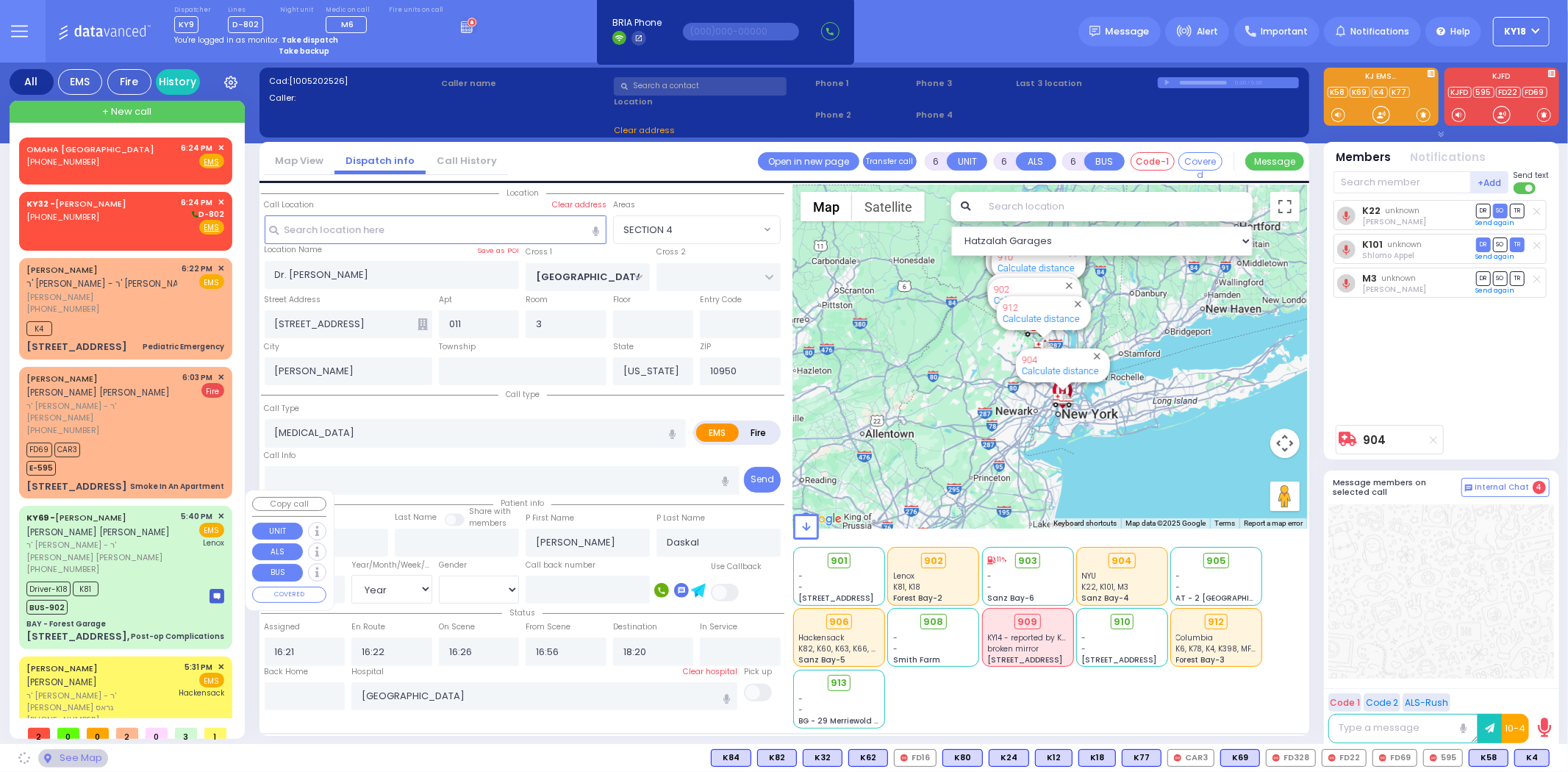
select select "SECTION 4"
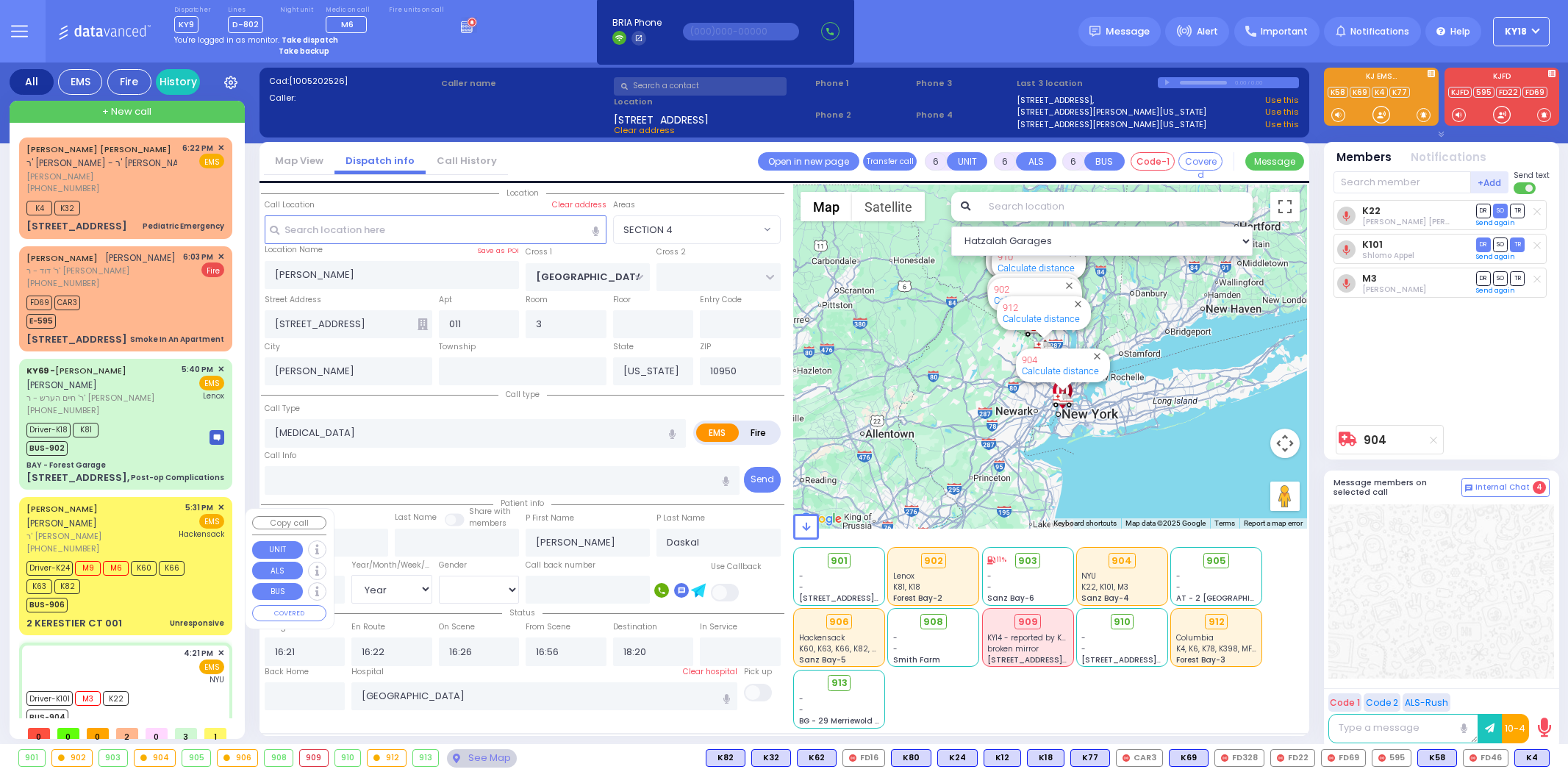
select select "SECTION 4"
select select "Year"
select select "[DEMOGRAPHIC_DATA]"
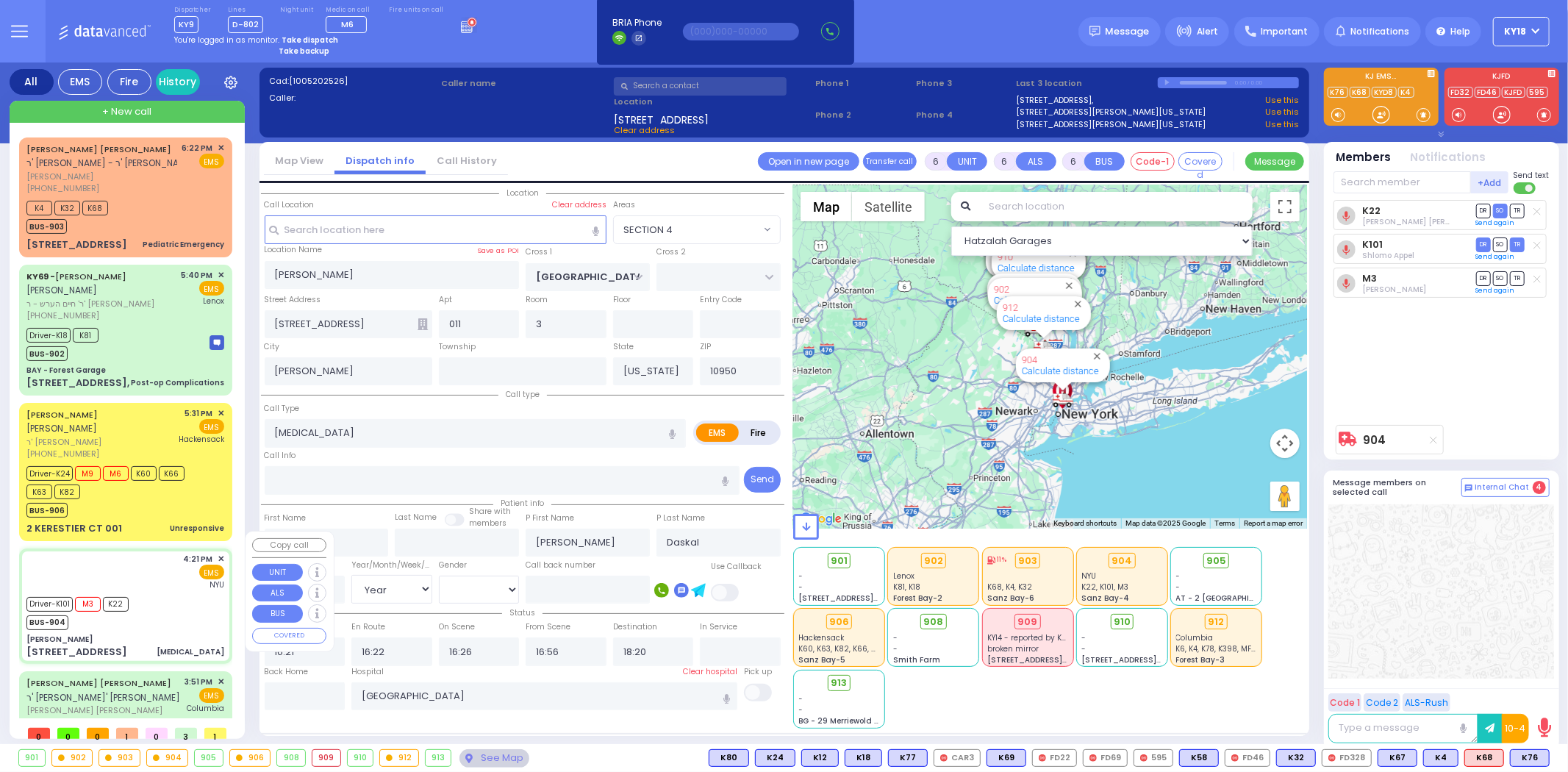
select select
radio input "true"
select select "Year"
select select "[DEMOGRAPHIC_DATA]"
select select "Hatzalah Garages"
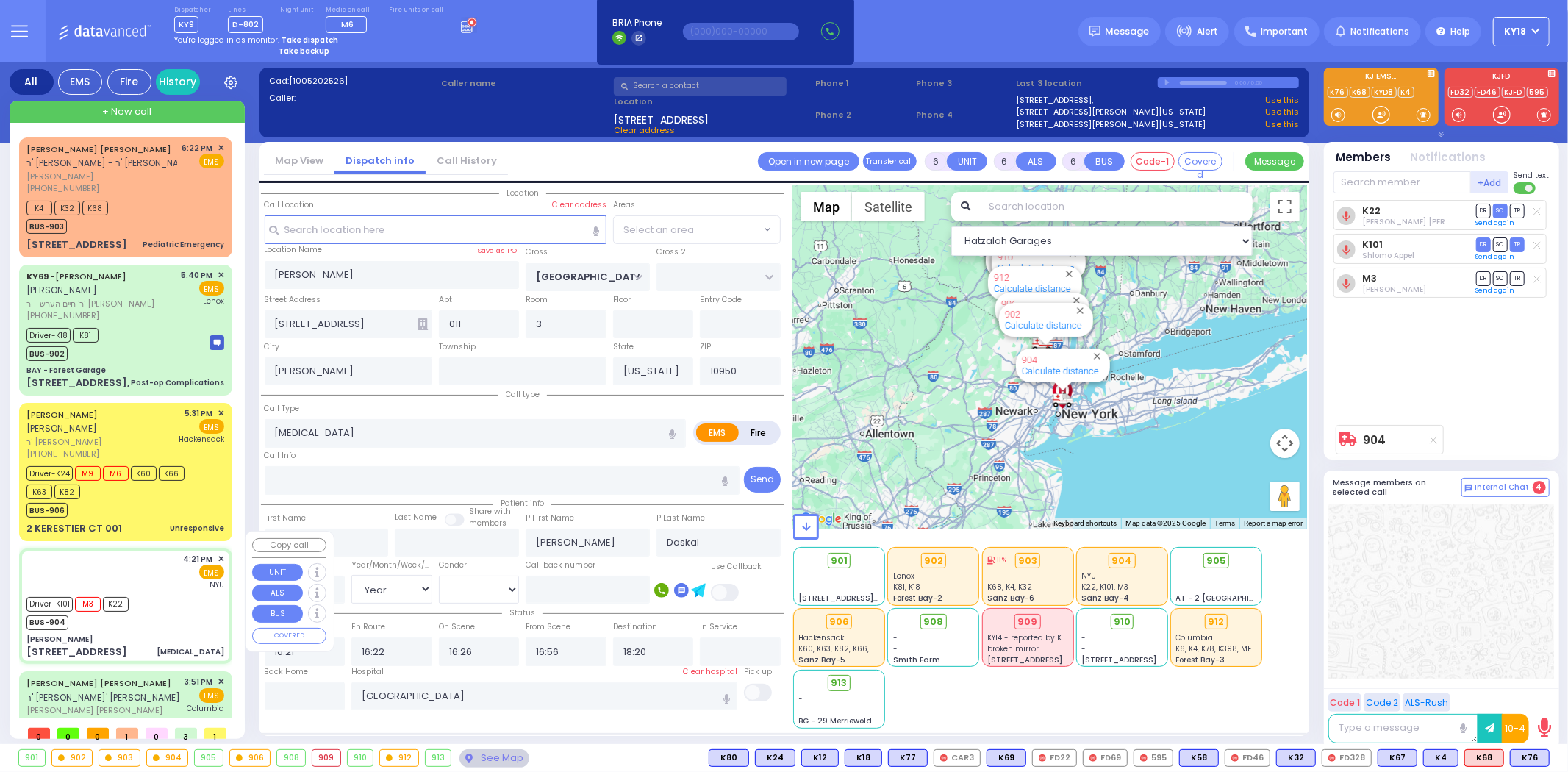
select select "SECTION 4"
select select
radio input "true"
select select "Year"
select select "[DEMOGRAPHIC_DATA]"
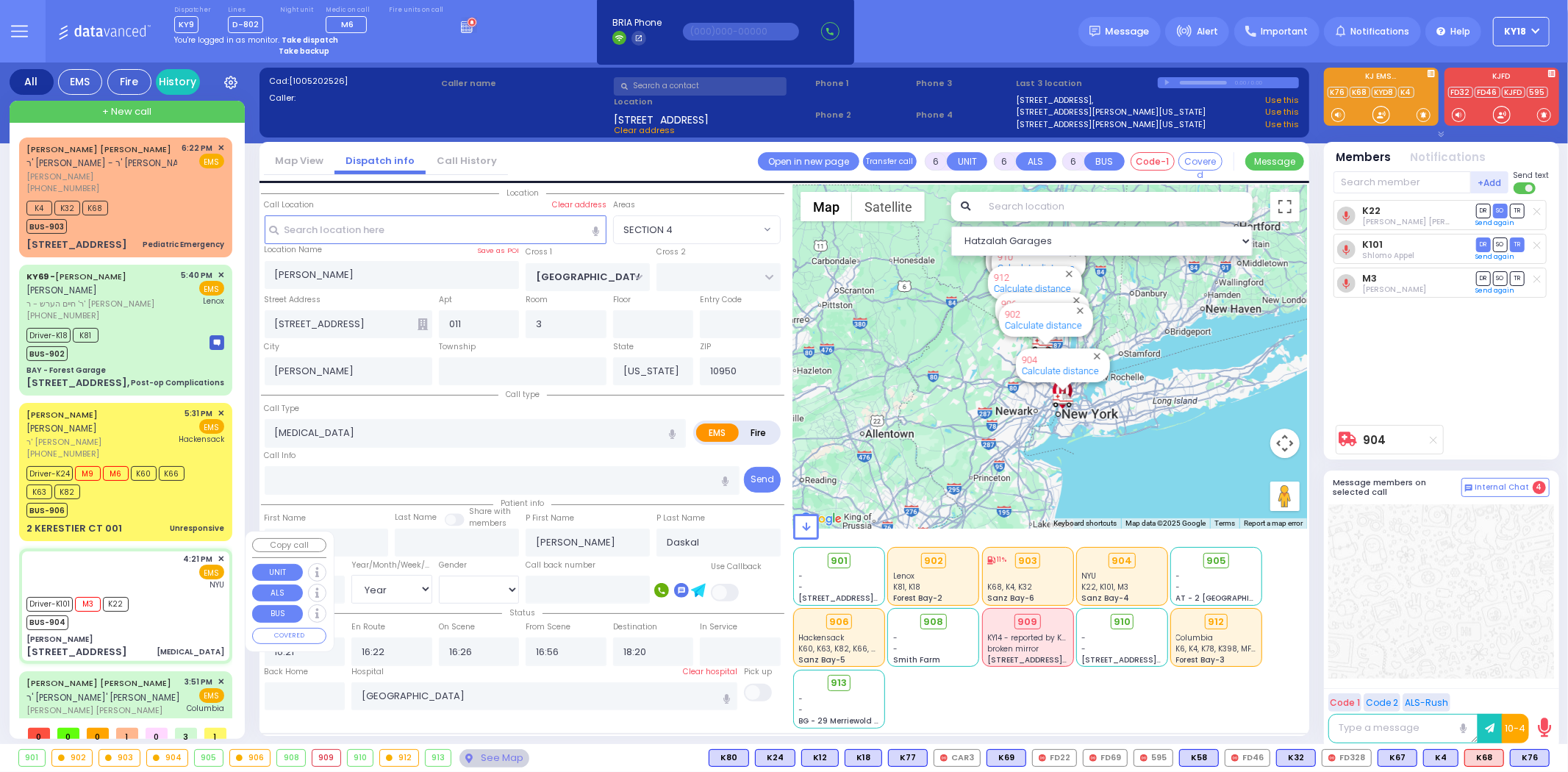
select select "Hatzalah Garages"
select select "SECTION 4"
select select
radio input "true"
select select "Year"
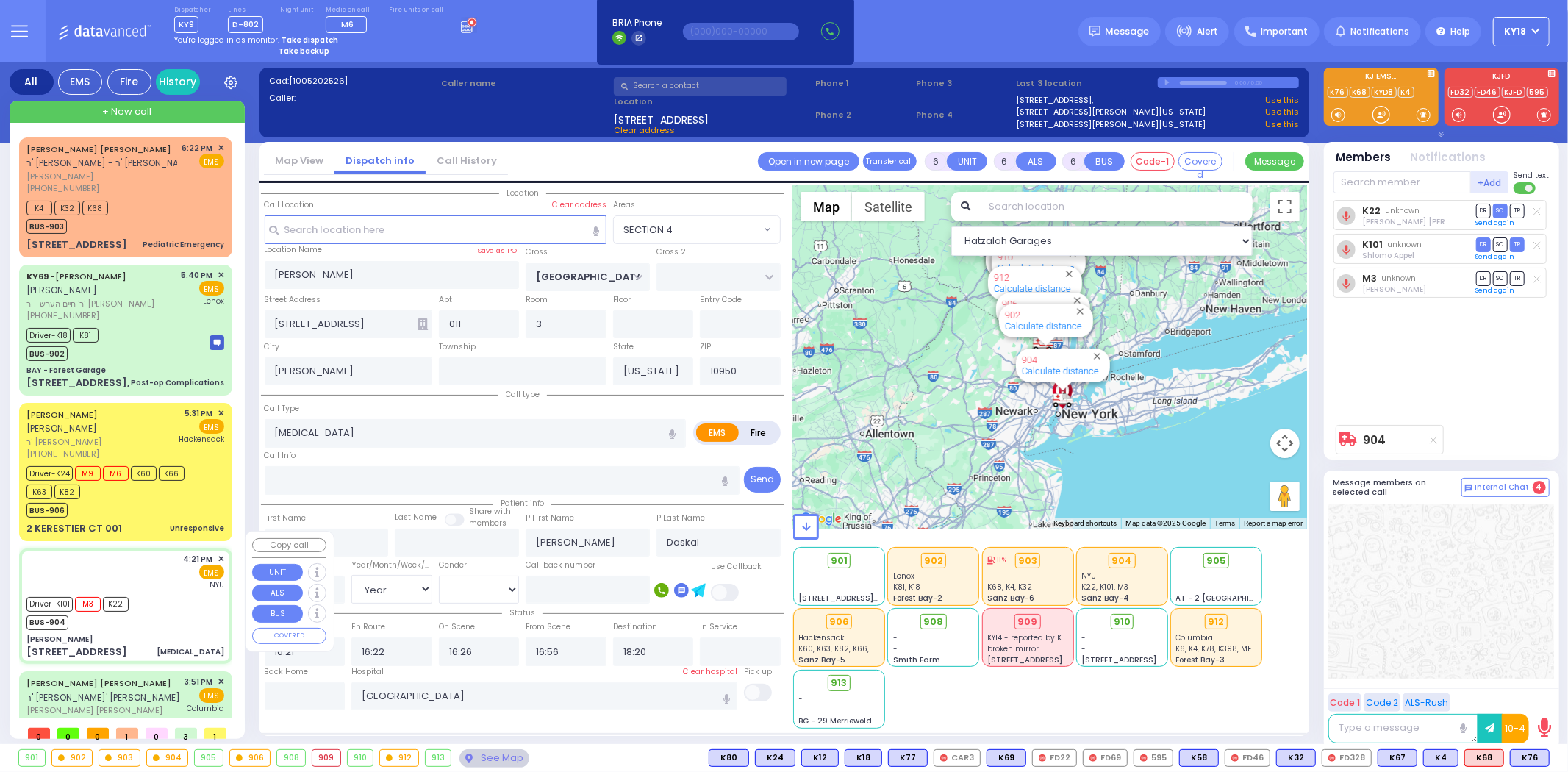
select select "[DEMOGRAPHIC_DATA]"
select select "Hatzalah Garages"
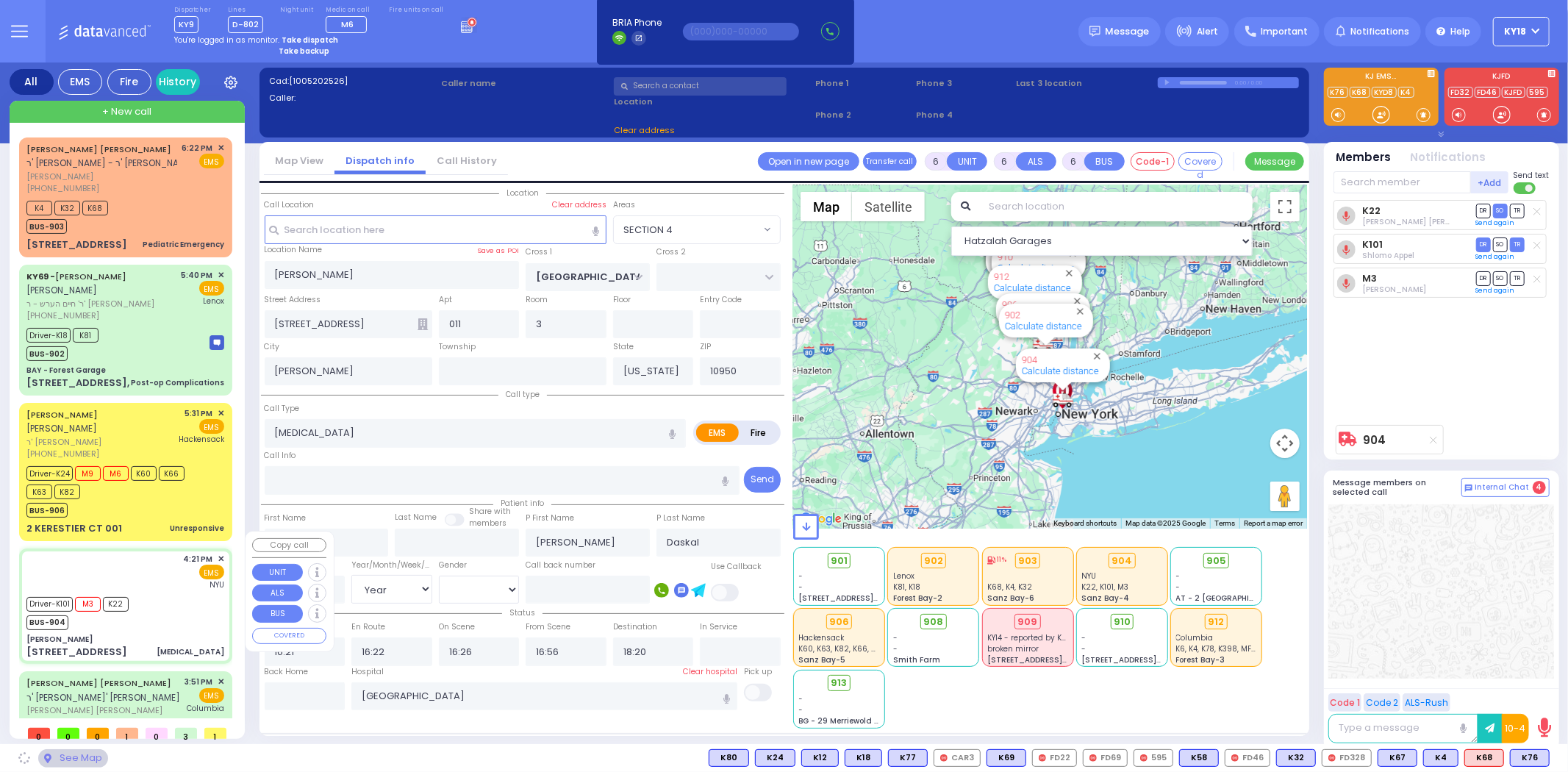
select select "SECTION 4"
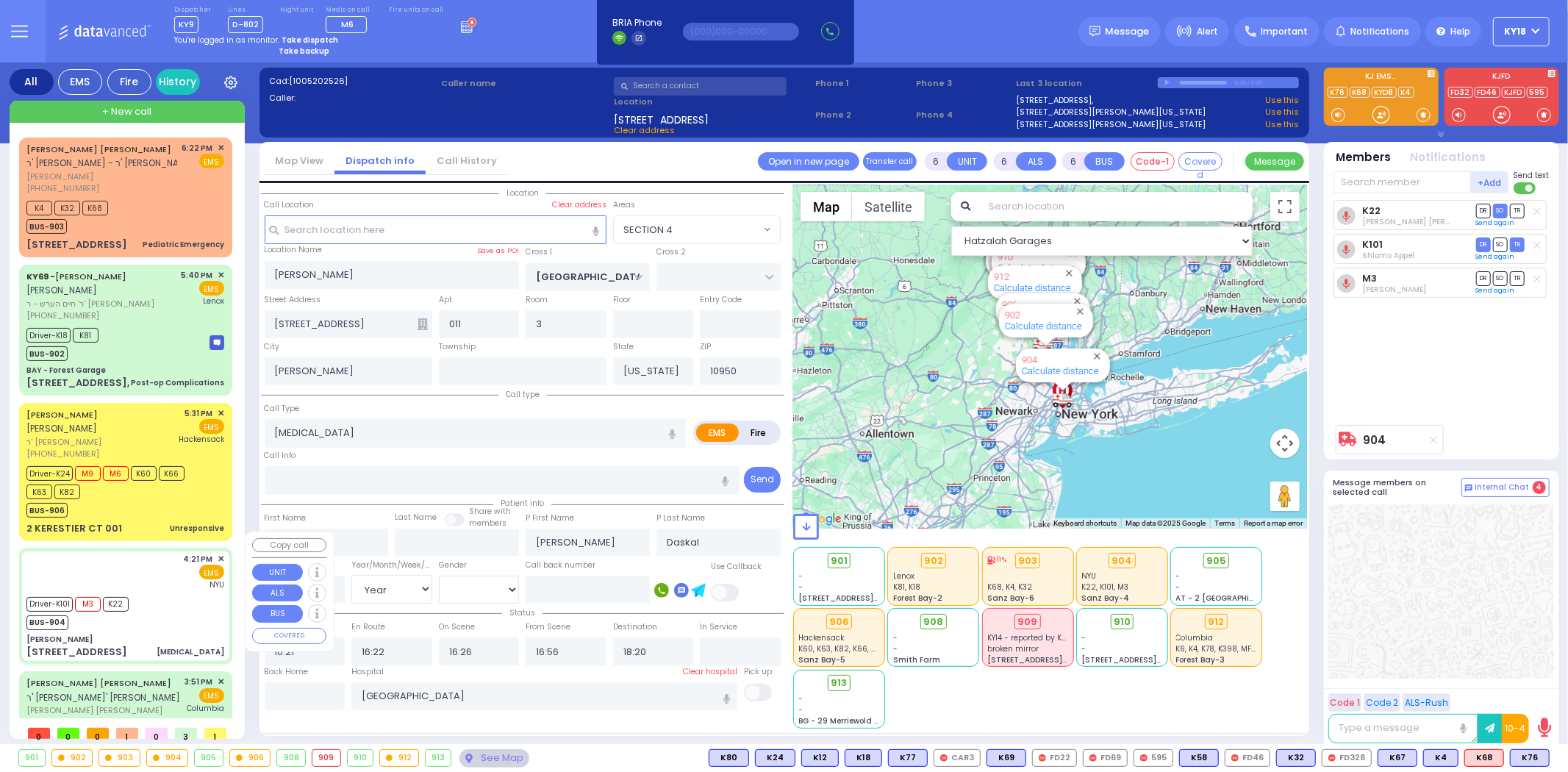
select select
radio input "true"
select select "Year"
select select "[DEMOGRAPHIC_DATA]"
select select "Hatzalah Garages"
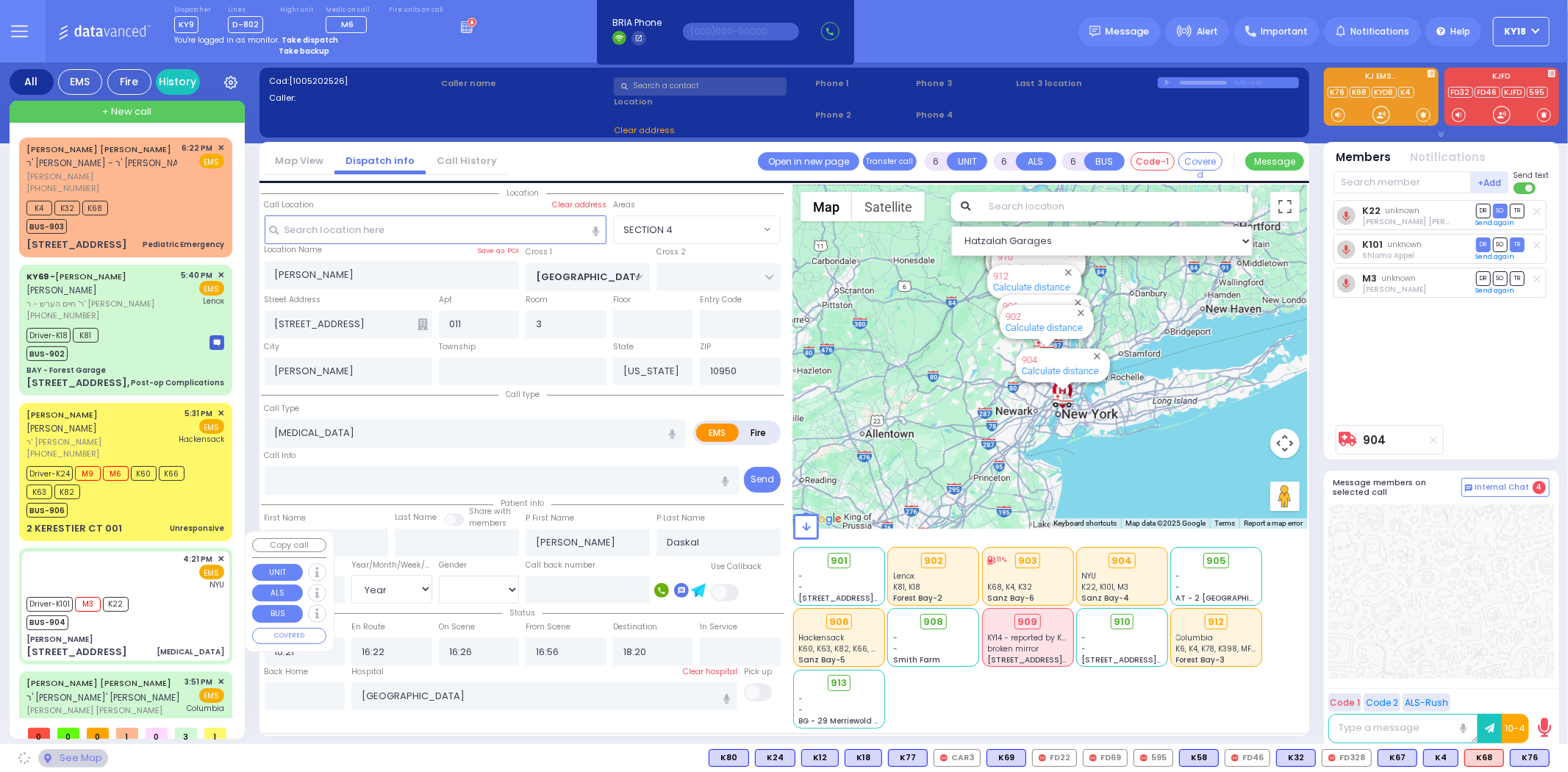
select select "SECTION 4"
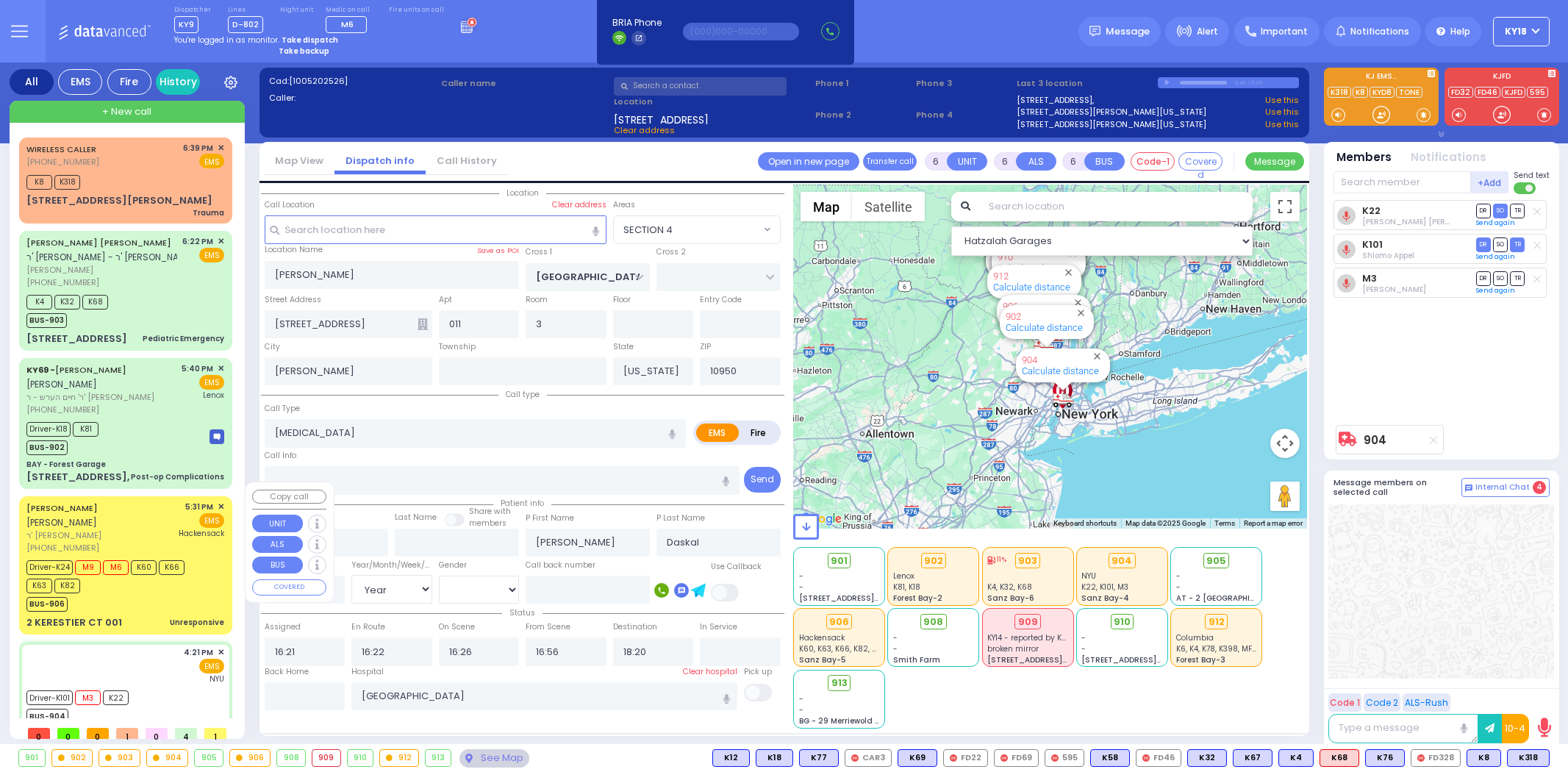
select select "SECTION 4"
select select "Year"
select select "[DEMOGRAPHIC_DATA]"
select select
radio input "true"
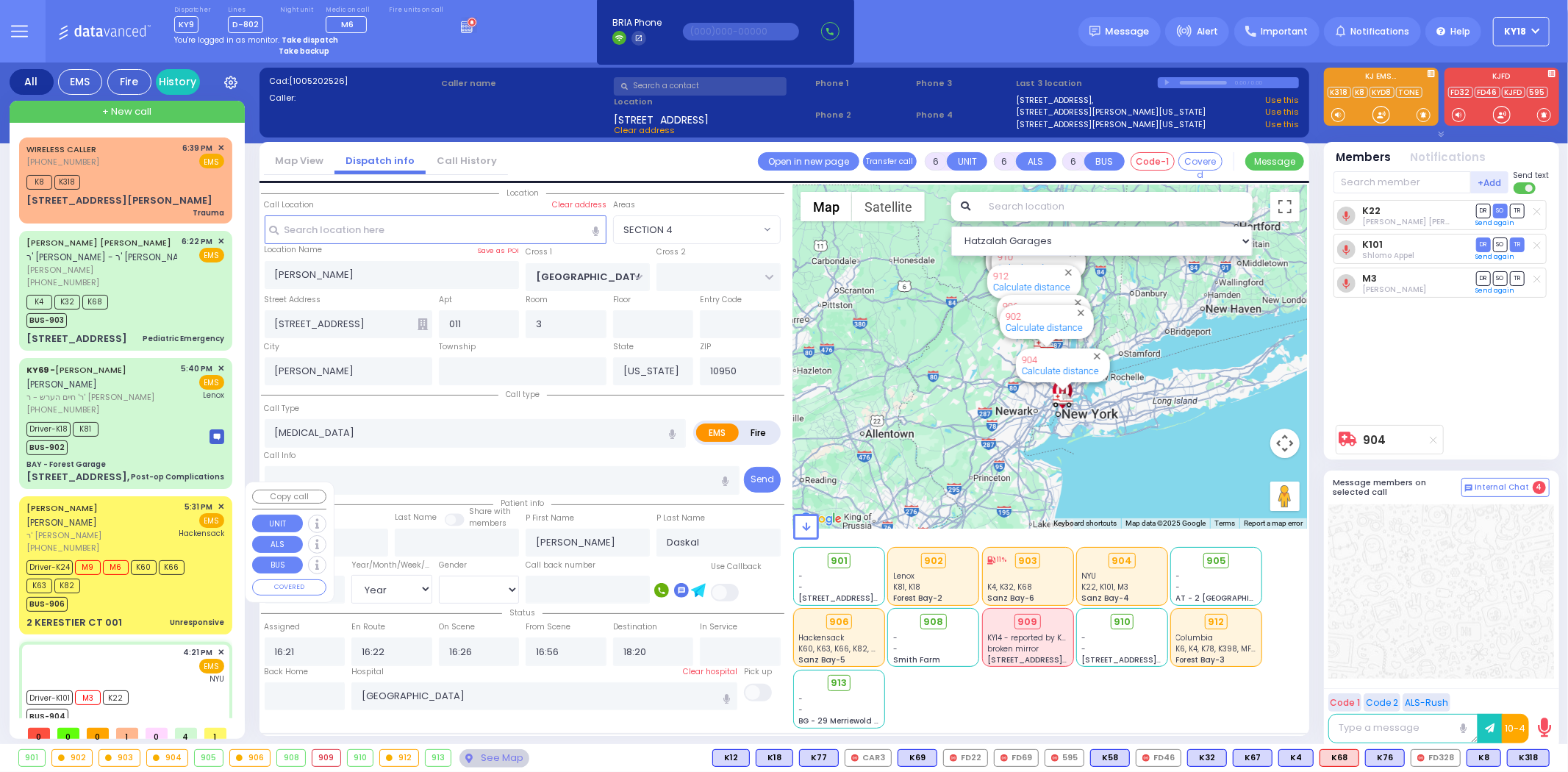
select select "Year"
select select "[DEMOGRAPHIC_DATA]"
type input "18:48"
select select "Hatzalah Garages"
select select "SECTION 4"
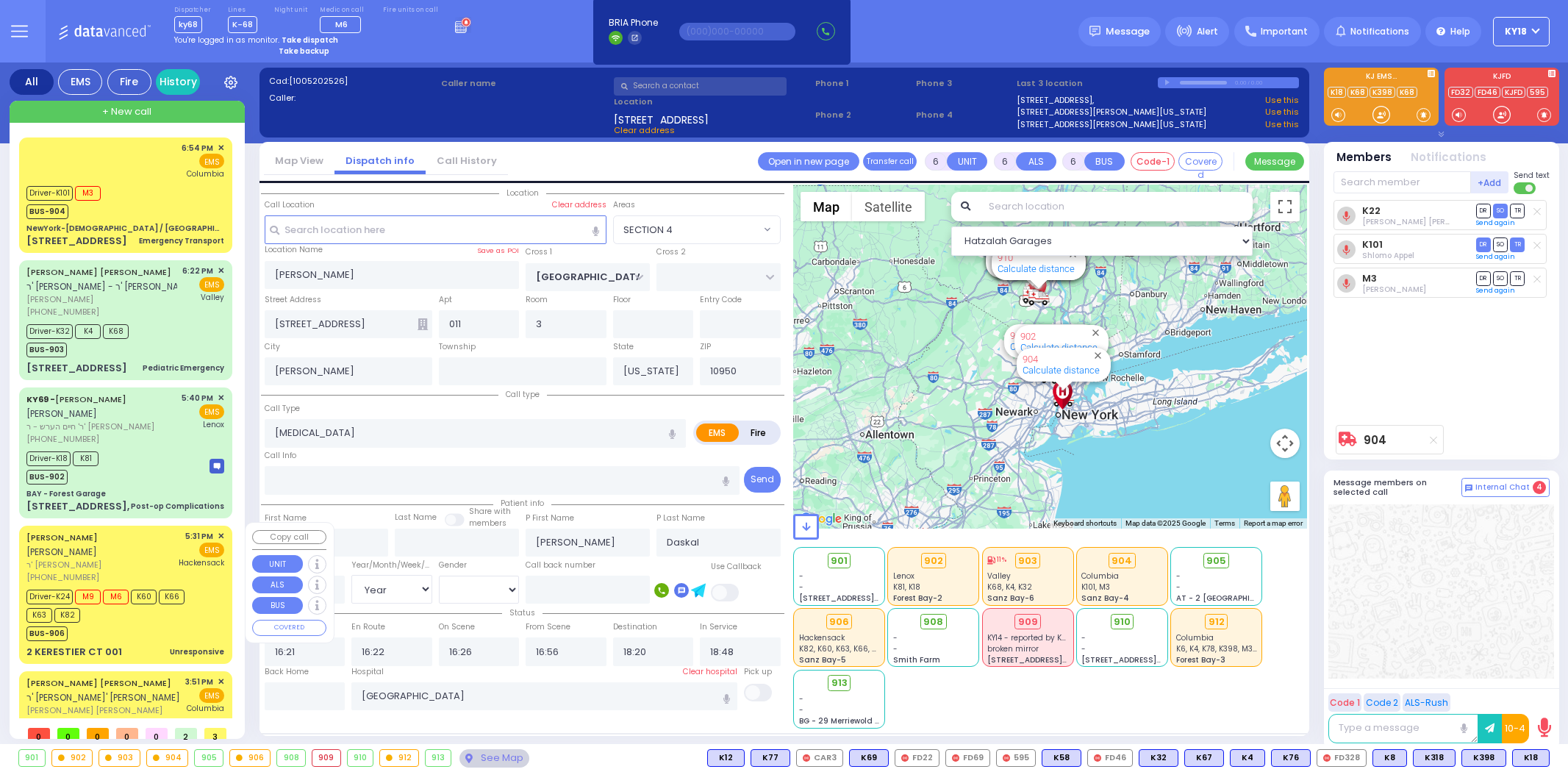
select select "SECTION 4"
select select "Year"
select select "[DEMOGRAPHIC_DATA]"
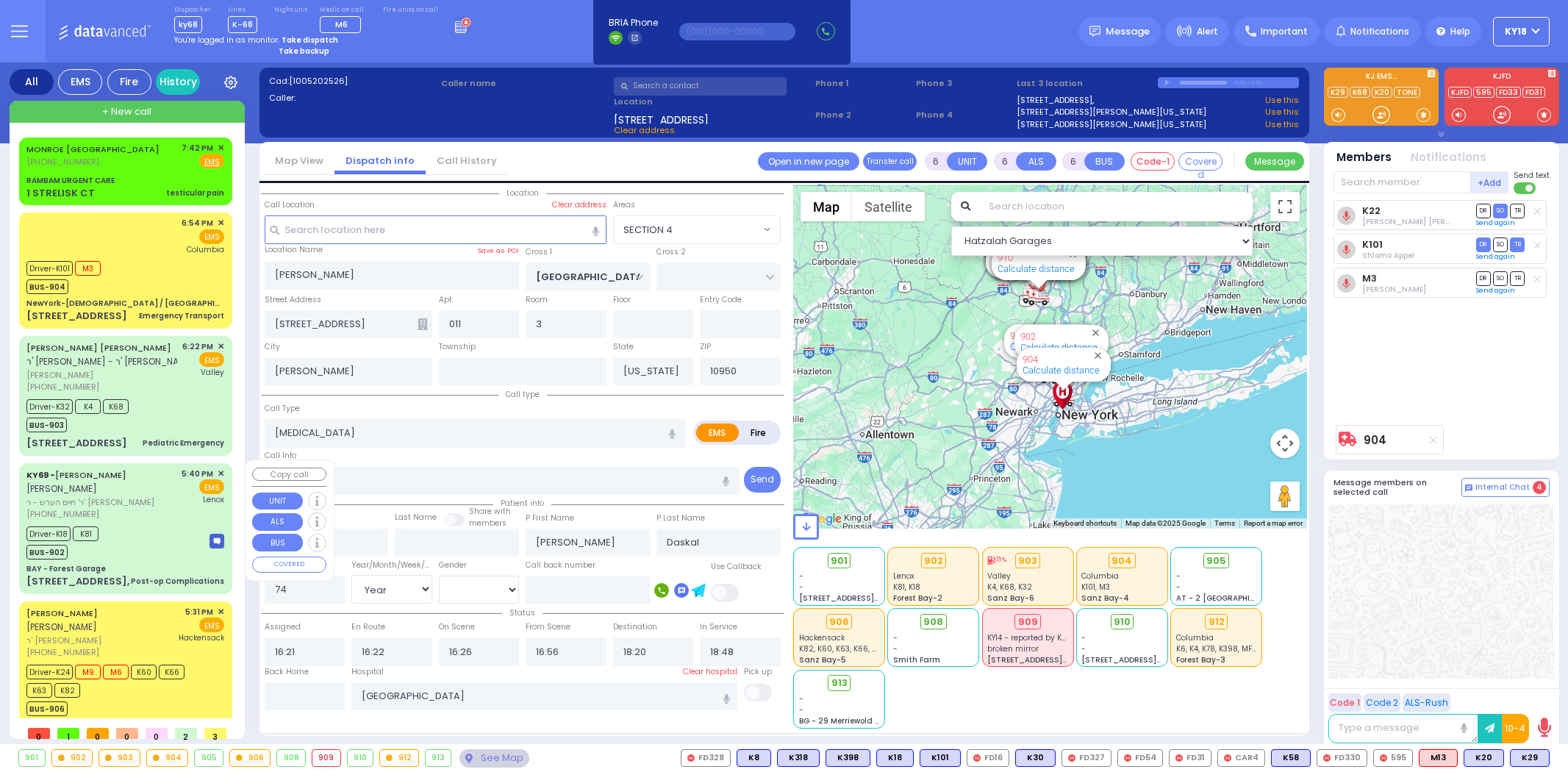
select select "SECTION 4"
select select "Year"
select select "[DEMOGRAPHIC_DATA]"
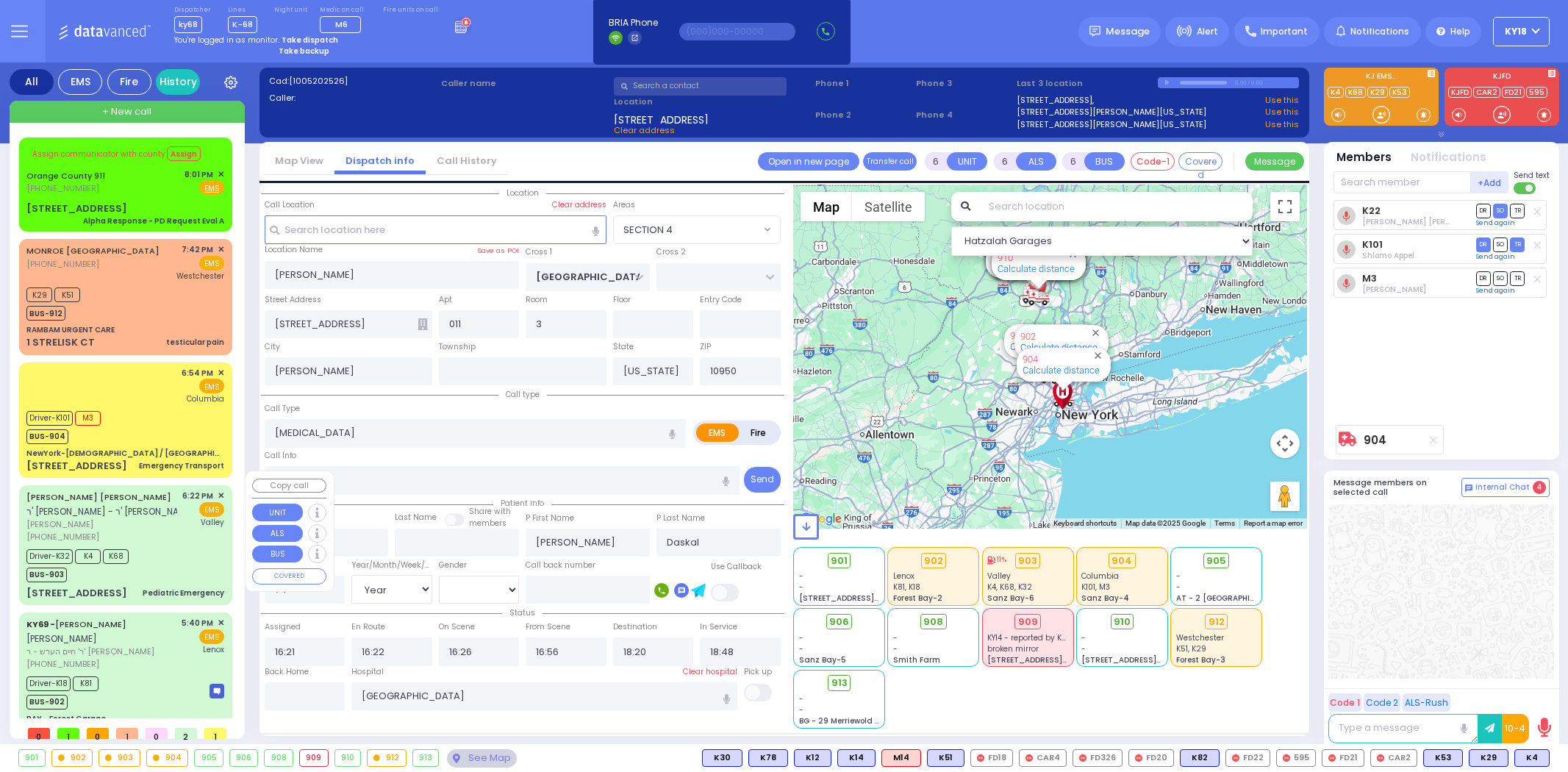
select select "SECTION 4"
select select "Year"
select select "[DEMOGRAPHIC_DATA]"
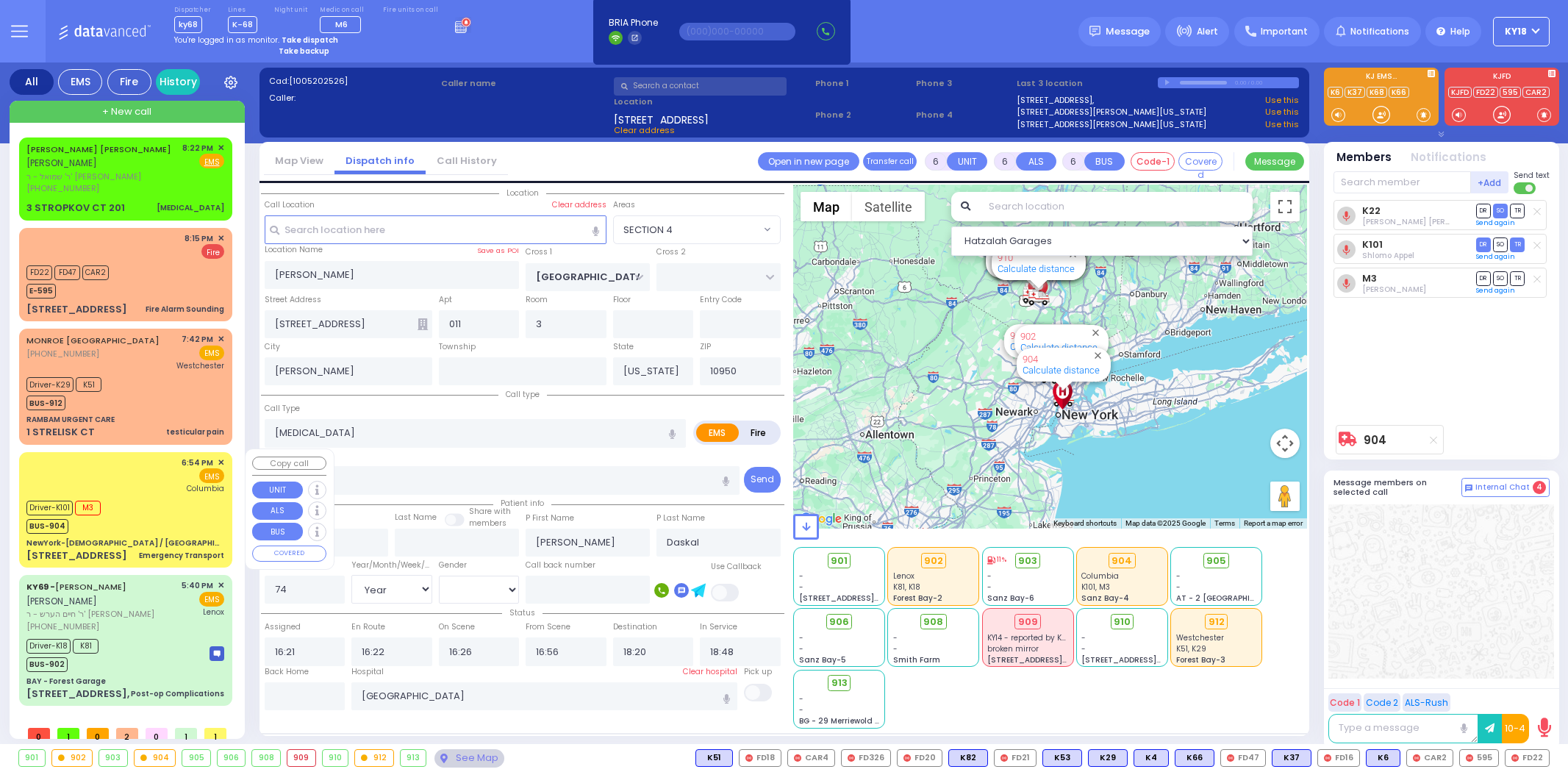
select select "SECTION 4"
select select "Year"
select select "[DEMOGRAPHIC_DATA]"
